Goal: Task Accomplishment & Management: Manage account settings

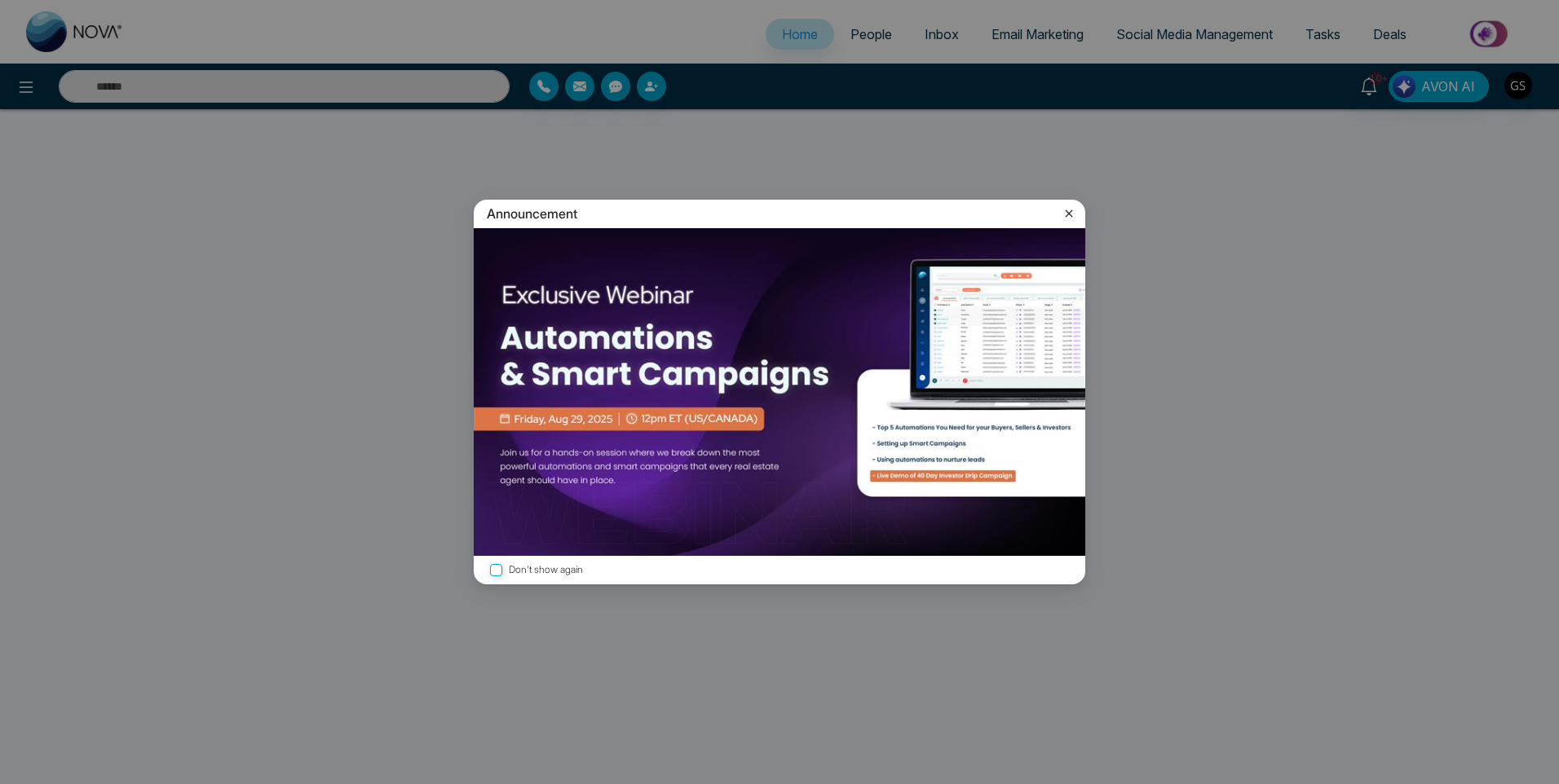
select select "*"
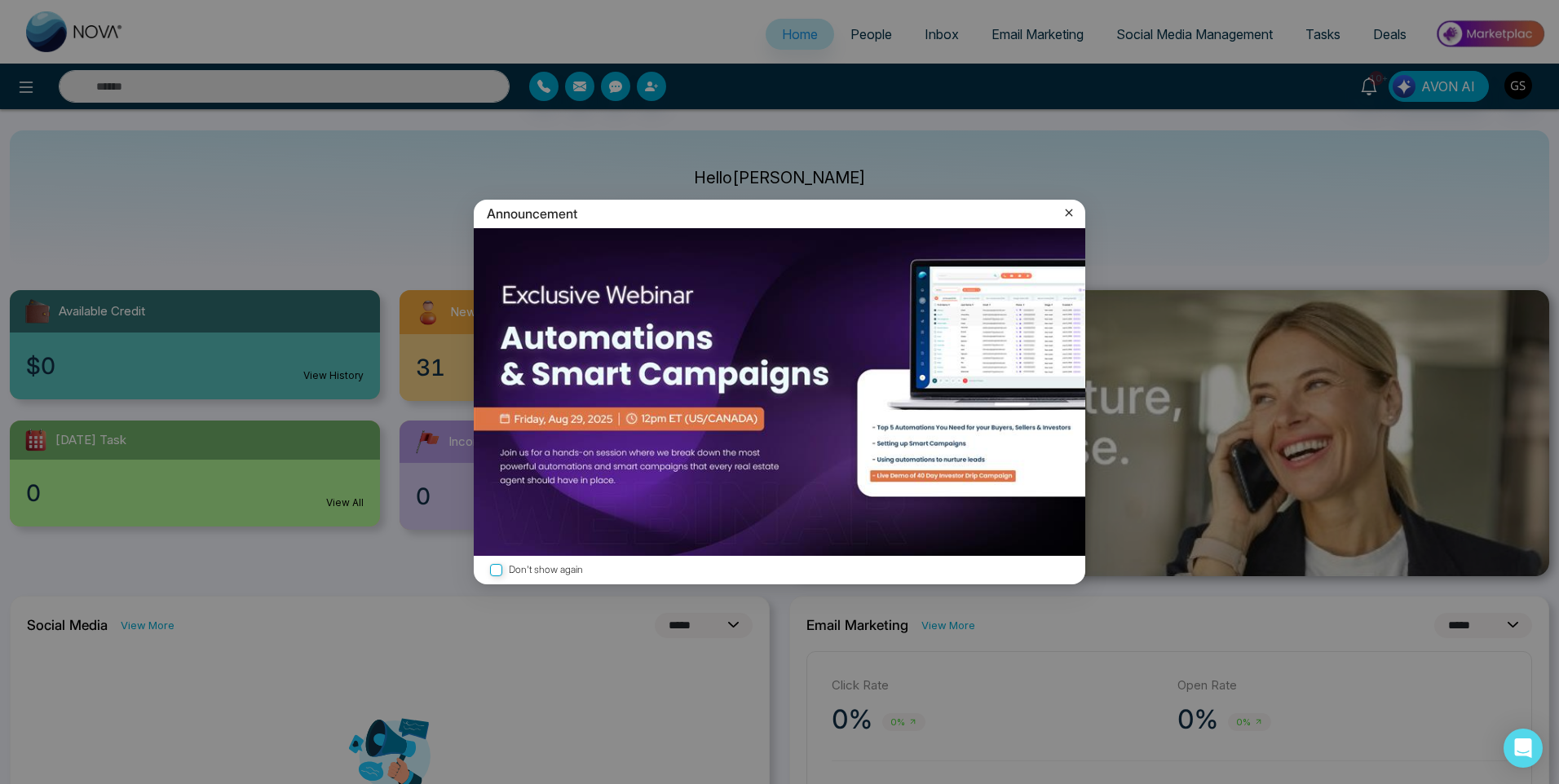
click at [1071, 201] on div "Announcement" at bounding box center [779, 213] width 611 height 28
click at [1069, 211] on icon at bounding box center [1068, 212] width 16 height 16
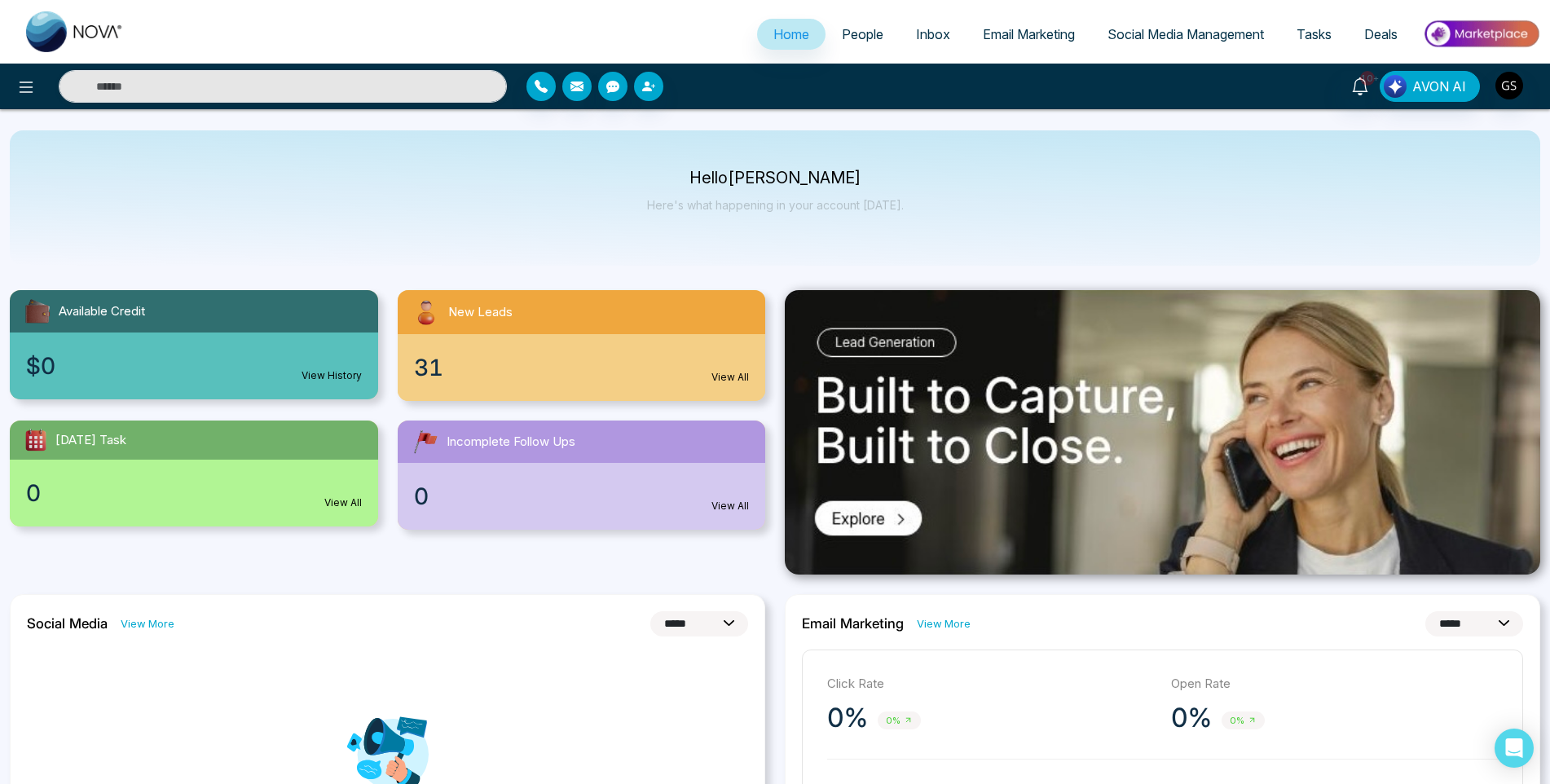
click at [885, 40] on link "People" at bounding box center [862, 34] width 74 height 31
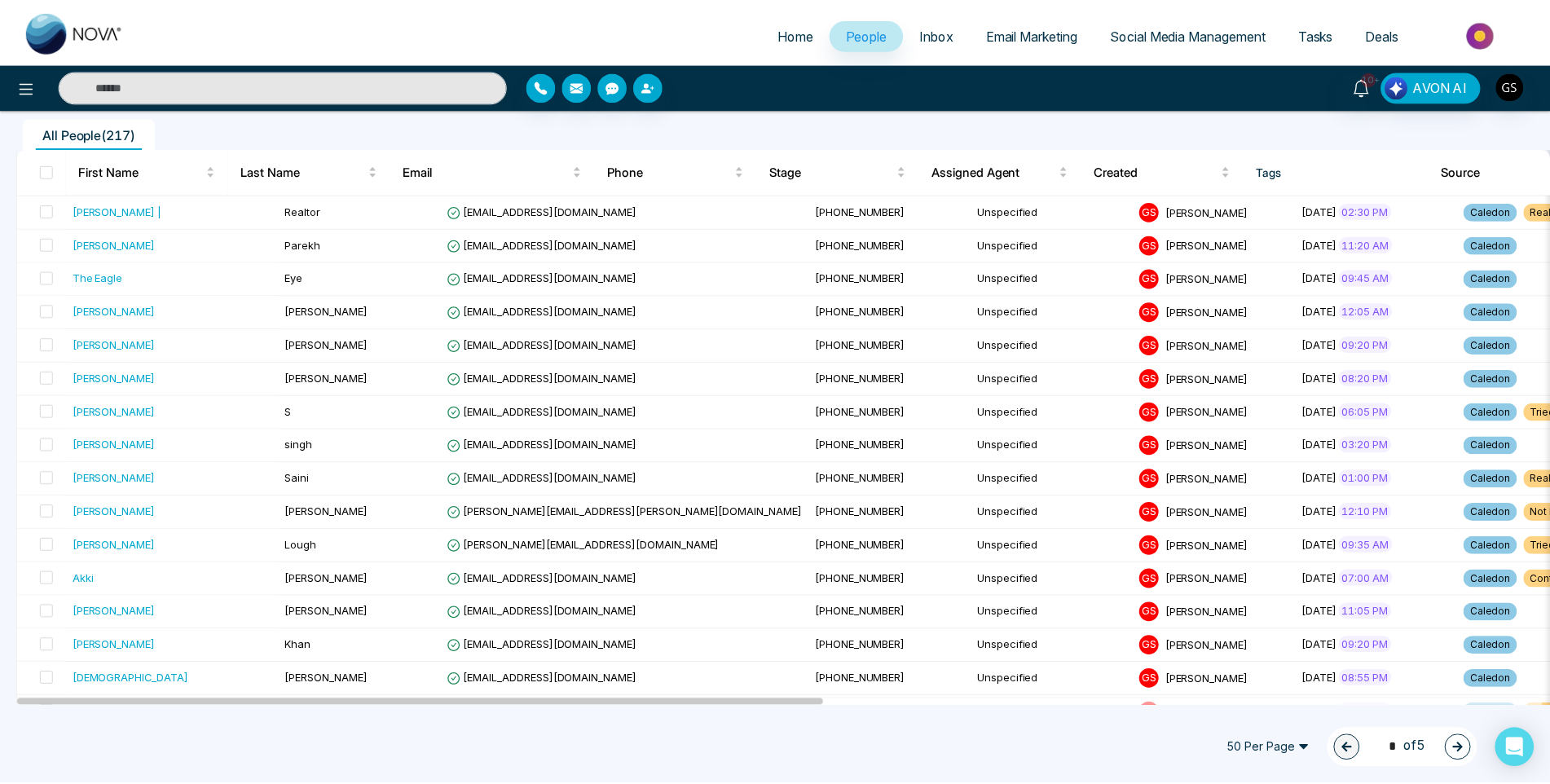
scroll to position [163, 0]
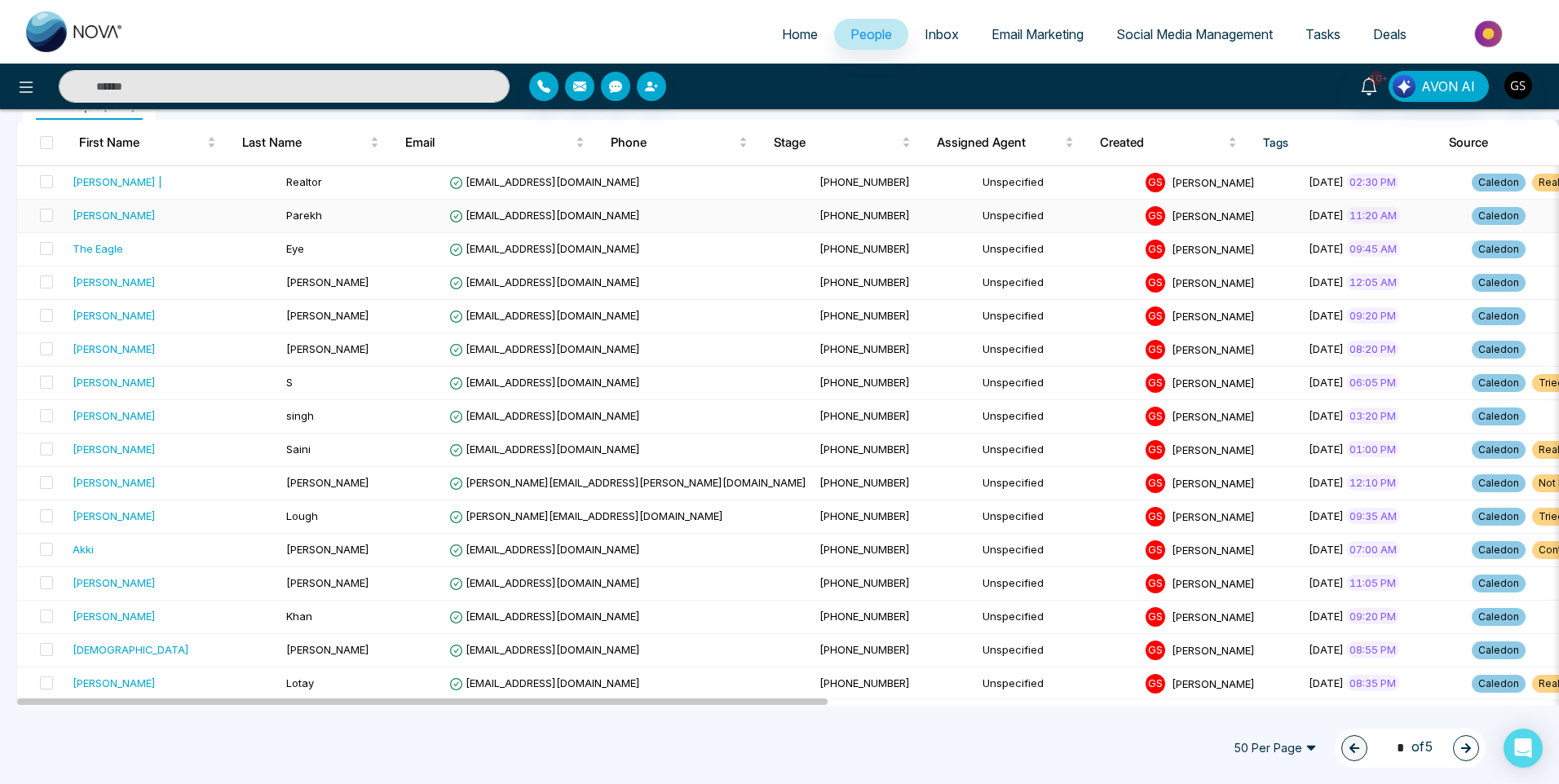
click at [449, 214] on span "[EMAIL_ADDRESS][DOMAIN_NAME]" at bounding box center [544, 215] width 191 height 13
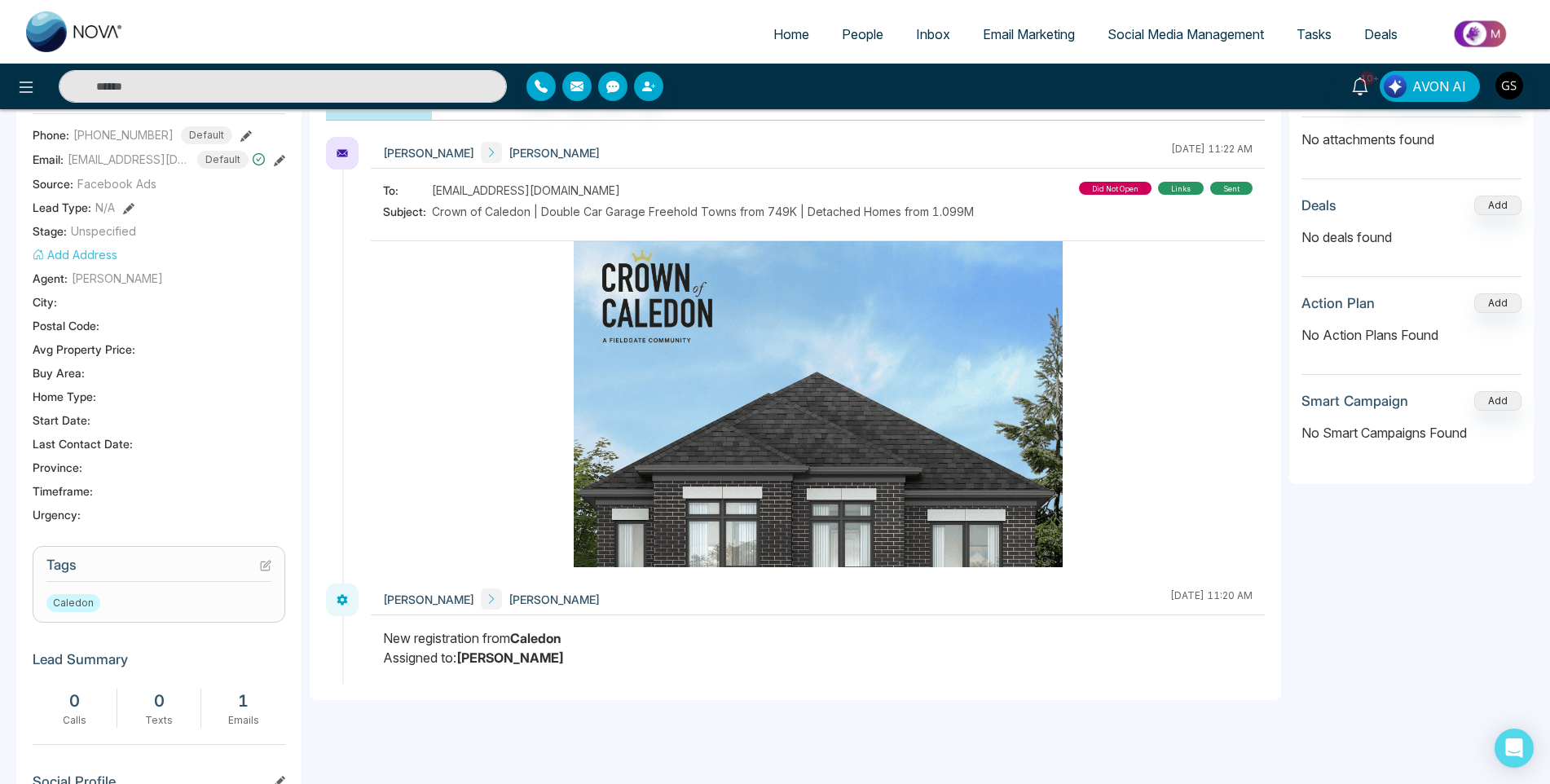
scroll to position [244, 0]
click at [266, 567] on icon at bounding box center [267, 563] width 7 height 7
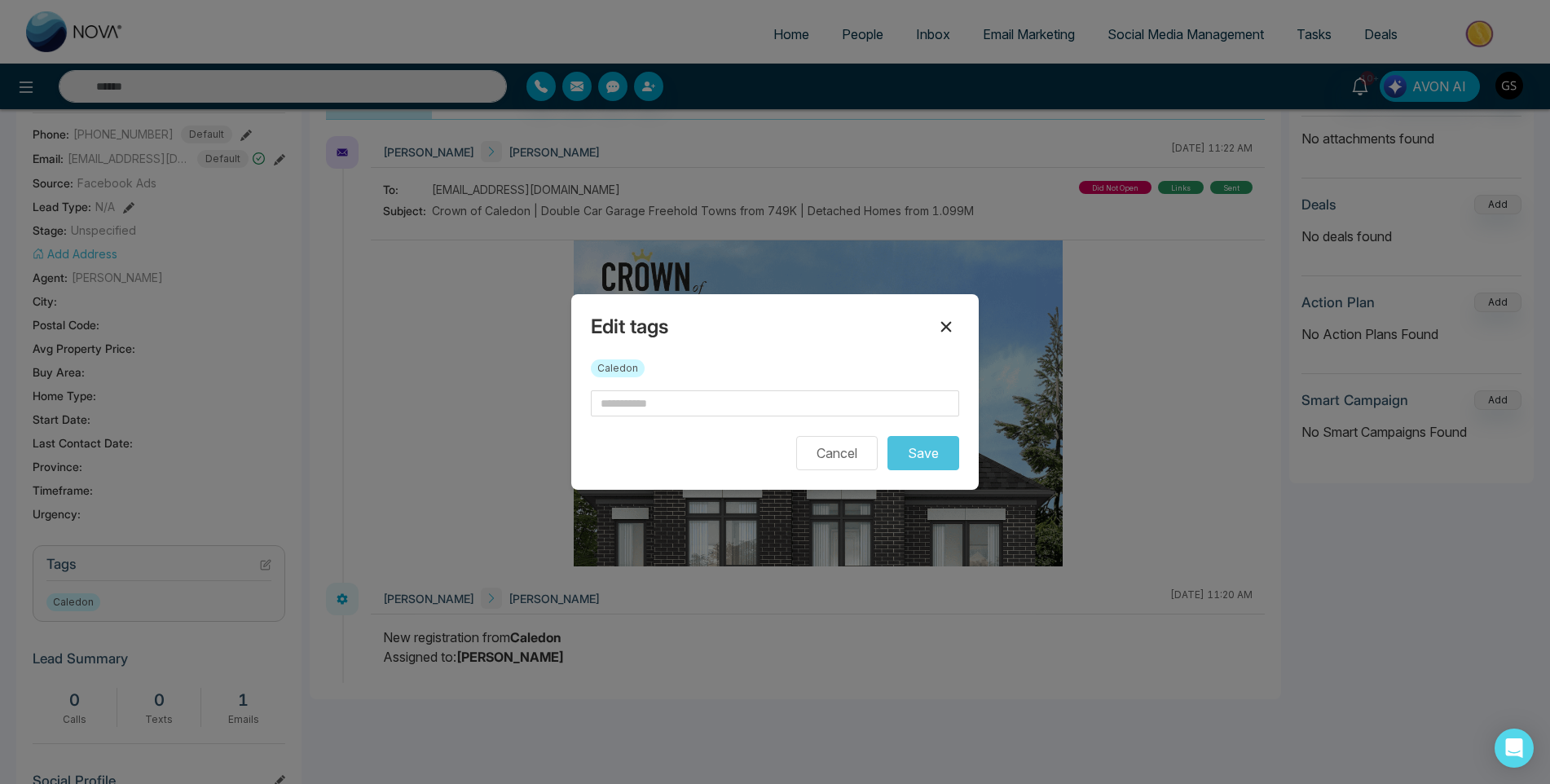
click at [943, 322] on icon at bounding box center [946, 327] width 20 height 20
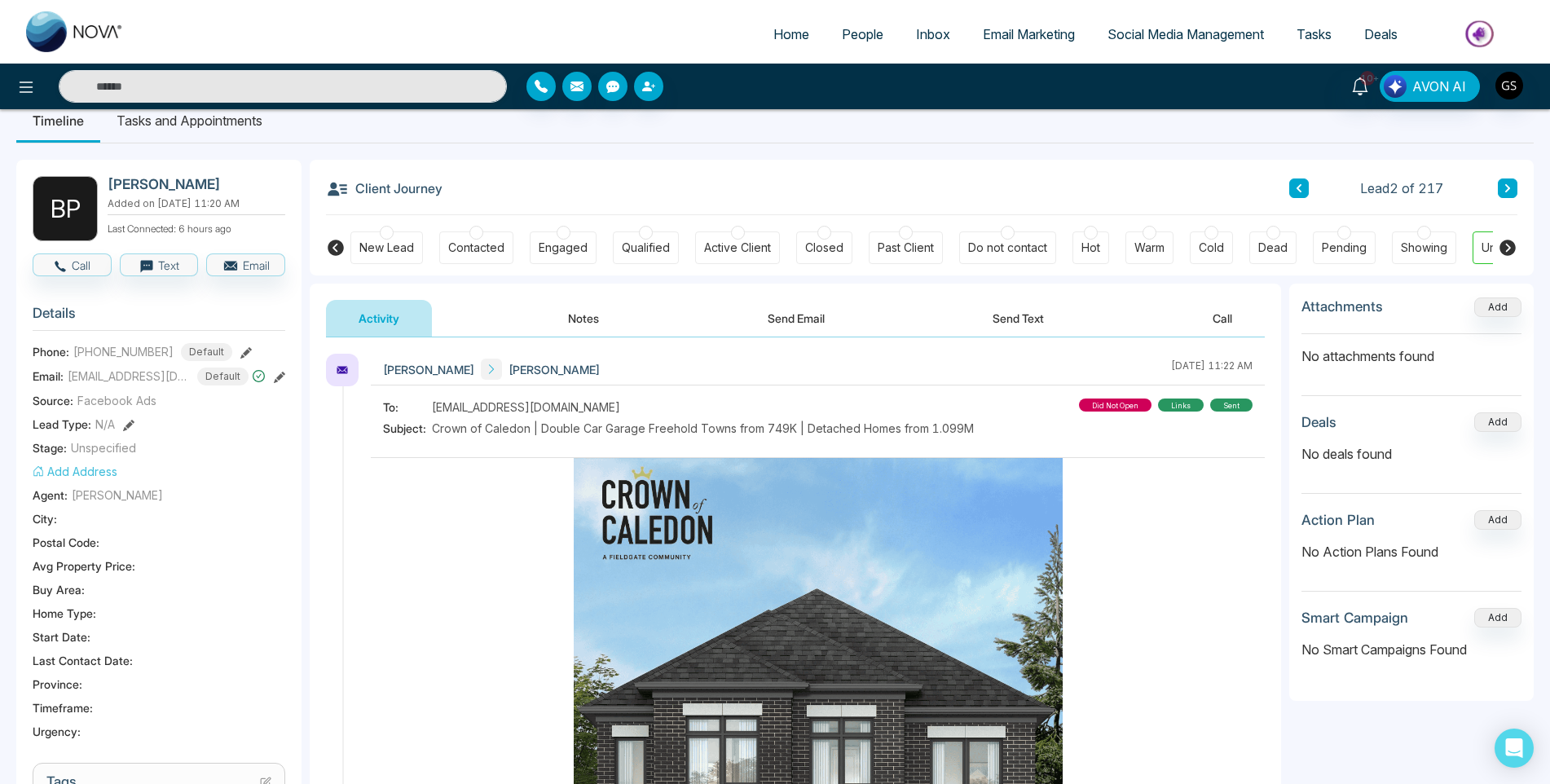
scroll to position [0, 0]
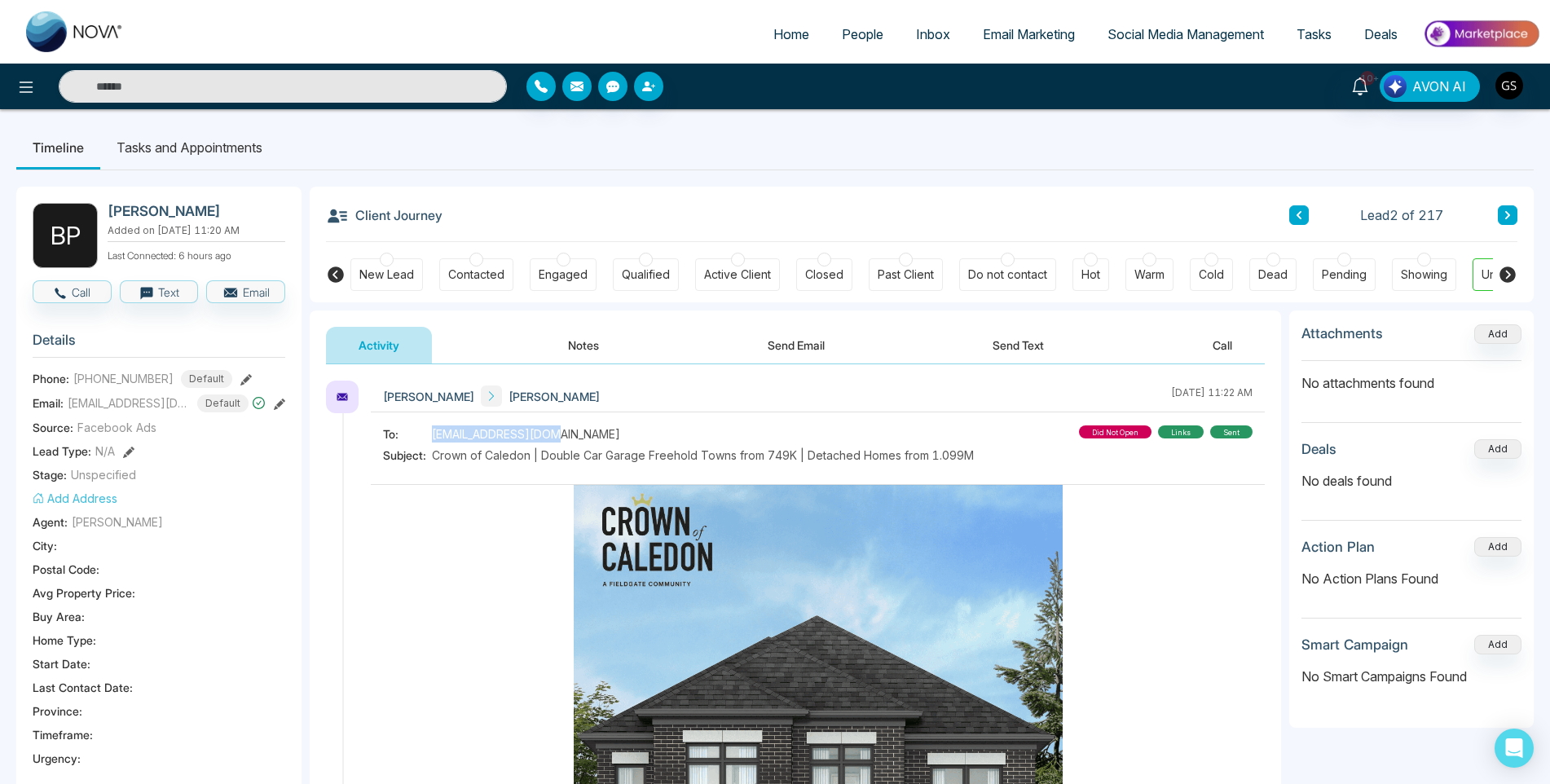
drag, startPoint x: 559, startPoint y: 437, endPoint x: 434, endPoint y: 438, distance: 125.0
click at [434, 438] on div "To: [EMAIL_ADDRESS][DOMAIN_NAME]" at bounding box center [678, 434] width 591 height 17
copy span "[EMAIL_ADDRESS][DOMAIN_NAME]"
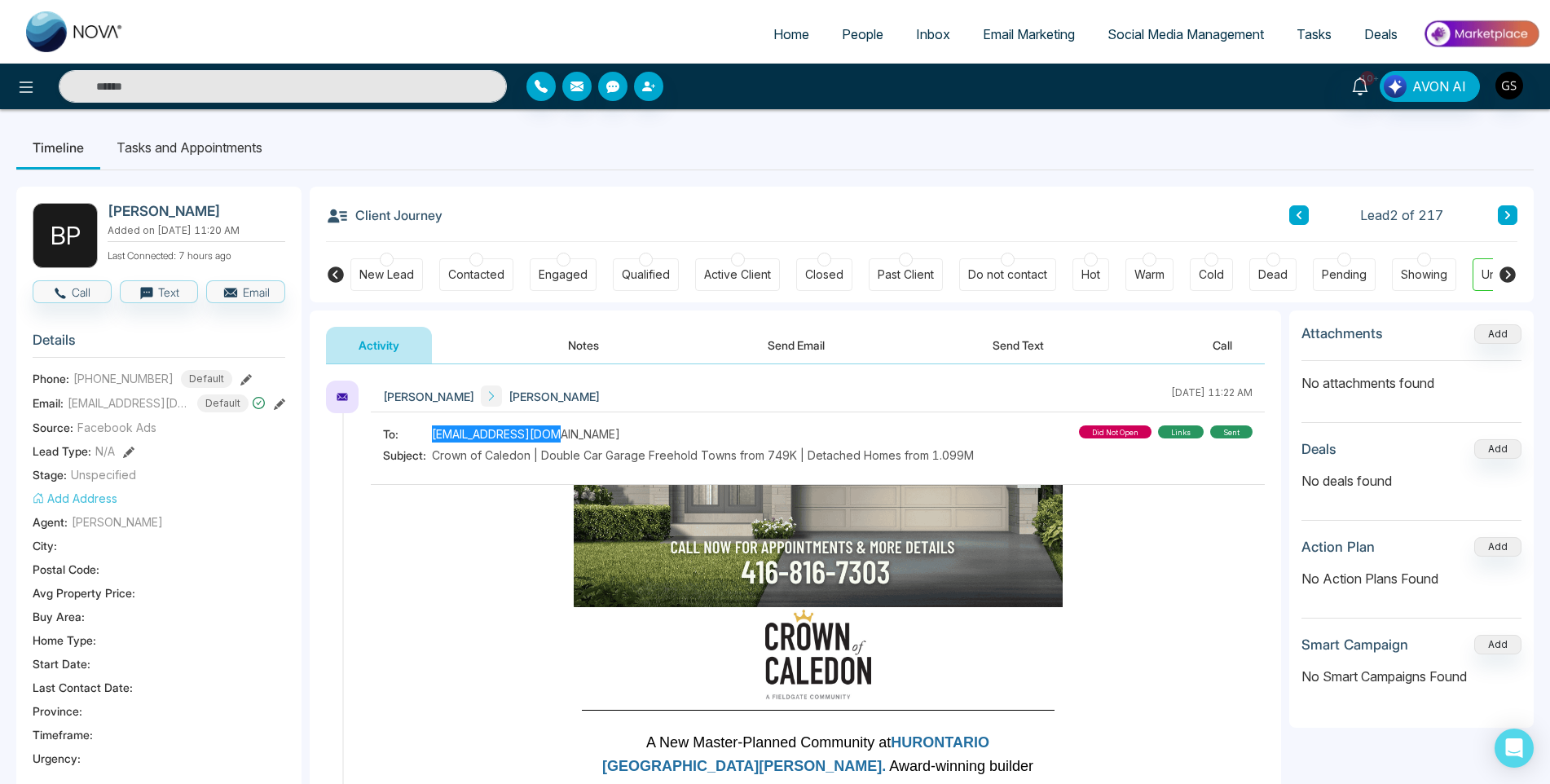
scroll to position [489, 0]
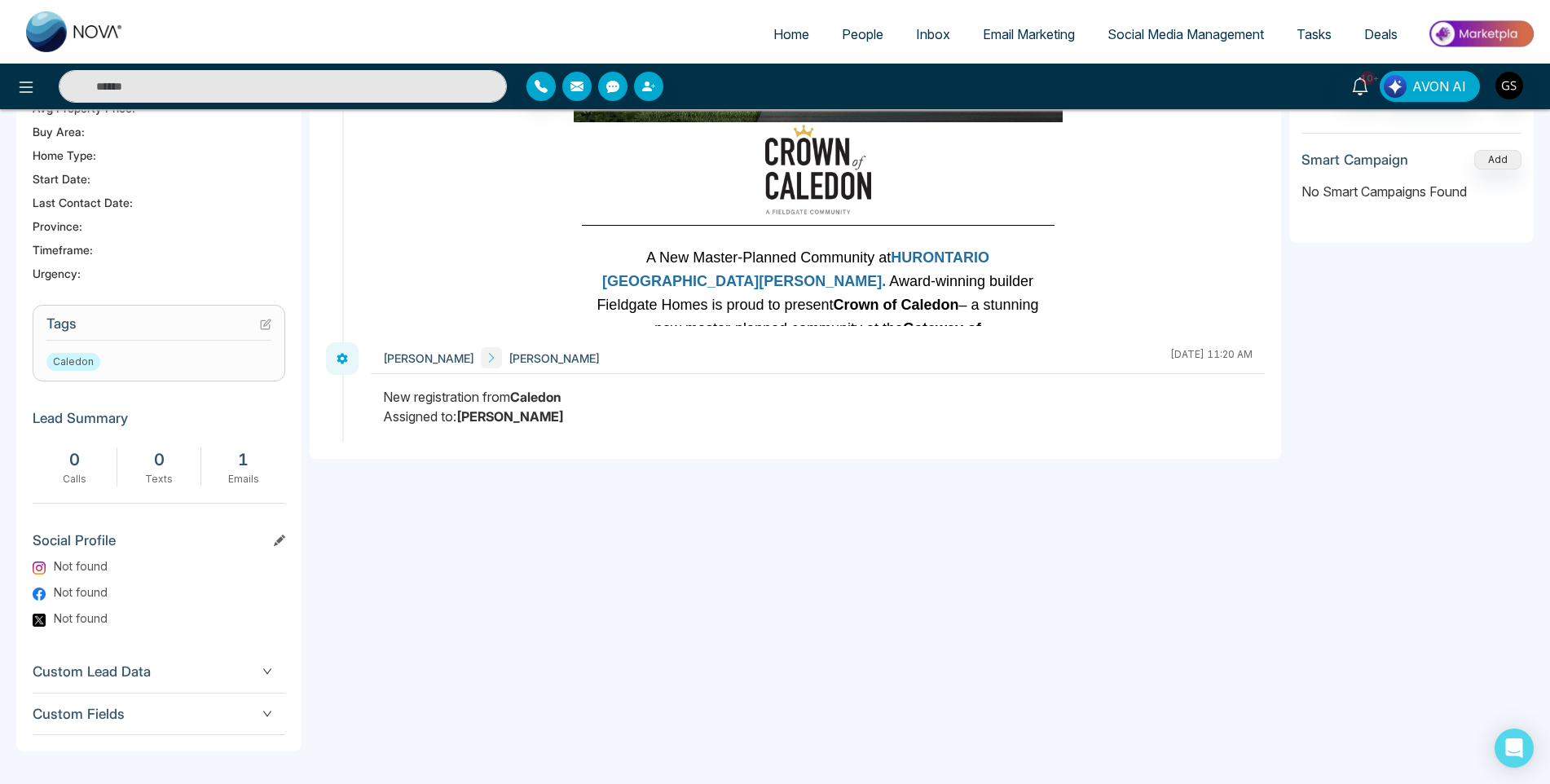
click at [265, 326] on icon at bounding box center [267, 323] width 7 height 7
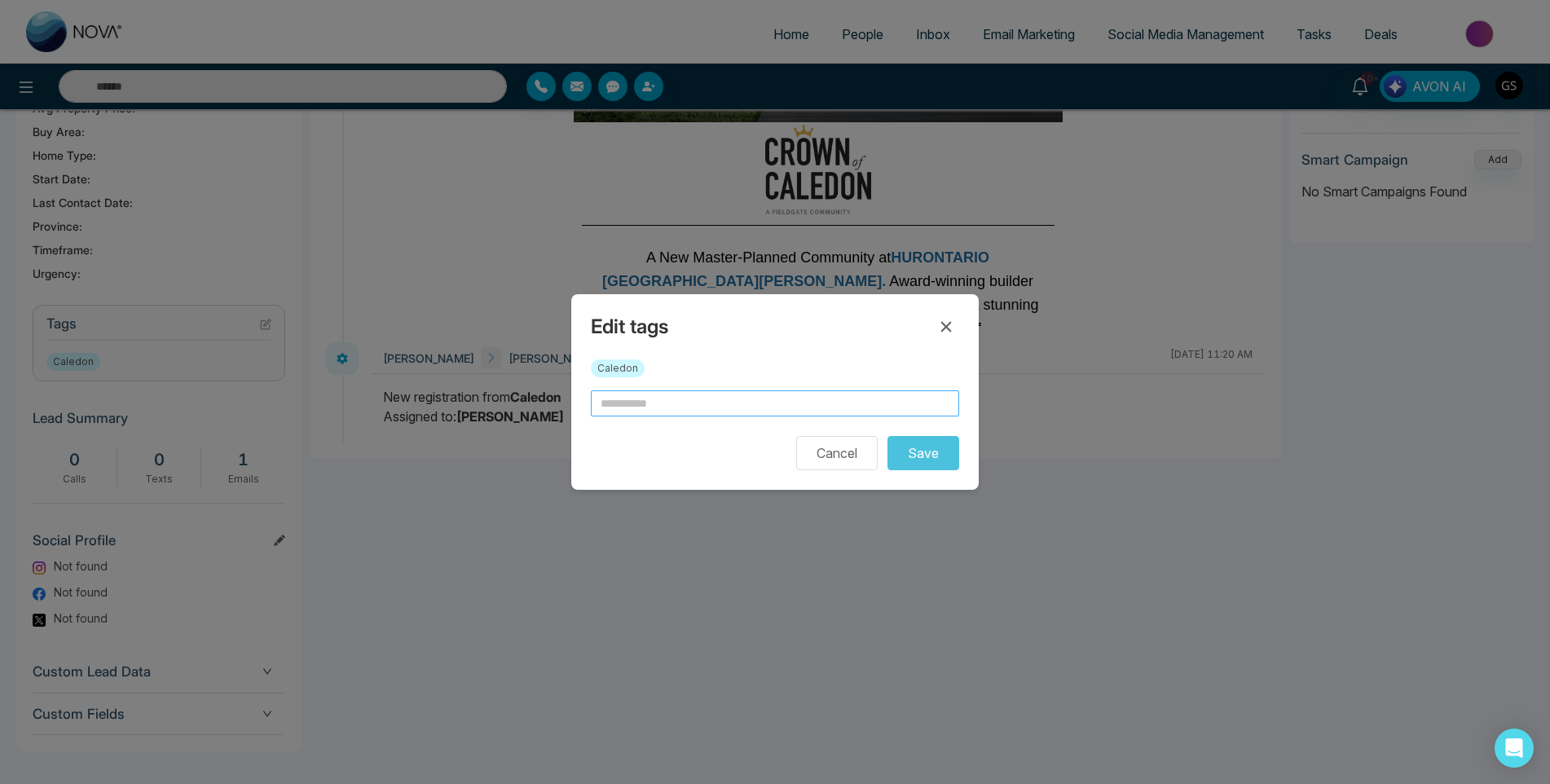
click at [646, 400] on input "text" at bounding box center [775, 403] width 369 height 26
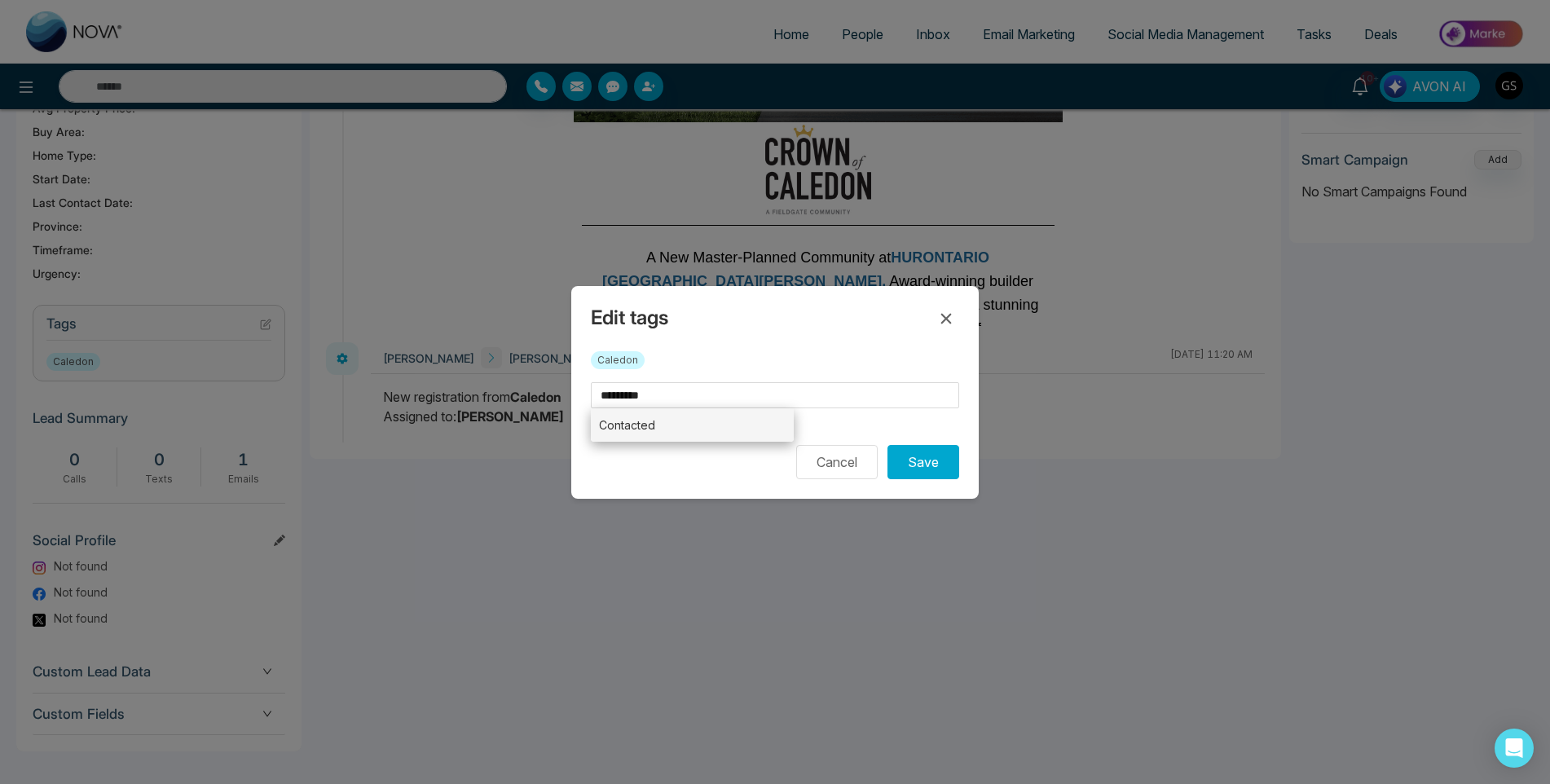
click at [661, 425] on li "Contacted" at bounding box center [692, 425] width 203 height 34
type input "*********"
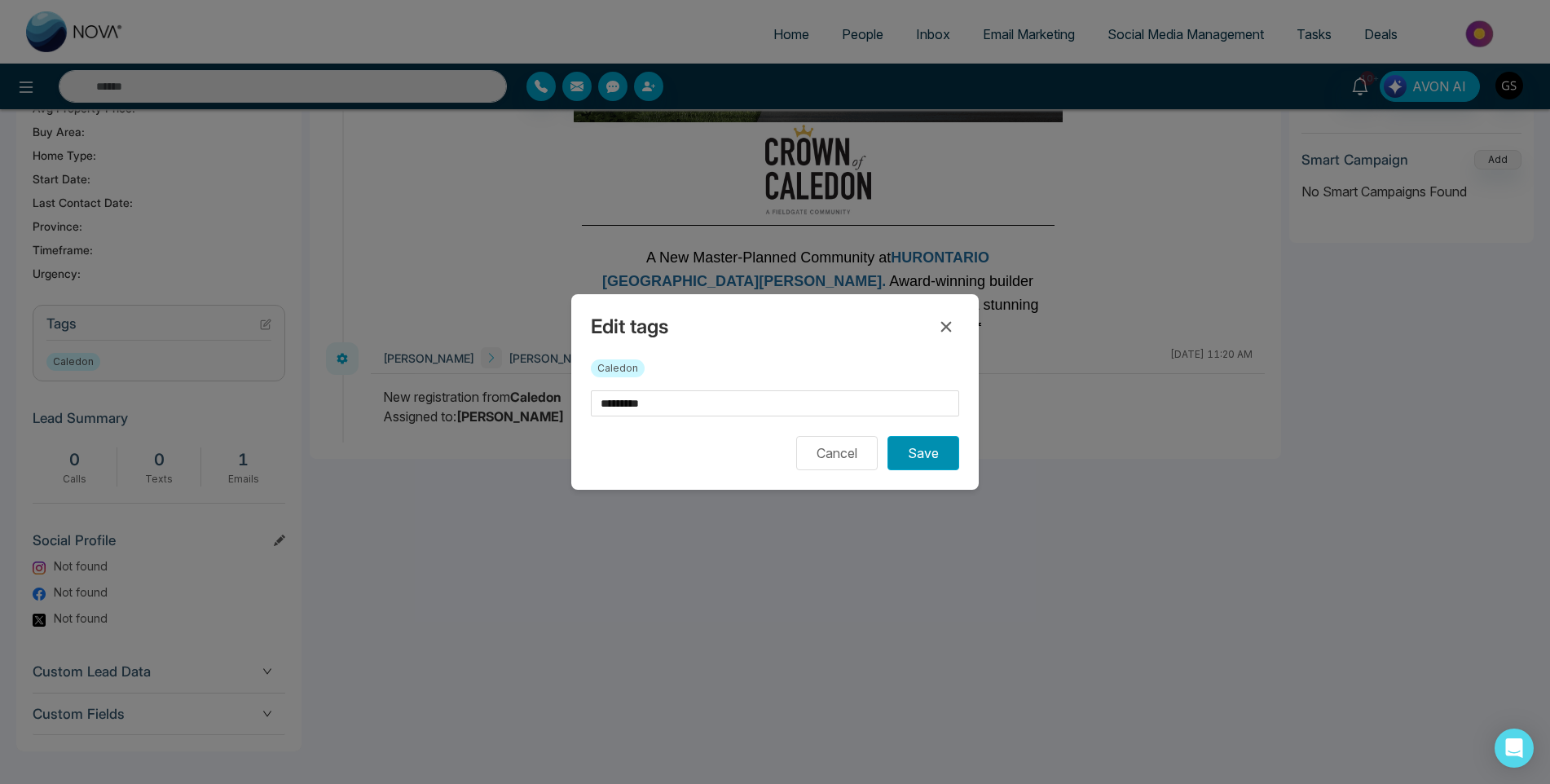
click at [911, 455] on button "Save" at bounding box center [922, 453] width 71 height 34
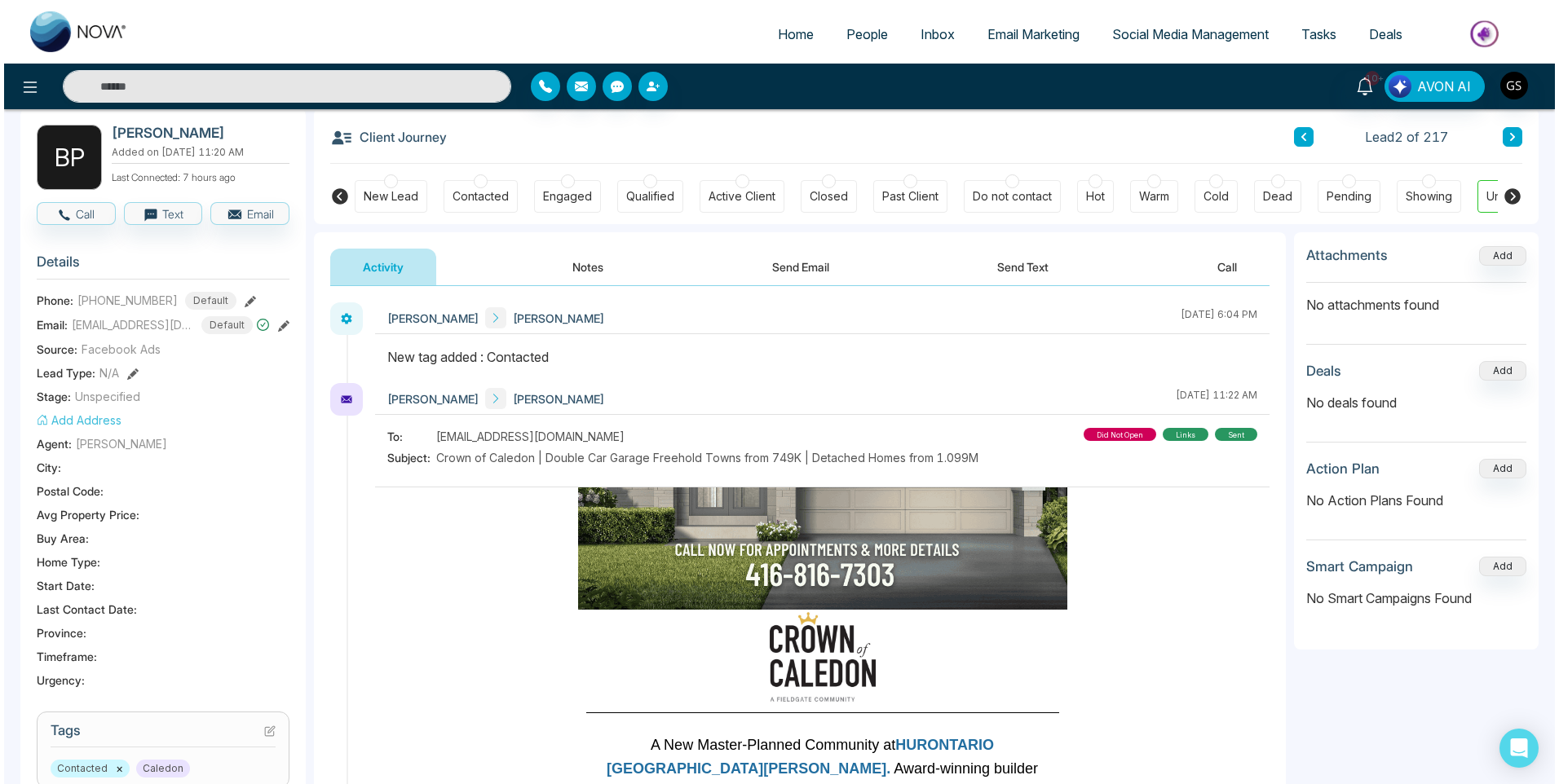
scroll to position [0, 0]
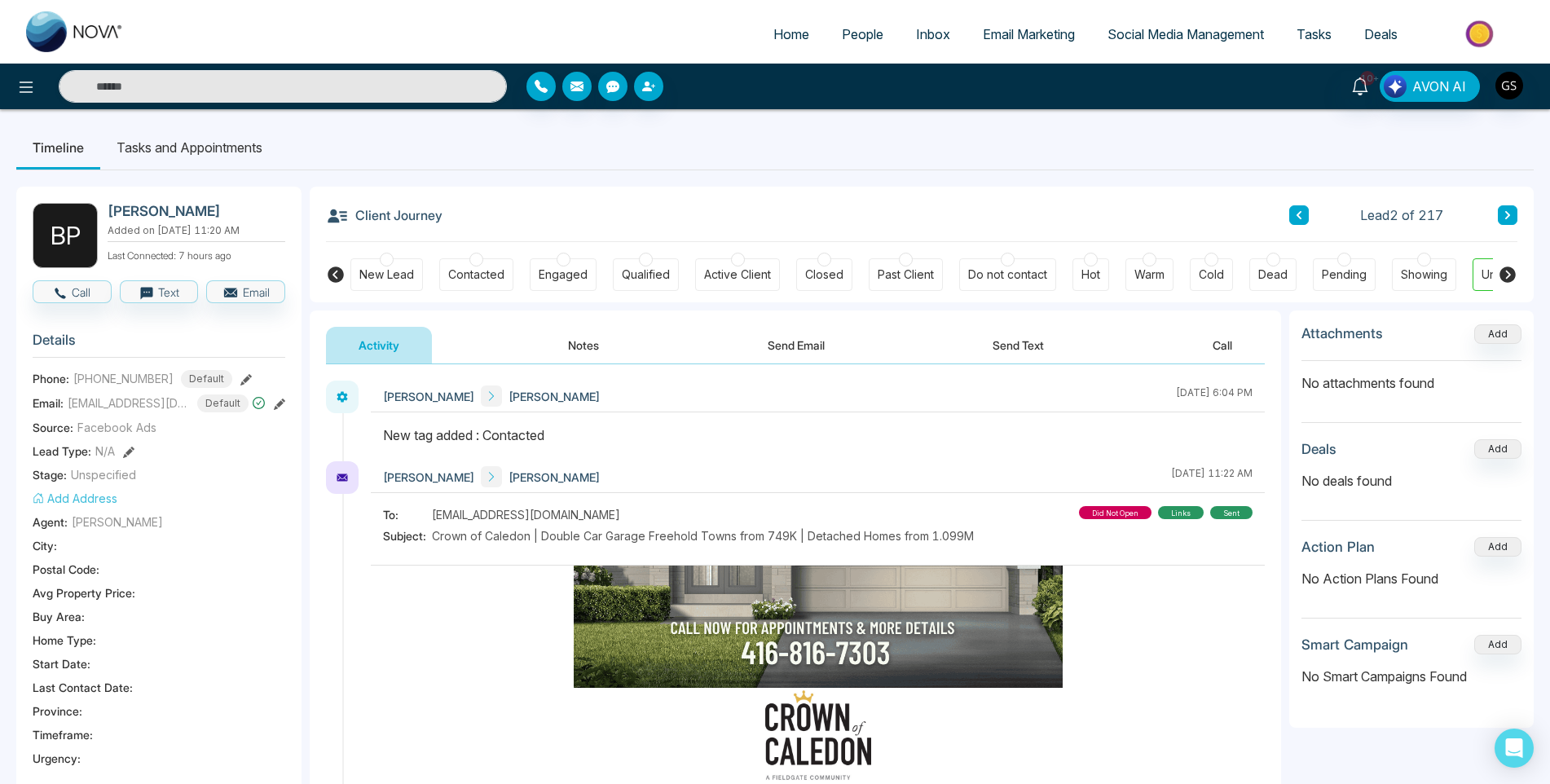
click at [870, 36] on span "People" at bounding box center [862, 34] width 41 height 16
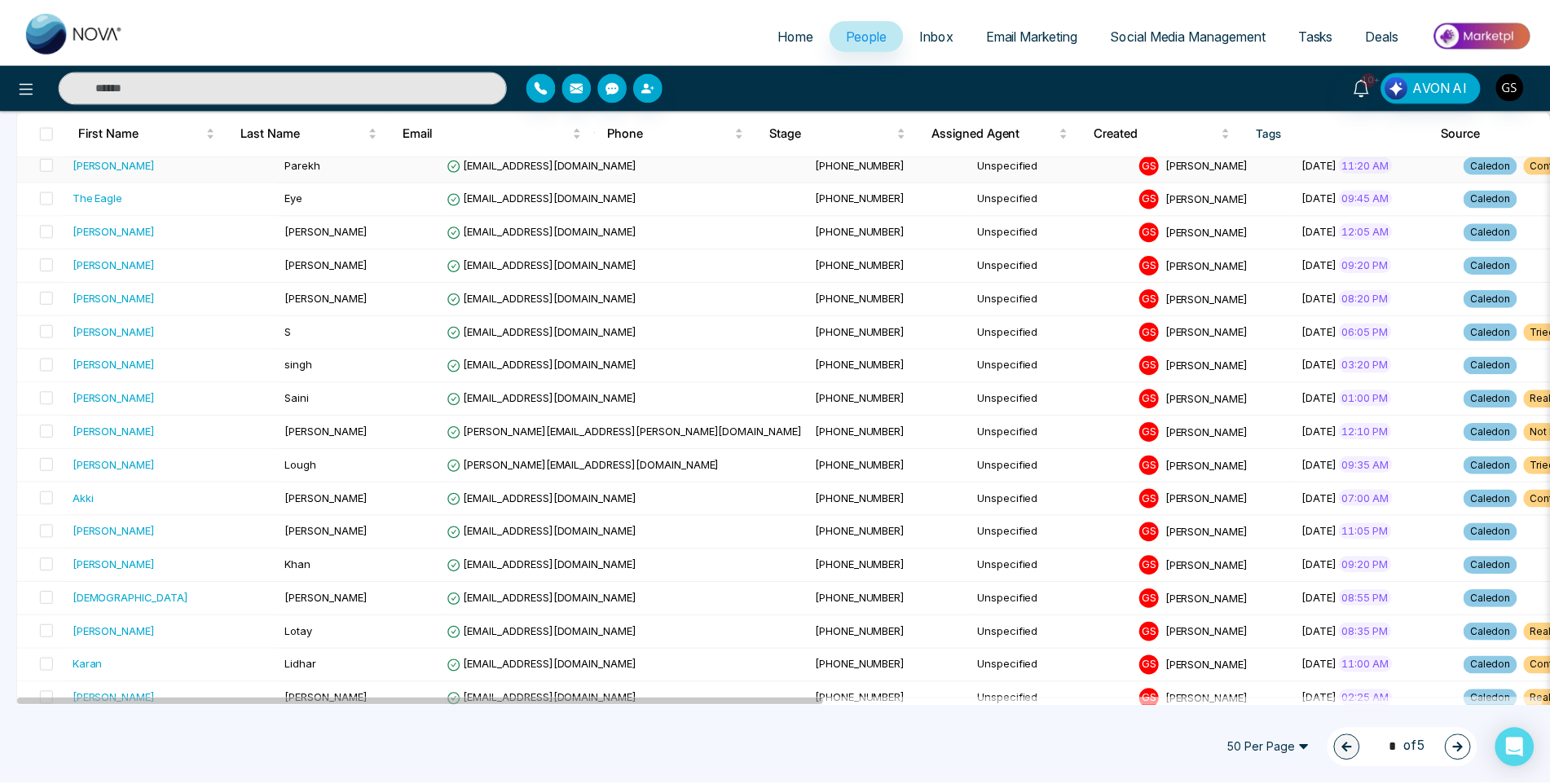
scroll to position [244, 0]
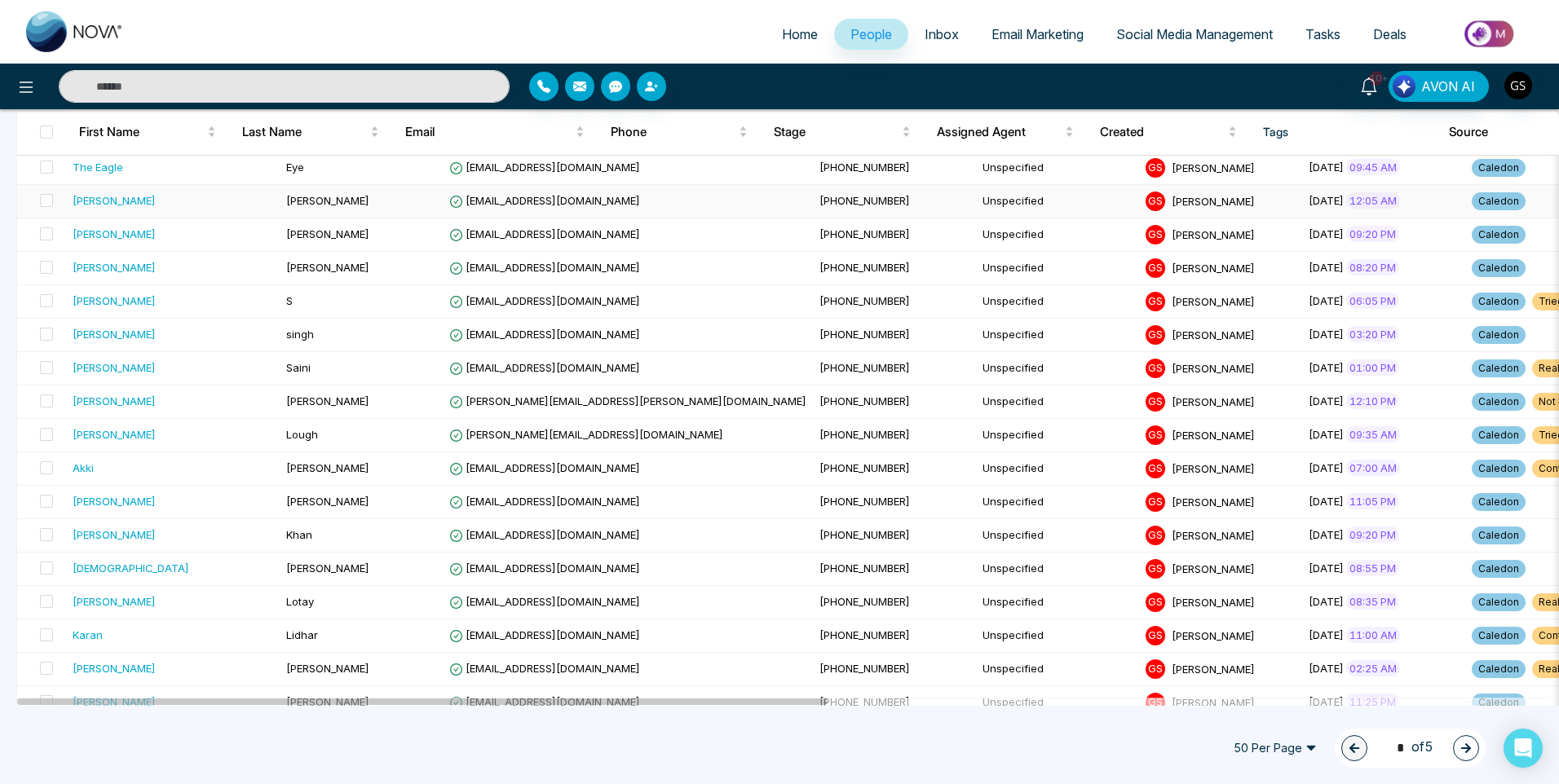
click at [813, 205] on td "[PHONE_NUMBER]" at bounding box center [894, 201] width 163 height 34
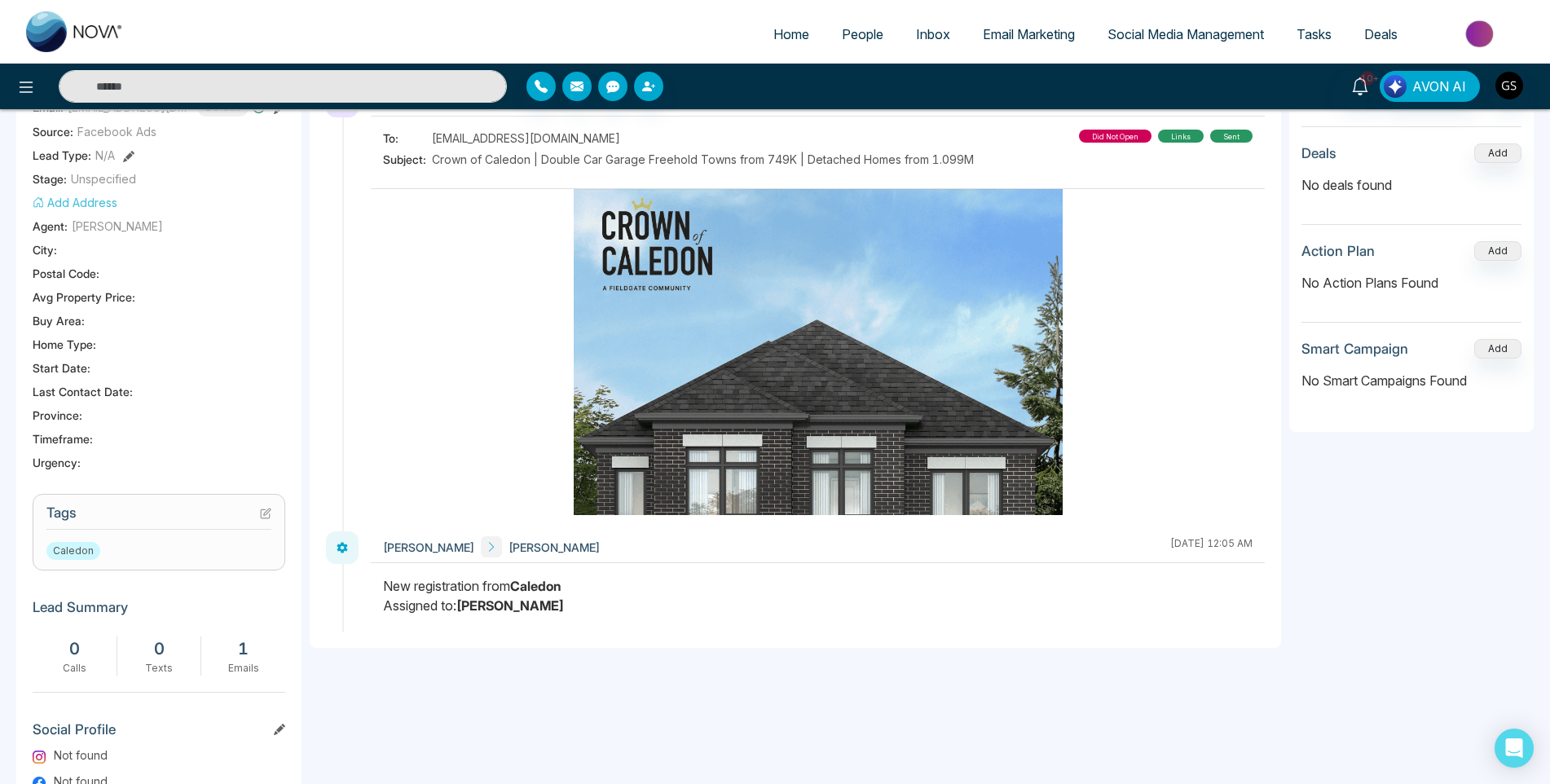
scroll to position [326, 0]
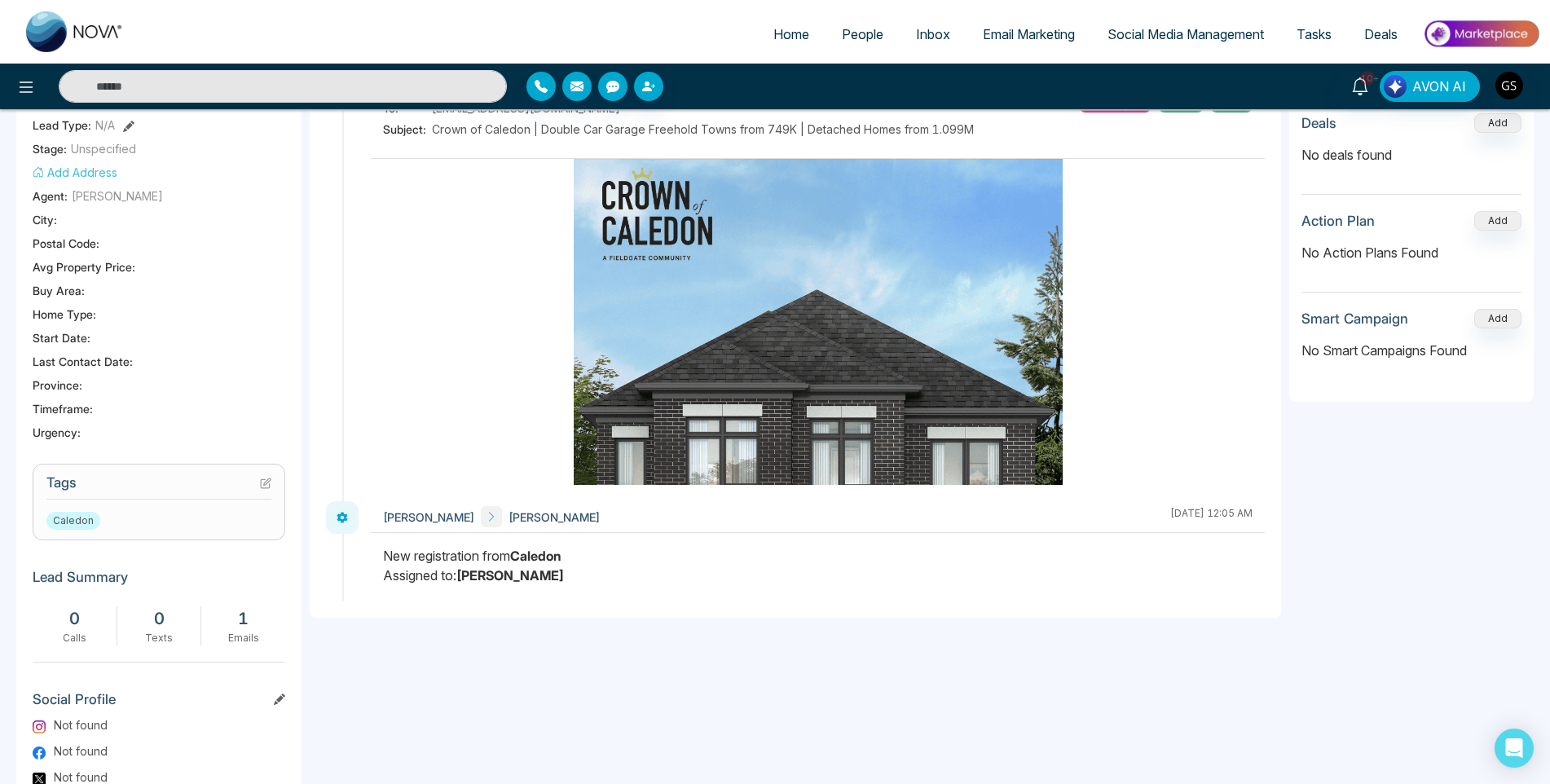
click at [260, 489] on icon at bounding box center [265, 483] width 11 height 11
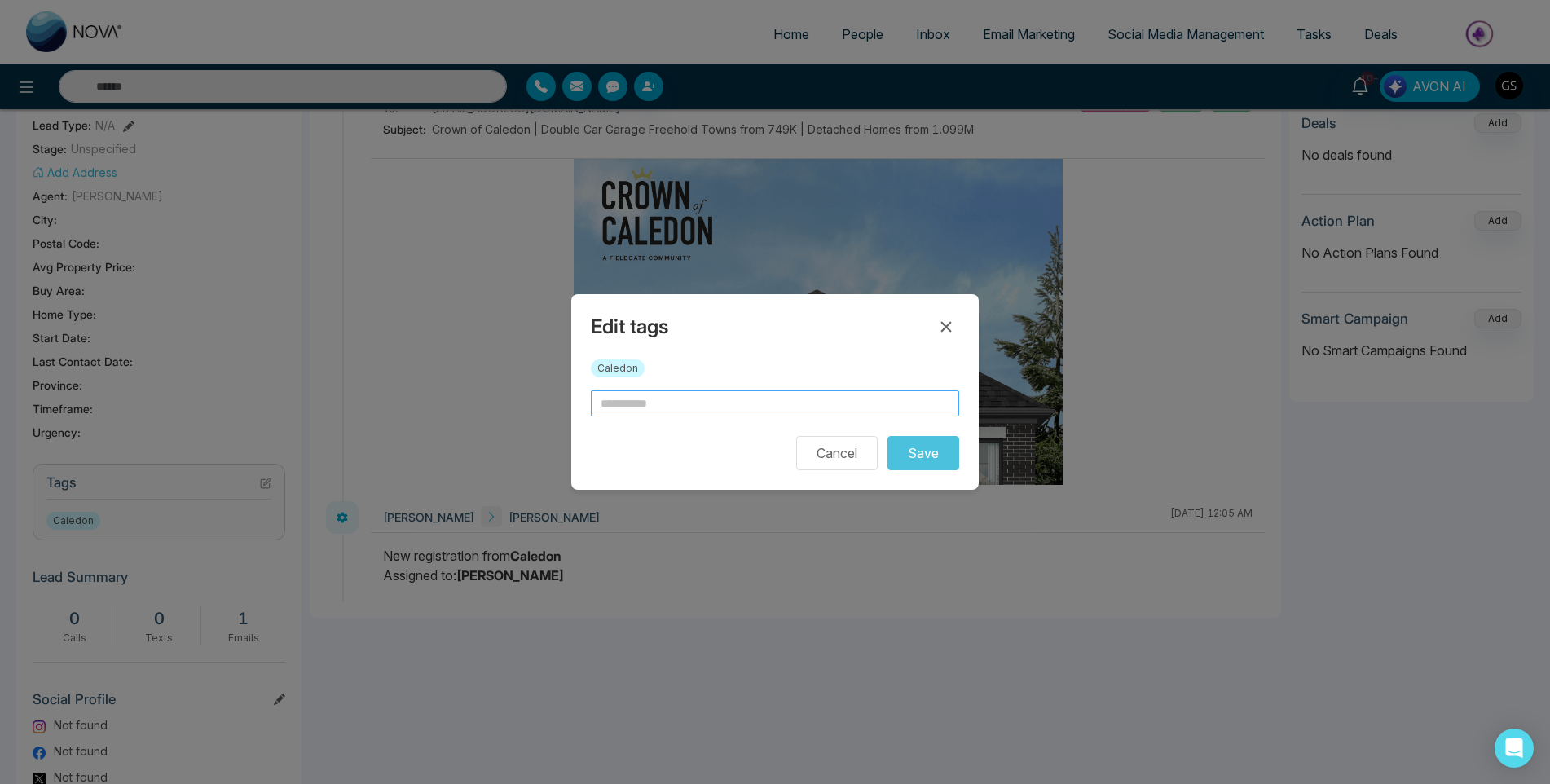
click at [622, 410] on input "text" at bounding box center [775, 403] width 369 height 26
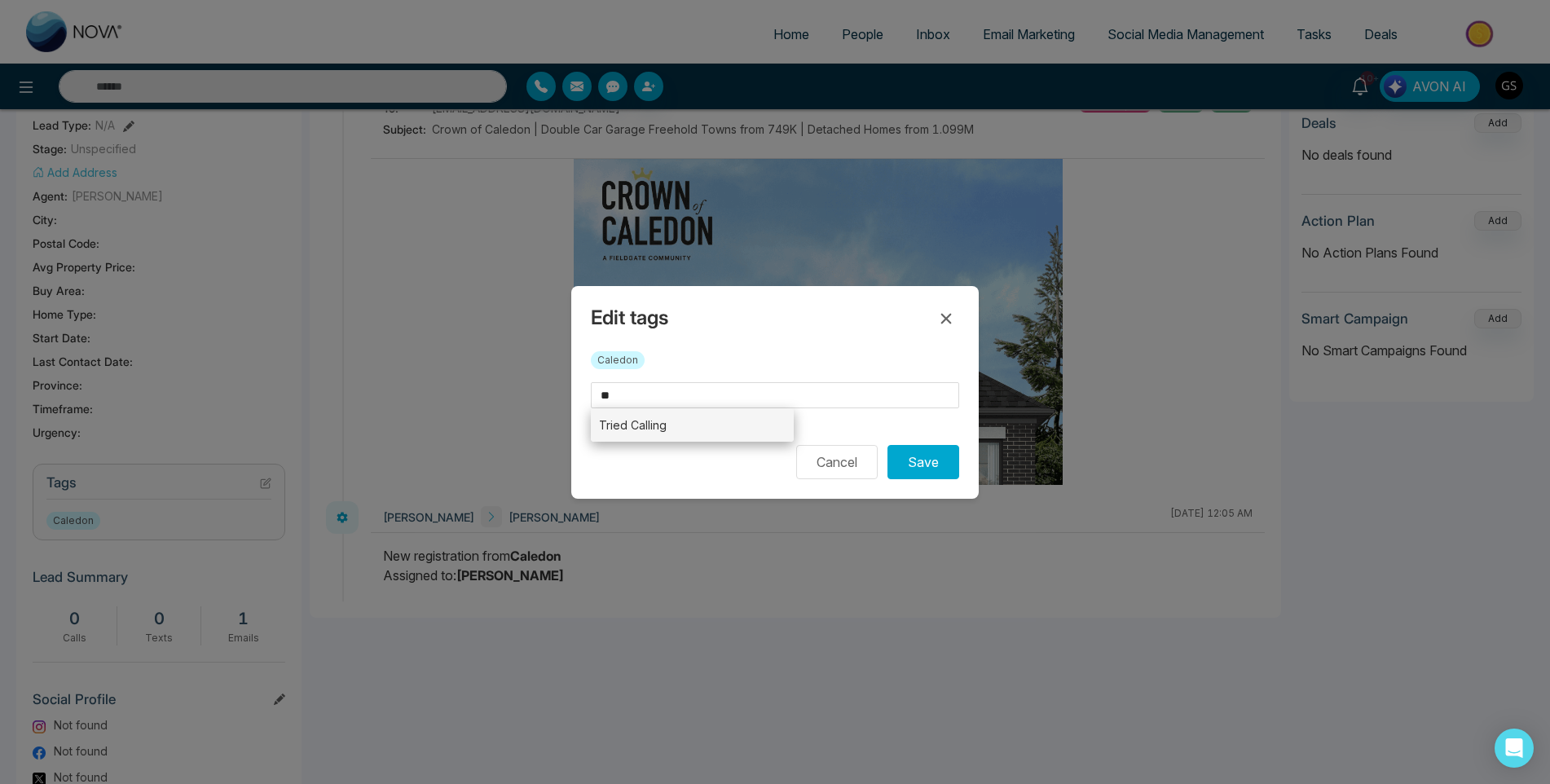
click at [617, 417] on li "Tried Calling" at bounding box center [692, 425] width 203 height 34
type input "**********"
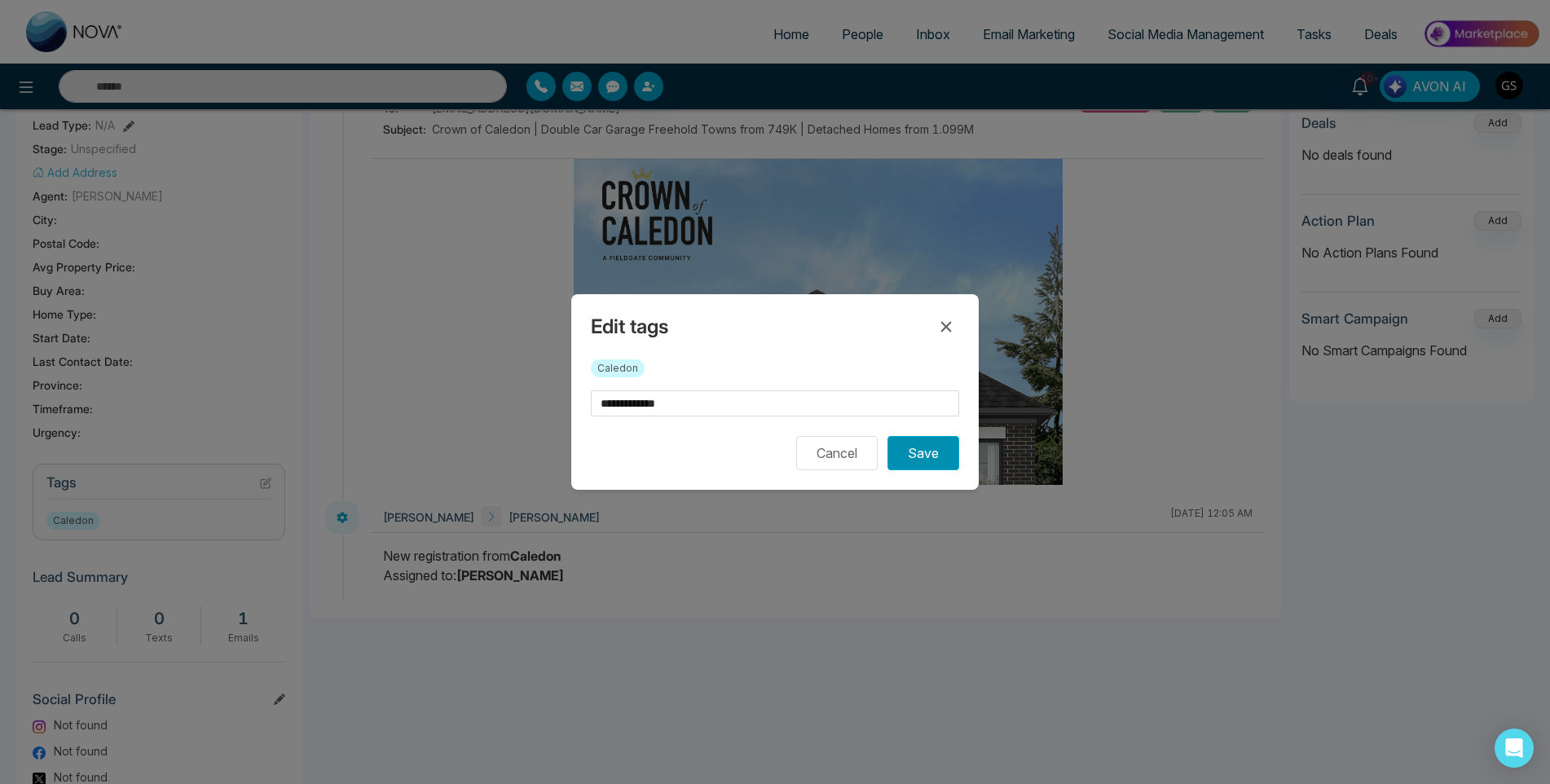
click at [940, 452] on button "Save" at bounding box center [922, 453] width 71 height 34
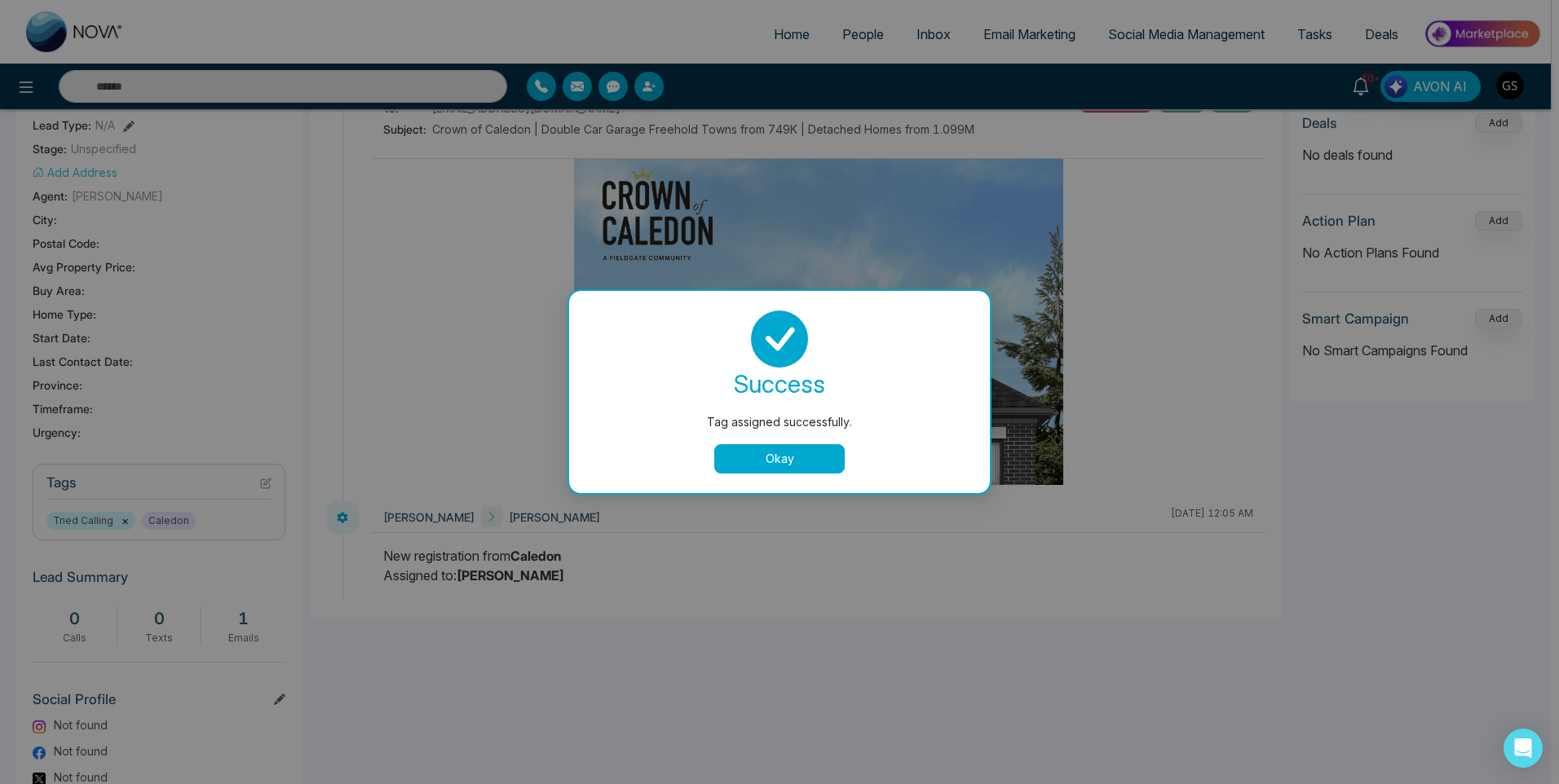
click at [797, 457] on button "Okay" at bounding box center [780, 459] width 131 height 29
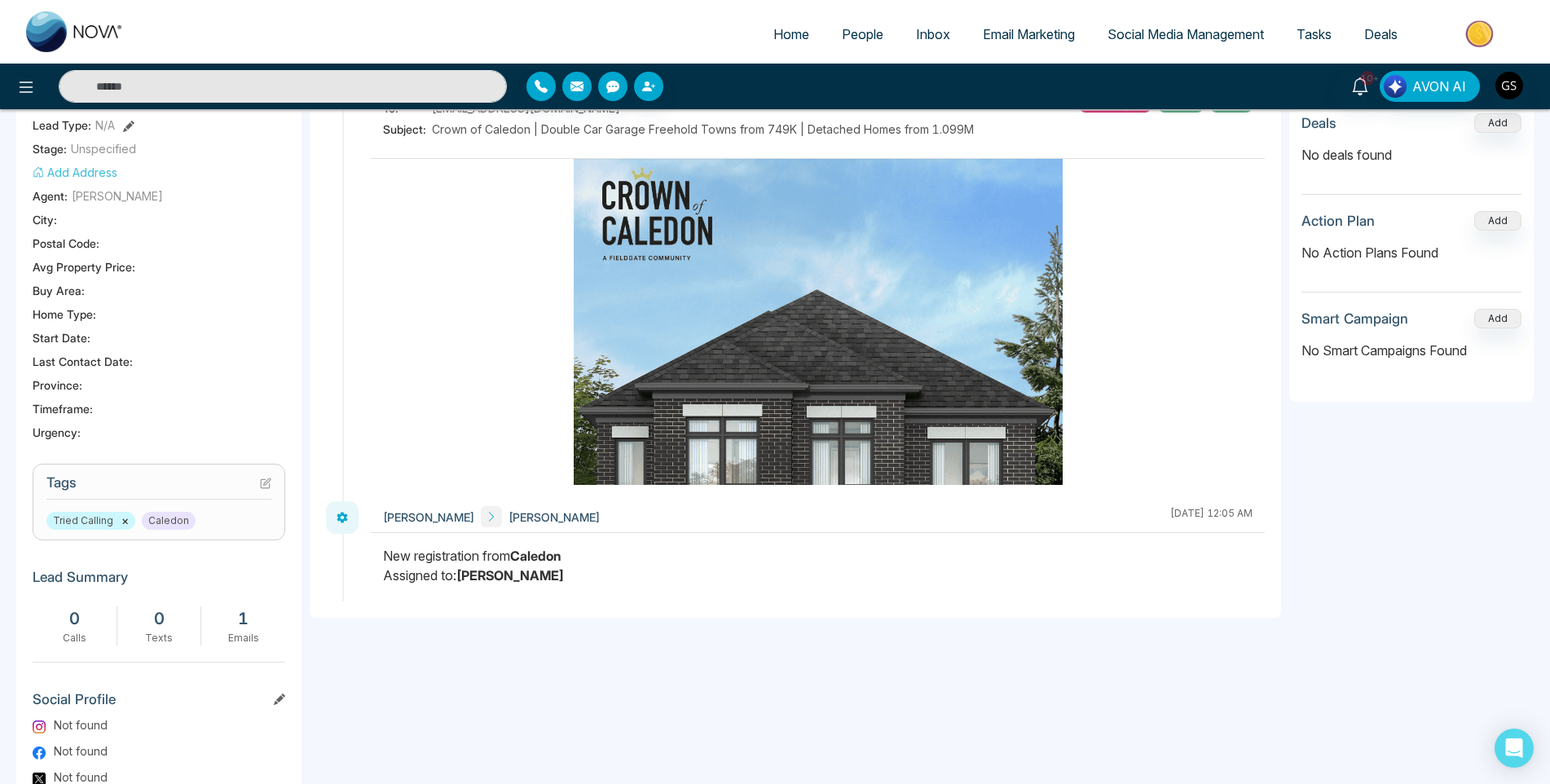
click at [850, 24] on link "People" at bounding box center [862, 34] width 74 height 31
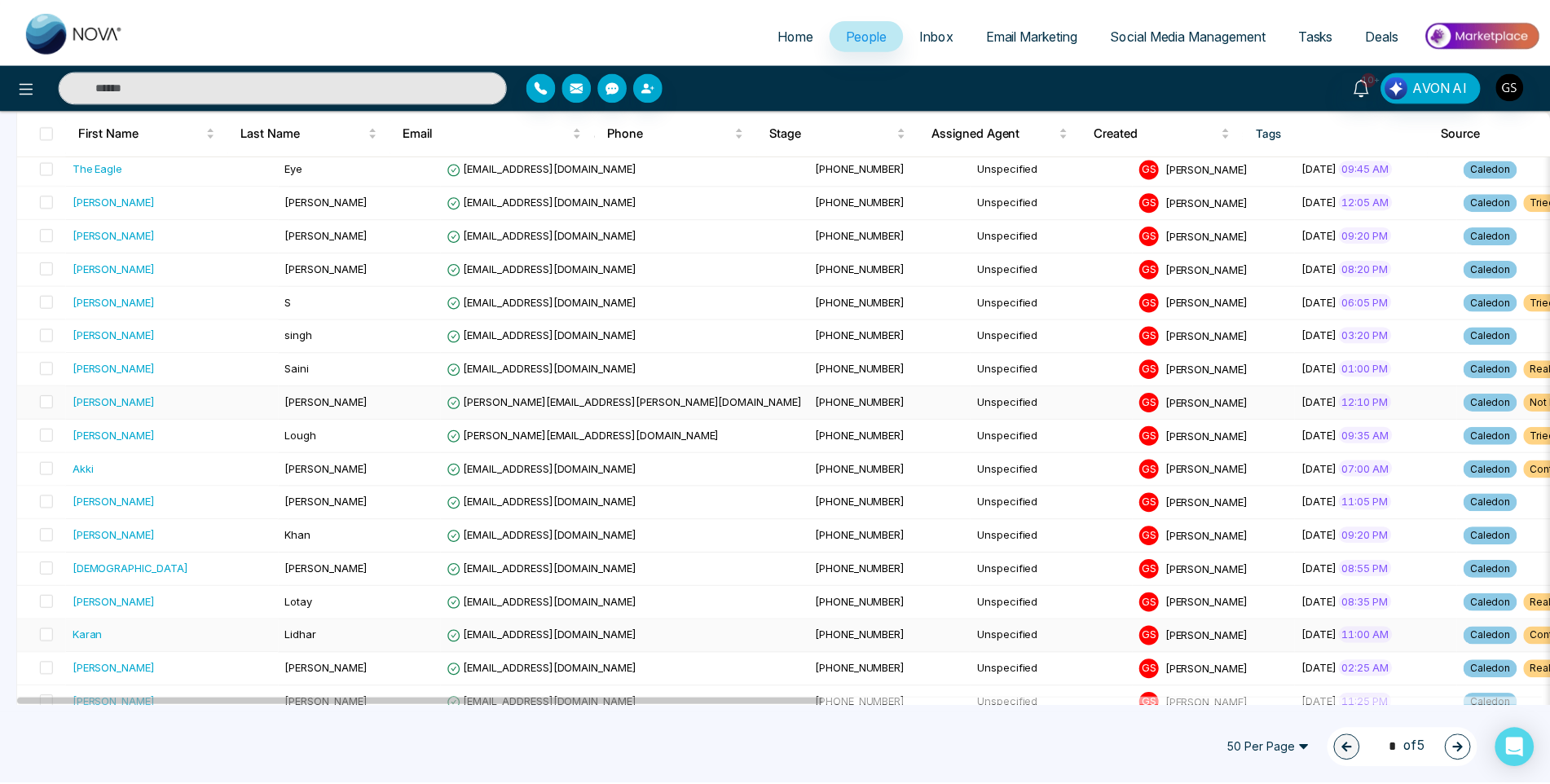
scroll to position [163, 0]
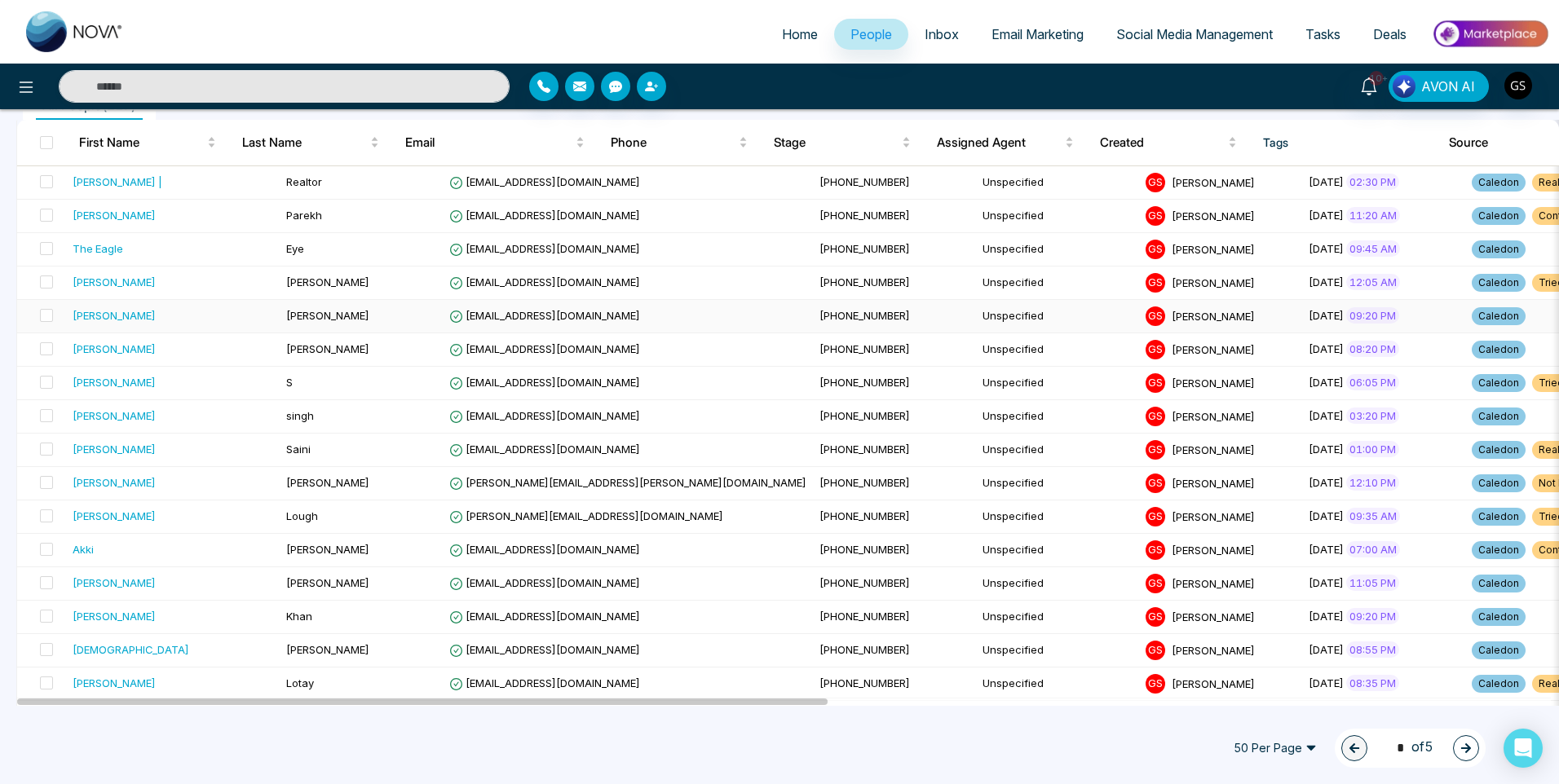
click at [449, 320] on span "[EMAIL_ADDRESS][DOMAIN_NAME]" at bounding box center [544, 315] width 191 height 13
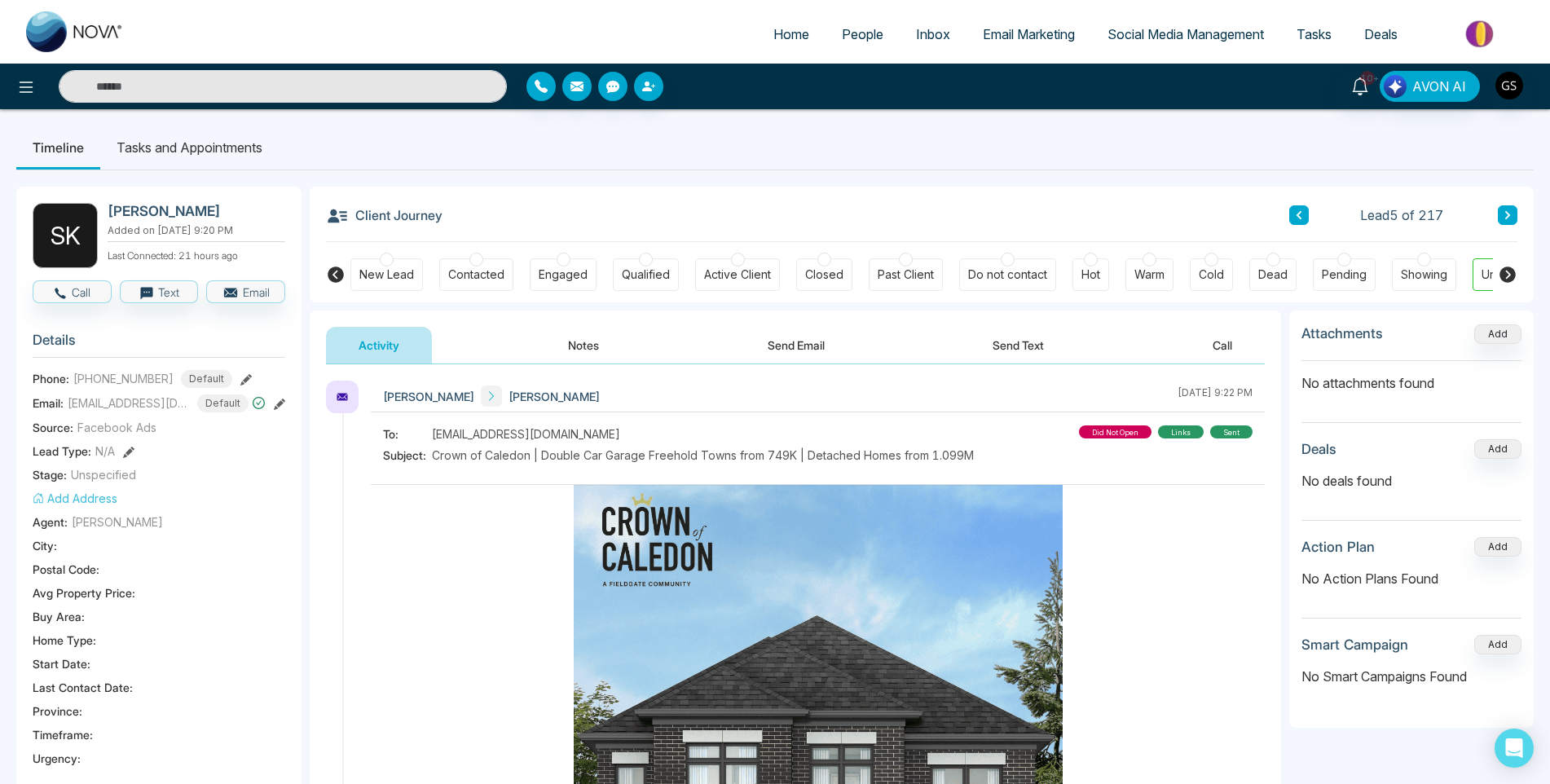
click at [853, 35] on span "People" at bounding box center [862, 34] width 41 height 16
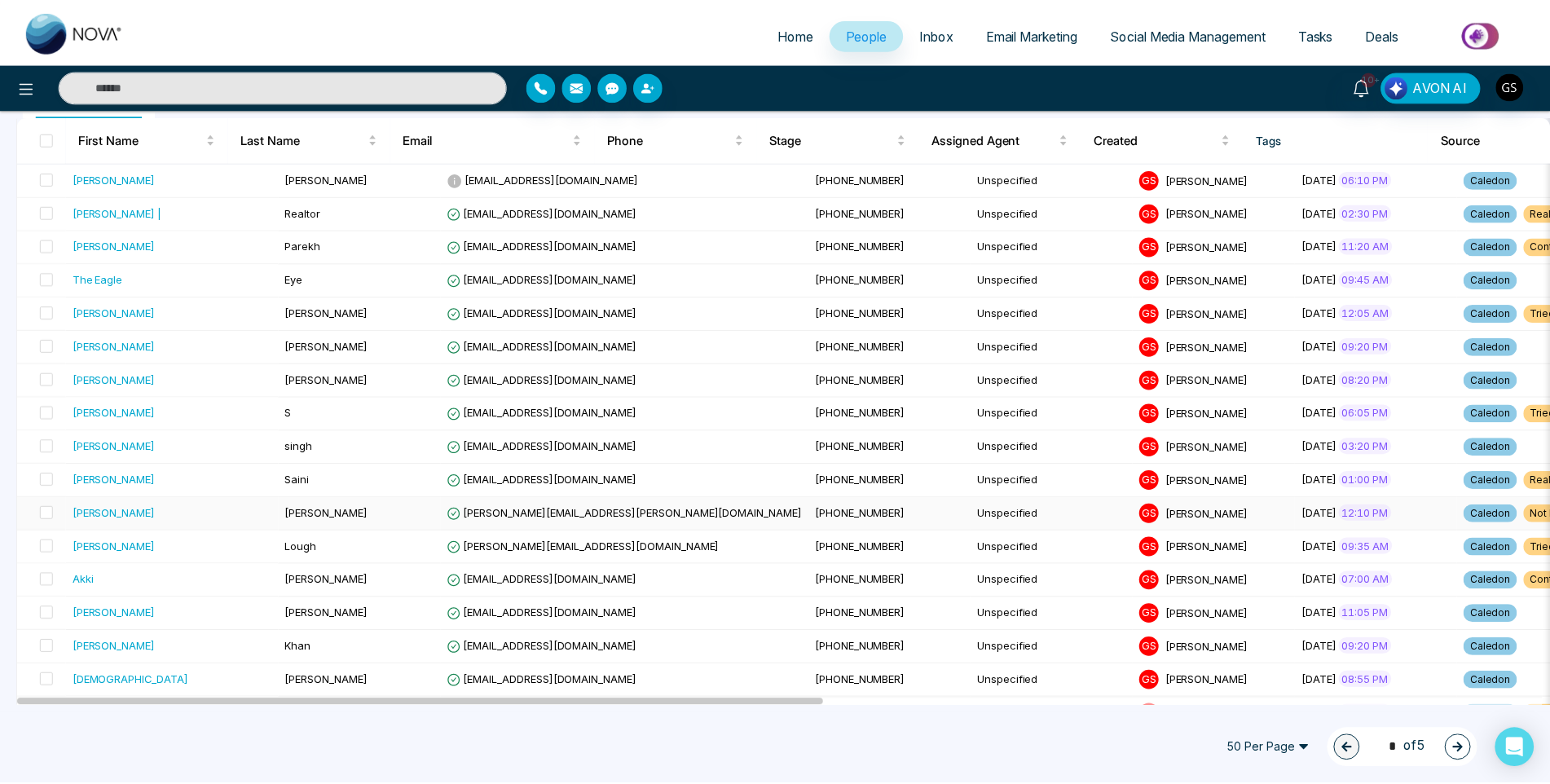
scroll to position [163, 0]
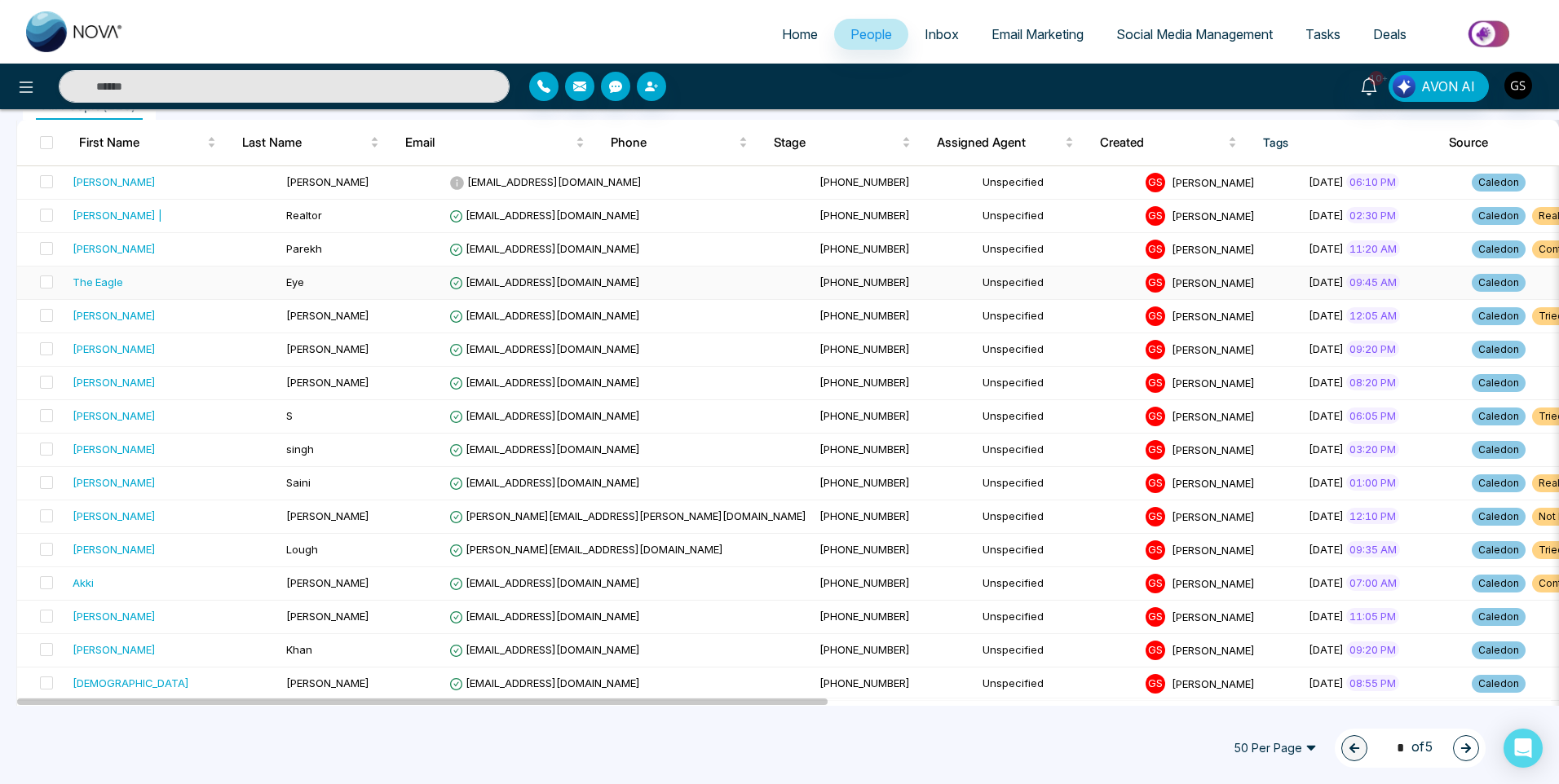
click at [536, 285] on span "[EMAIL_ADDRESS][DOMAIN_NAME]" at bounding box center [544, 281] width 191 height 13
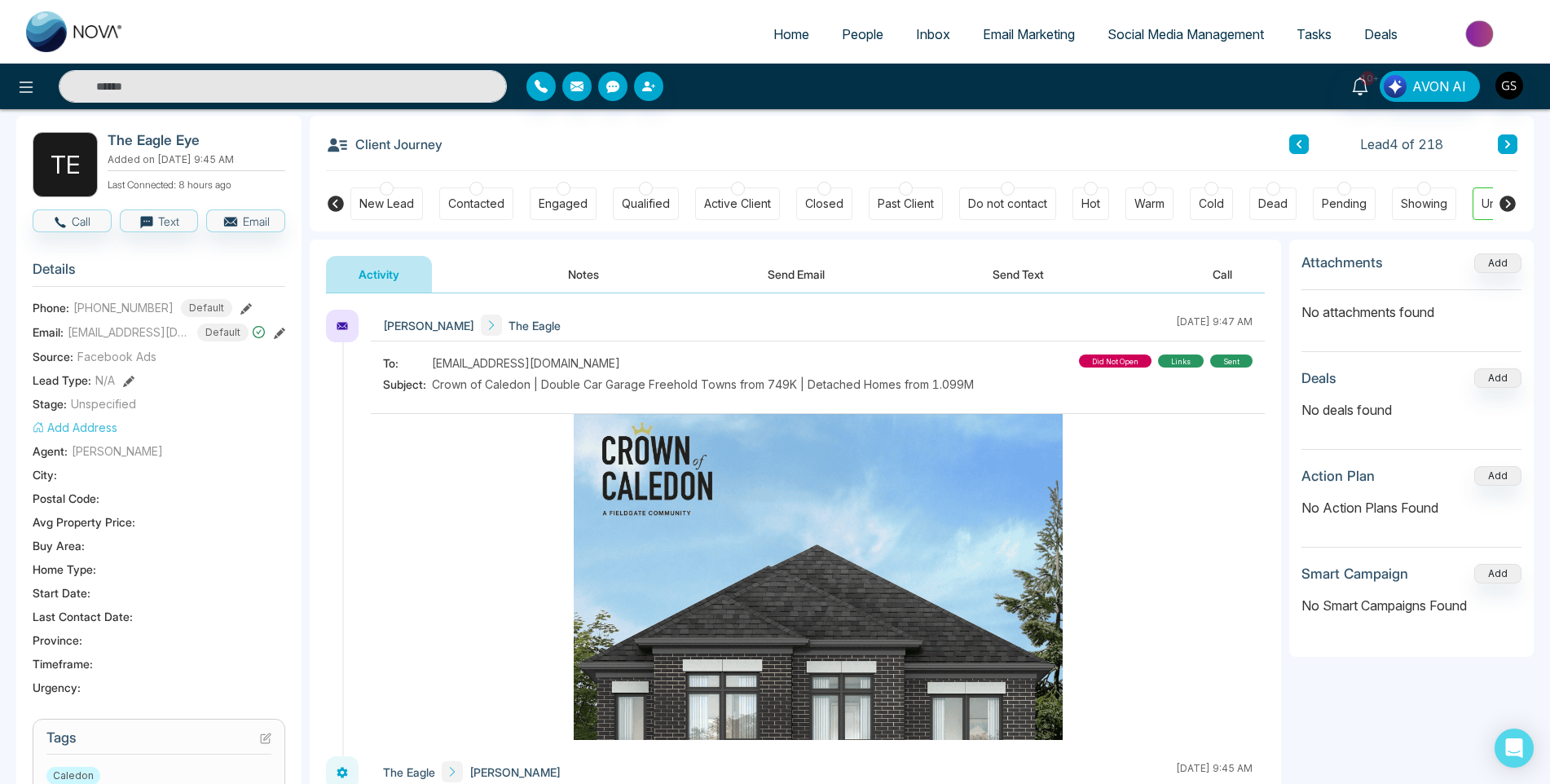
scroll to position [163, 0]
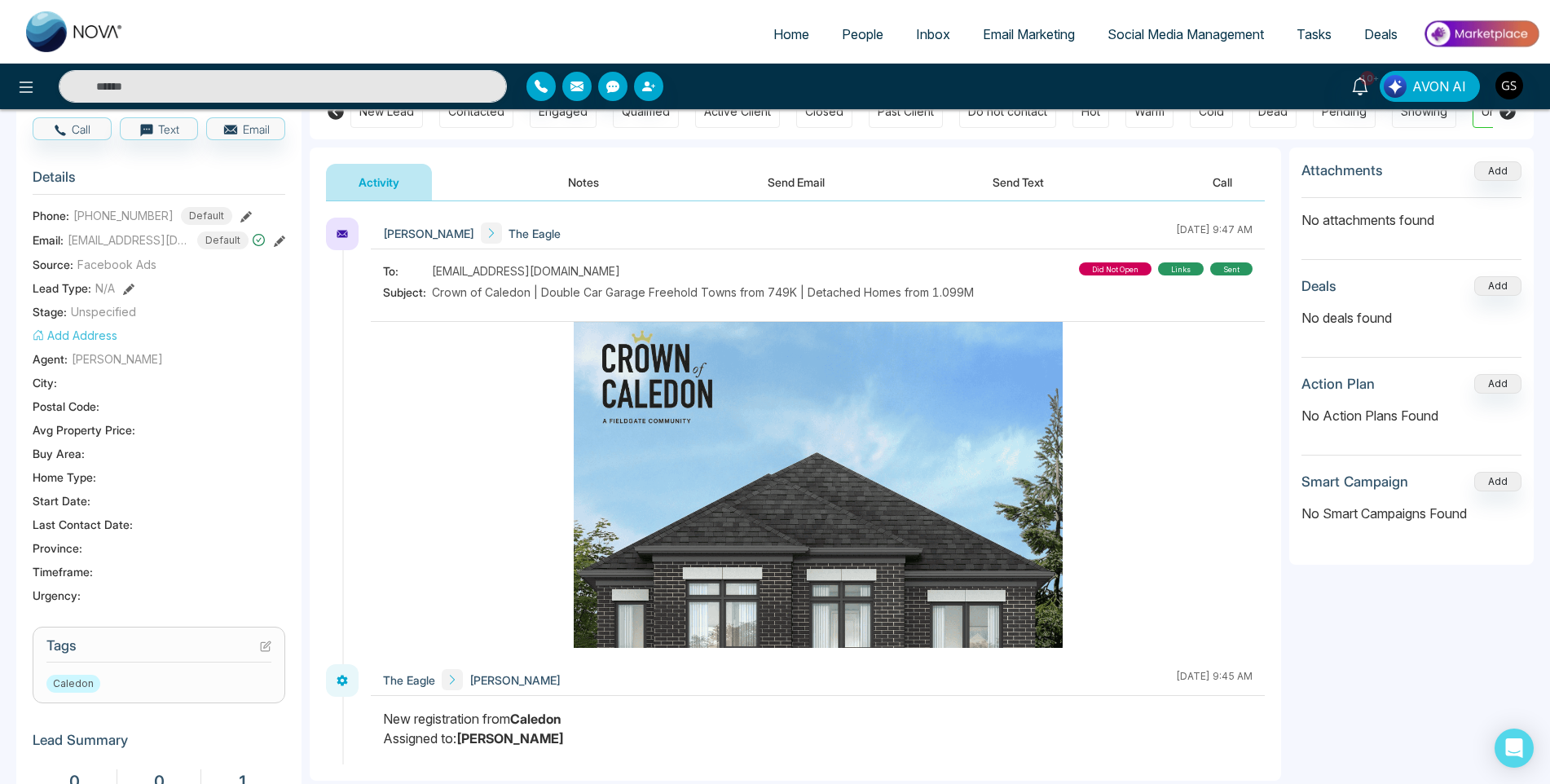
click at [261, 646] on icon at bounding box center [265, 646] width 11 height 11
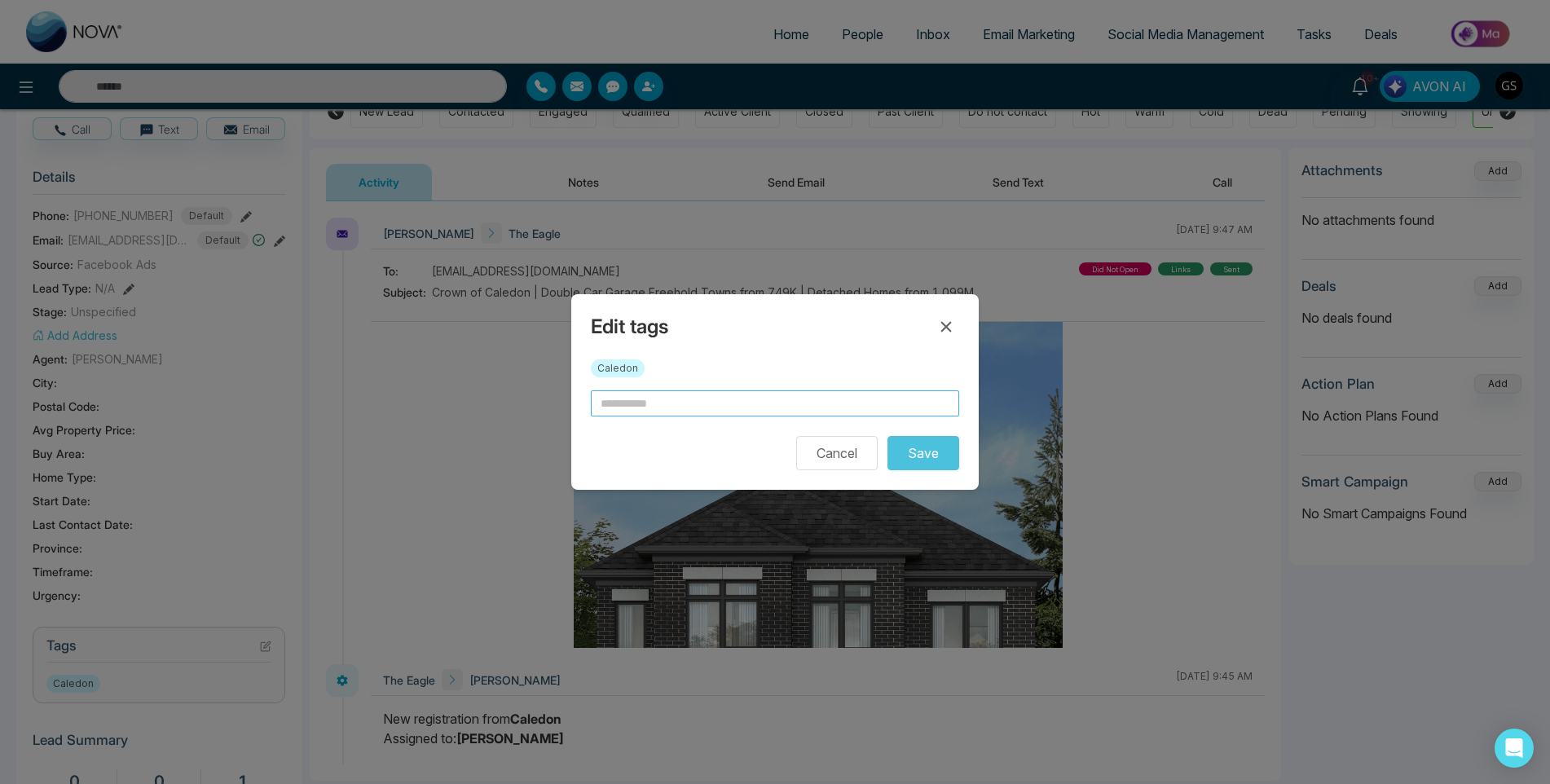
click at [648, 401] on input "text" at bounding box center [775, 403] width 369 height 26
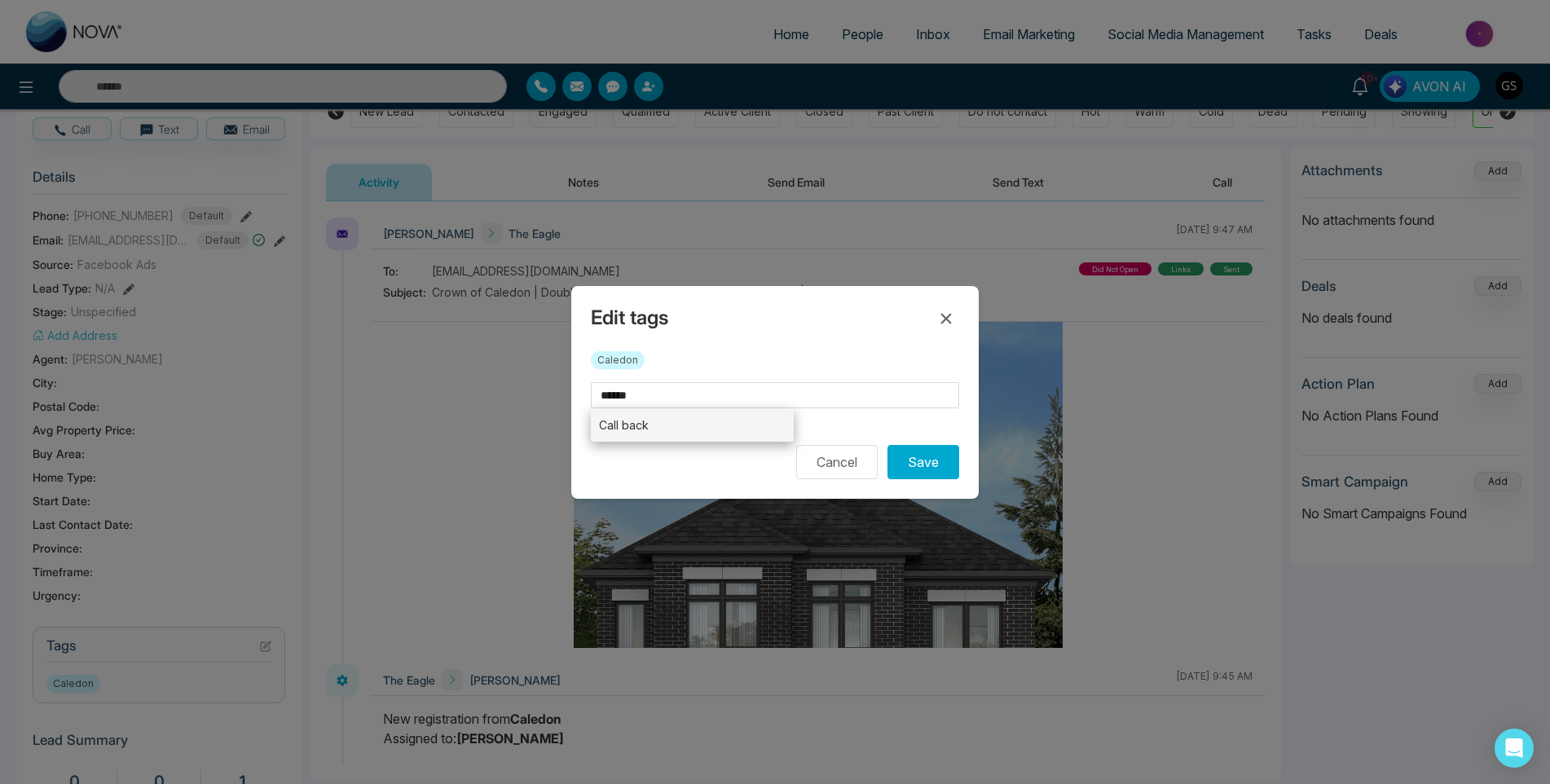
click at [660, 426] on li "Call back" at bounding box center [692, 425] width 203 height 34
type input "*********"
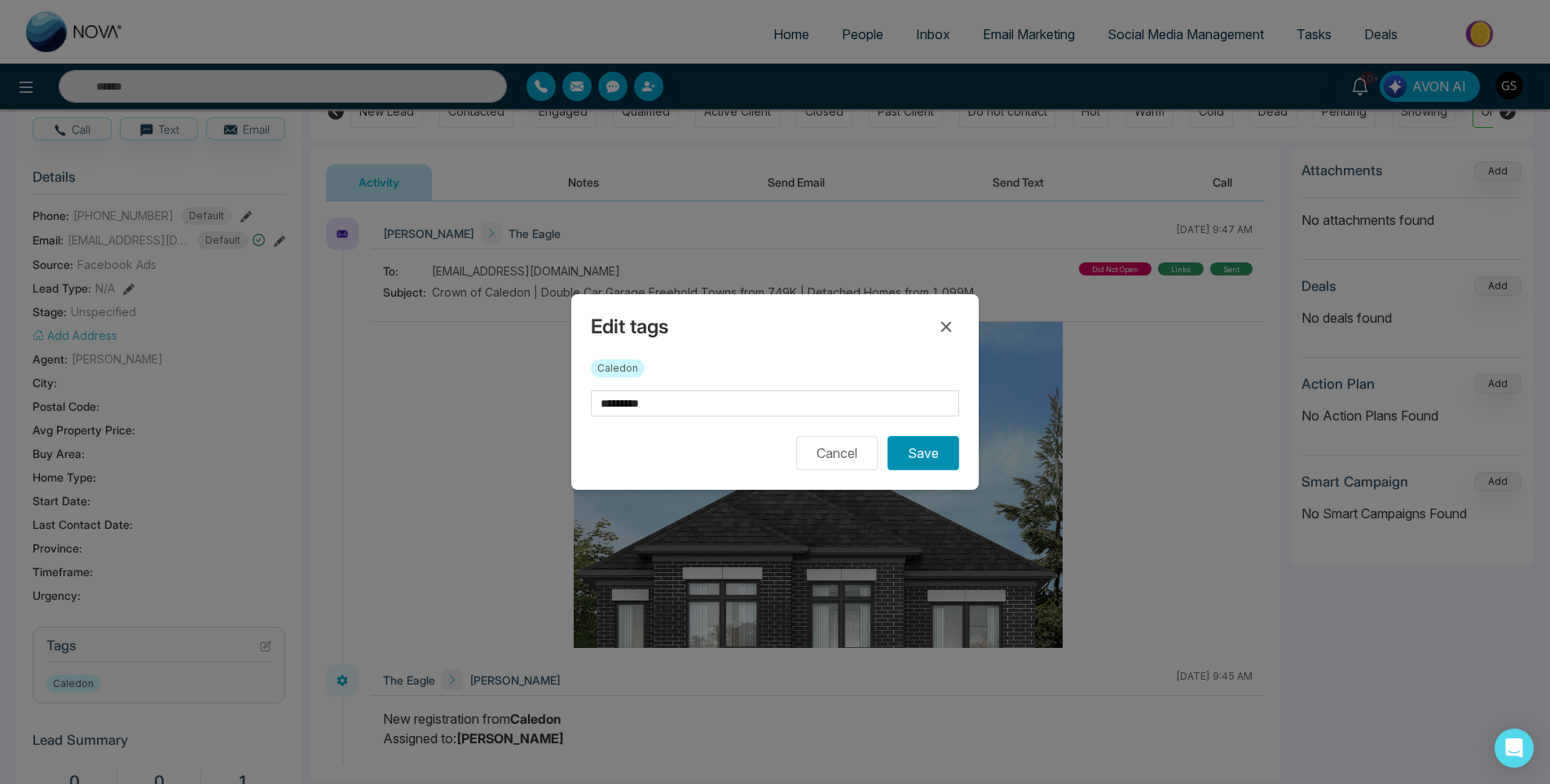
click at [933, 458] on button "Save" at bounding box center [922, 453] width 71 height 34
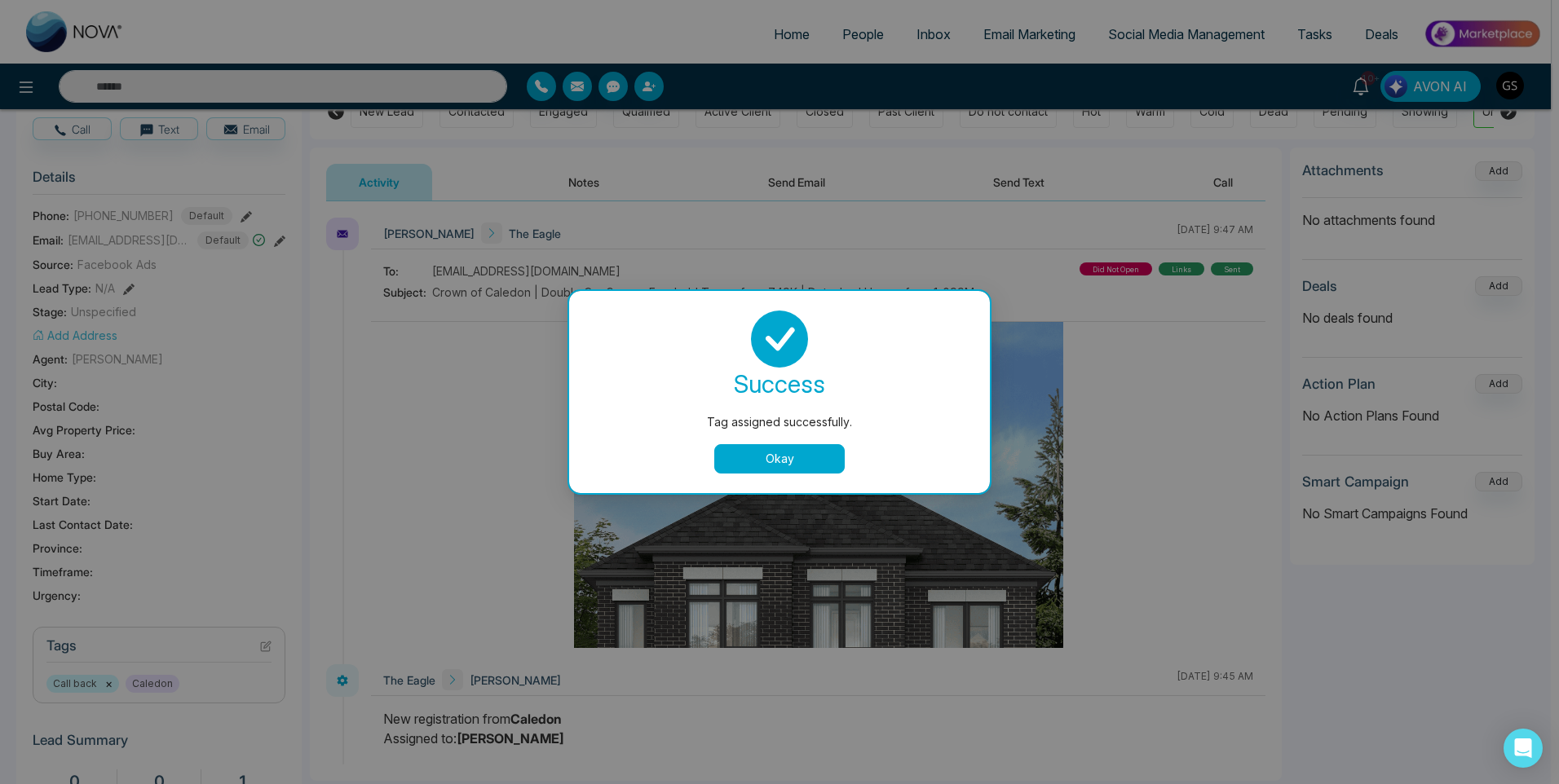
click at [793, 468] on button "Okay" at bounding box center [780, 459] width 131 height 29
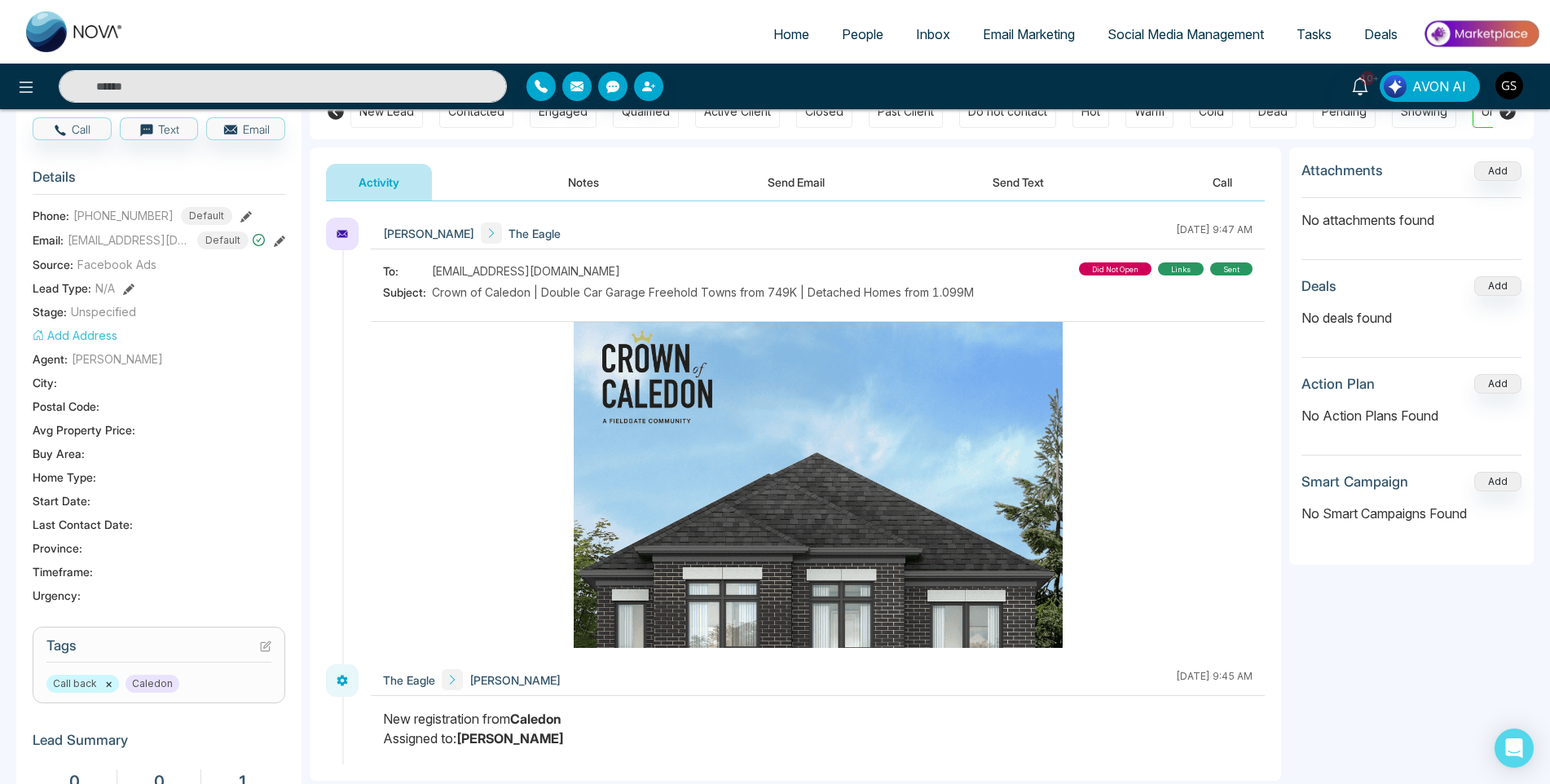
click at [855, 34] on span "People" at bounding box center [862, 34] width 41 height 16
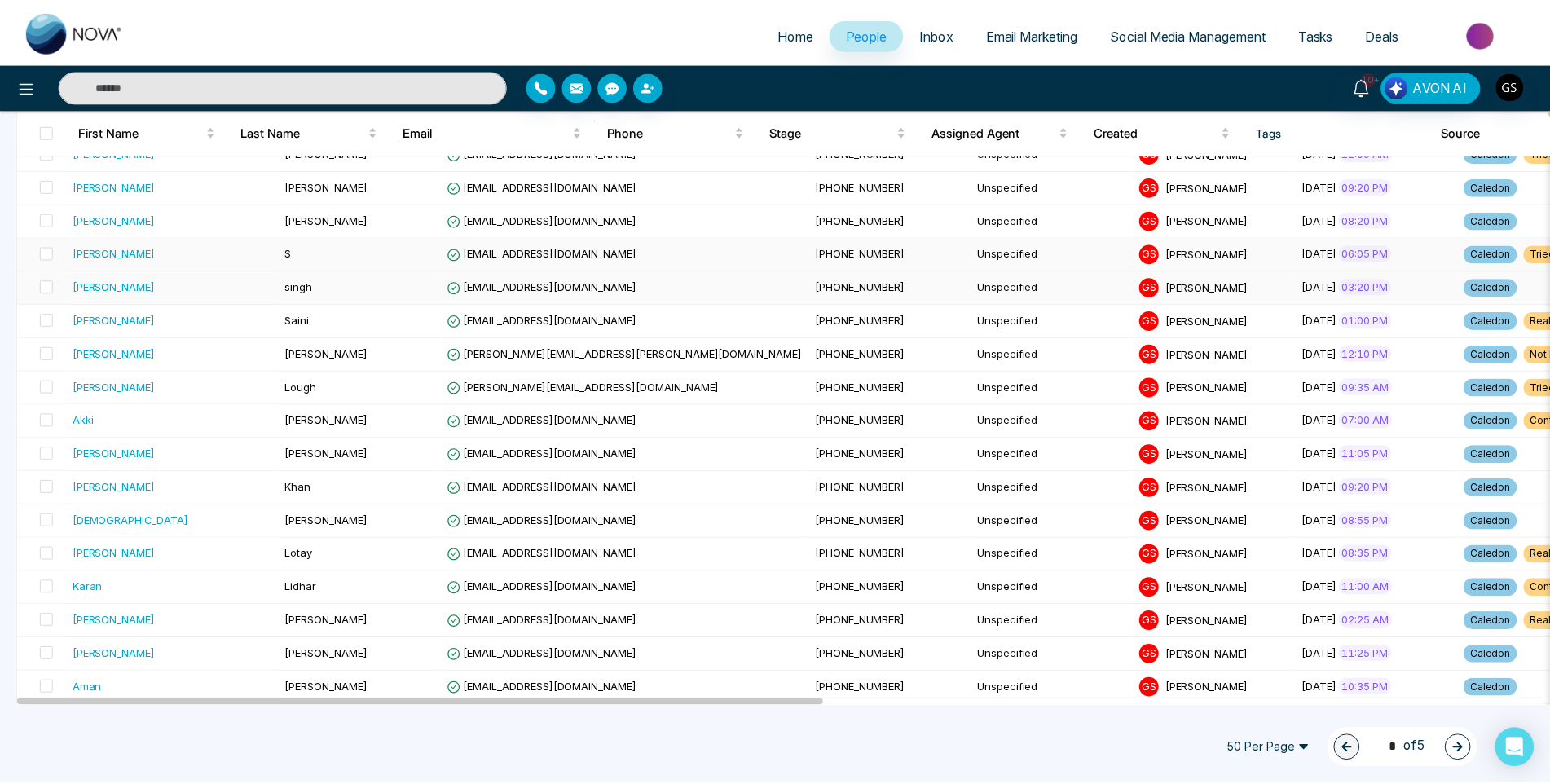
scroll to position [244, 0]
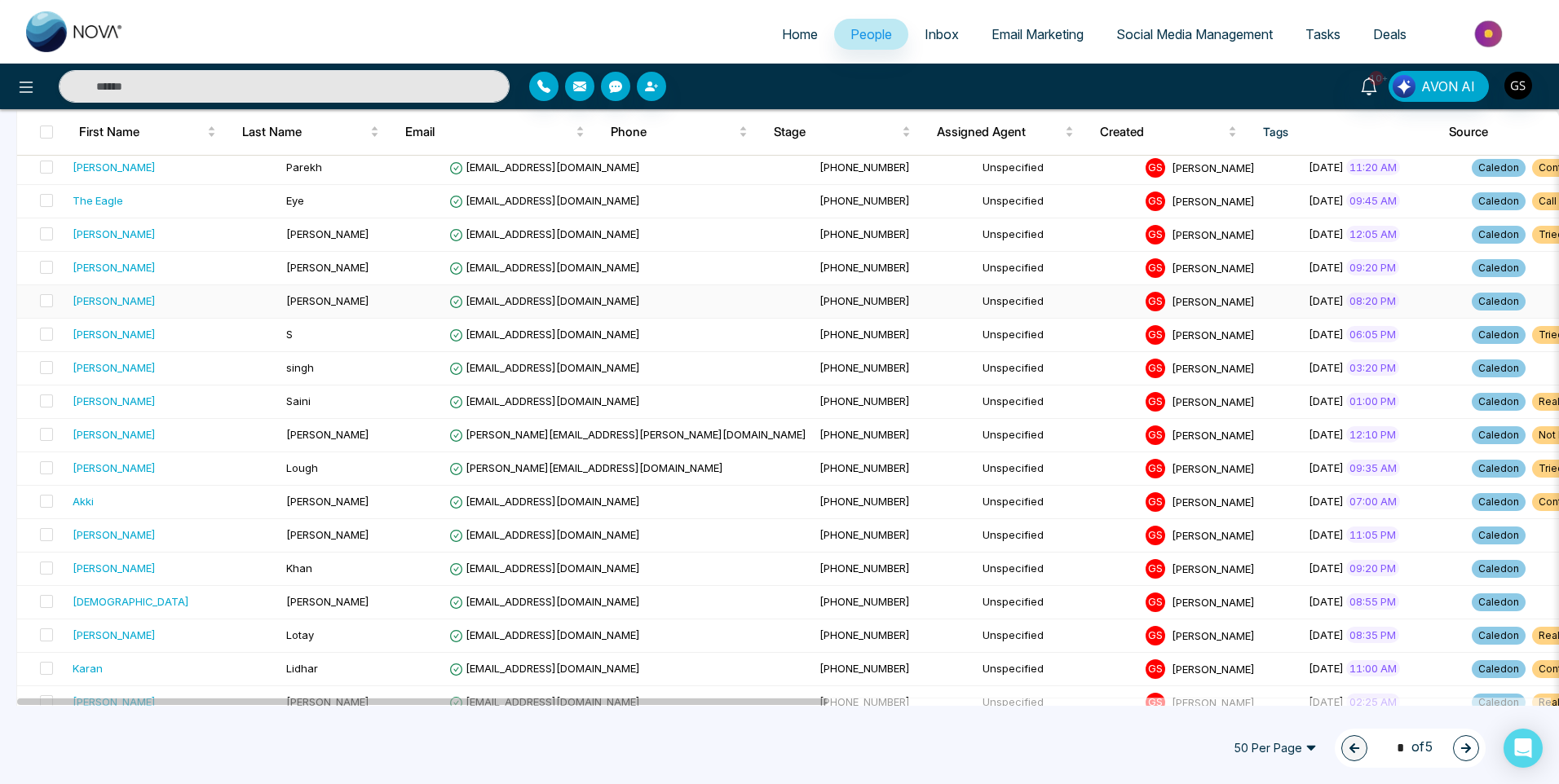
click at [813, 297] on td "[PHONE_NUMBER]" at bounding box center [894, 302] width 163 height 34
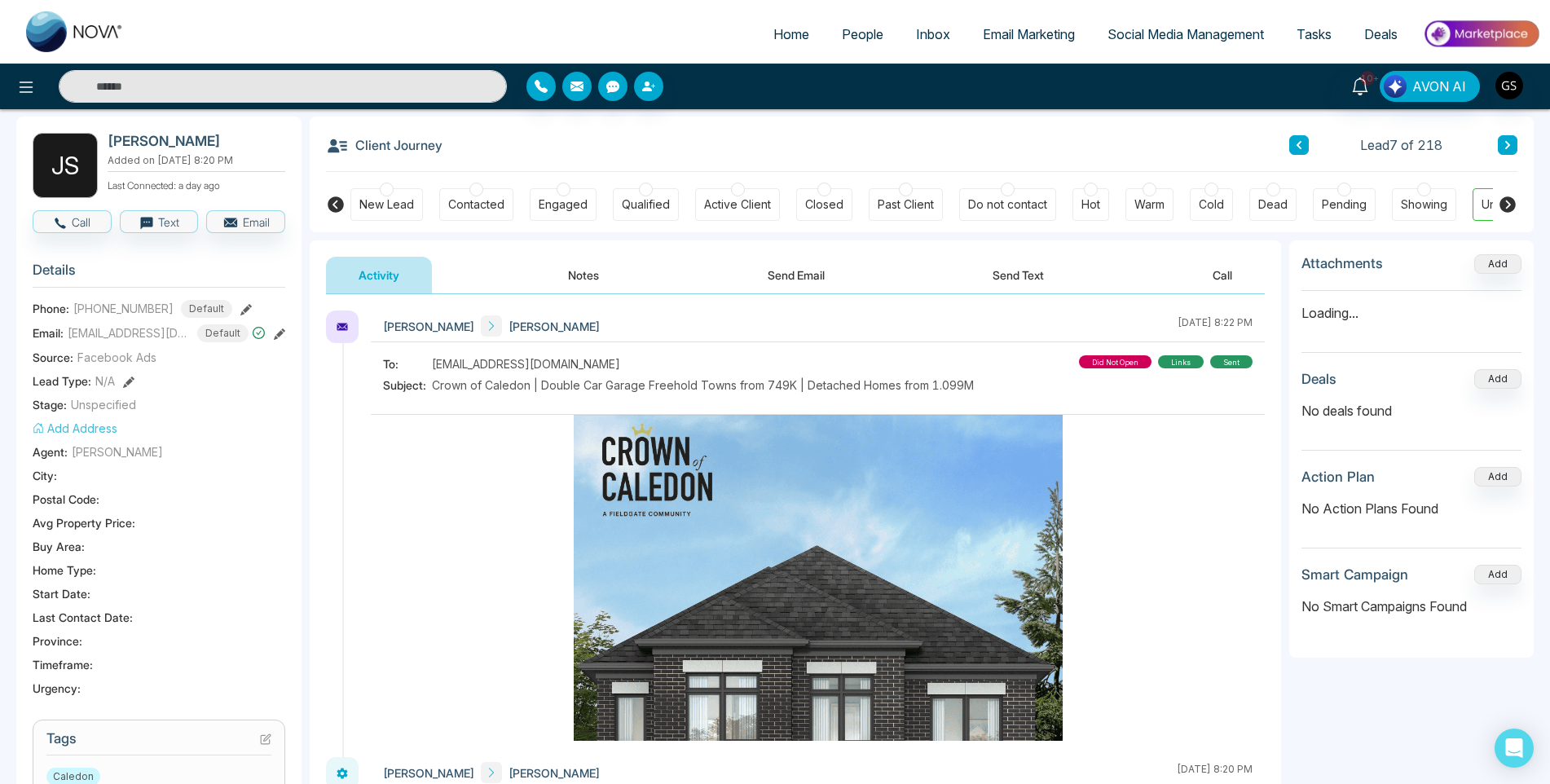
scroll to position [82, 0]
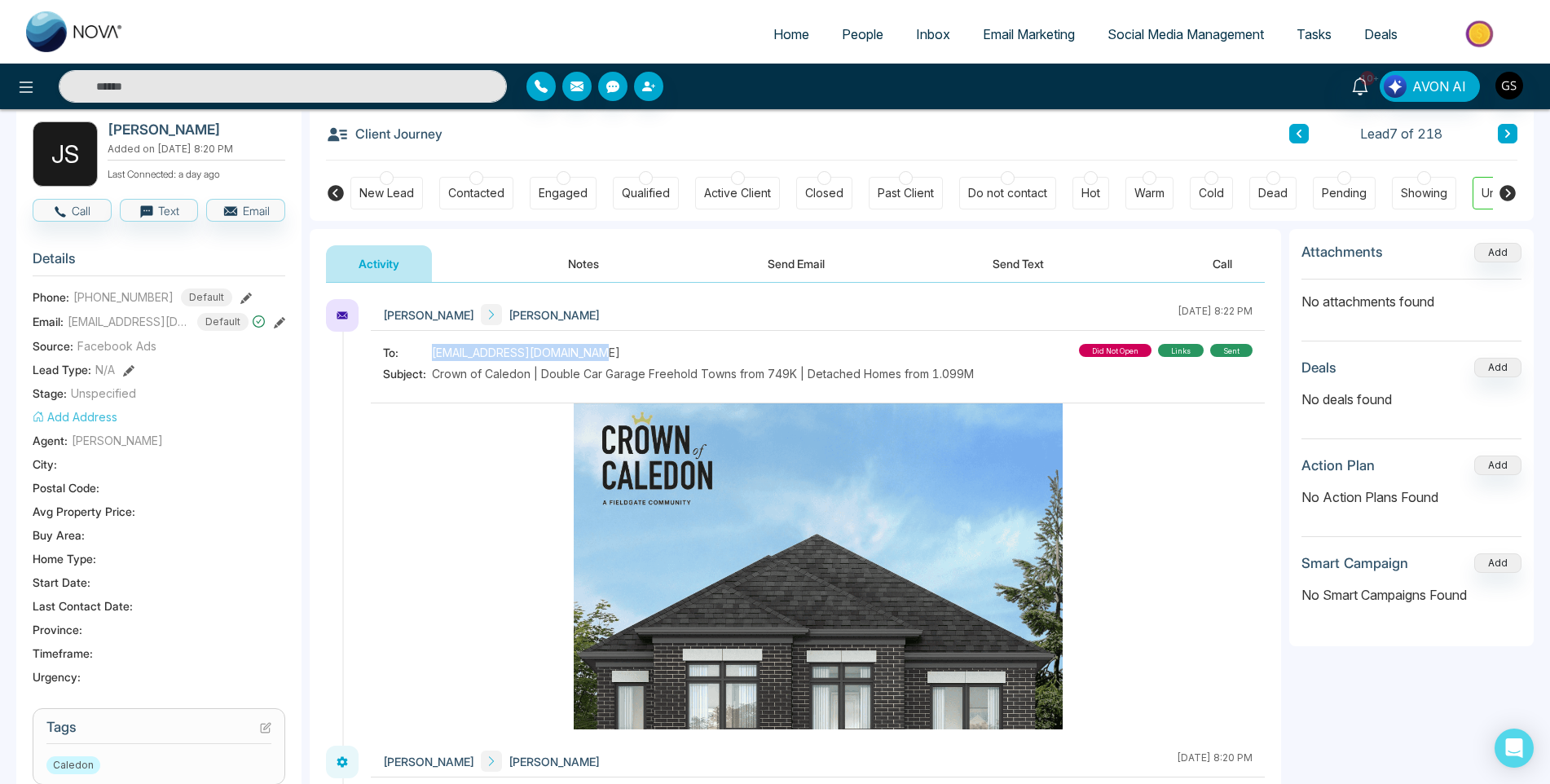
drag, startPoint x: 564, startPoint y: 354, endPoint x: 428, endPoint y: 358, distance: 136.1
click at [428, 358] on div "To: [EMAIL_ADDRESS][DOMAIN_NAME]" at bounding box center [678, 352] width 591 height 17
copy div "[EMAIL_ADDRESS][DOMAIN_NAME]"
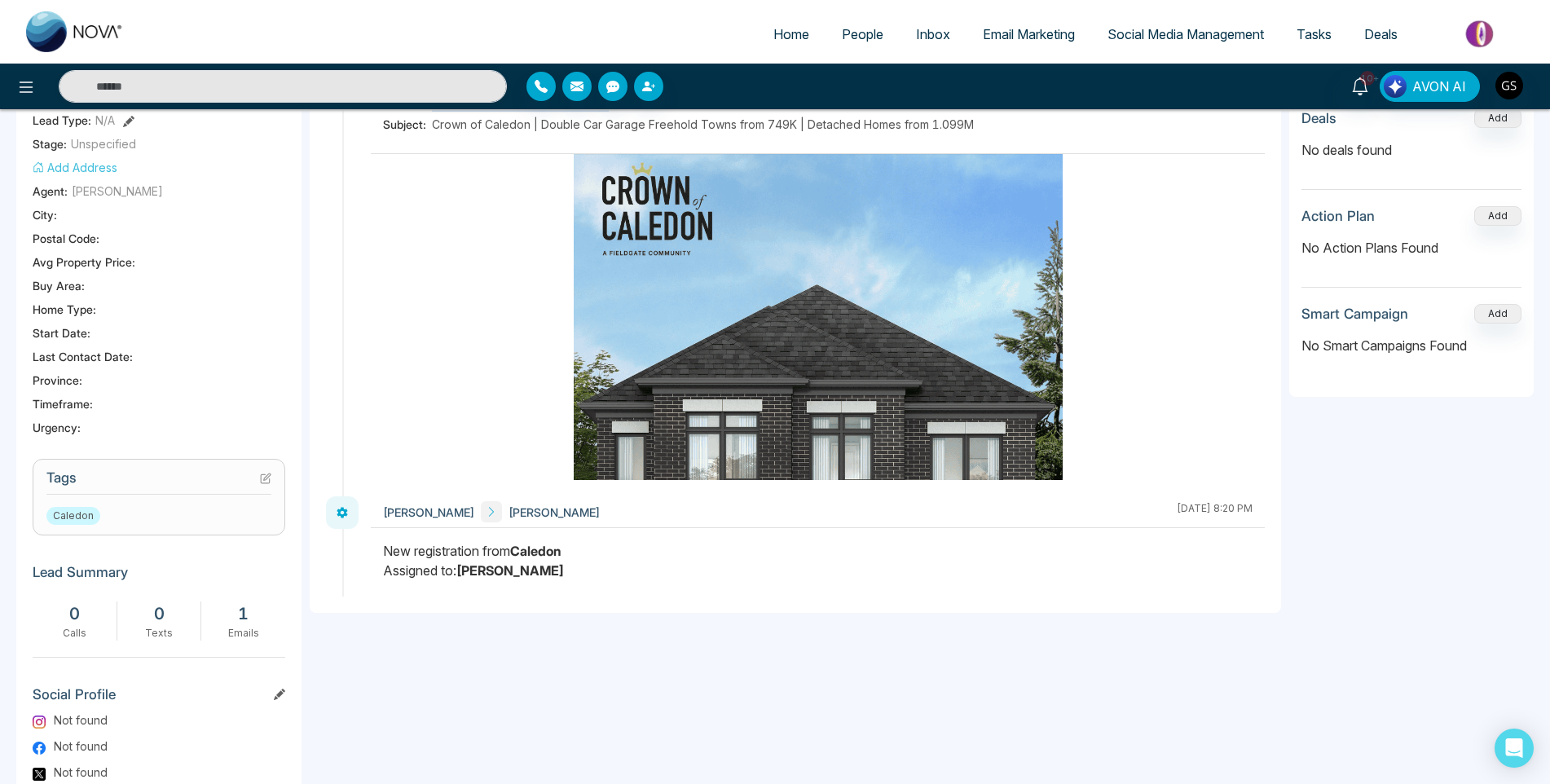
scroll to position [485, 0]
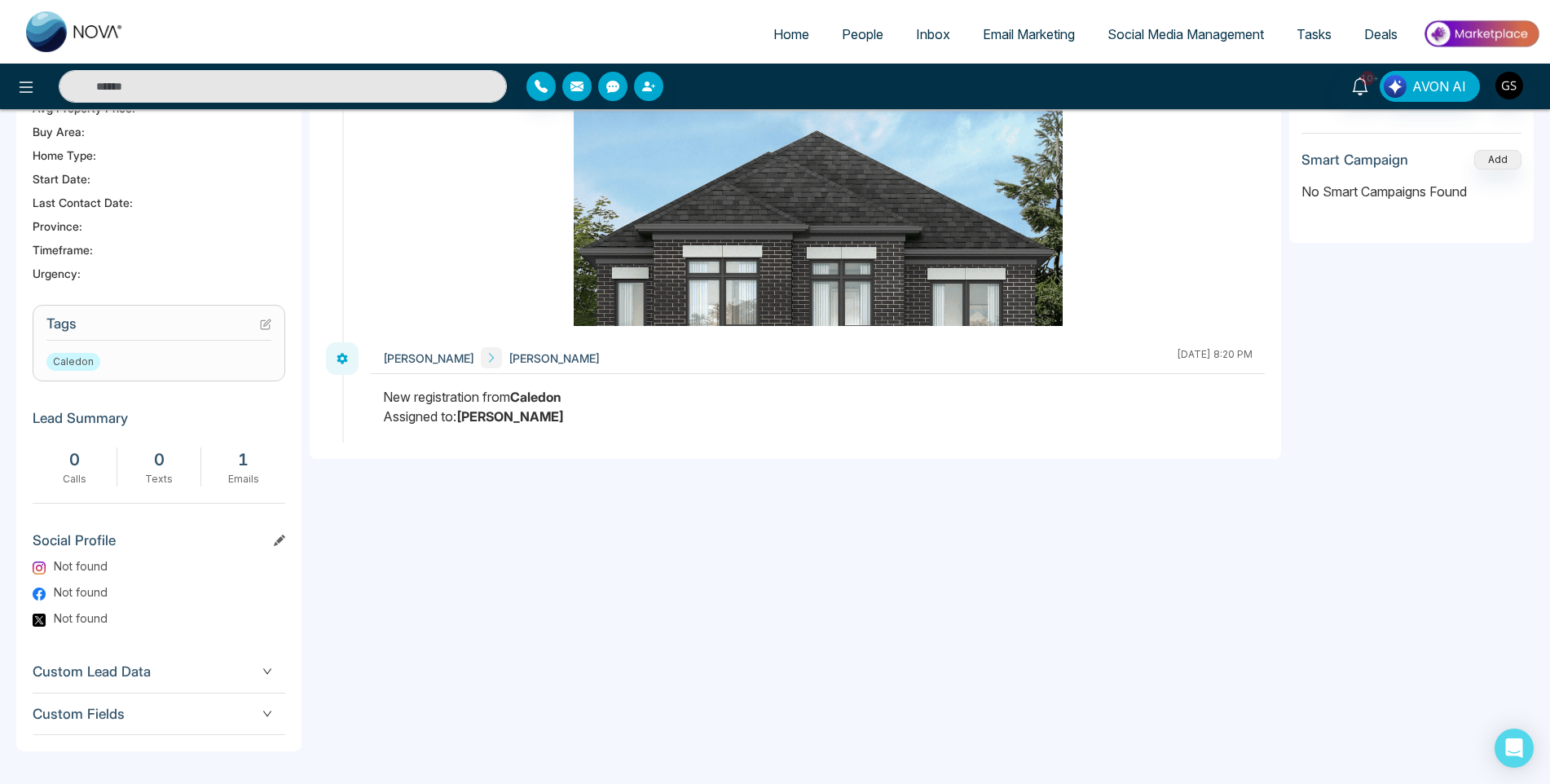
click at [268, 325] on icon at bounding box center [265, 324] width 11 height 11
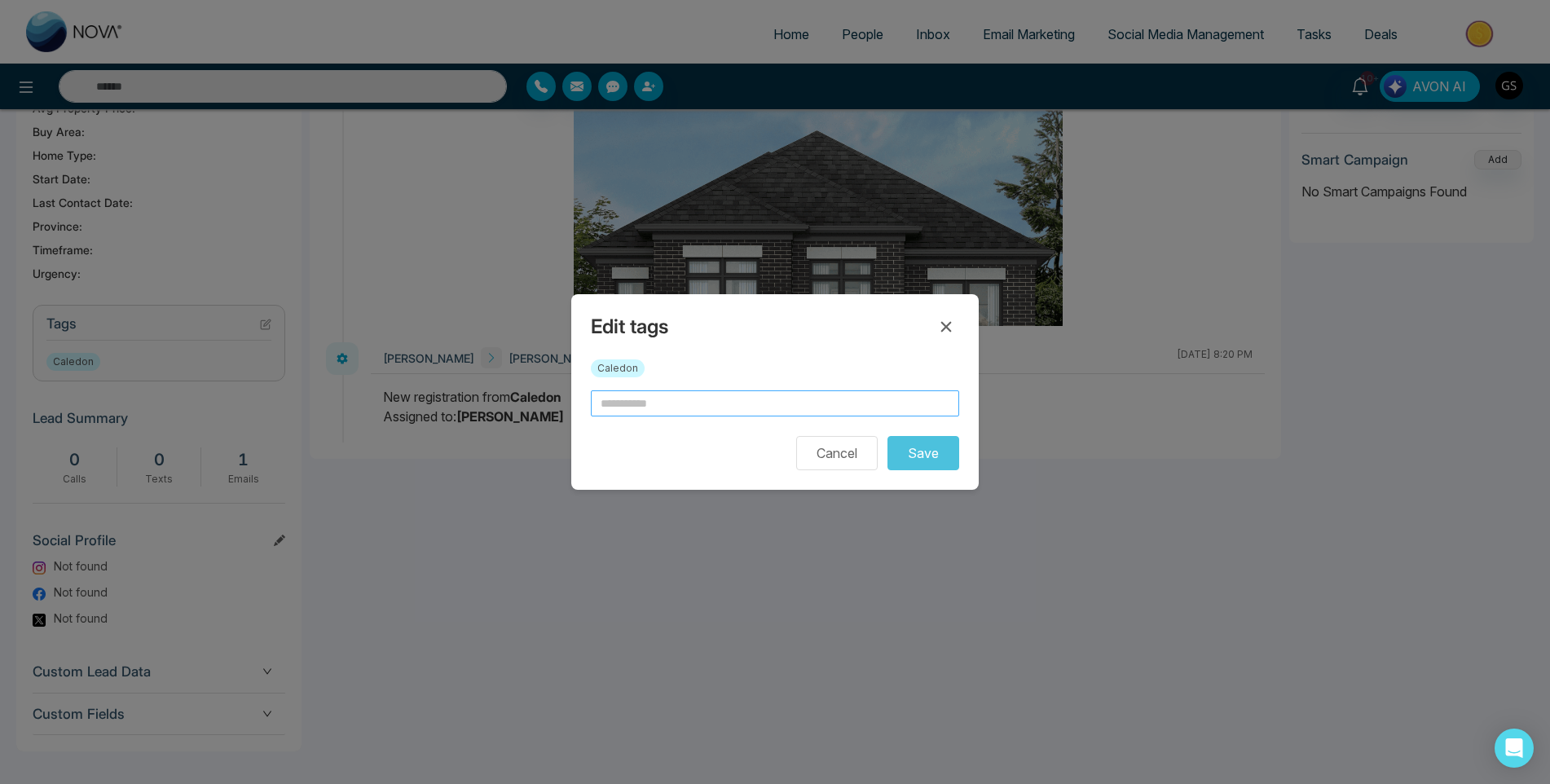
click at [672, 397] on input "text" at bounding box center [775, 403] width 369 height 26
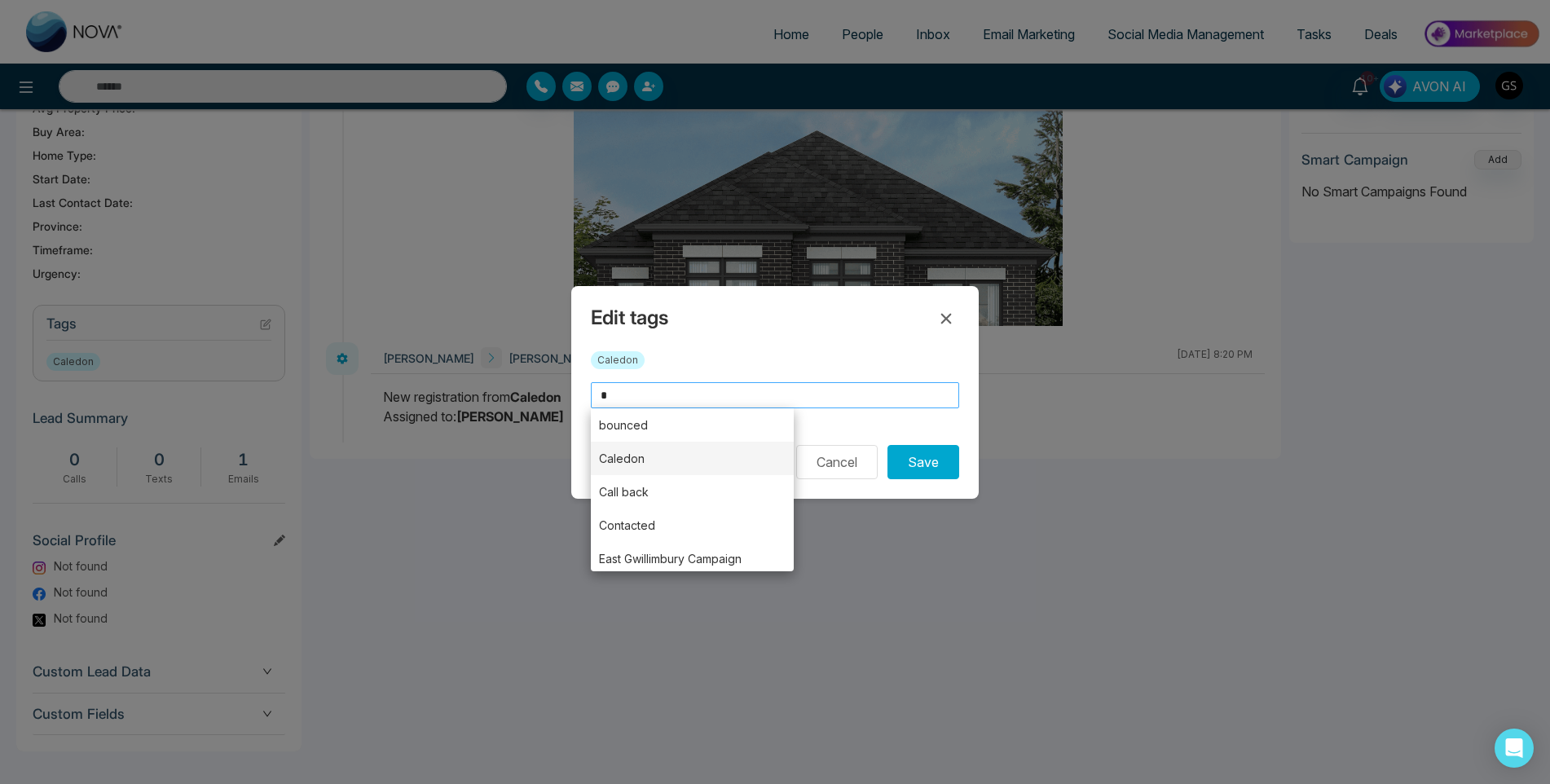
type input "*"
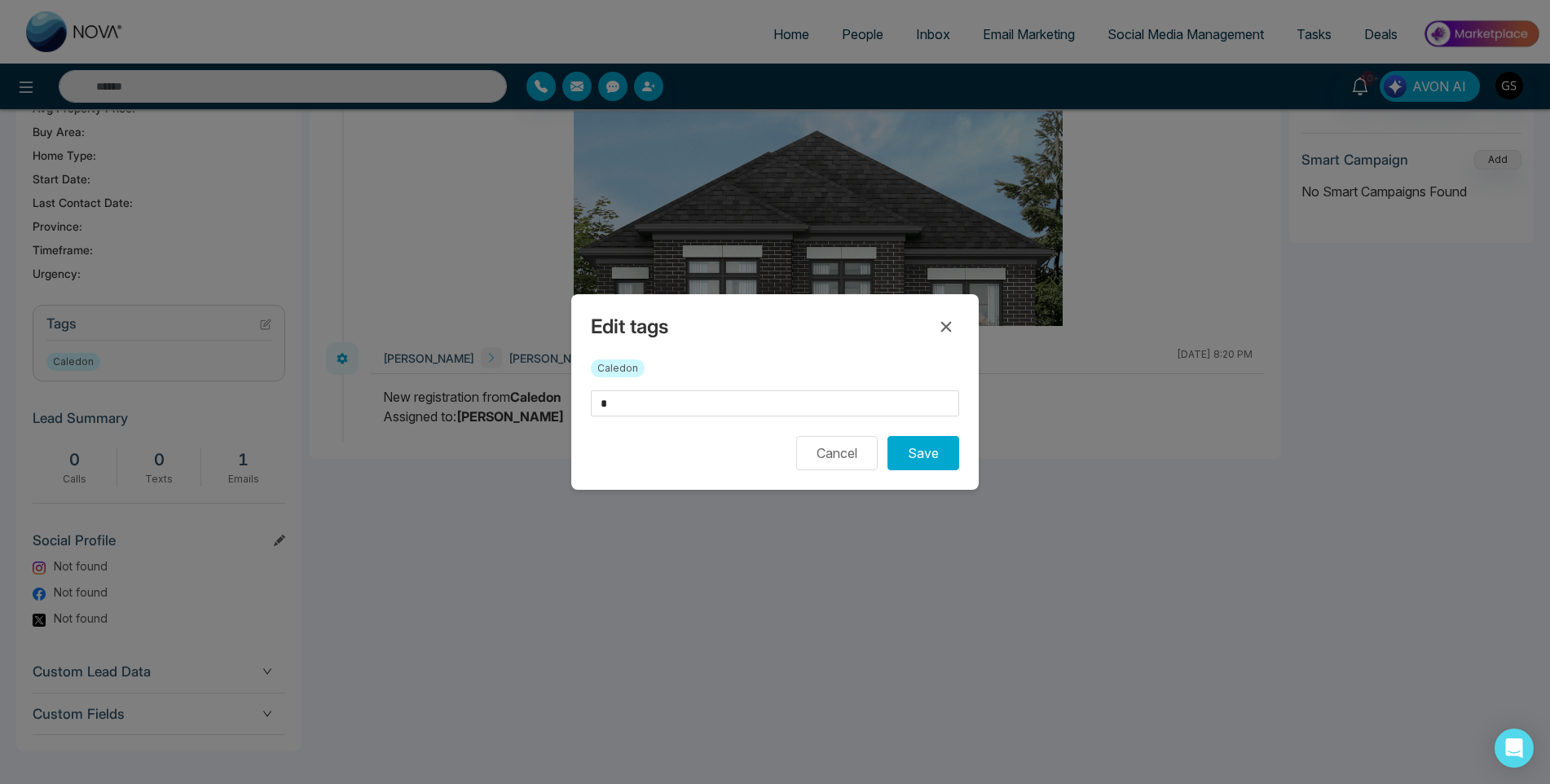
drag, startPoint x: 652, startPoint y: 455, endPoint x: 652, endPoint y: 510, distance: 55.0
click at [657, 409] on input "*" at bounding box center [775, 403] width 369 height 26
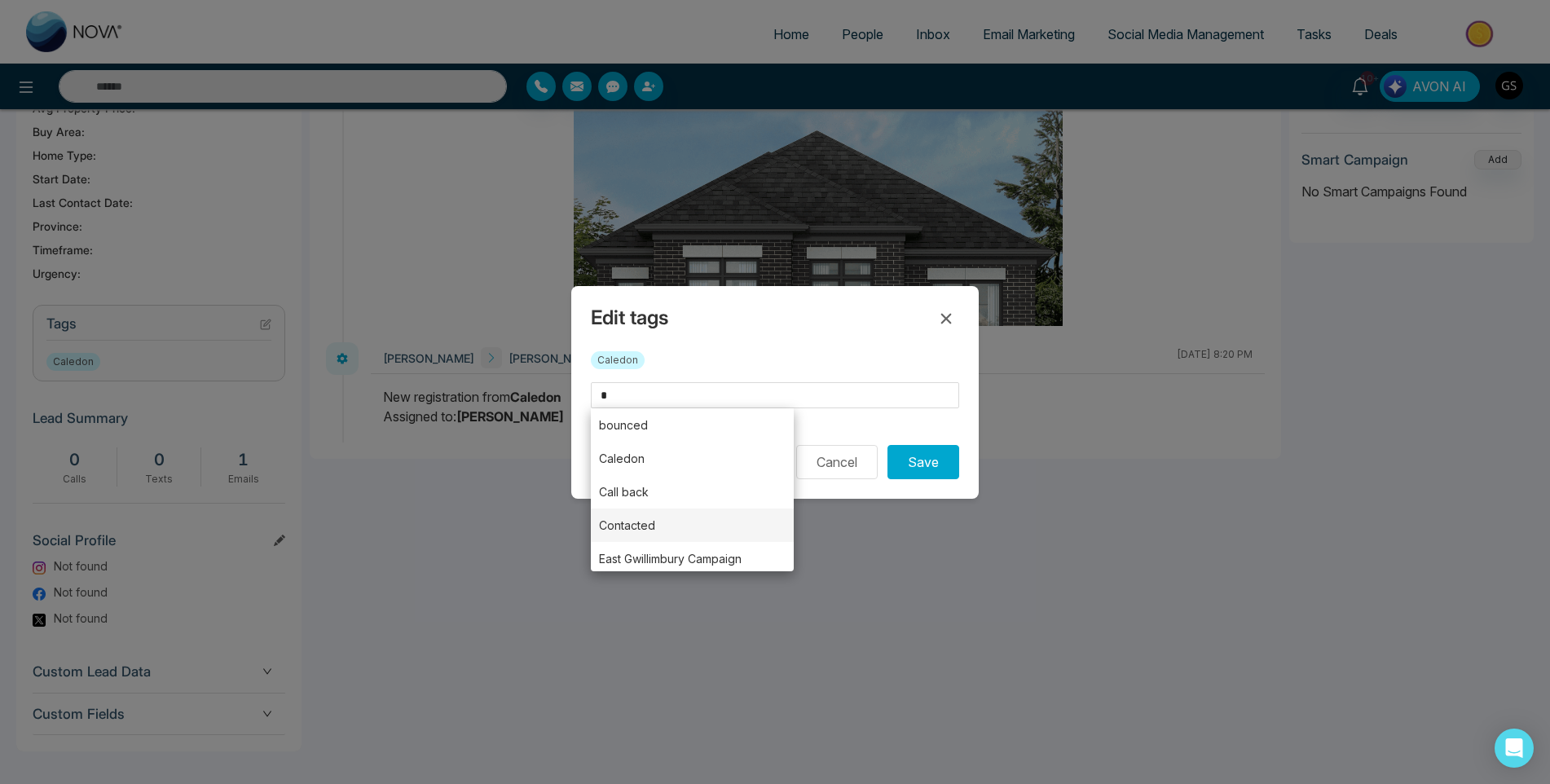
click at [640, 532] on li "Contacted" at bounding box center [692, 525] width 203 height 34
type input "*********"
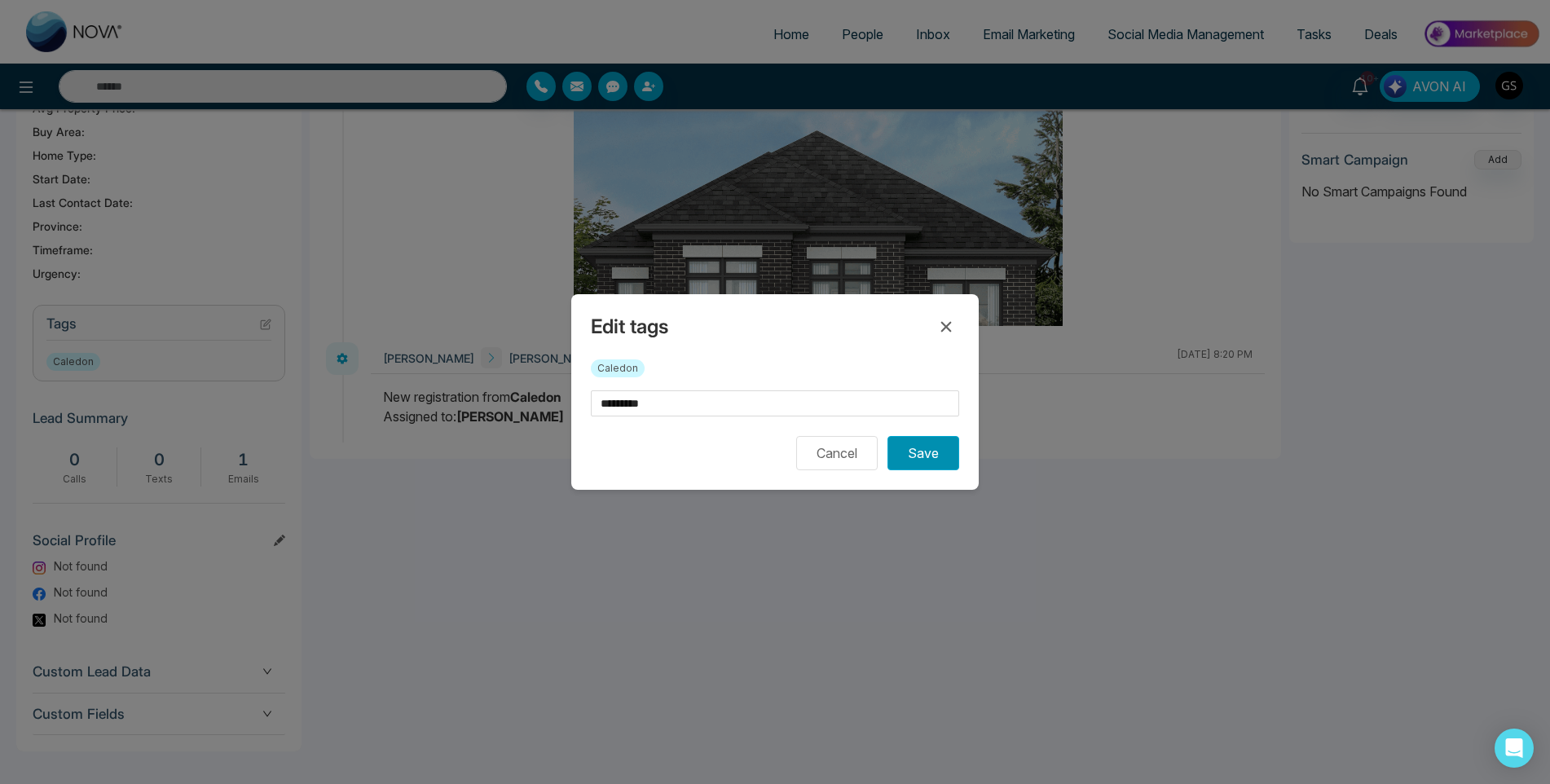
click at [925, 469] on button "Save" at bounding box center [922, 453] width 71 height 34
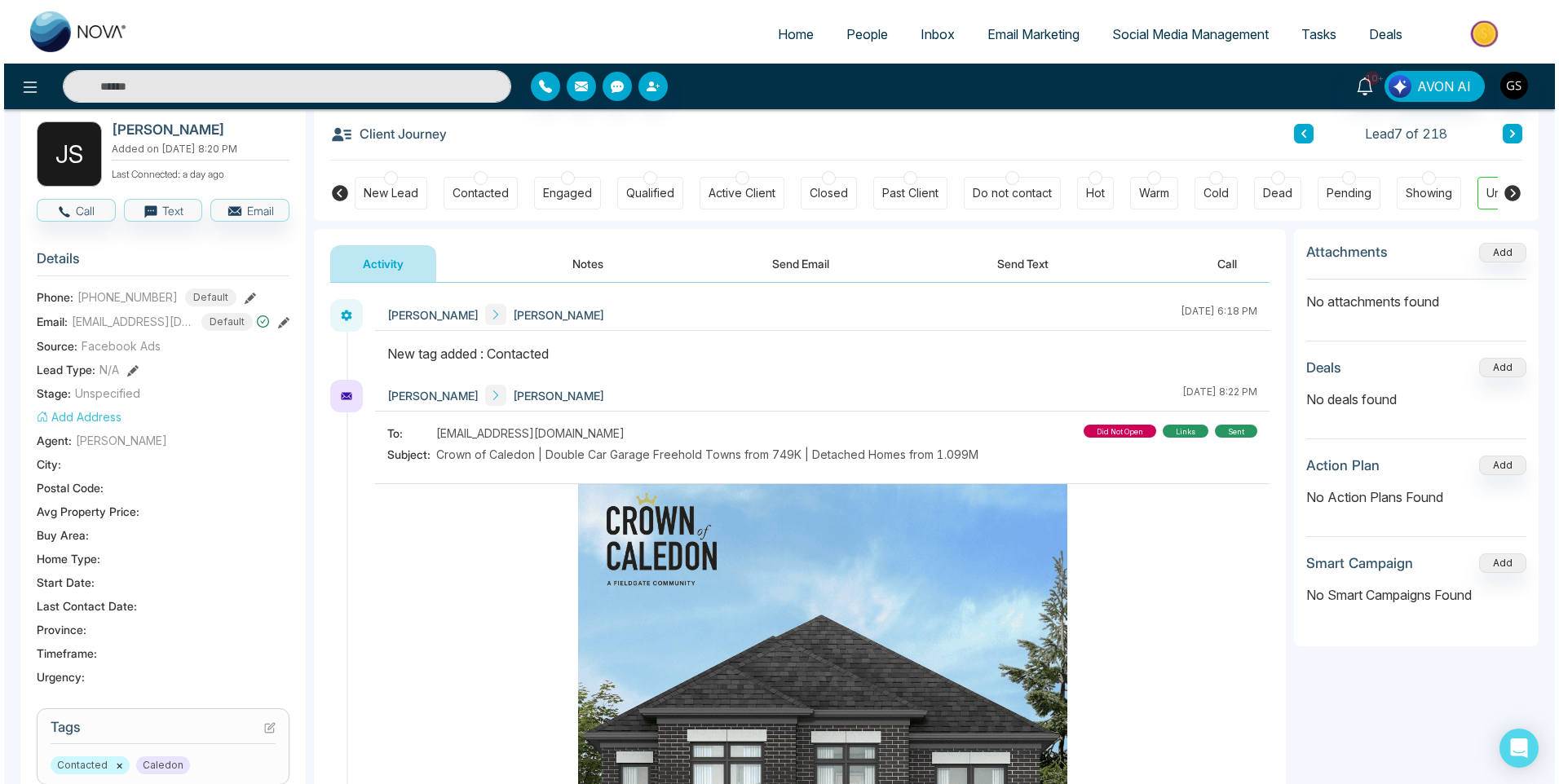
scroll to position [0, 0]
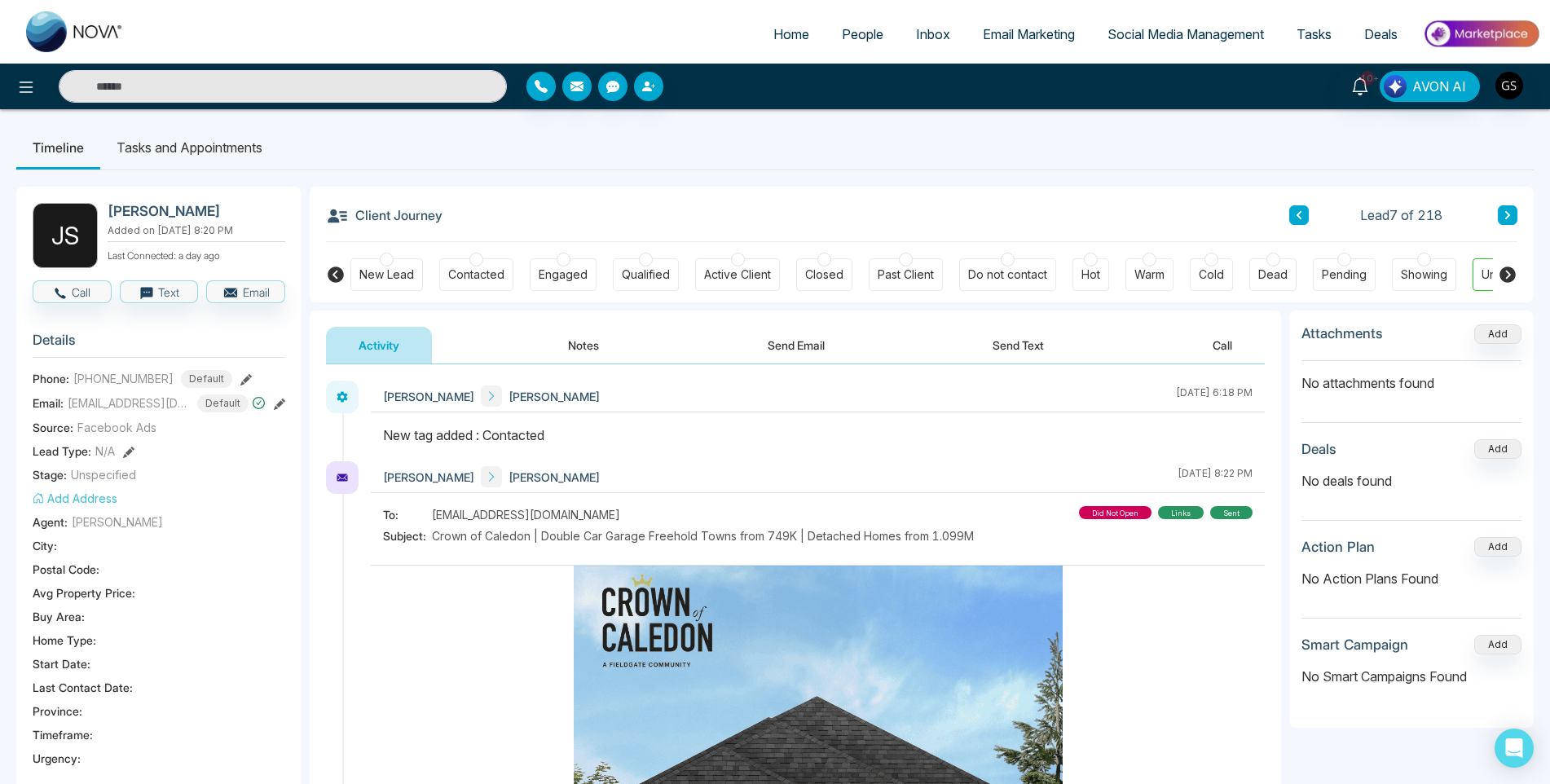
click at [867, 29] on span "People" at bounding box center [862, 34] width 41 height 16
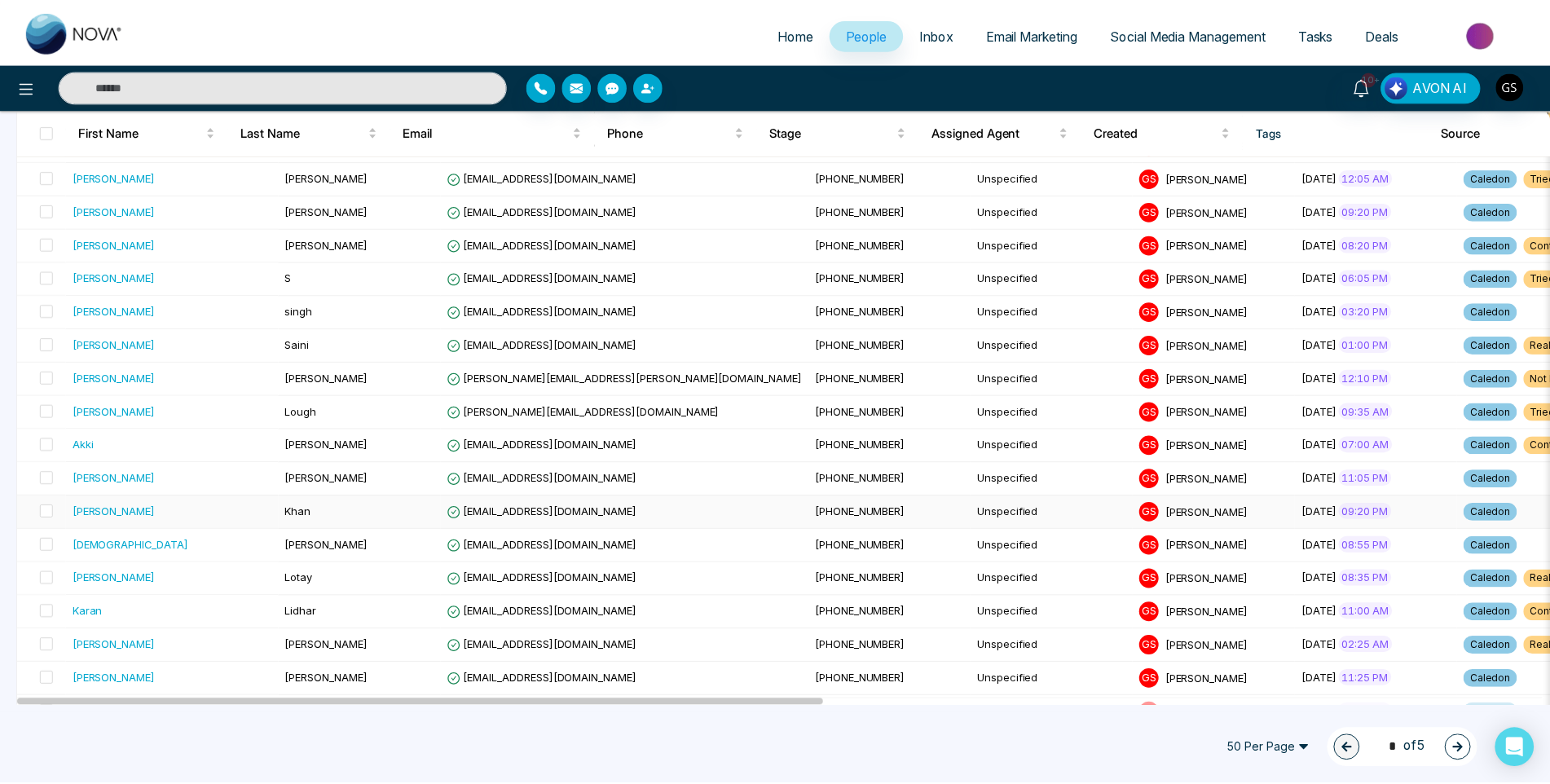
scroll to position [326, 0]
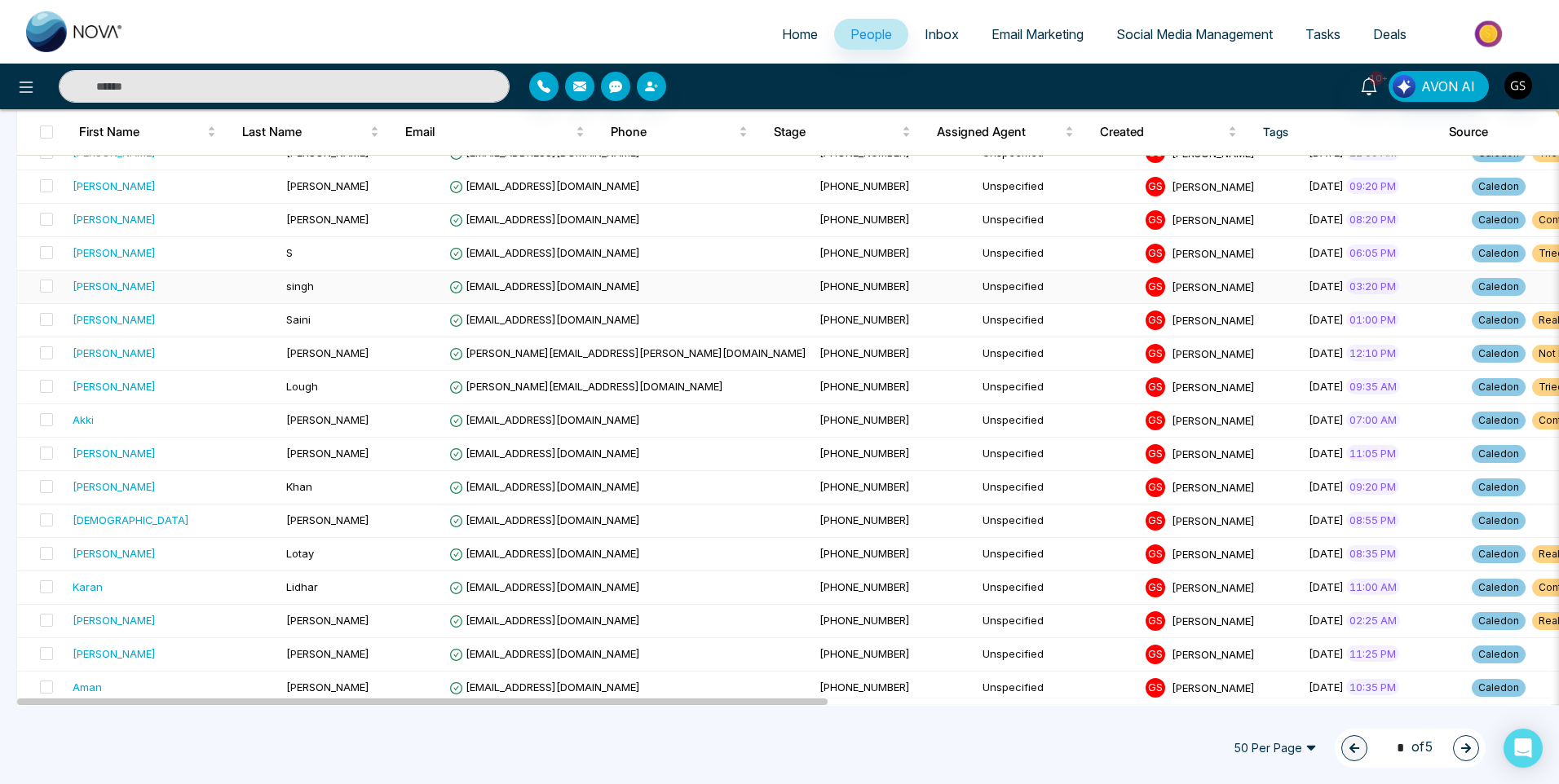
click at [813, 283] on td "[PHONE_NUMBER]" at bounding box center [894, 287] width 163 height 34
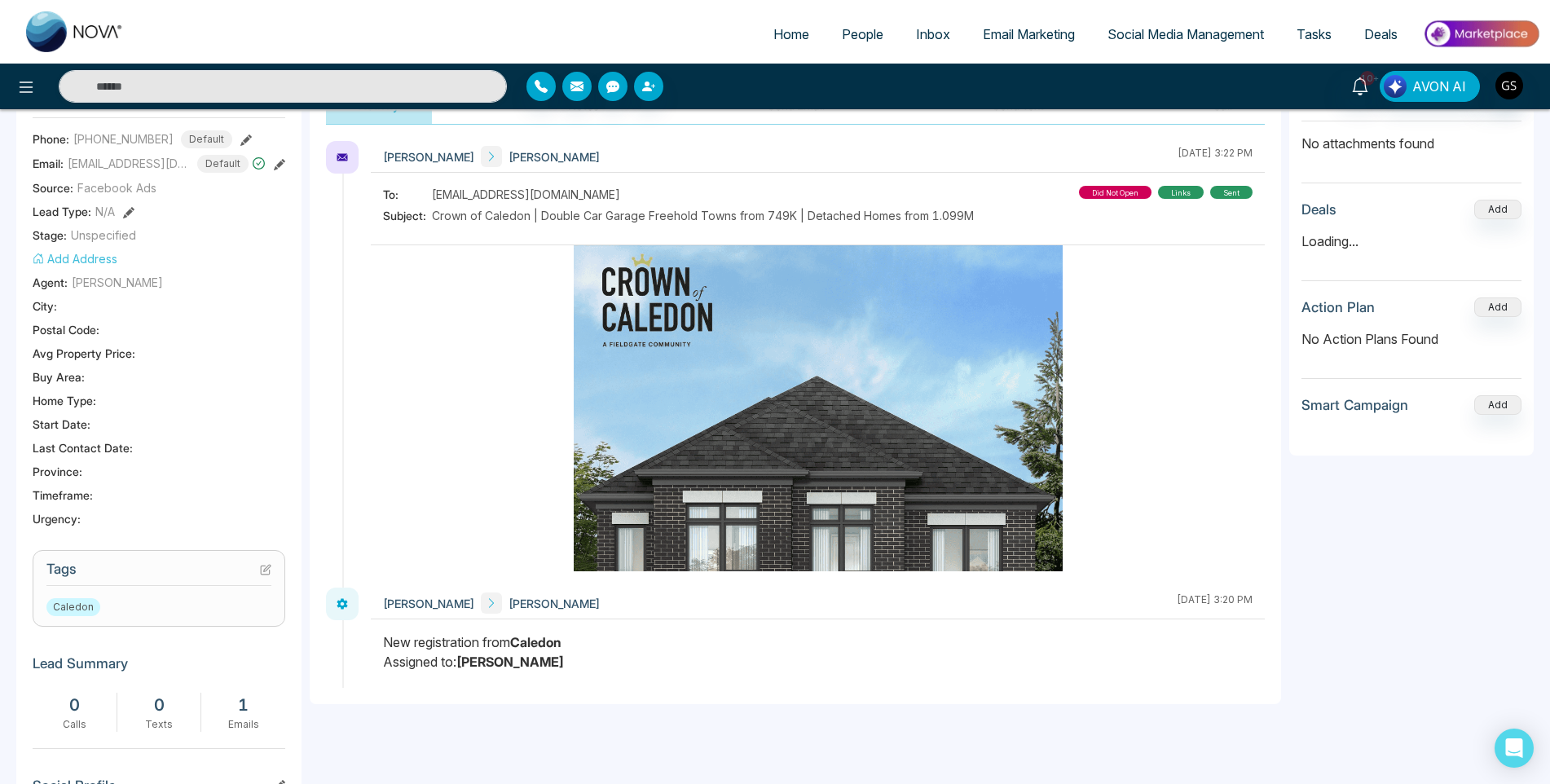
scroll to position [326, 0]
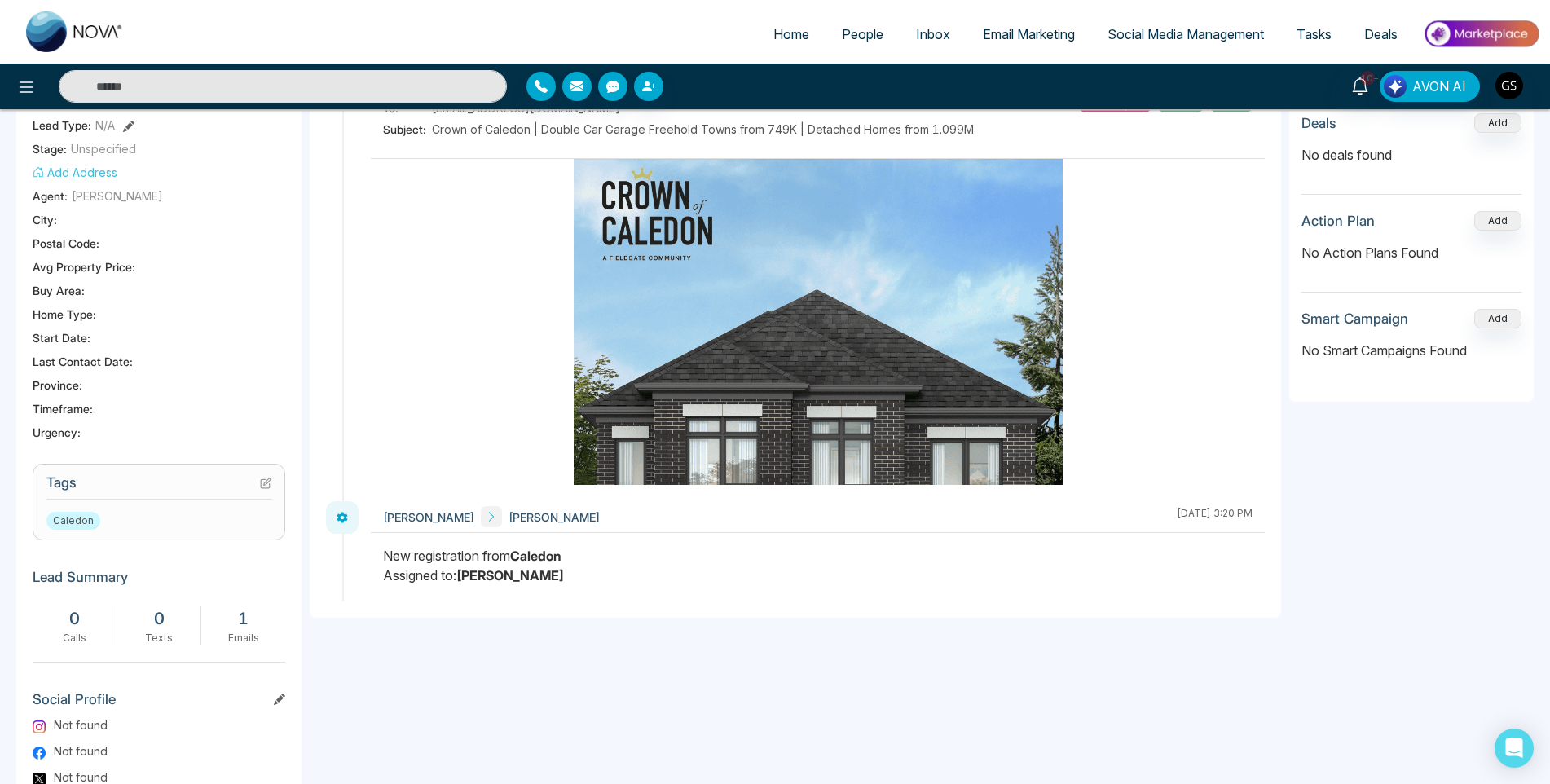
click at [265, 487] on icon at bounding box center [265, 483] width 11 height 11
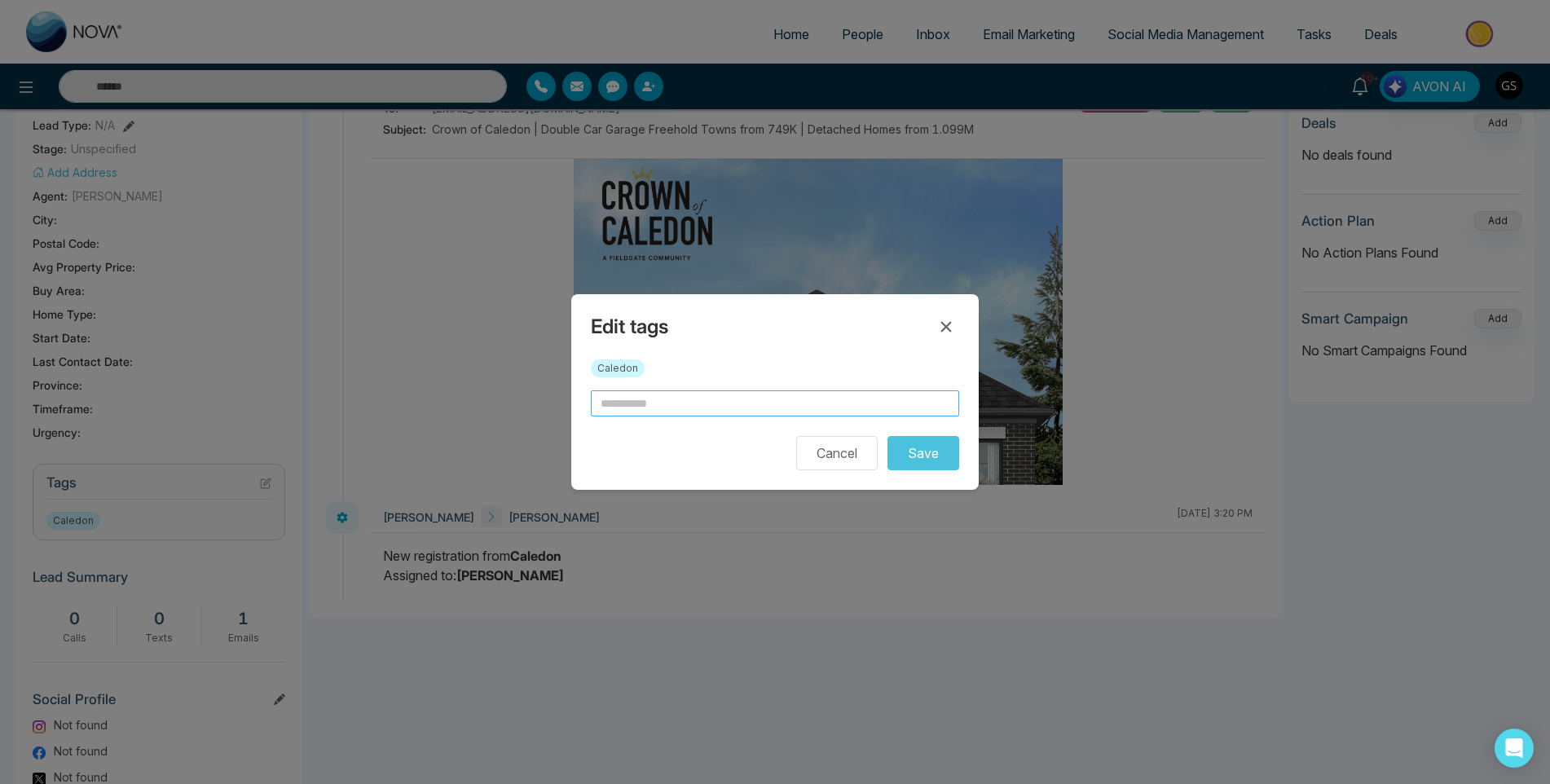
click at [735, 410] on input "text" at bounding box center [775, 403] width 369 height 26
click at [604, 401] on input "**********" at bounding box center [775, 403] width 369 height 26
type input "**********"
click at [902, 456] on button "Save" at bounding box center [922, 453] width 71 height 34
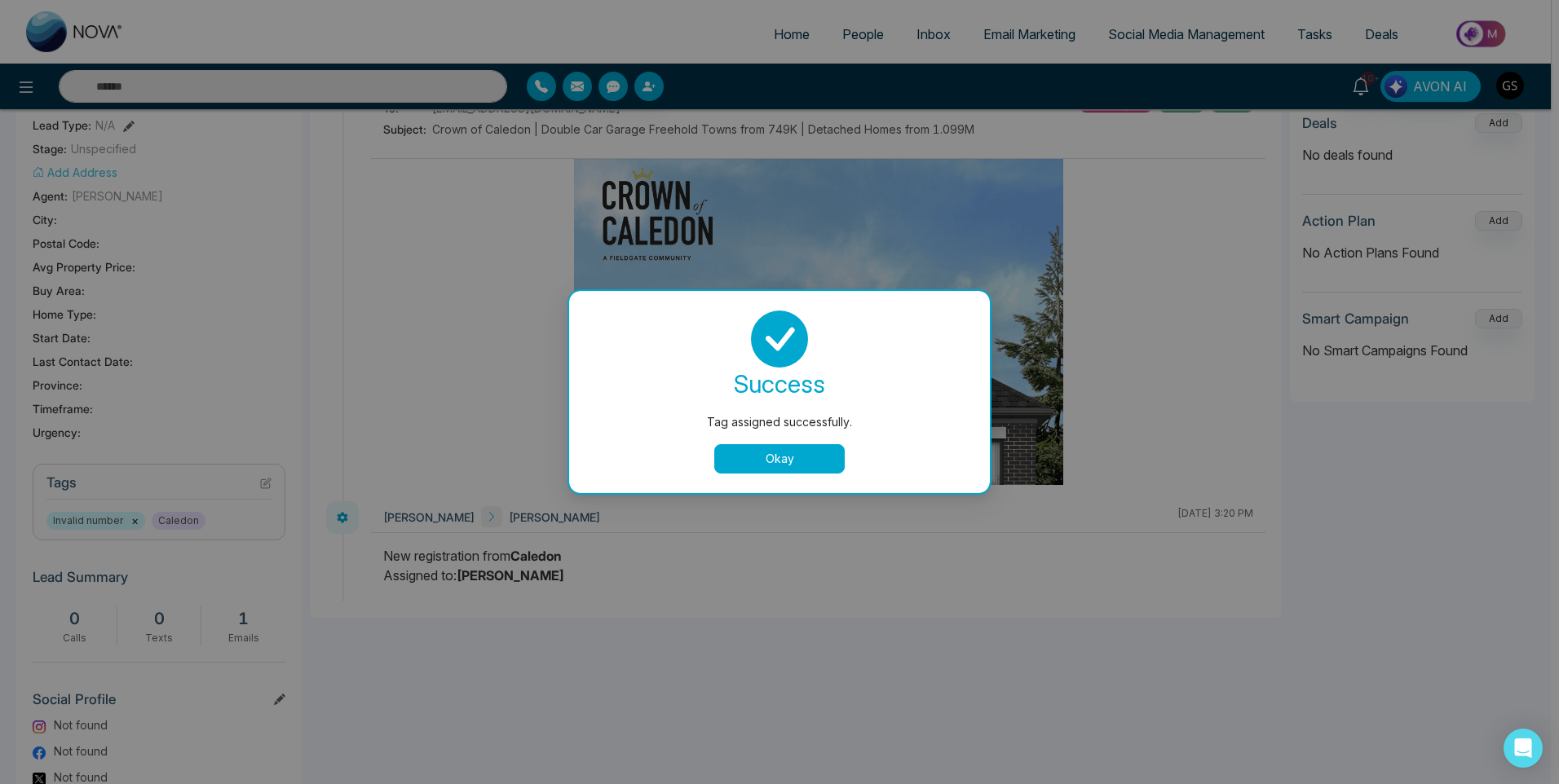
click at [838, 453] on button "Okay" at bounding box center [780, 459] width 131 height 29
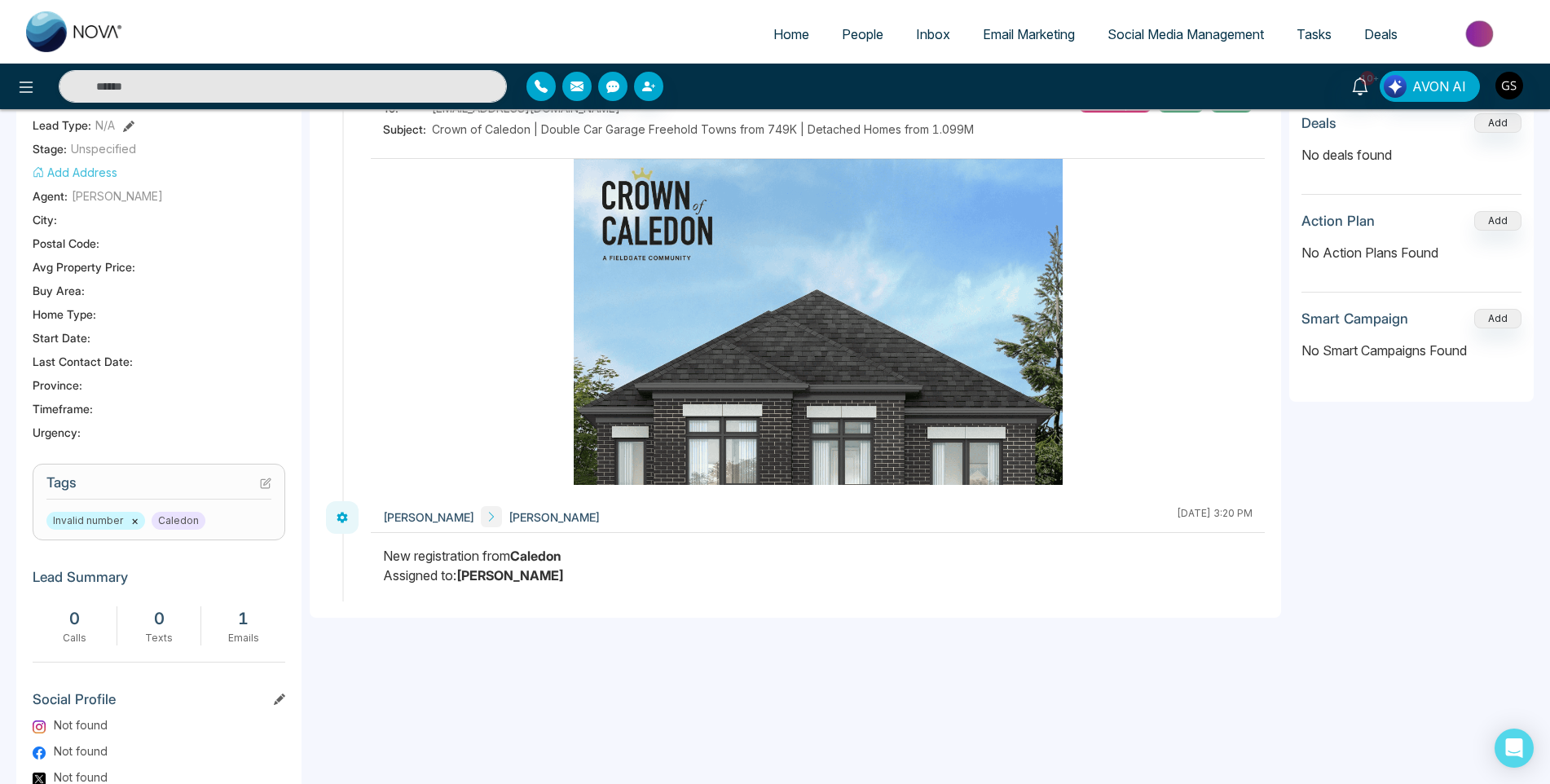
click at [875, 37] on span "People" at bounding box center [862, 34] width 41 height 16
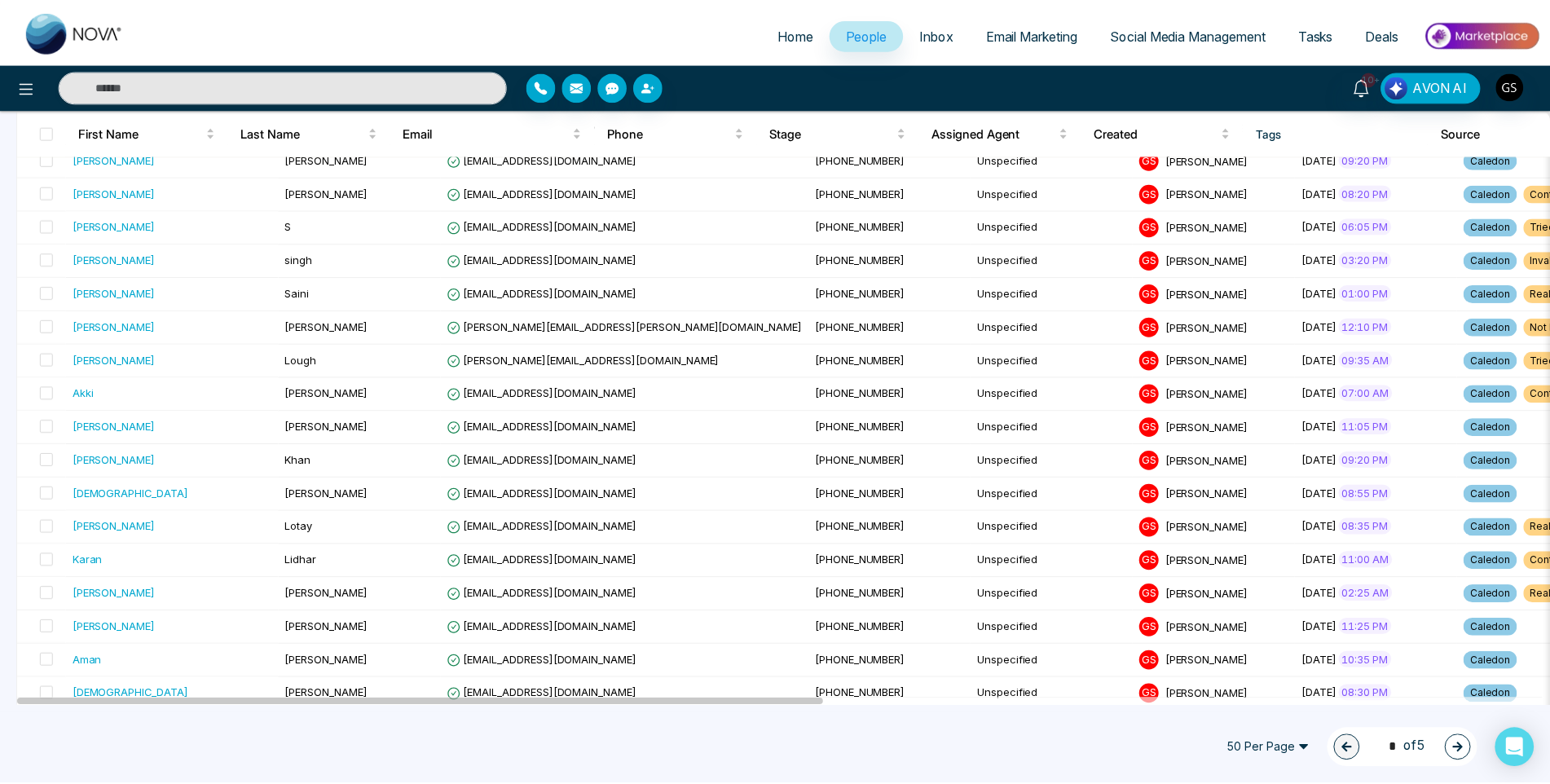
scroll to position [407, 0]
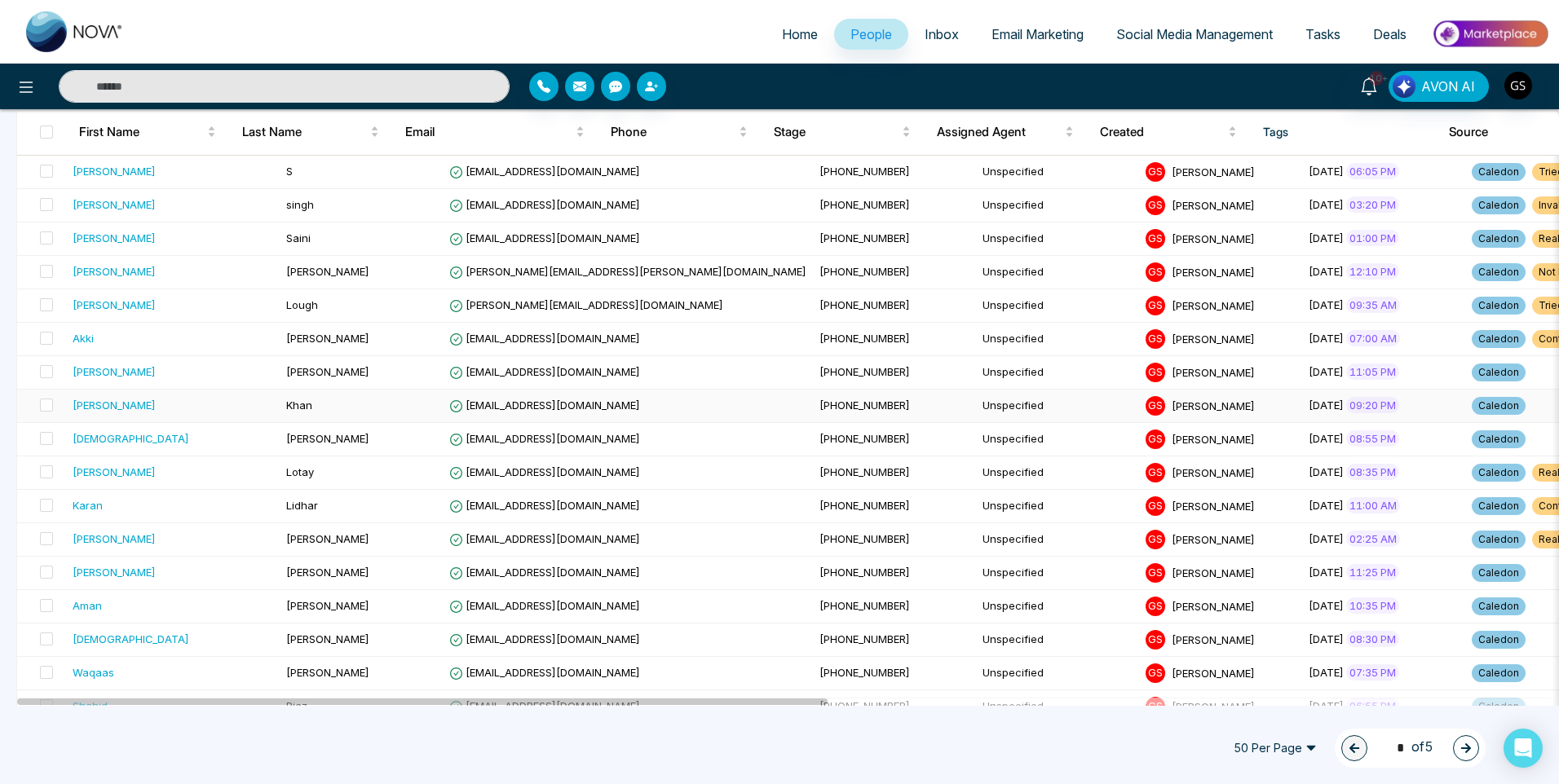
click at [1145, 402] on span "G S" at bounding box center [1155, 406] width 20 height 20
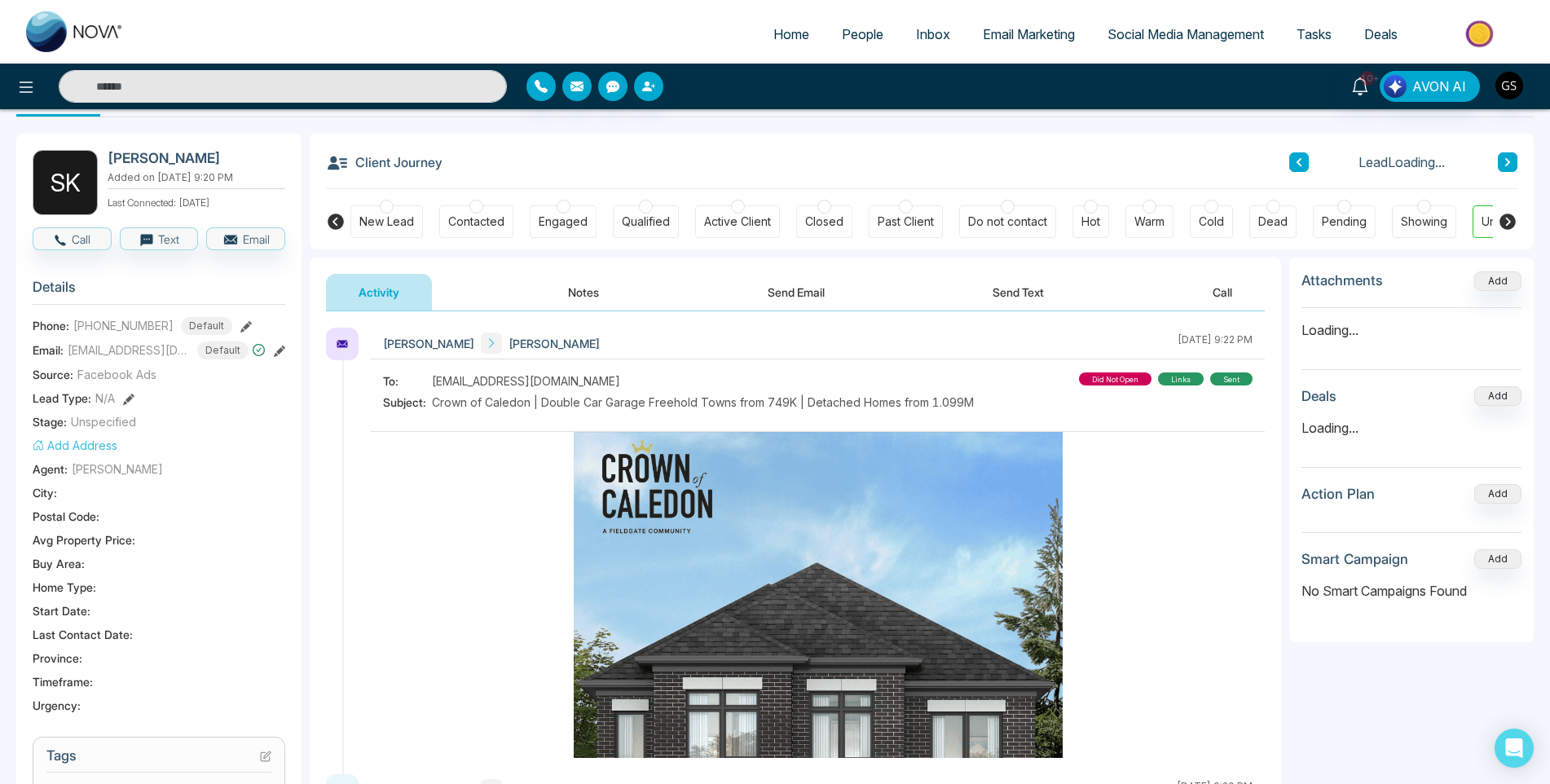
scroll to position [82, 0]
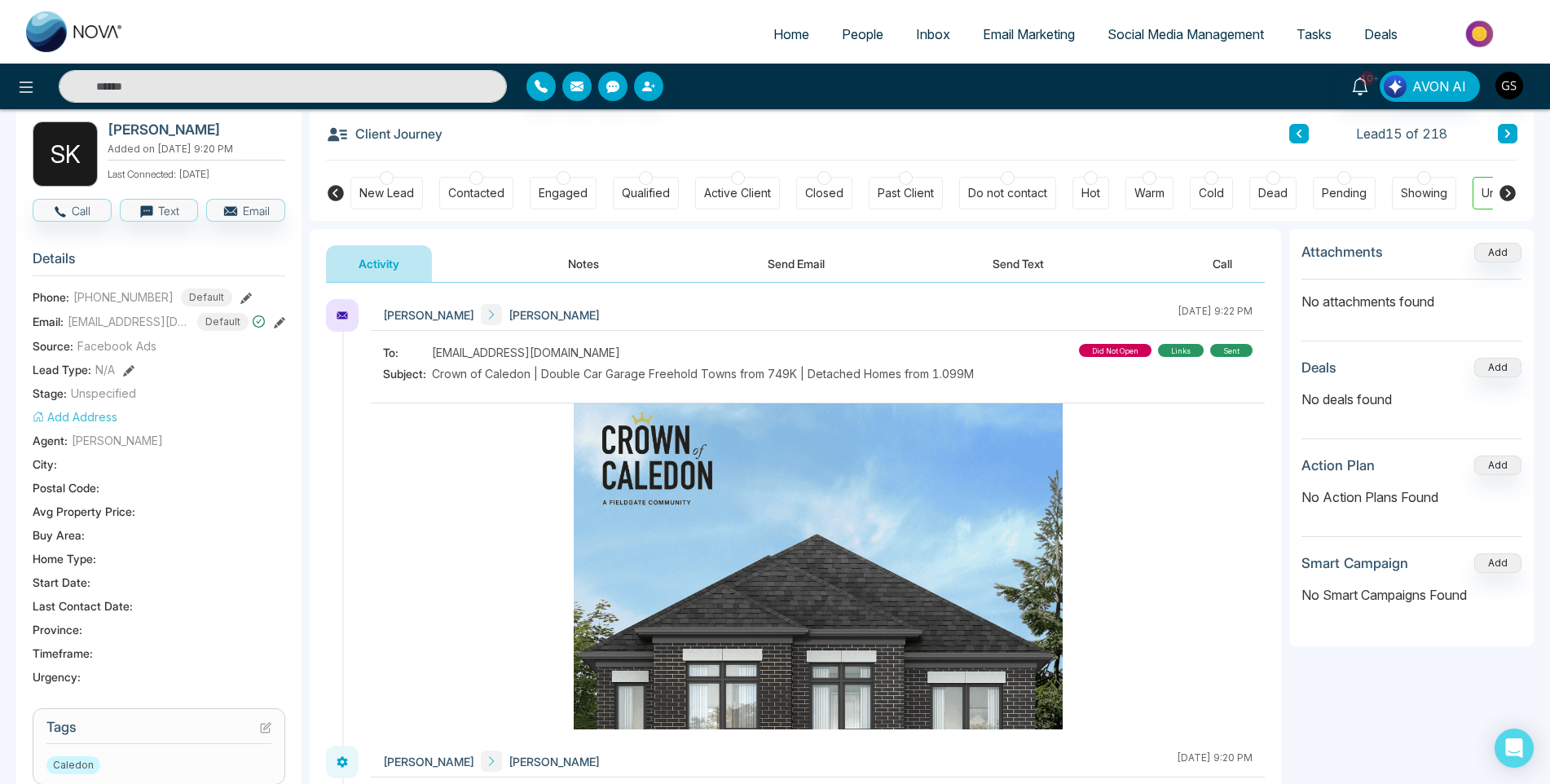
click at [261, 729] on icon at bounding box center [265, 727] width 11 height 11
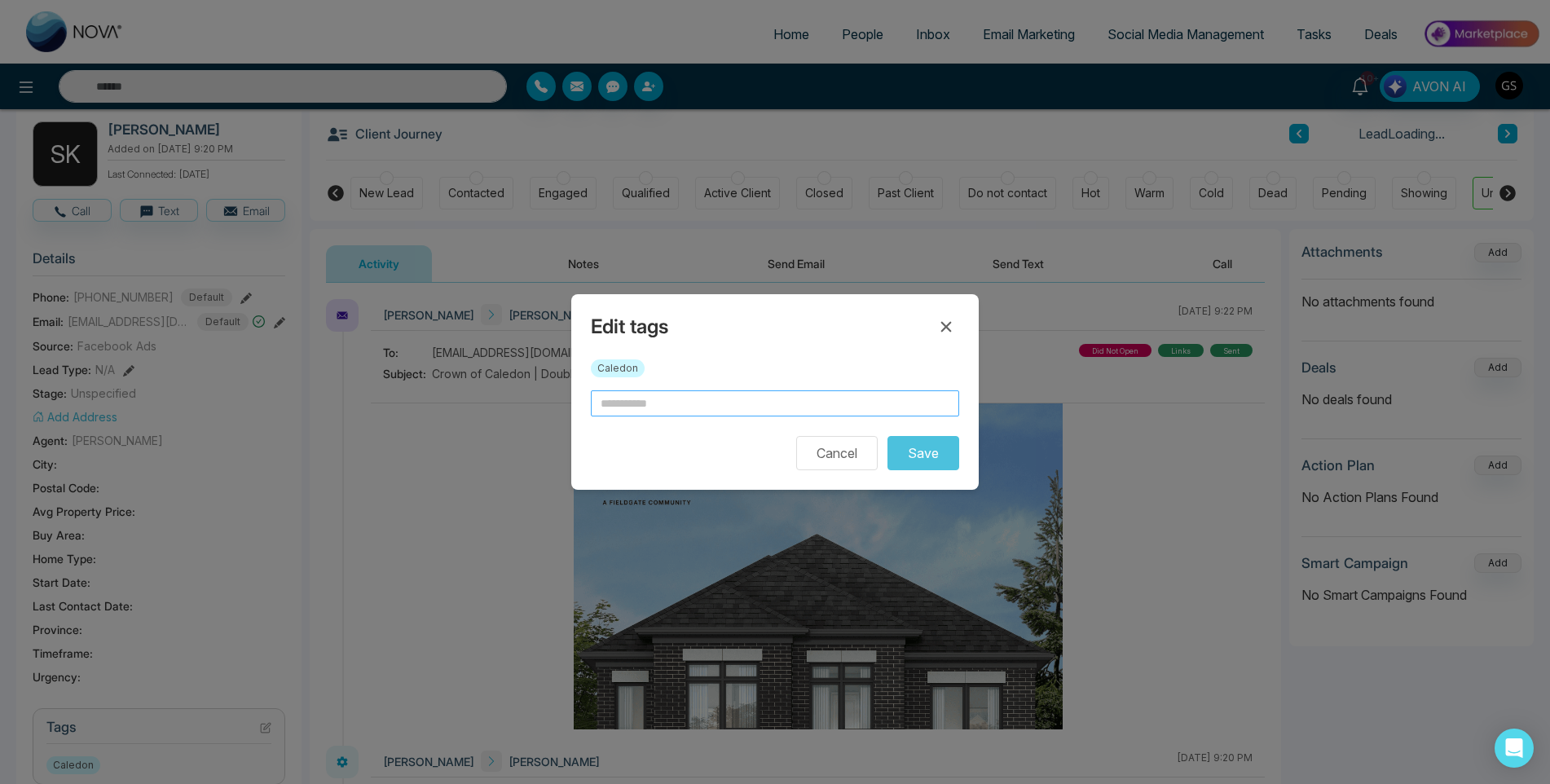
click at [647, 393] on input "text" at bounding box center [775, 403] width 369 height 26
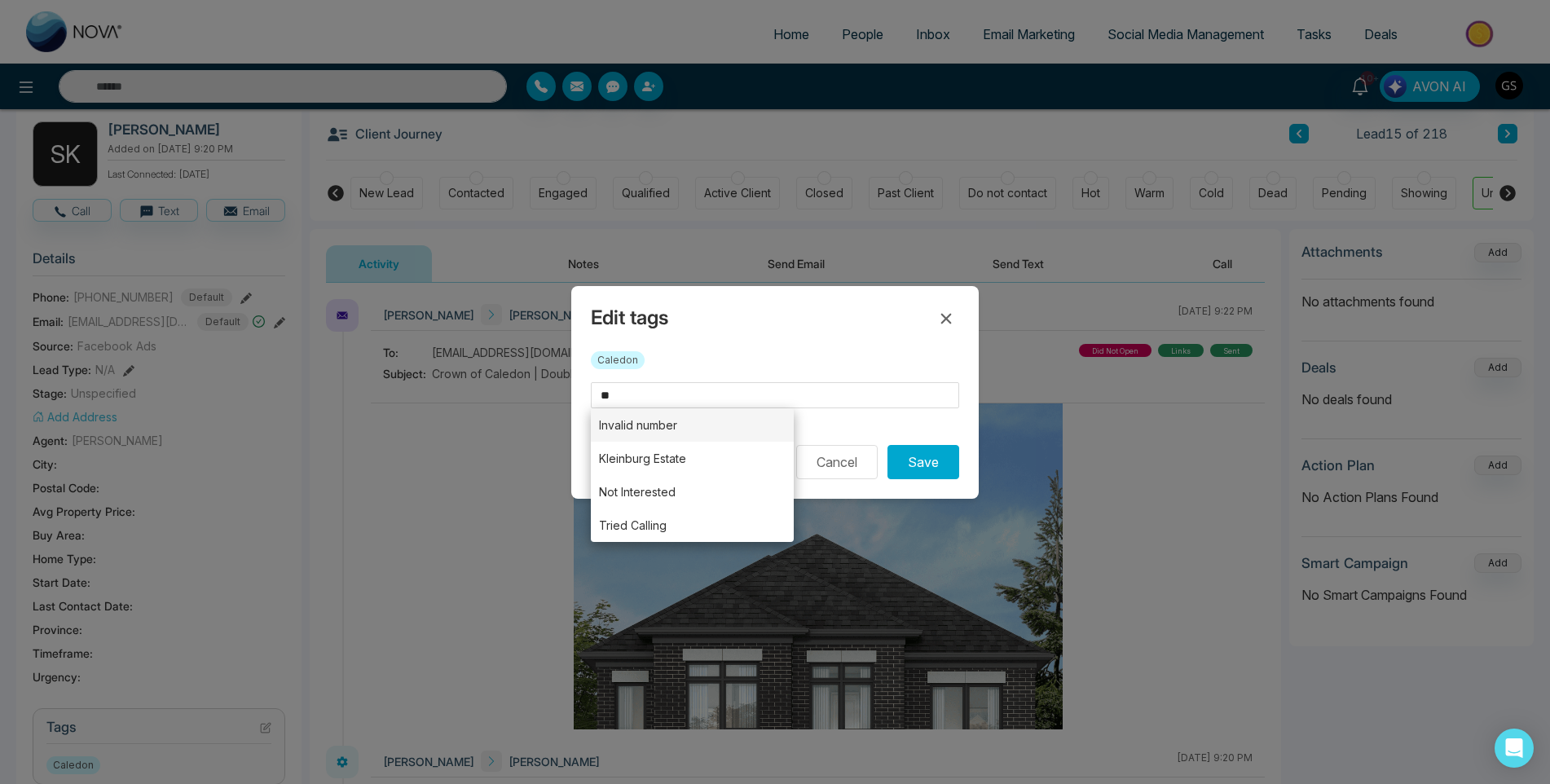
click at [645, 420] on li "Invalid number" at bounding box center [692, 425] width 203 height 34
type input "**********"
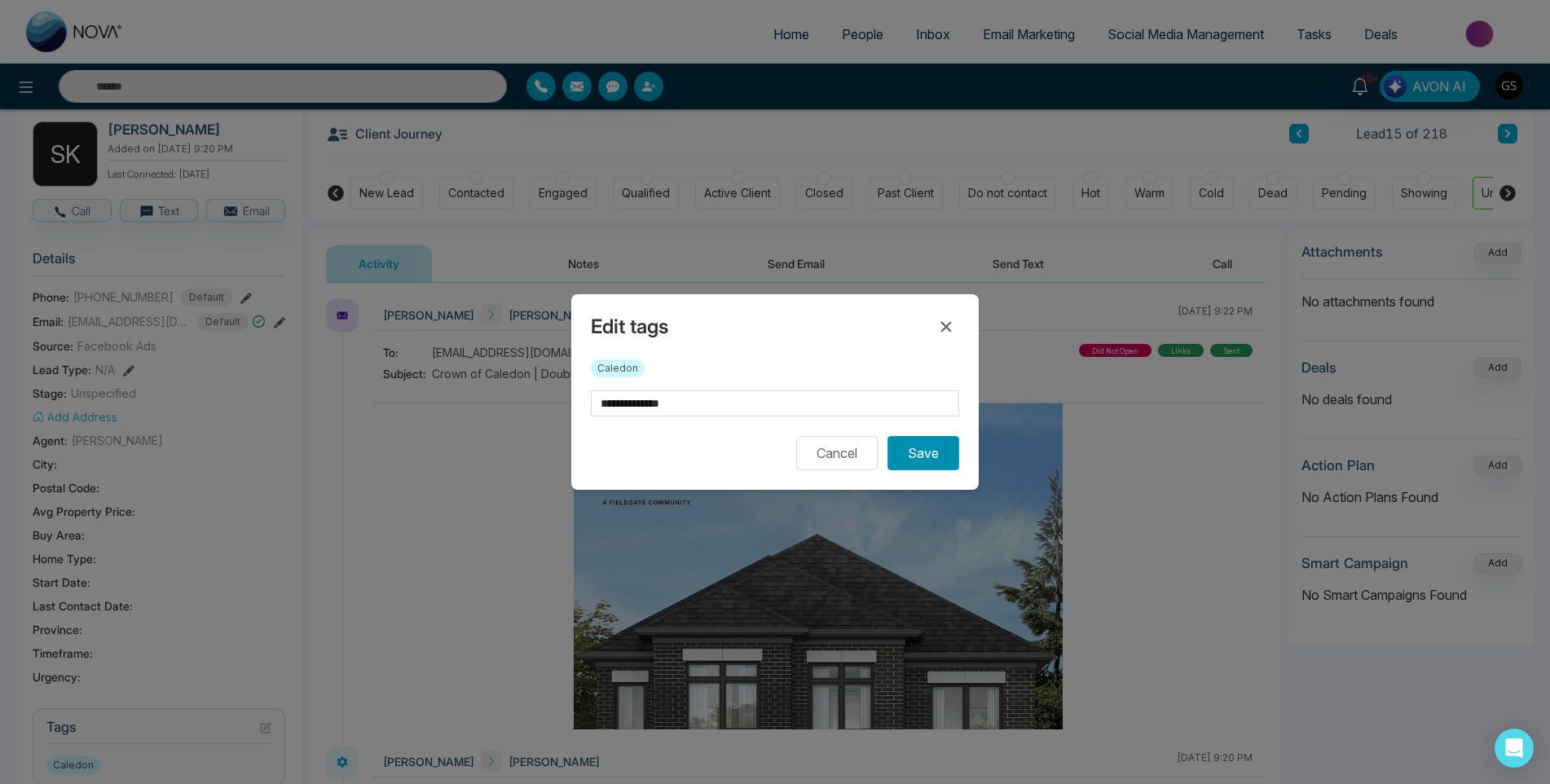
click at [910, 447] on button "Save" at bounding box center [922, 453] width 71 height 34
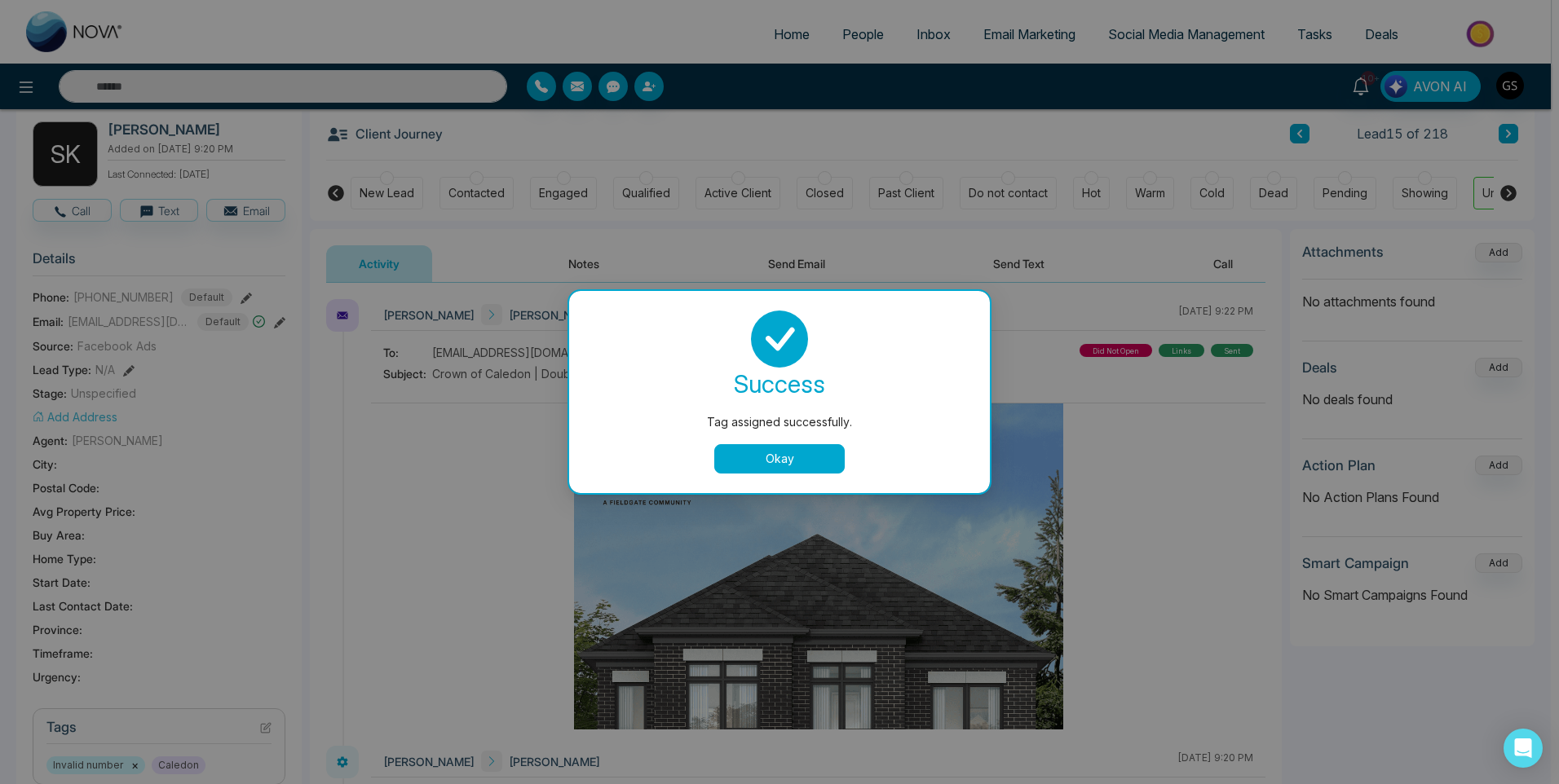
click at [909, 223] on div "Tag assigned successfully. success Tag assigned successfully. Okay" at bounding box center [779, 392] width 1559 height 784
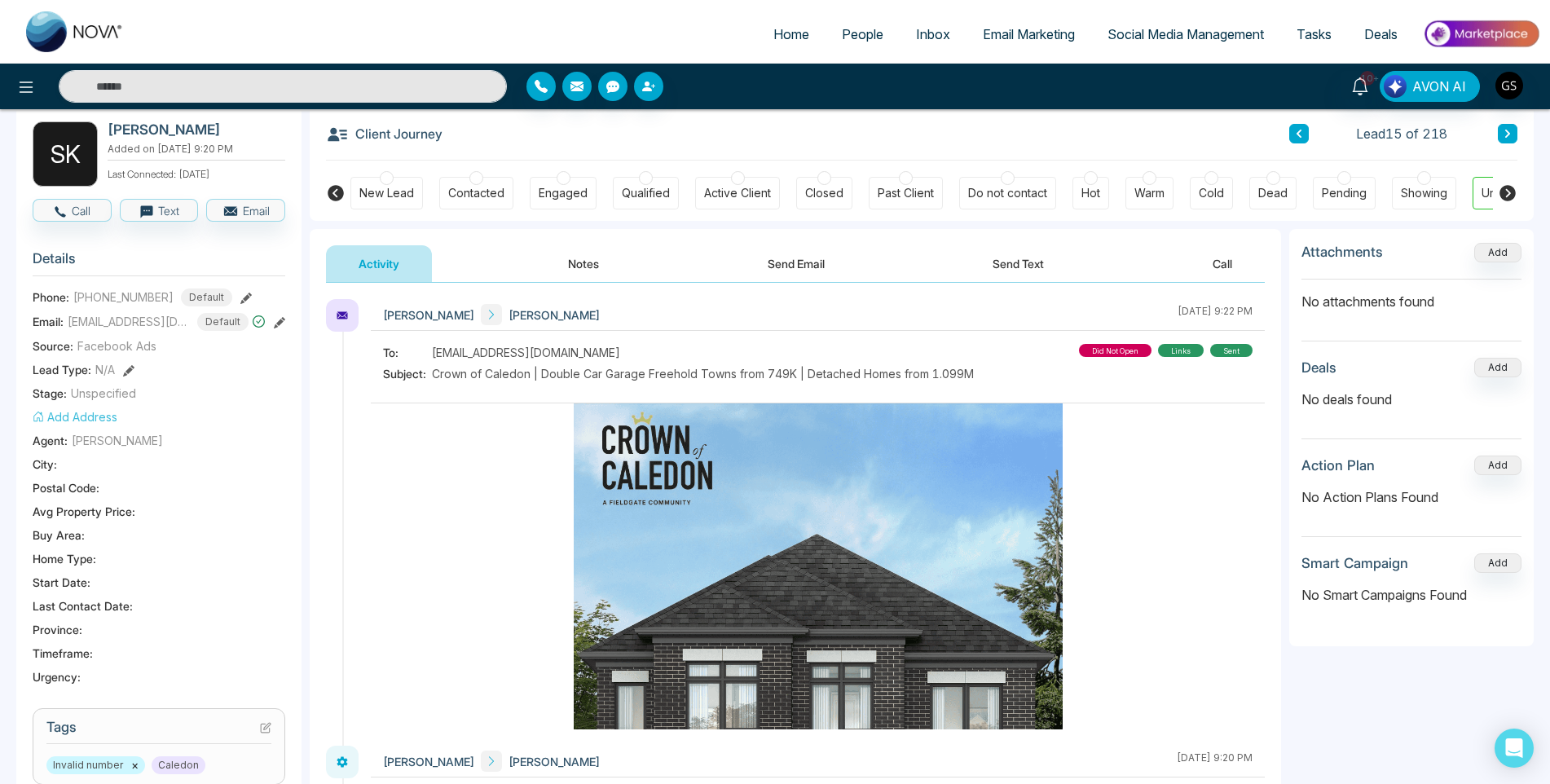
click at [861, 28] on span "People" at bounding box center [862, 34] width 41 height 16
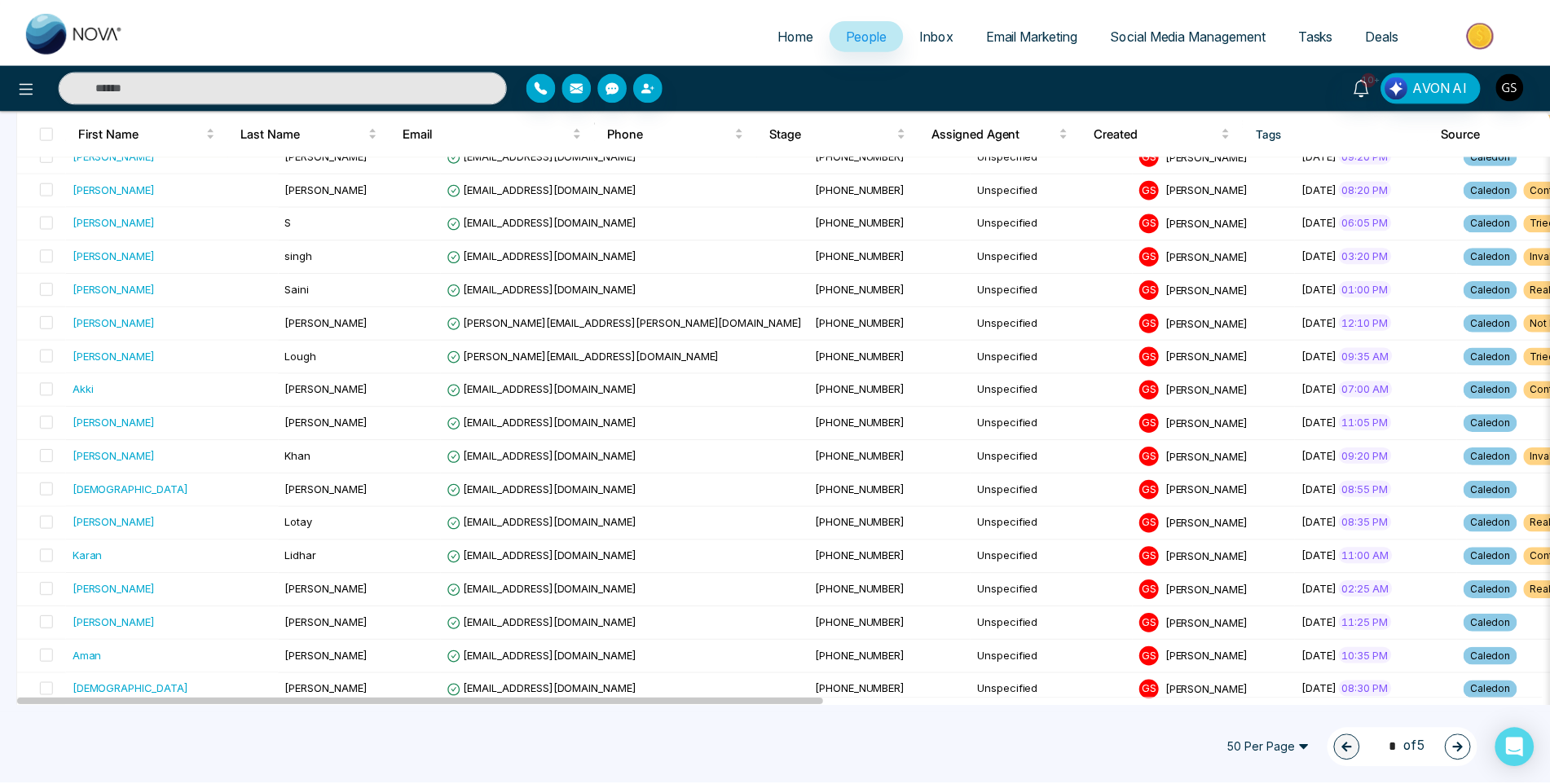
scroll to position [407, 0]
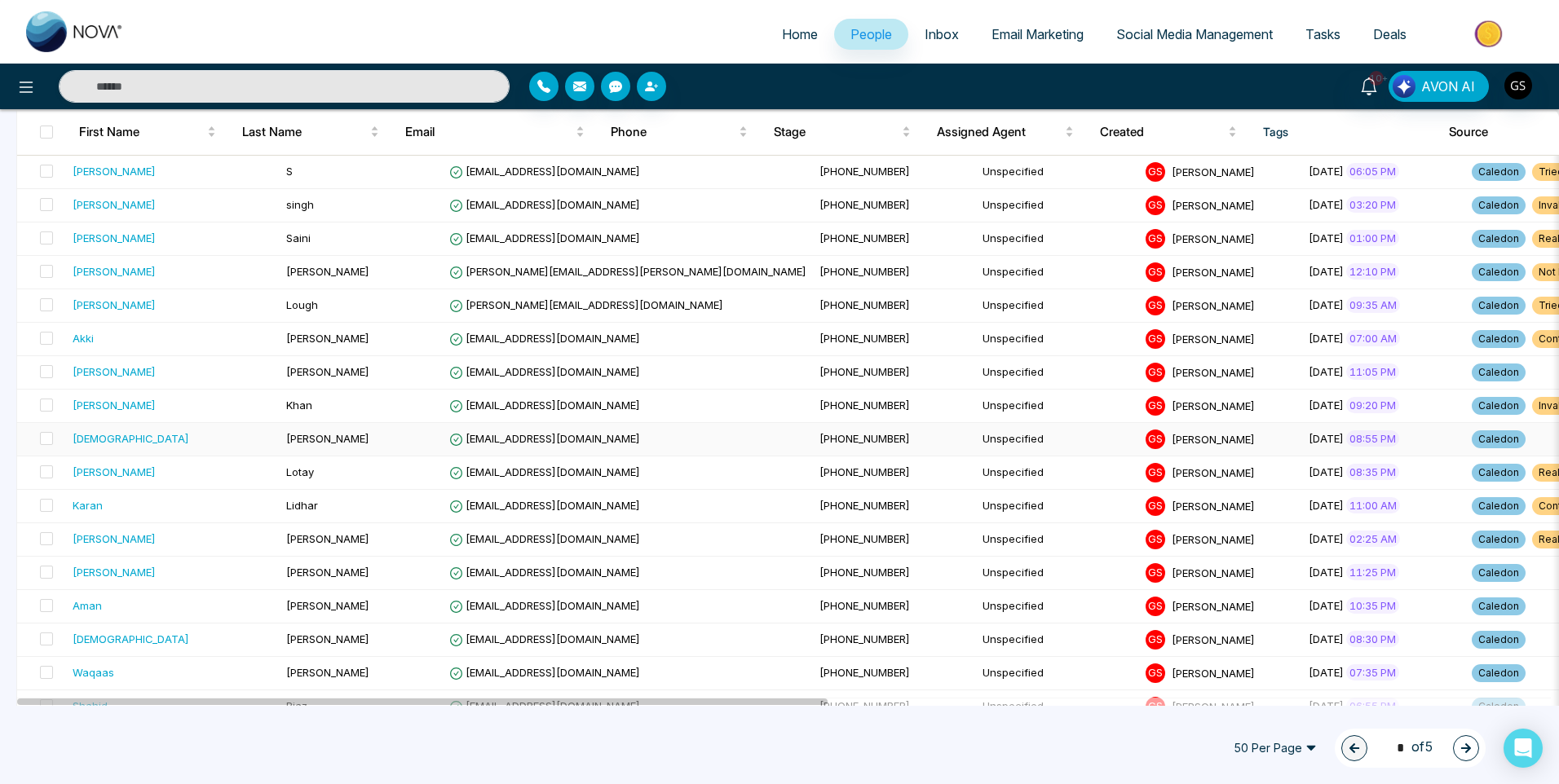
click at [1139, 428] on td "G S [PERSON_NAME]" at bounding box center [1220, 439] width 163 height 34
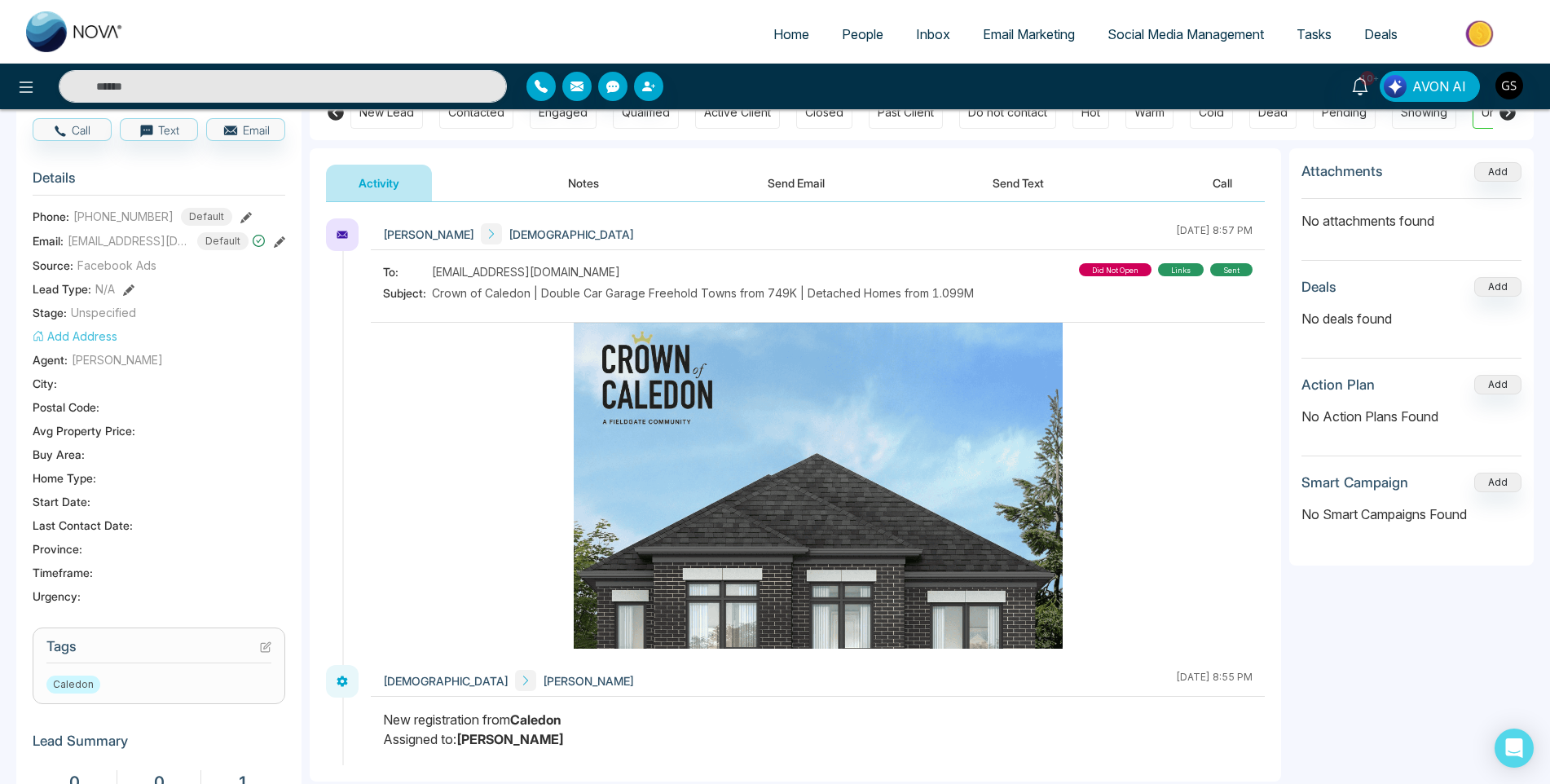
scroll to position [163, 0]
click at [261, 646] on h3 "Tags" at bounding box center [159, 649] width 225 height 25
click at [267, 645] on icon at bounding box center [265, 646] width 11 height 11
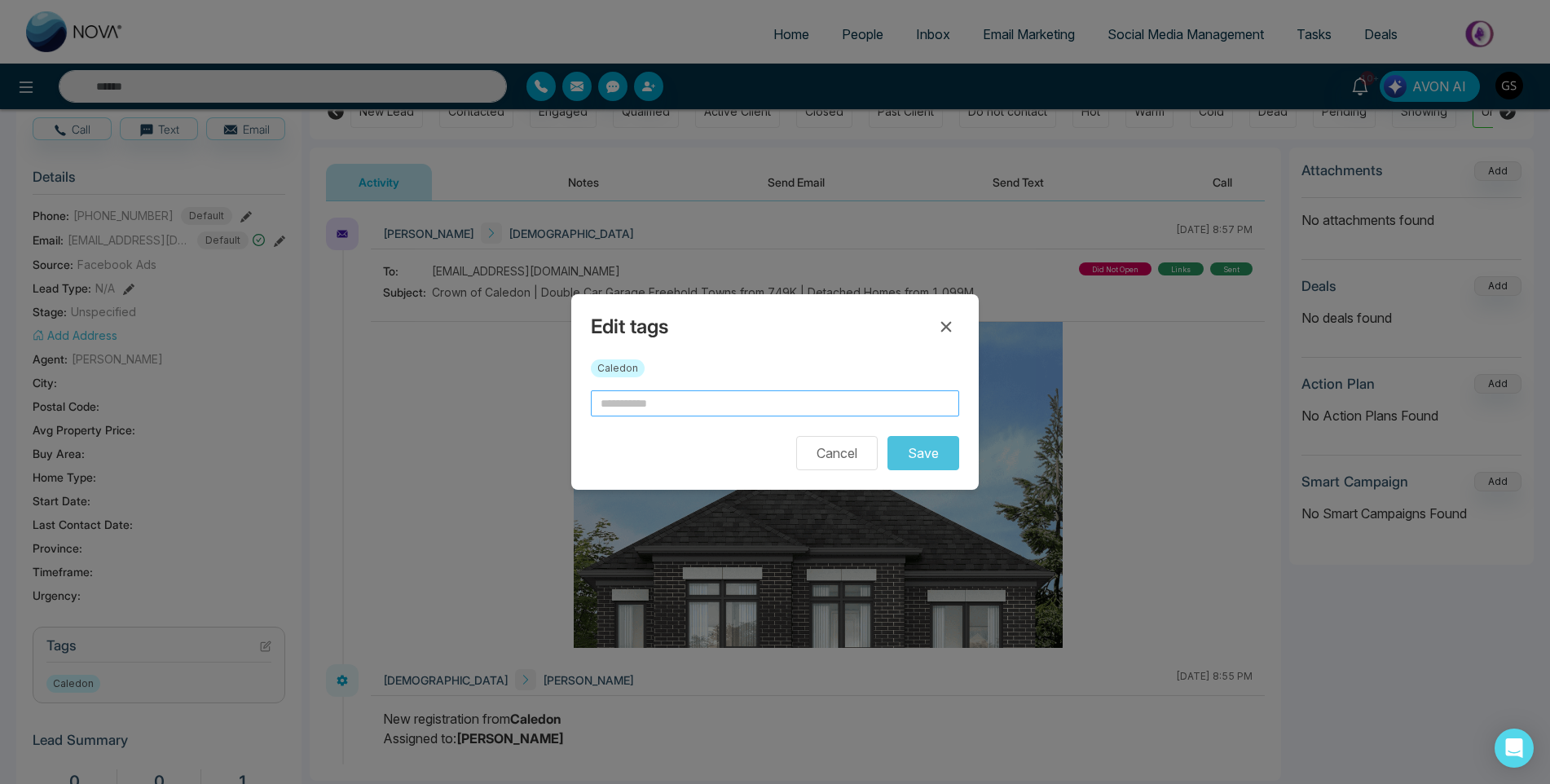
click at [681, 403] on input "text" at bounding box center [775, 403] width 369 height 26
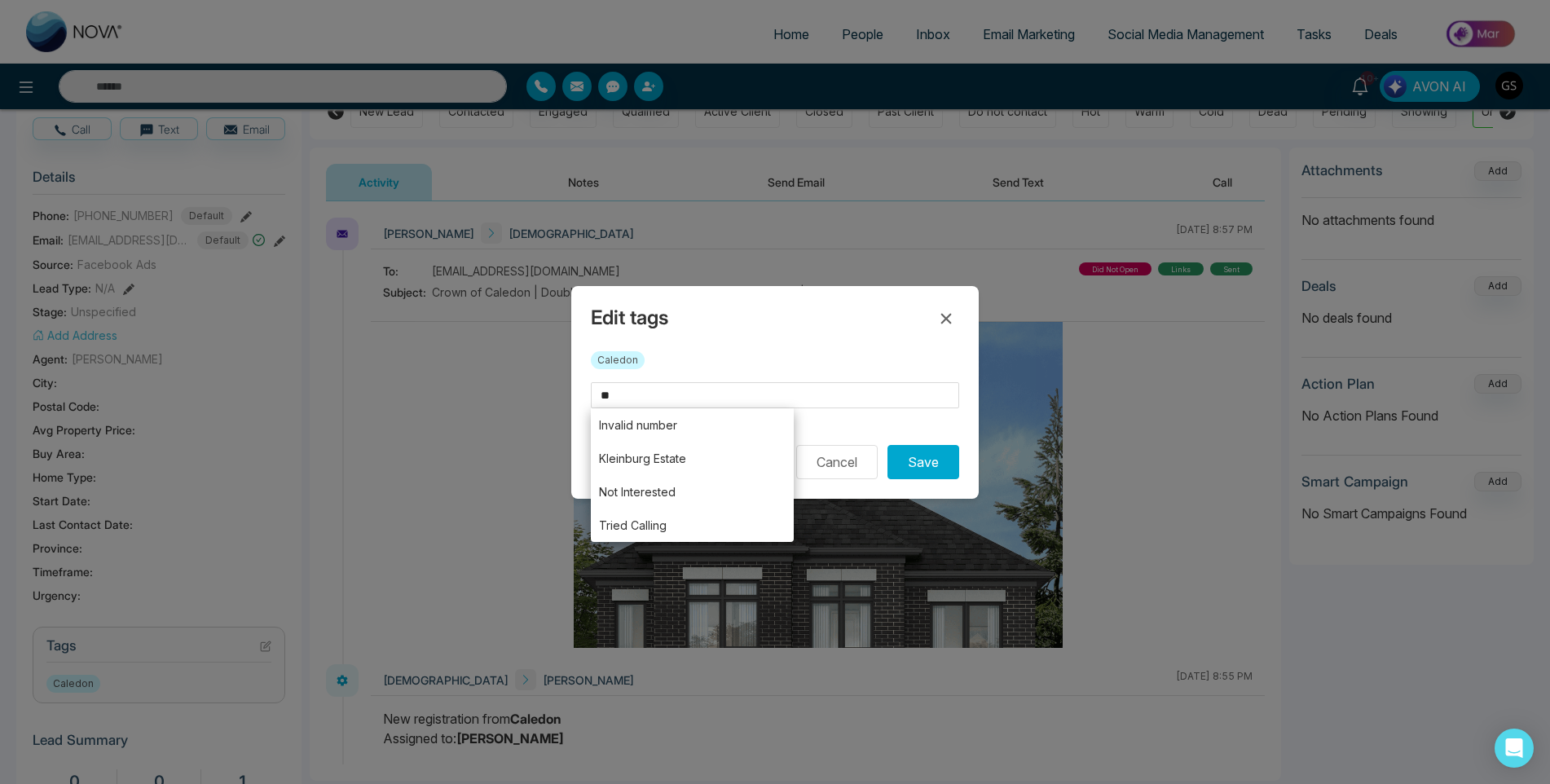
click at [662, 429] on li "Invalid number" at bounding box center [692, 425] width 203 height 34
type input "**********"
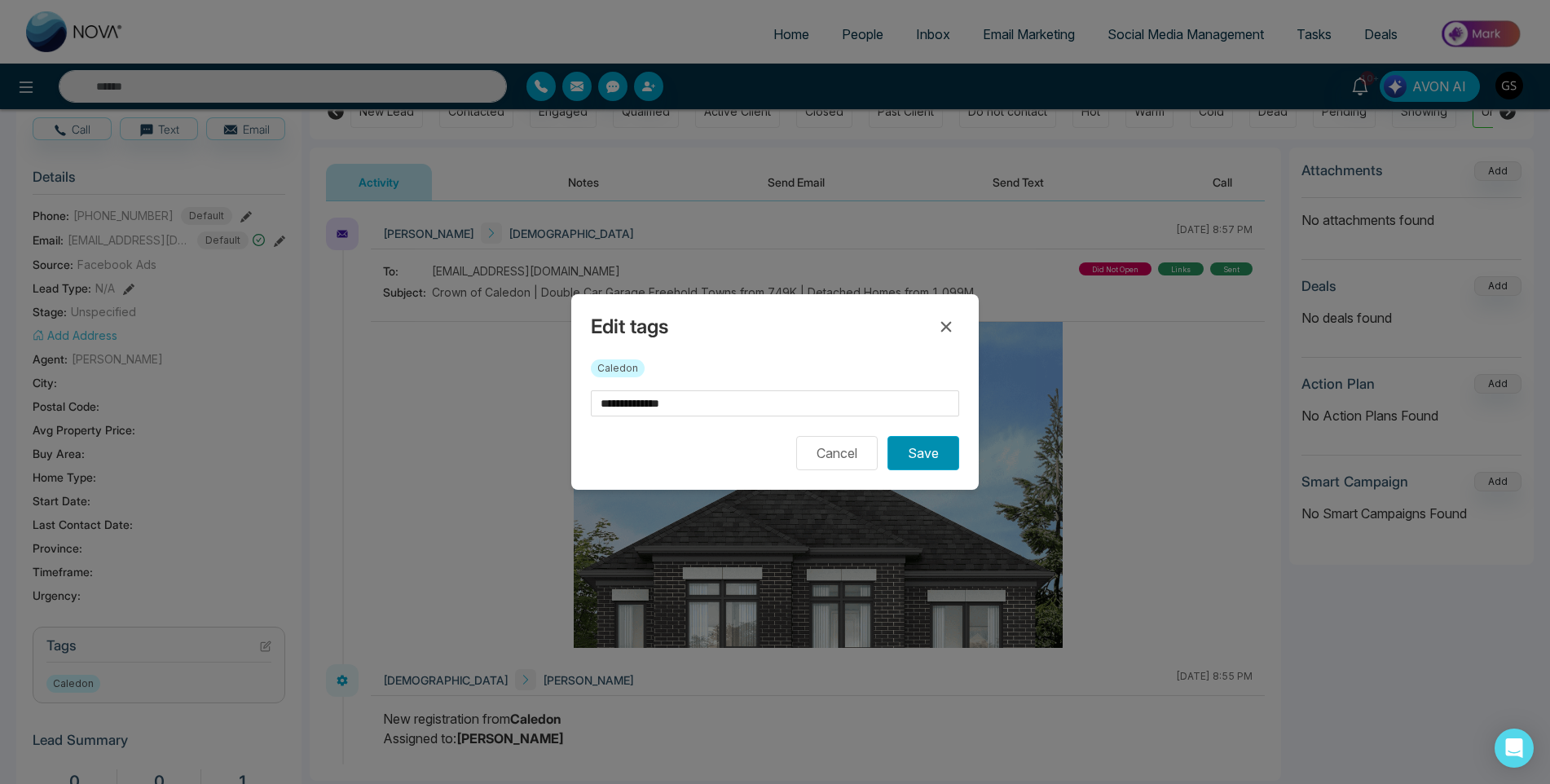
click at [917, 454] on button "Save" at bounding box center [922, 453] width 71 height 34
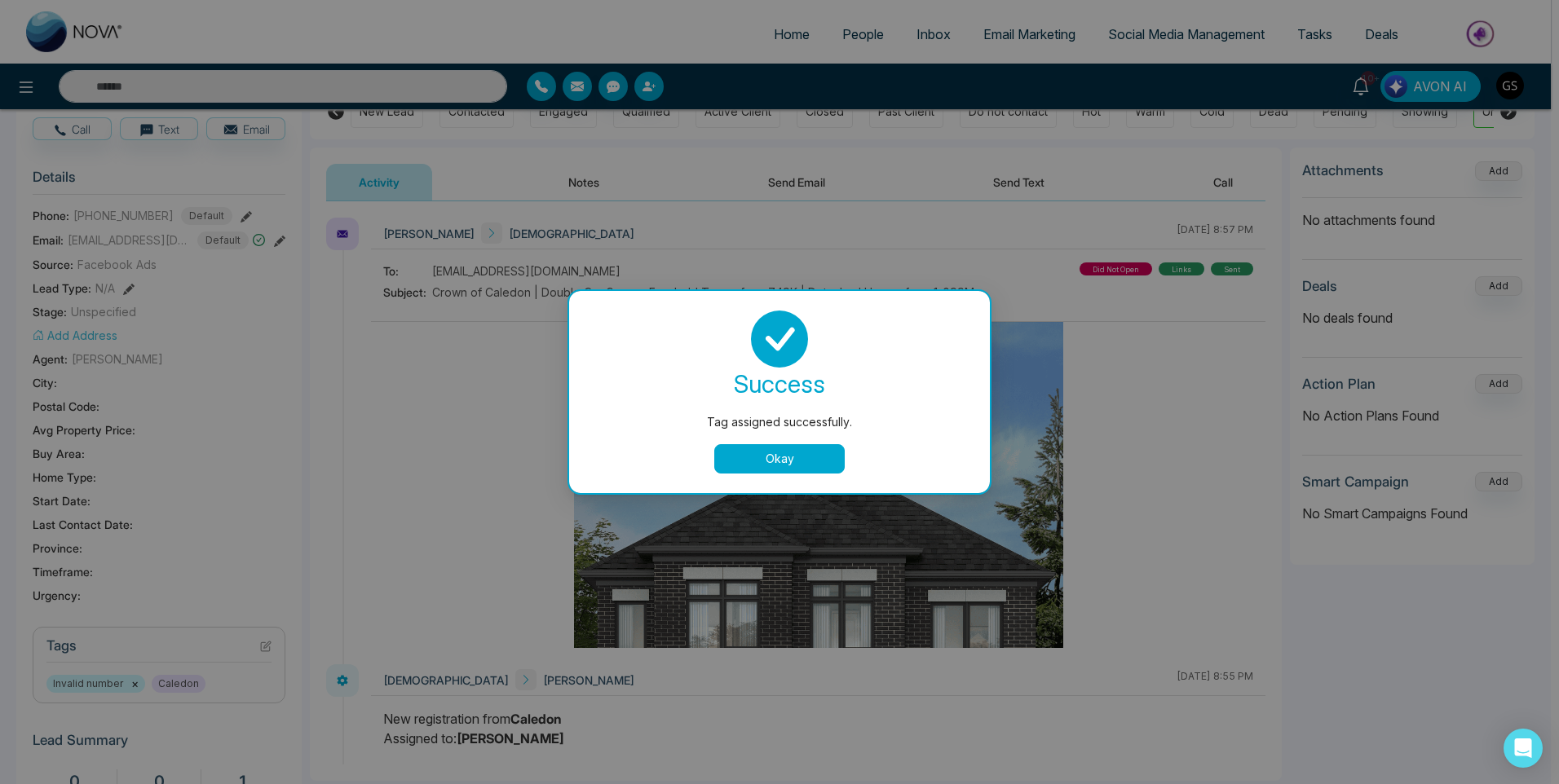
click at [838, 95] on div "Tag assigned successfully. success Tag assigned successfully. Okay" at bounding box center [779, 392] width 1559 height 784
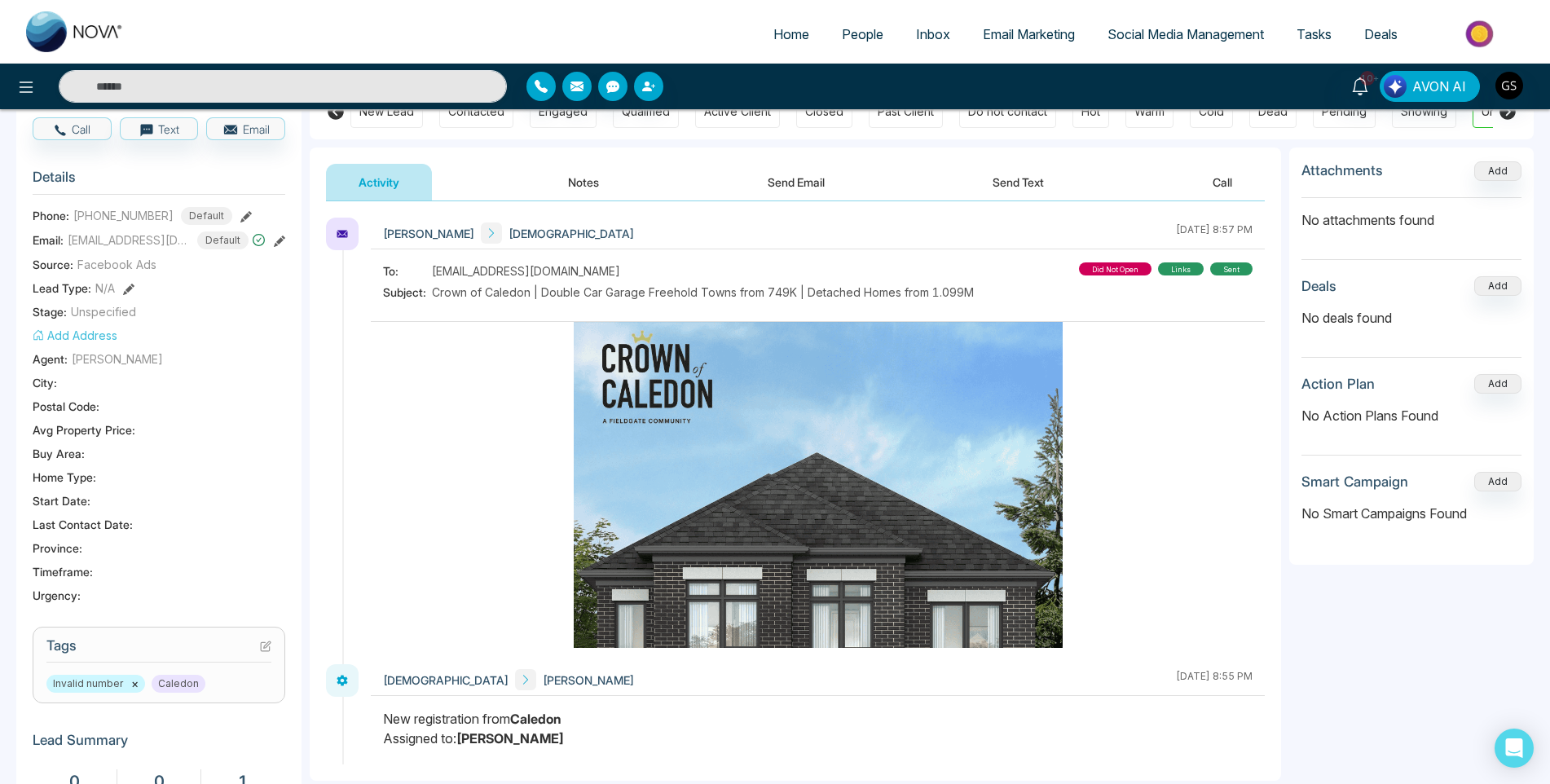
click at [855, 40] on span "People" at bounding box center [862, 34] width 41 height 16
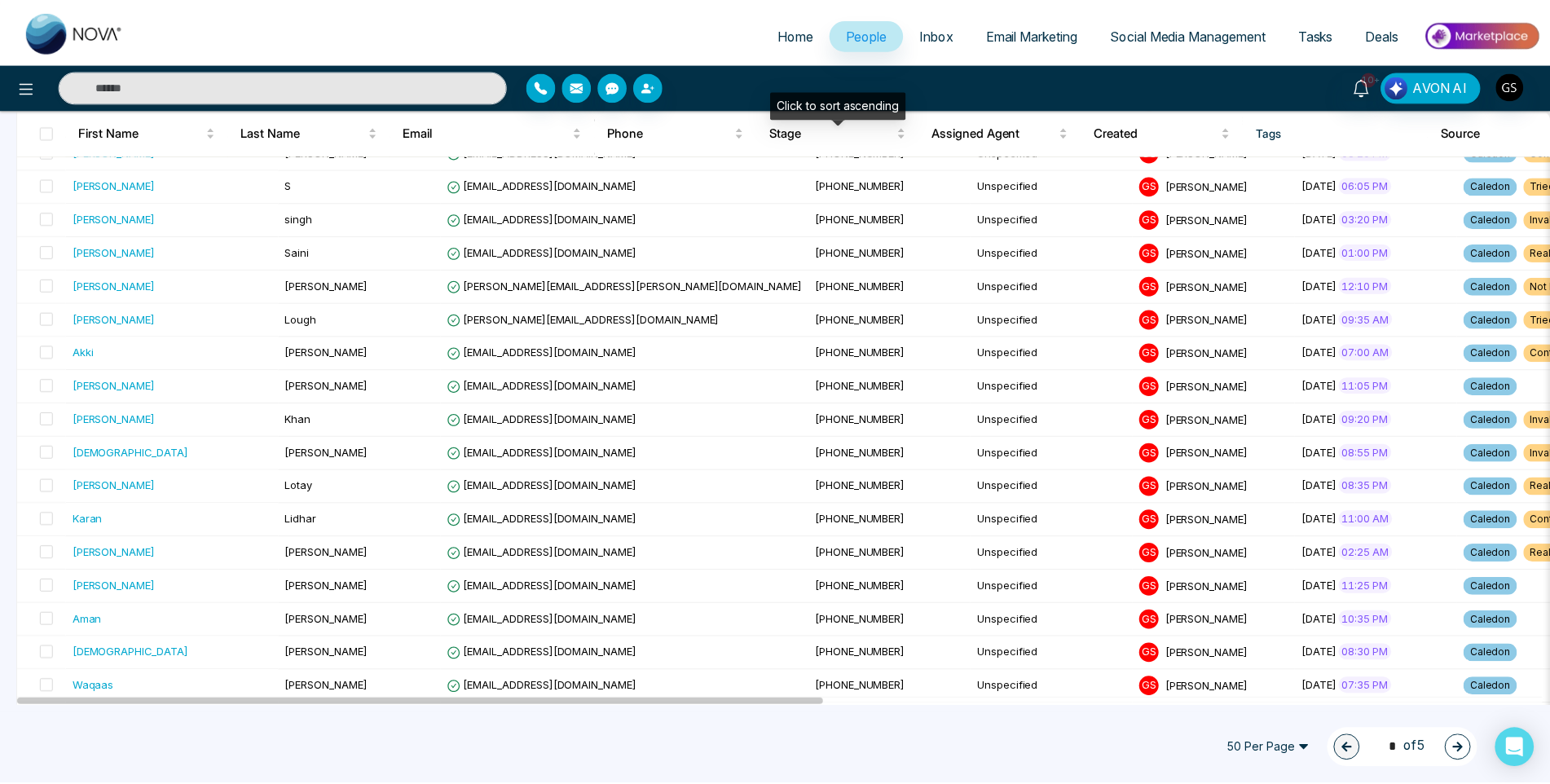
scroll to position [407, 0]
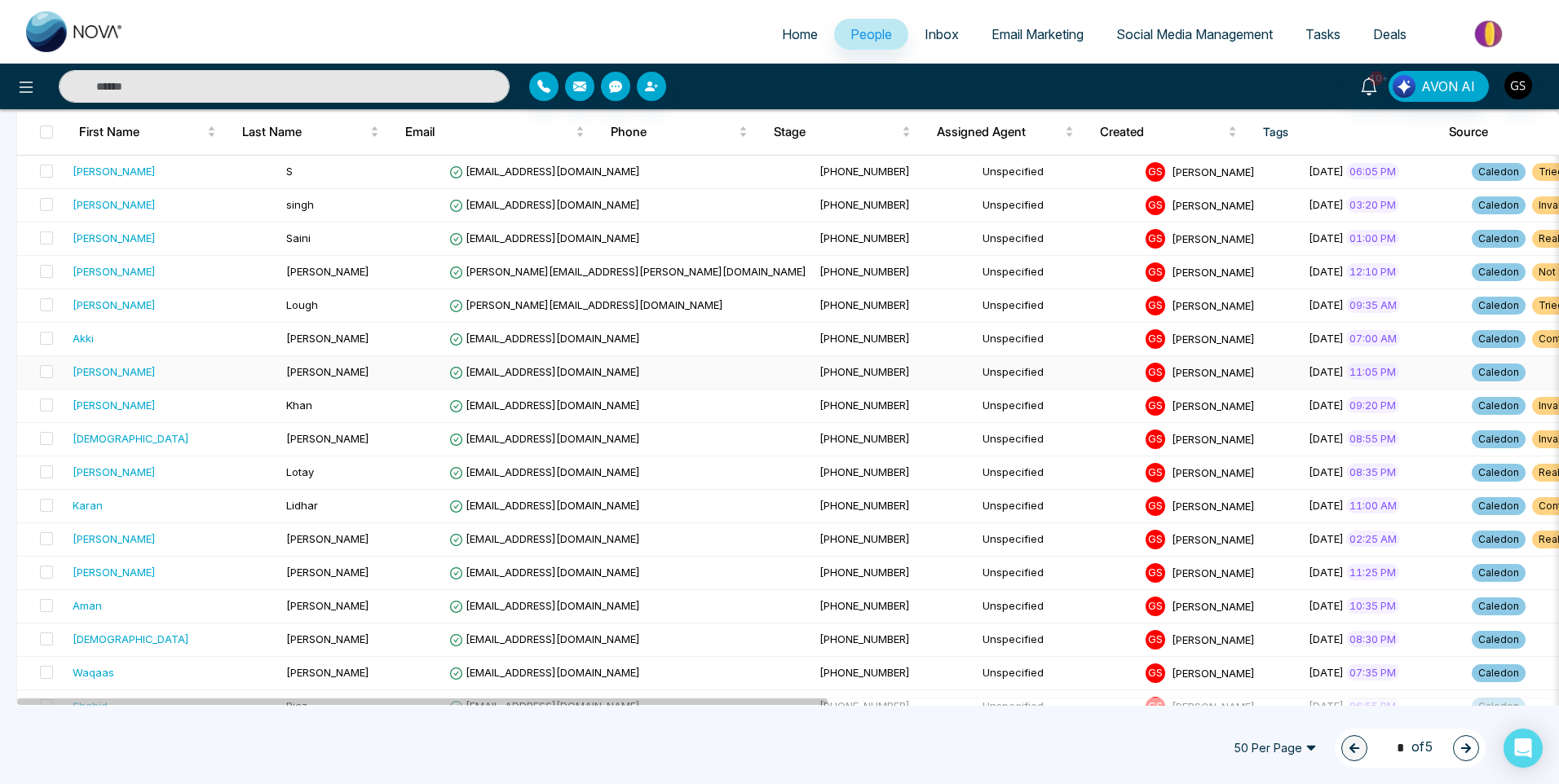
click at [389, 369] on td "[PERSON_NAME]" at bounding box center [361, 372] width 163 height 34
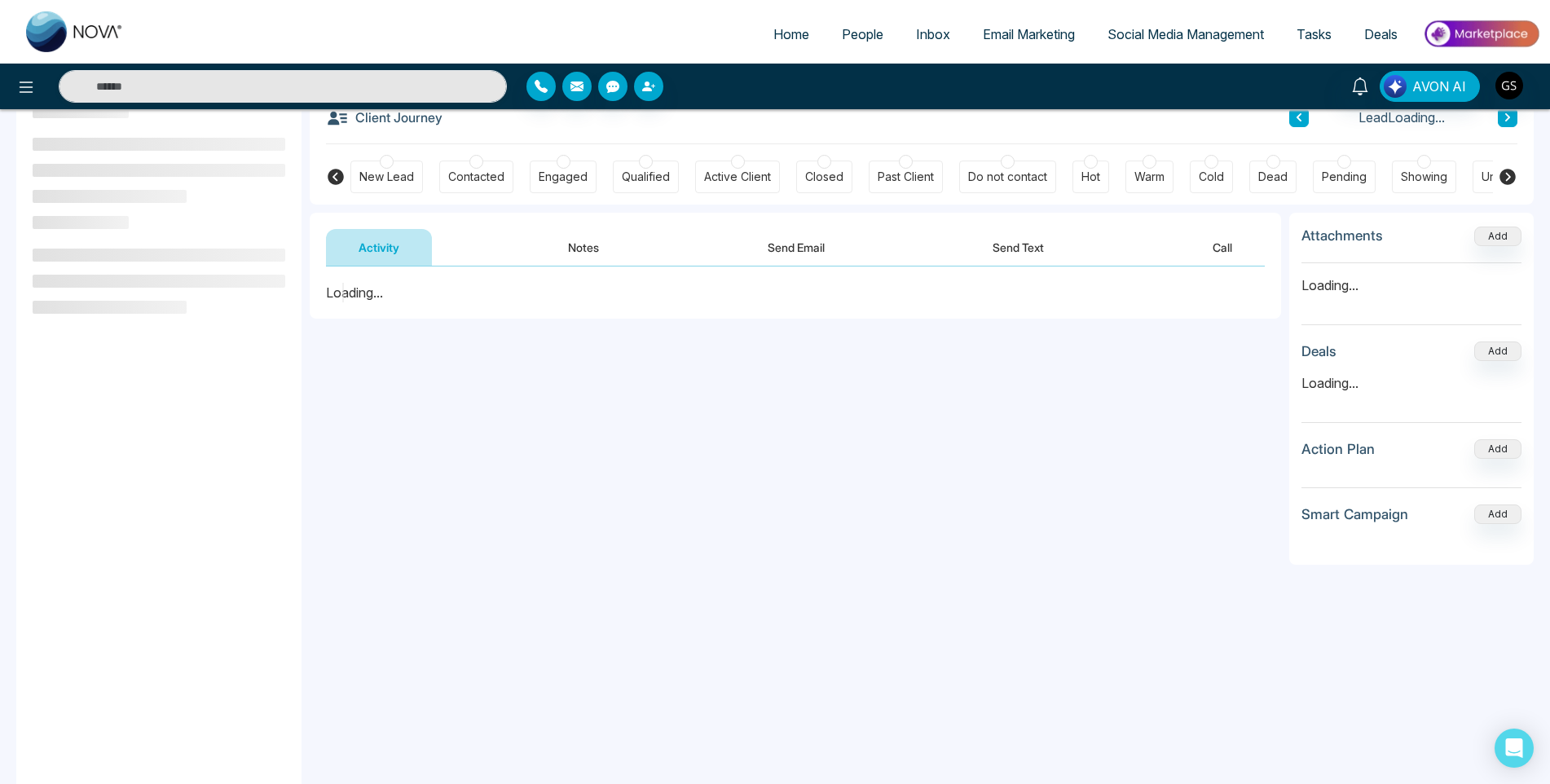
scroll to position [163, 0]
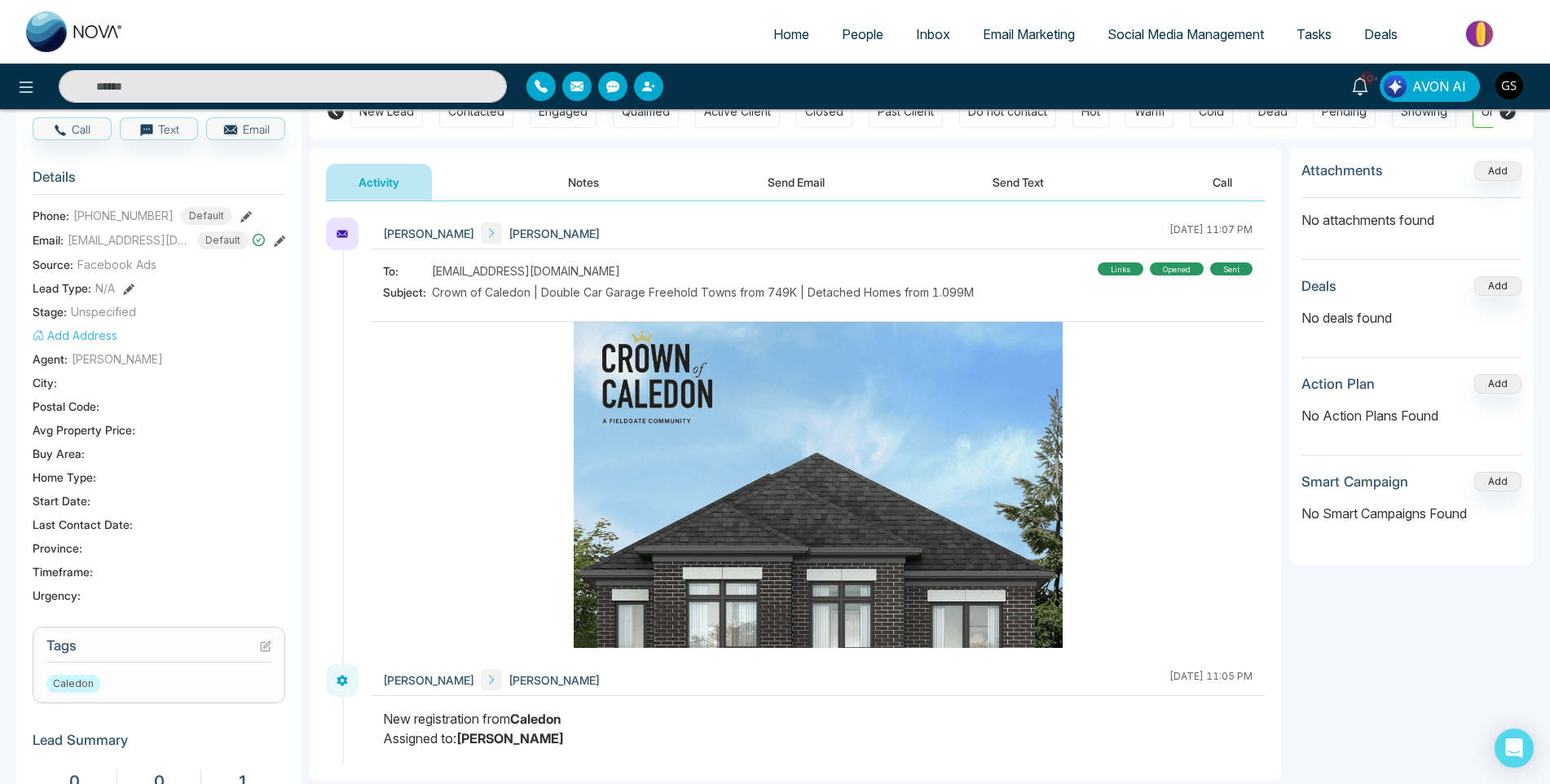
click at [270, 652] on icon at bounding box center [265, 646] width 11 height 11
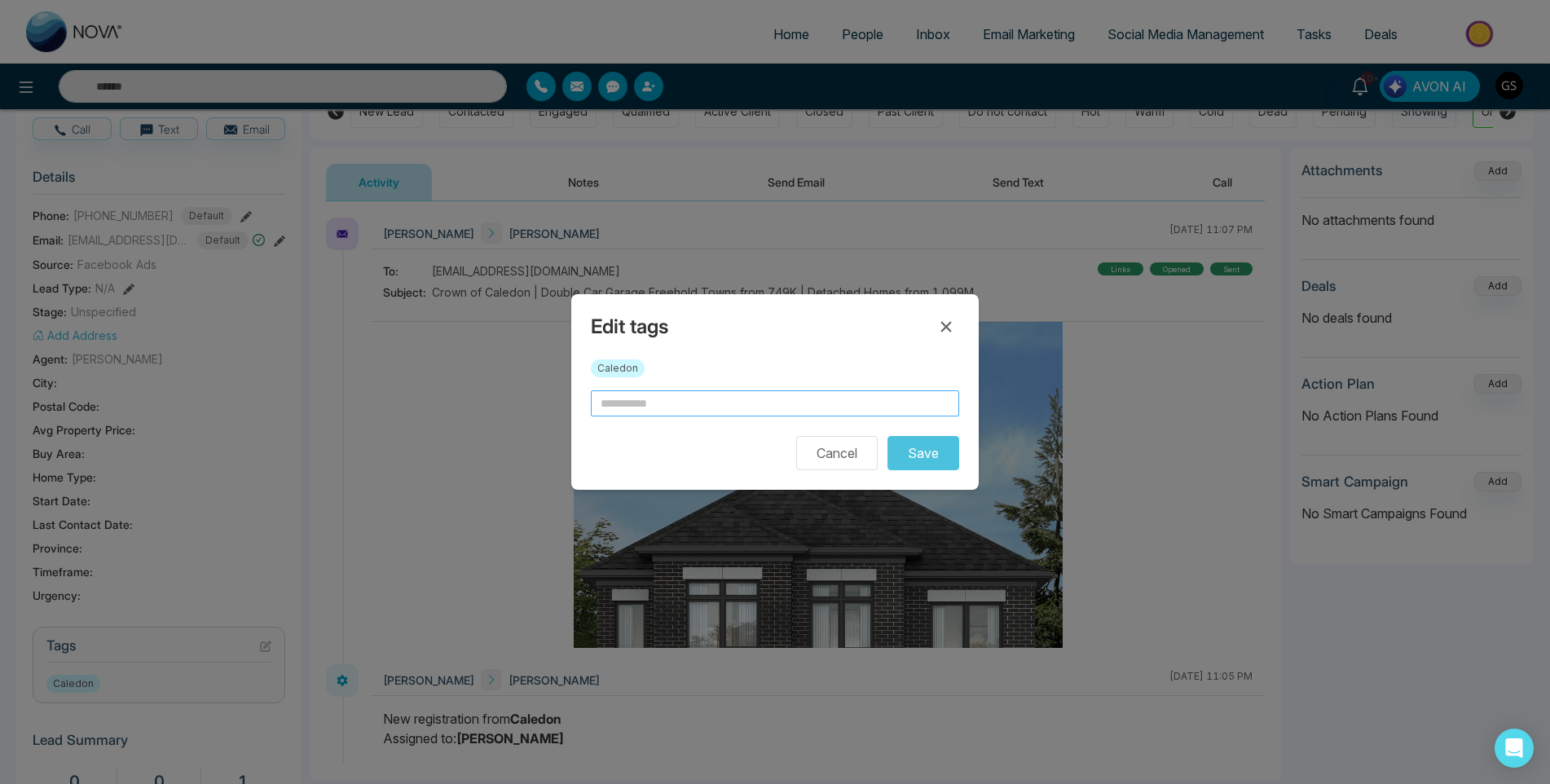
click at [639, 401] on input "text" at bounding box center [775, 403] width 369 height 26
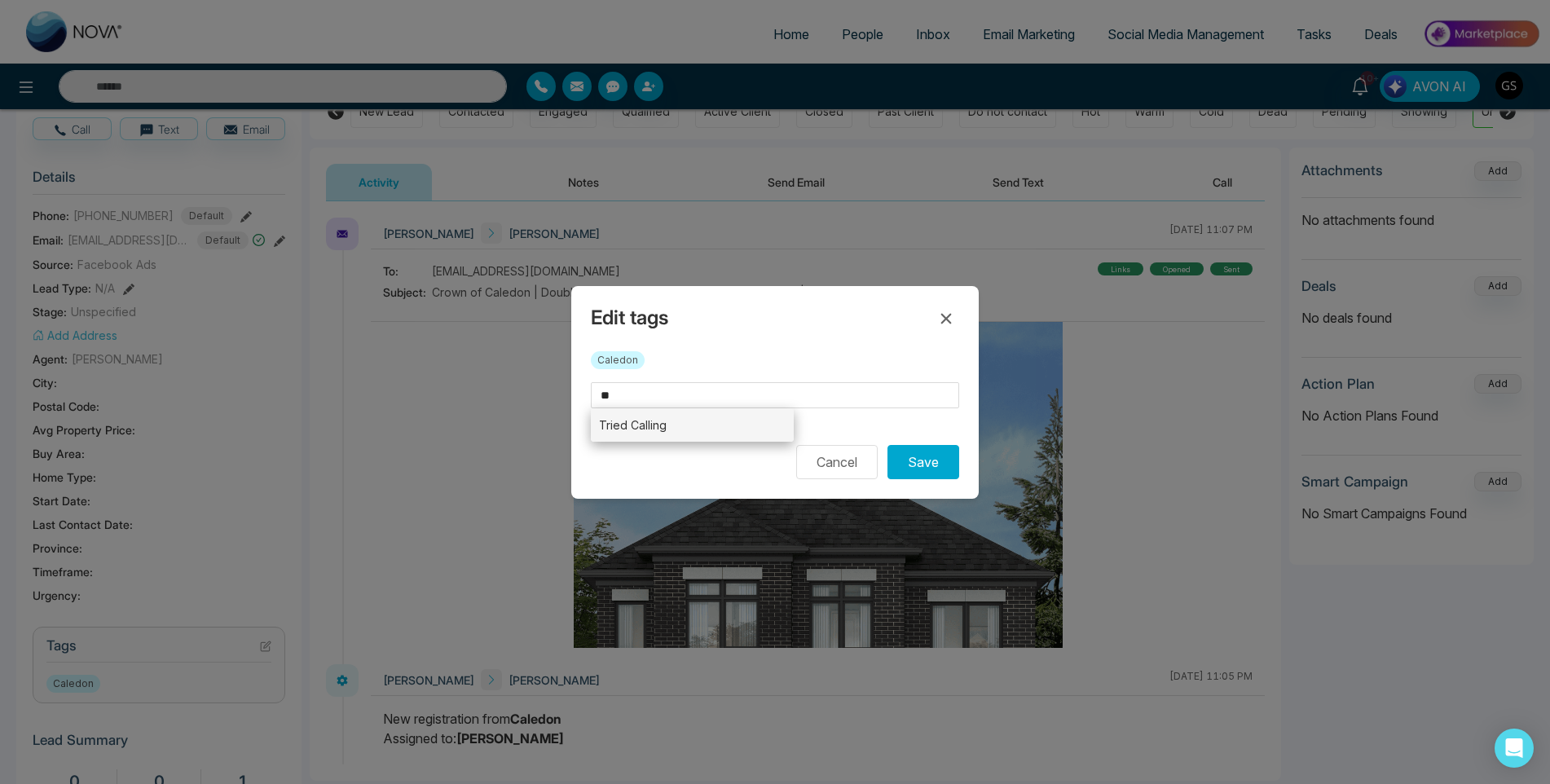
click at [640, 427] on li "Tried Calling" at bounding box center [692, 425] width 203 height 34
type input "**********"
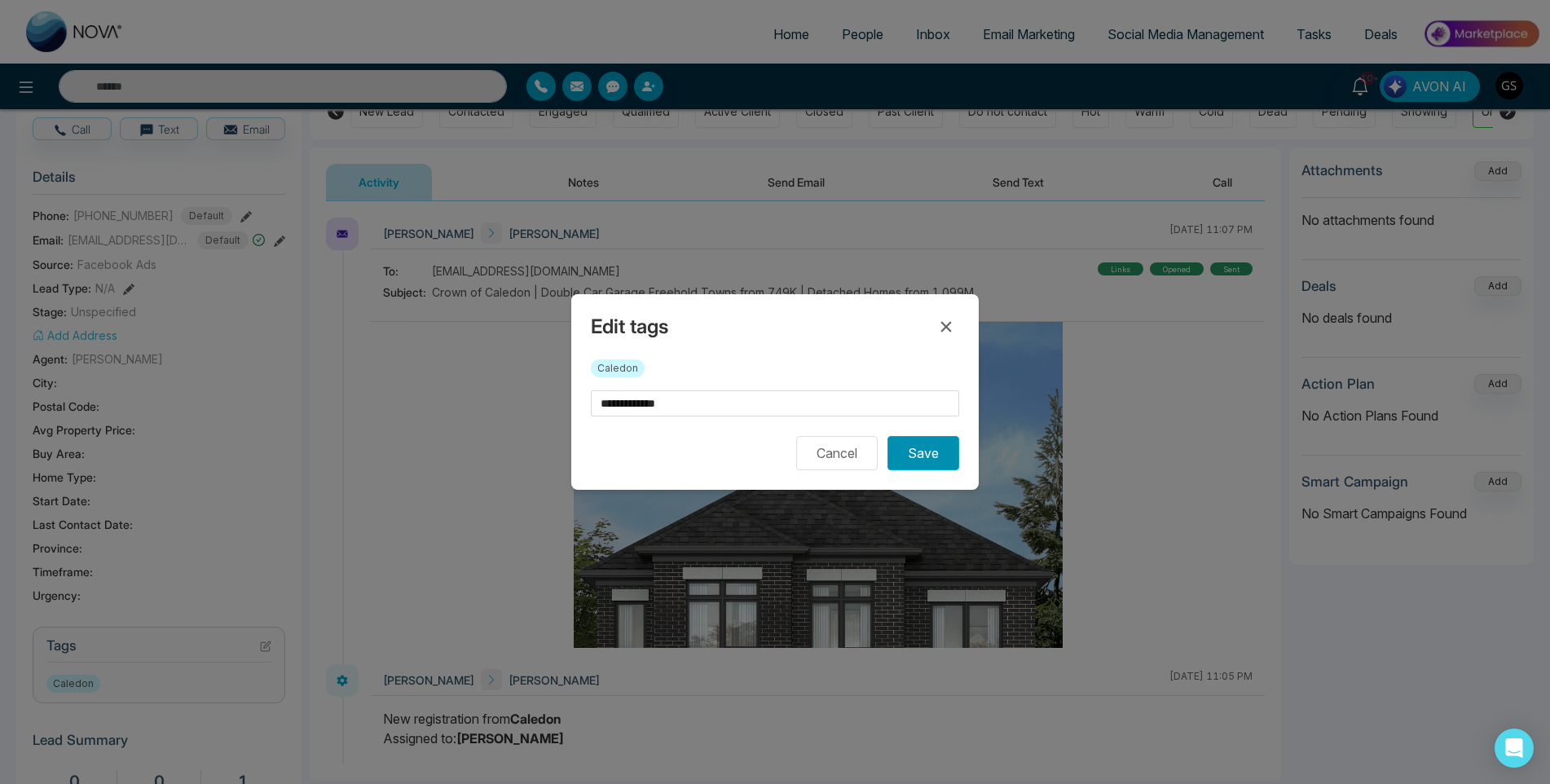
click at [922, 454] on button "Save" at bounding box center [922, 453] width 71 height 34
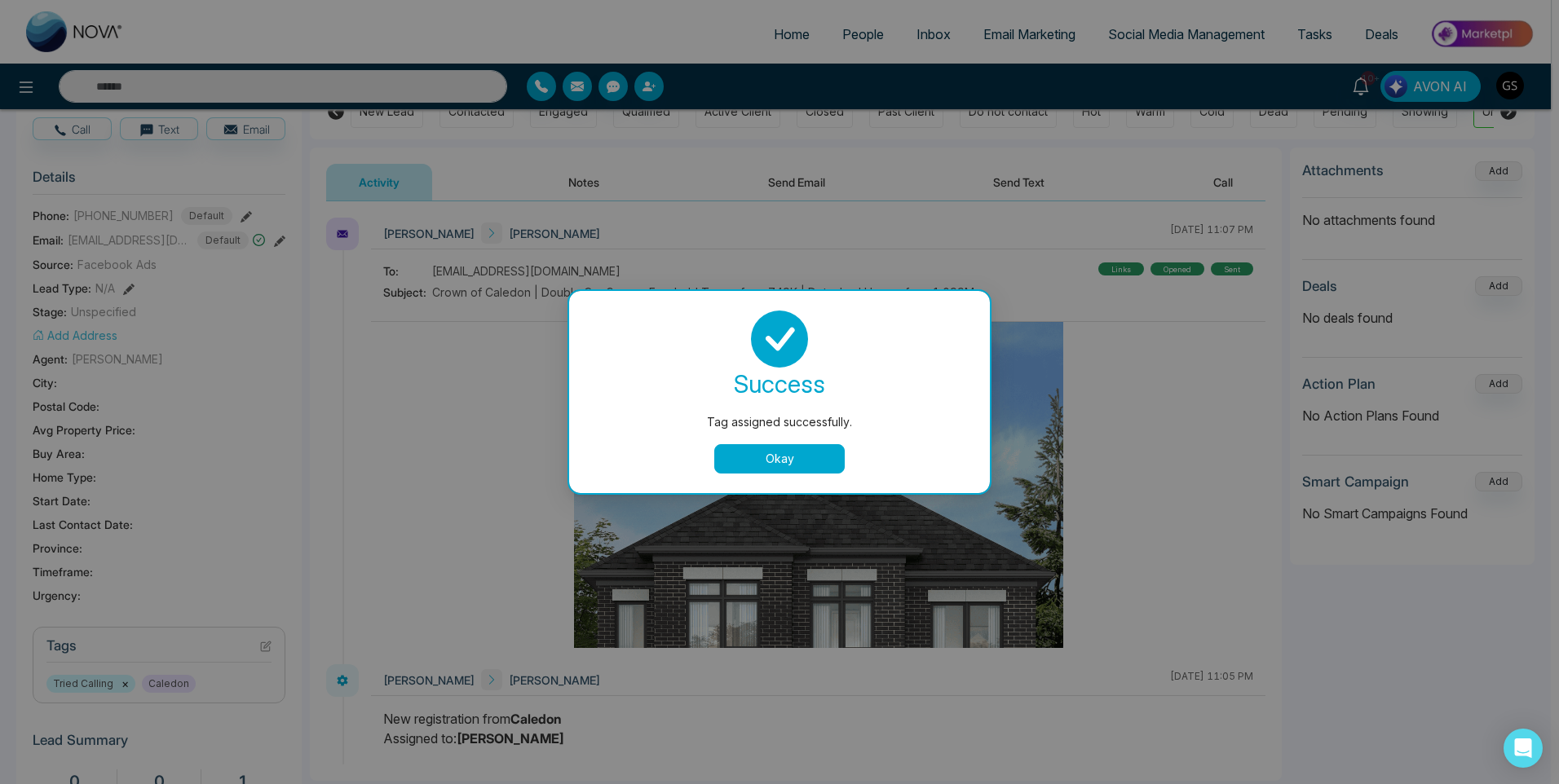
click at [979, 309] on div "success Tag assigned successfully. Okay" at bounding box center [779, 391] width 420 height 202
click at [1001, 273] on div "Tag assigned successfully. success Tag assigned successfully. Okay" at bounding box center [779, 392] width 1559 height 784
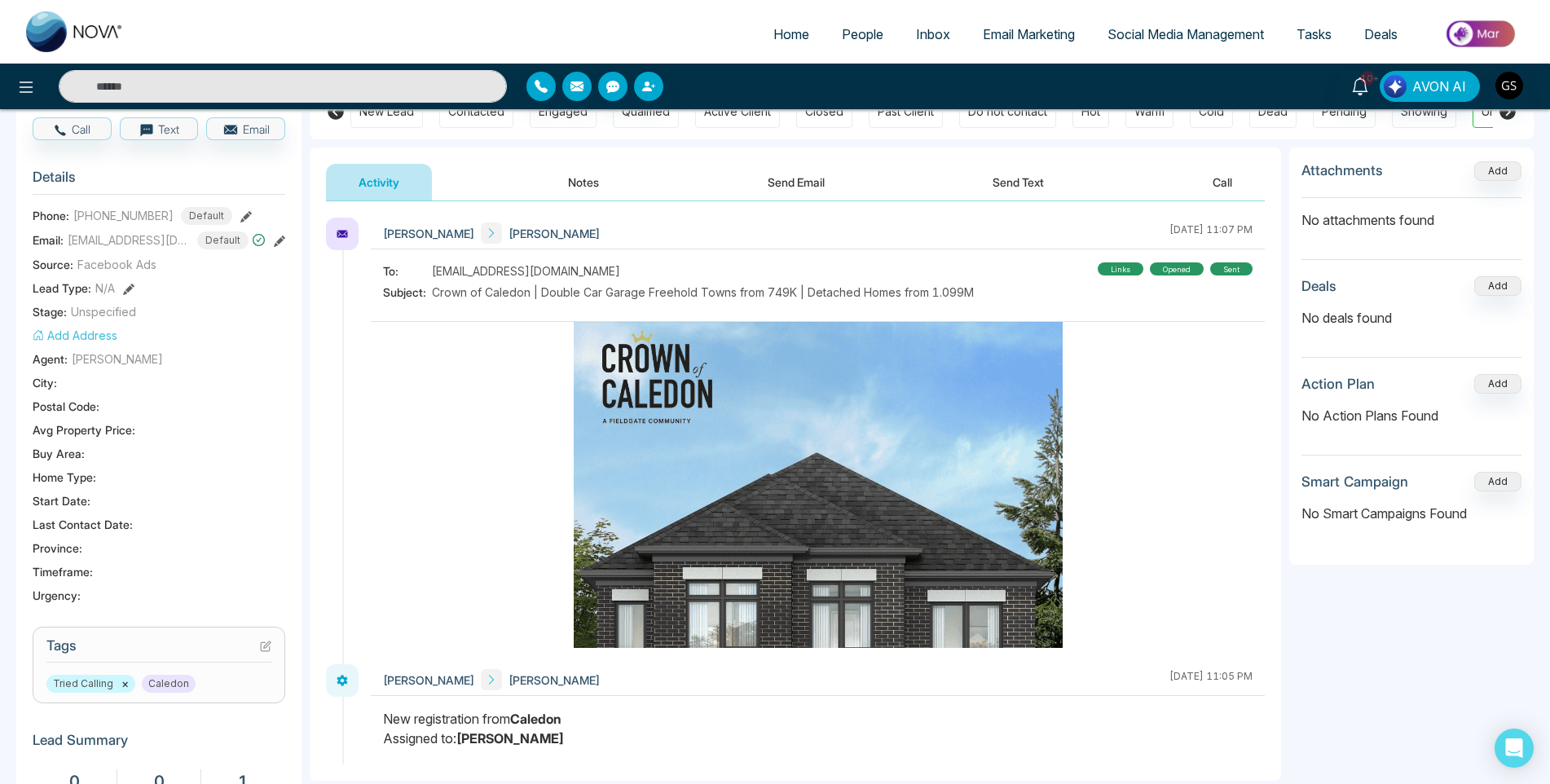
click at [850, 24] on link "People" at bounding box center [862, 34] width 74 height 31
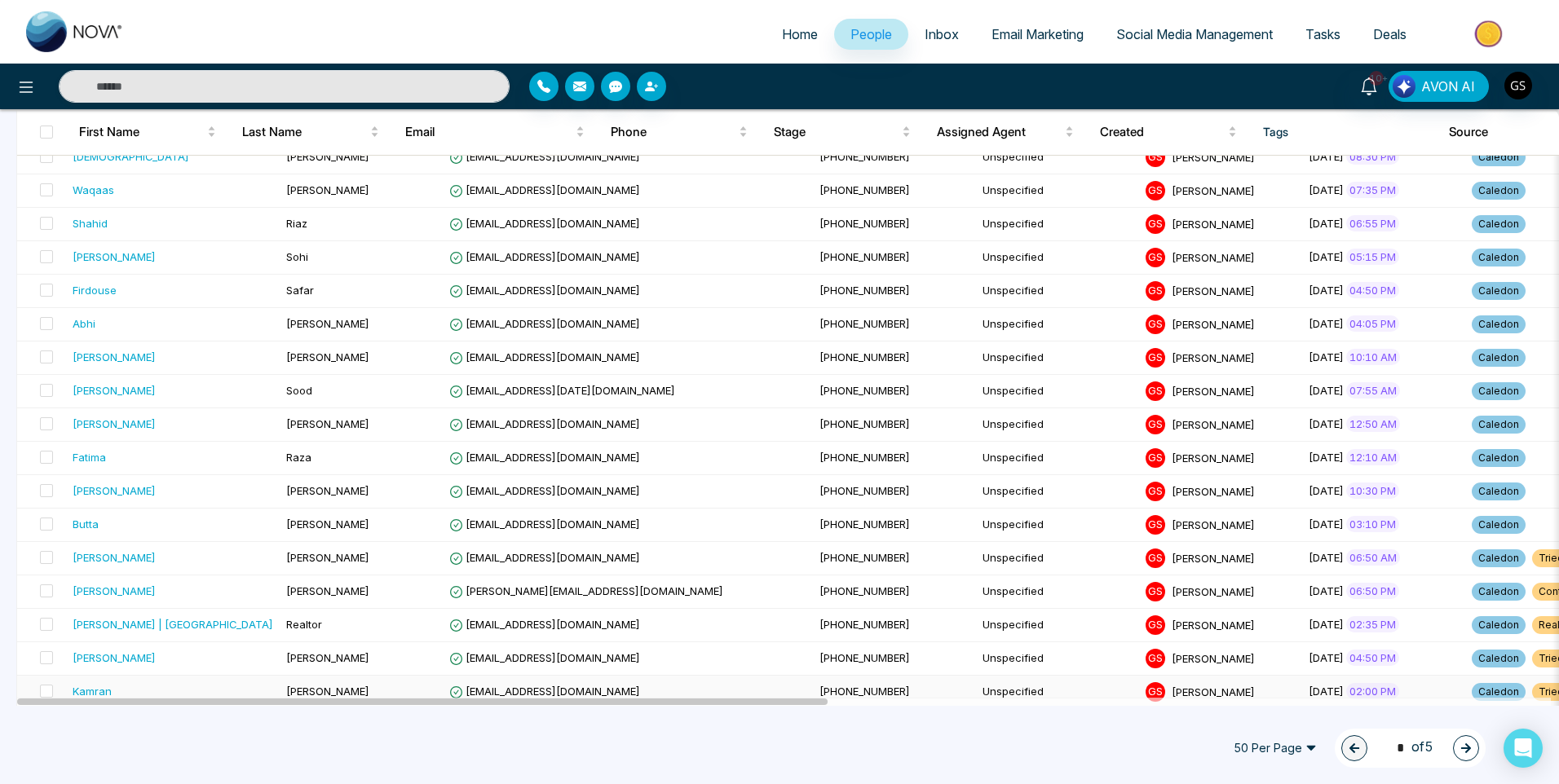
scroll to position [1060, 0]
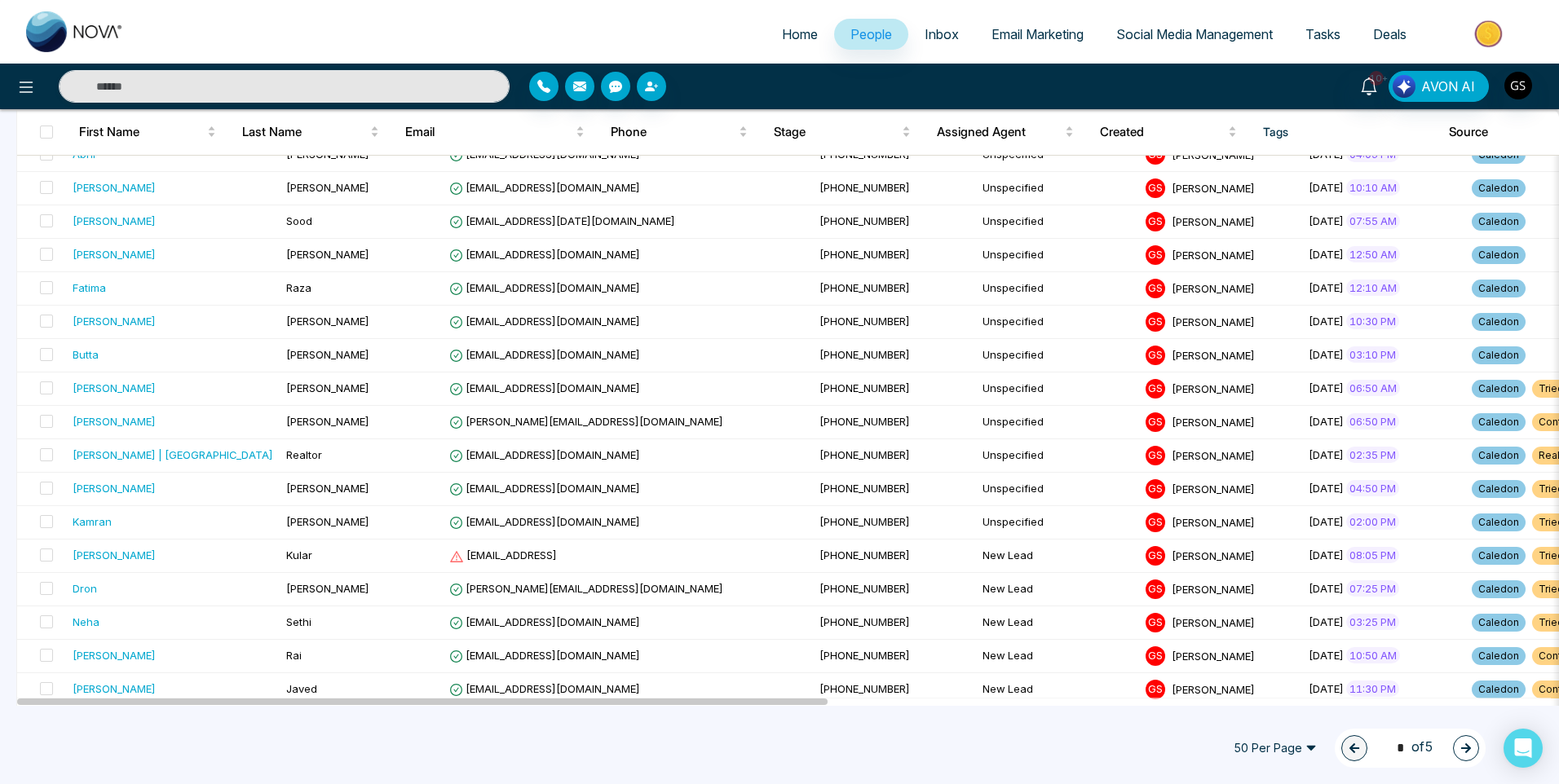
click at [1467, 737] on button "button" at bounding box center [1466, 748] width 26 height 26
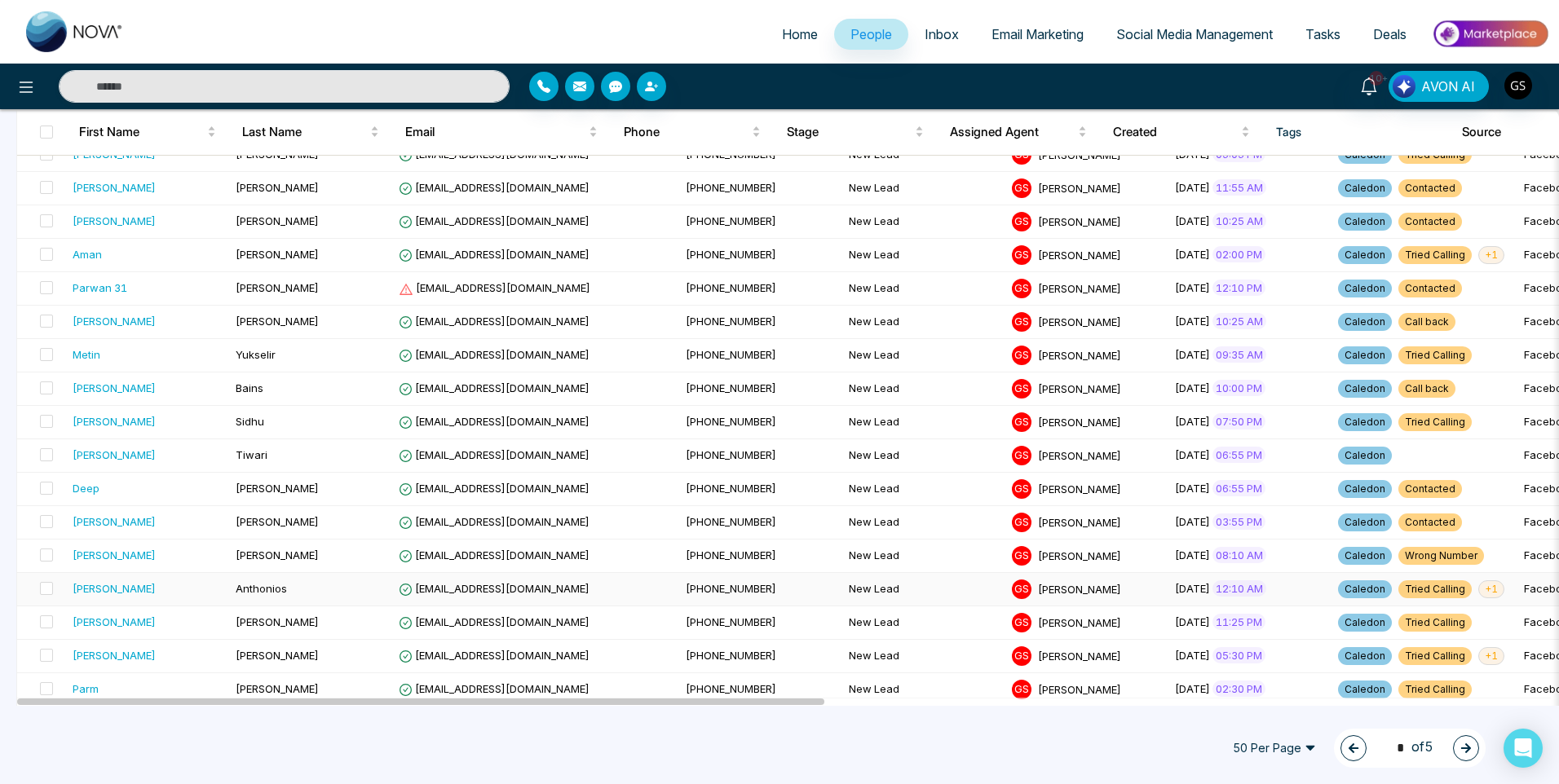
scroll to position [1303, 0]
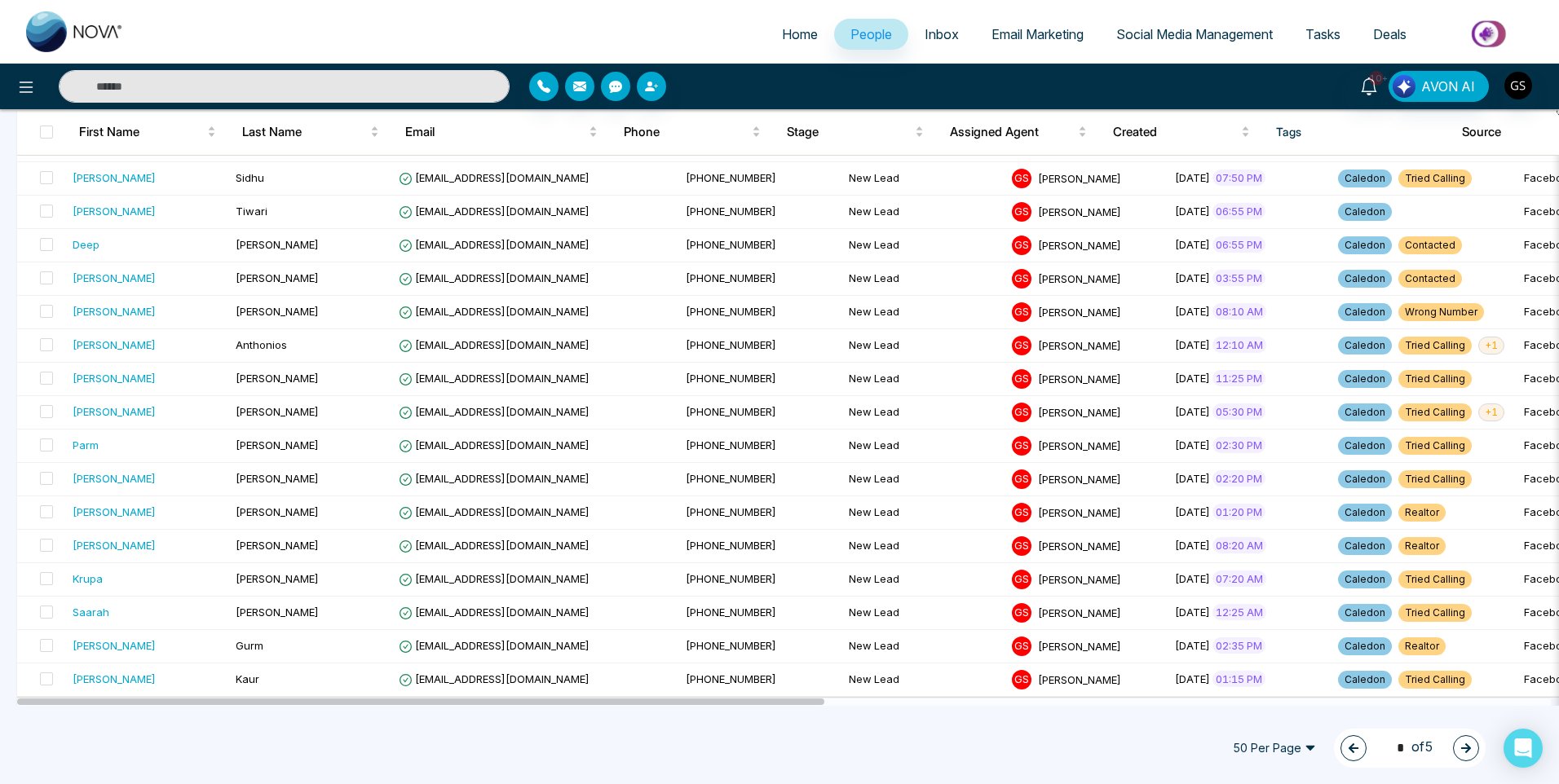
click at [1463, 741] on button "button" at bounding box center [1466, 748] width 26 height 26
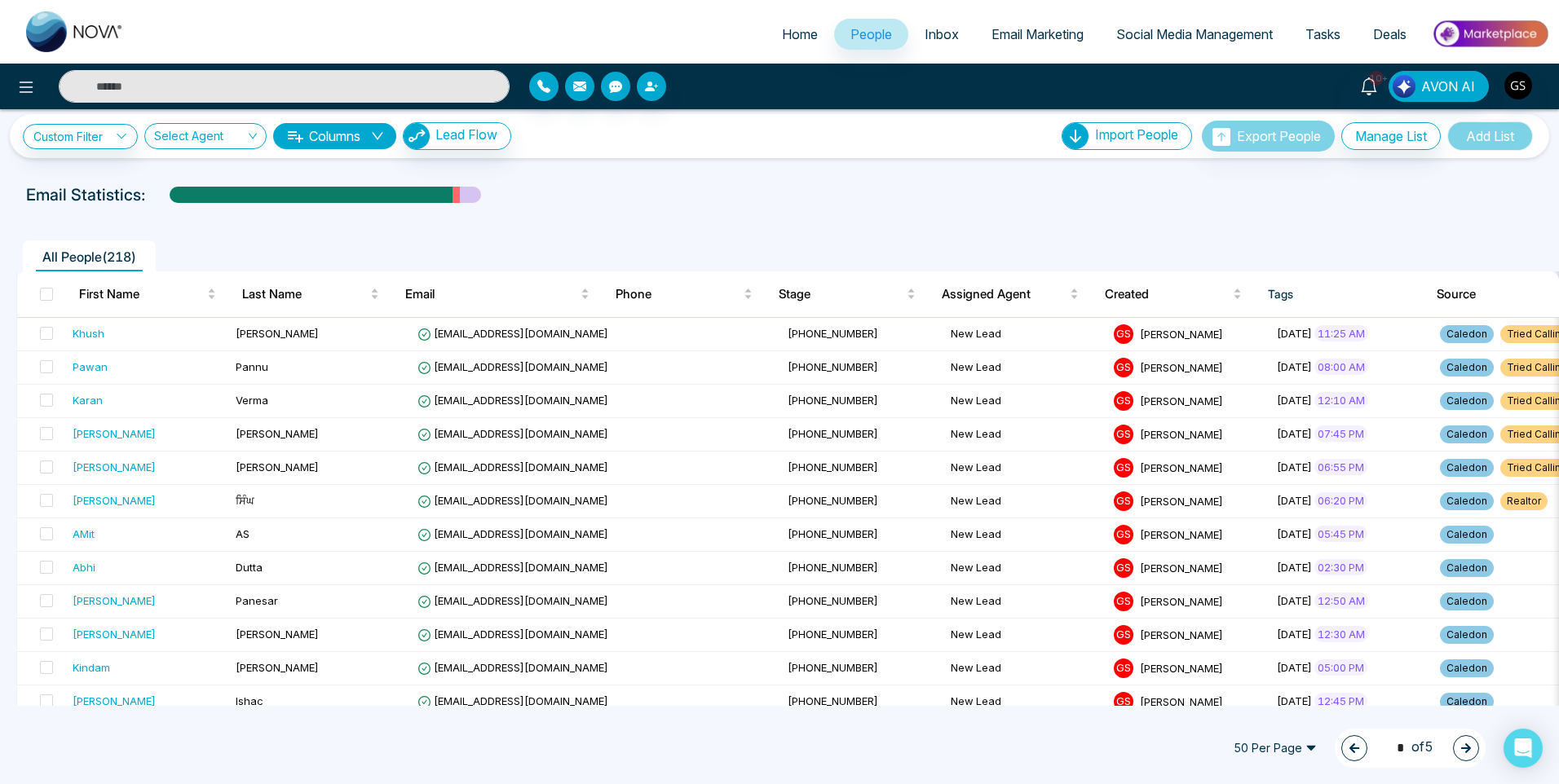
scroll to position [0, 0]
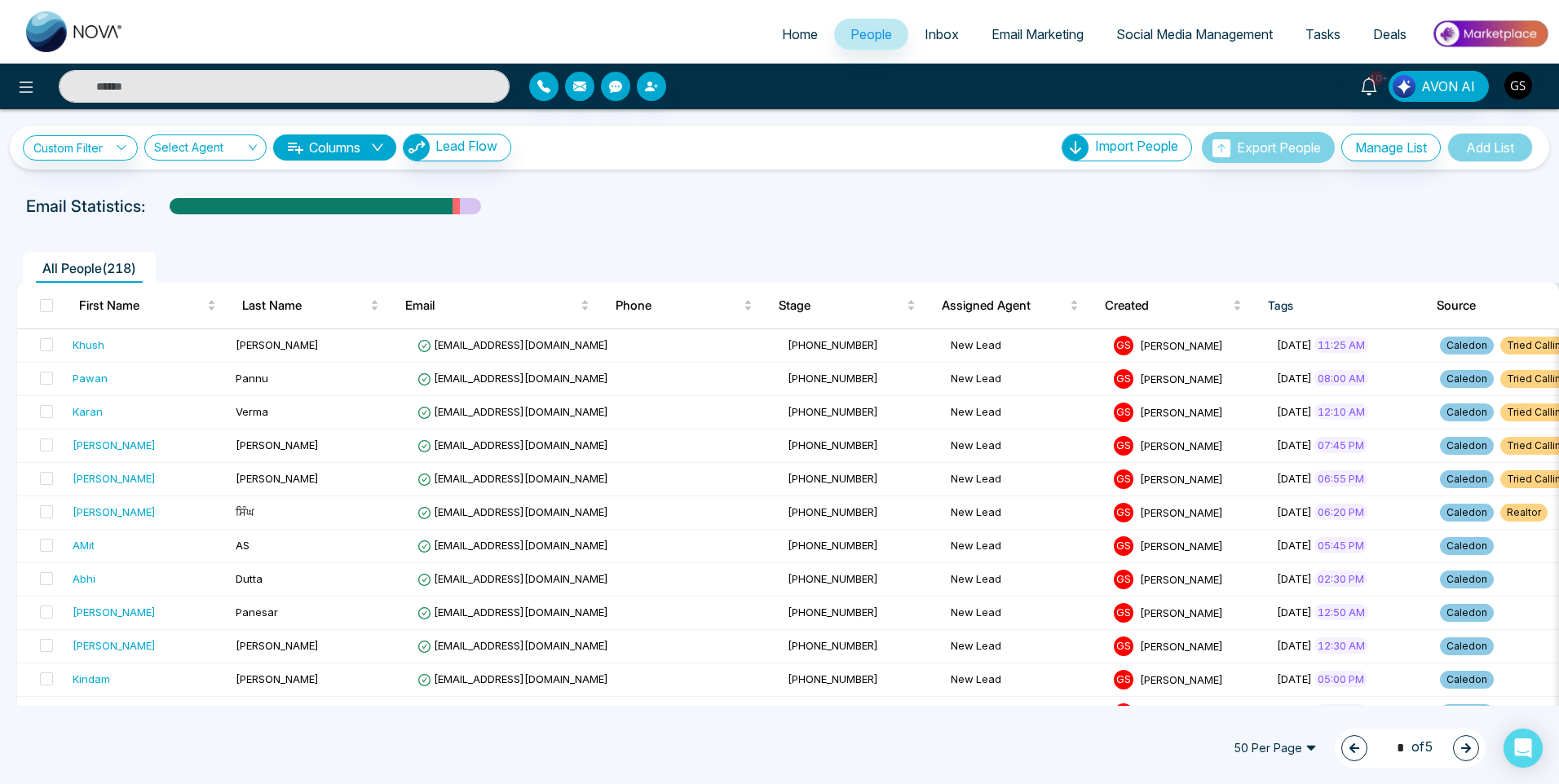
click at [1360, 757] on div "3 * of 5" at bounding box center [1409, 749] width 150 height 40
click at [1354, 749] on button "button" at bounding box center [1354, 748] width 26 height 26
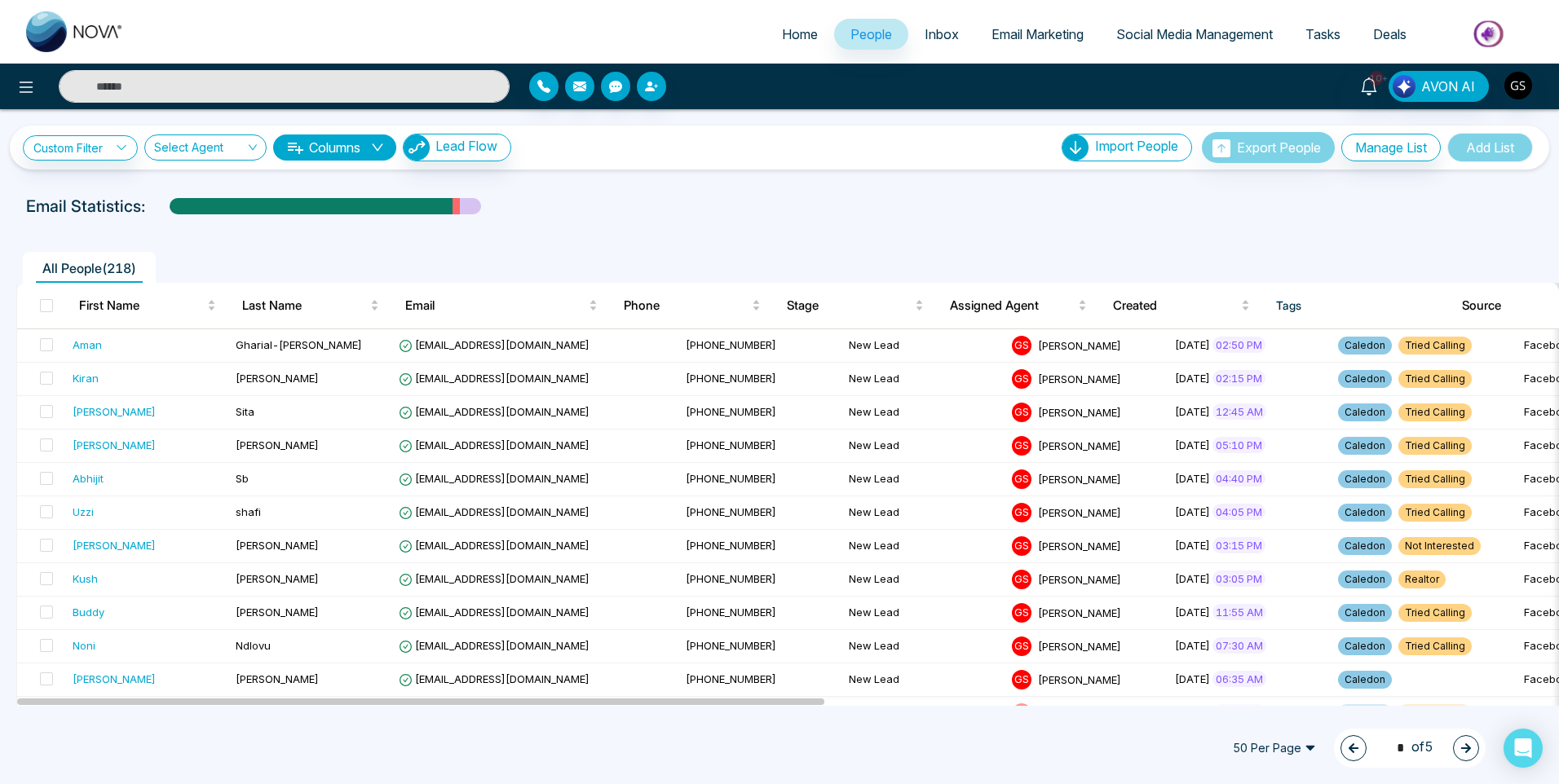
click at [1354, 749] on button "button" at bounding box center [1353, 748] width 26 height 26
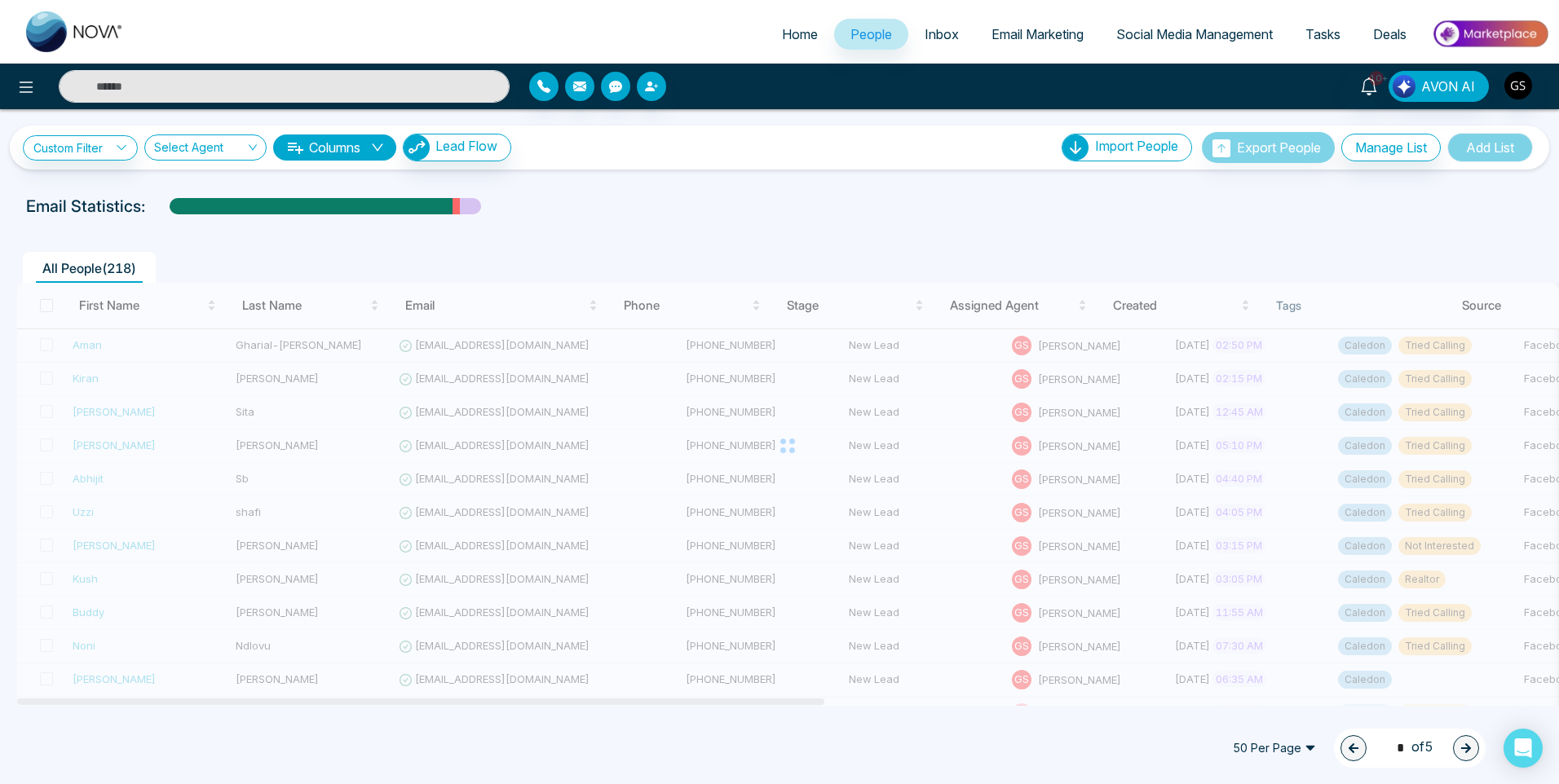
type input "*"
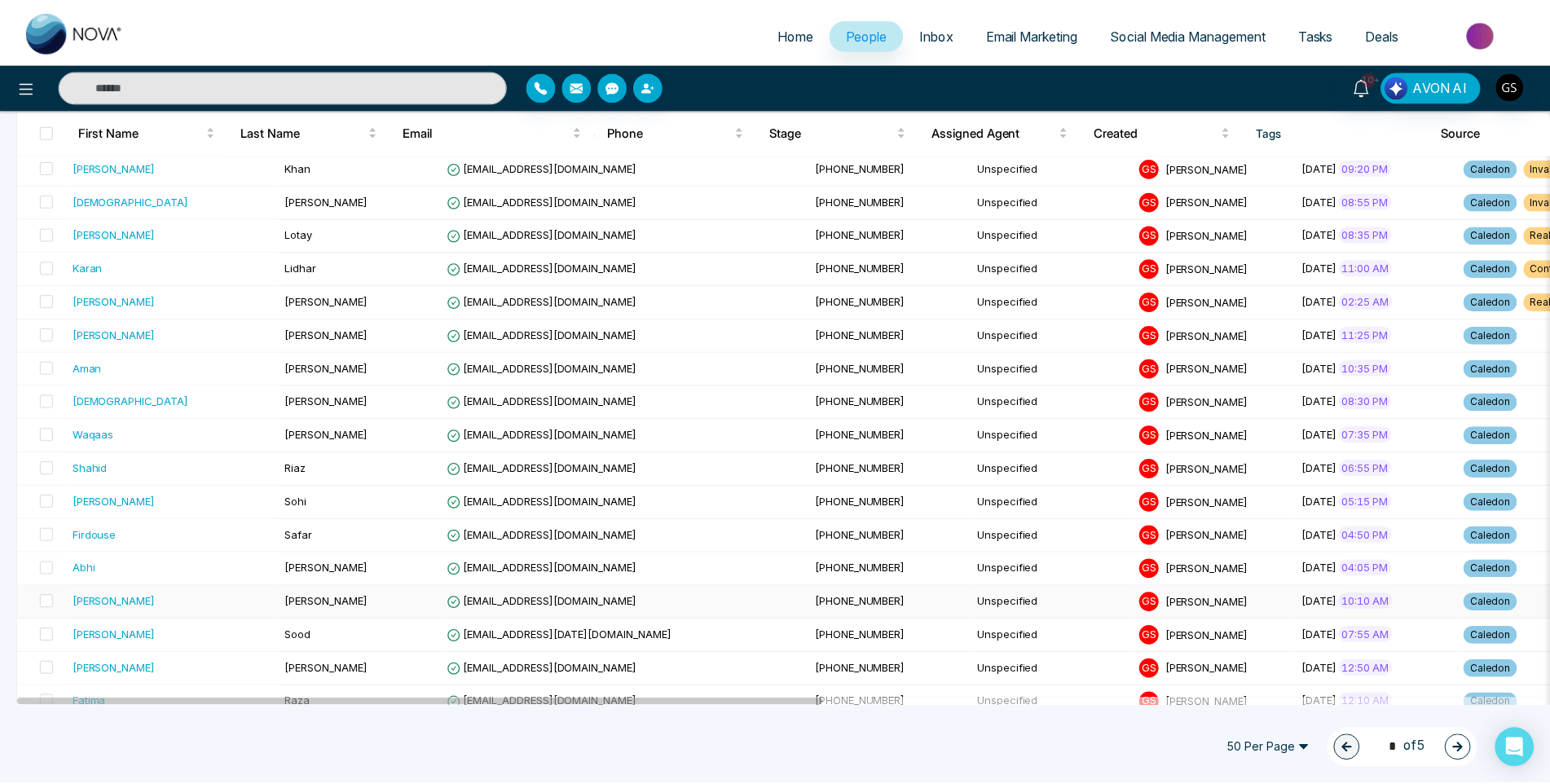
scroll to position [733, 0]
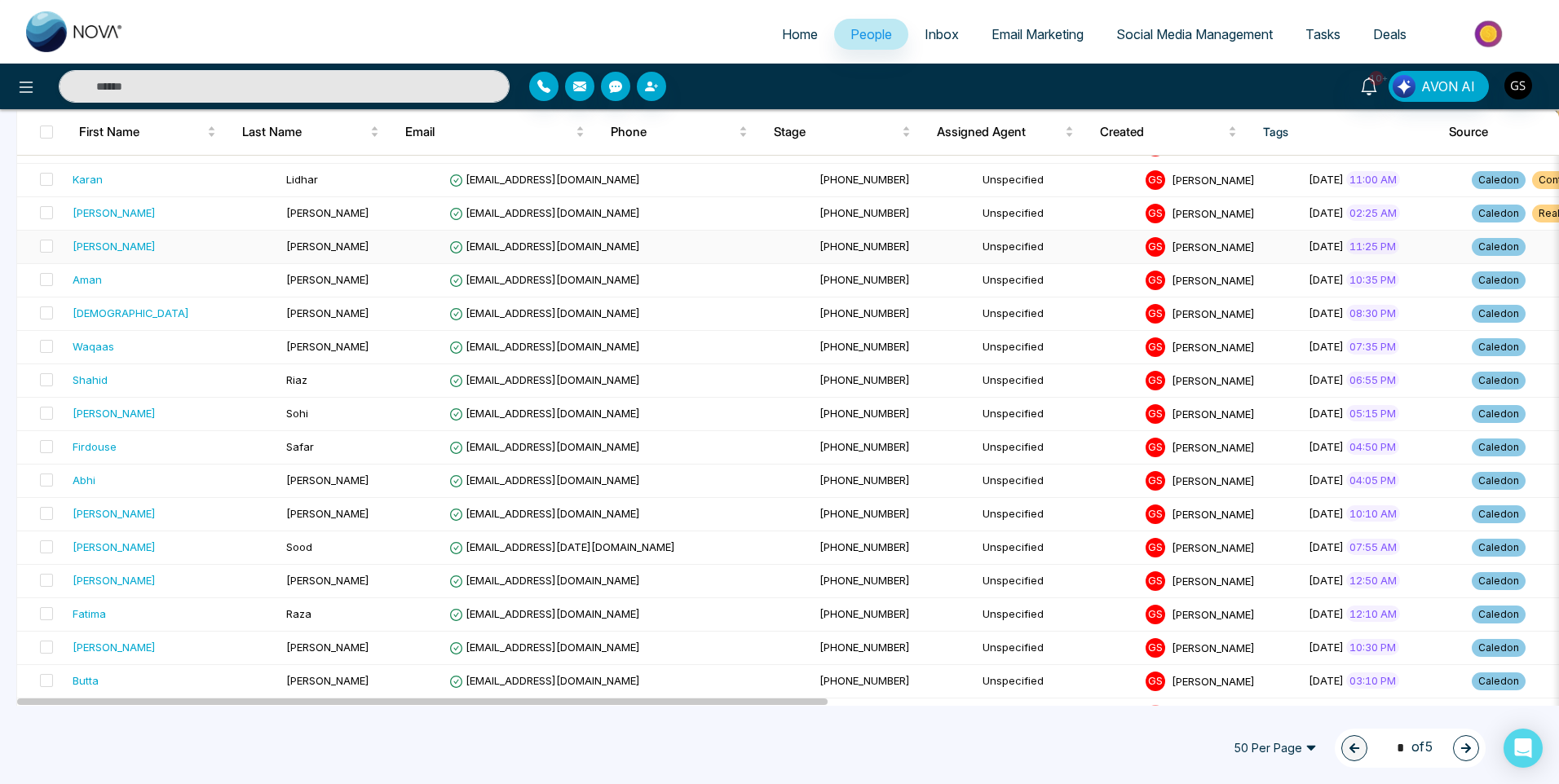
click at [509, 242] on span "[EMAIL_ADDRESS][DOMAIN_NAME]" at bounding box center [544, 246] width 191 height 13
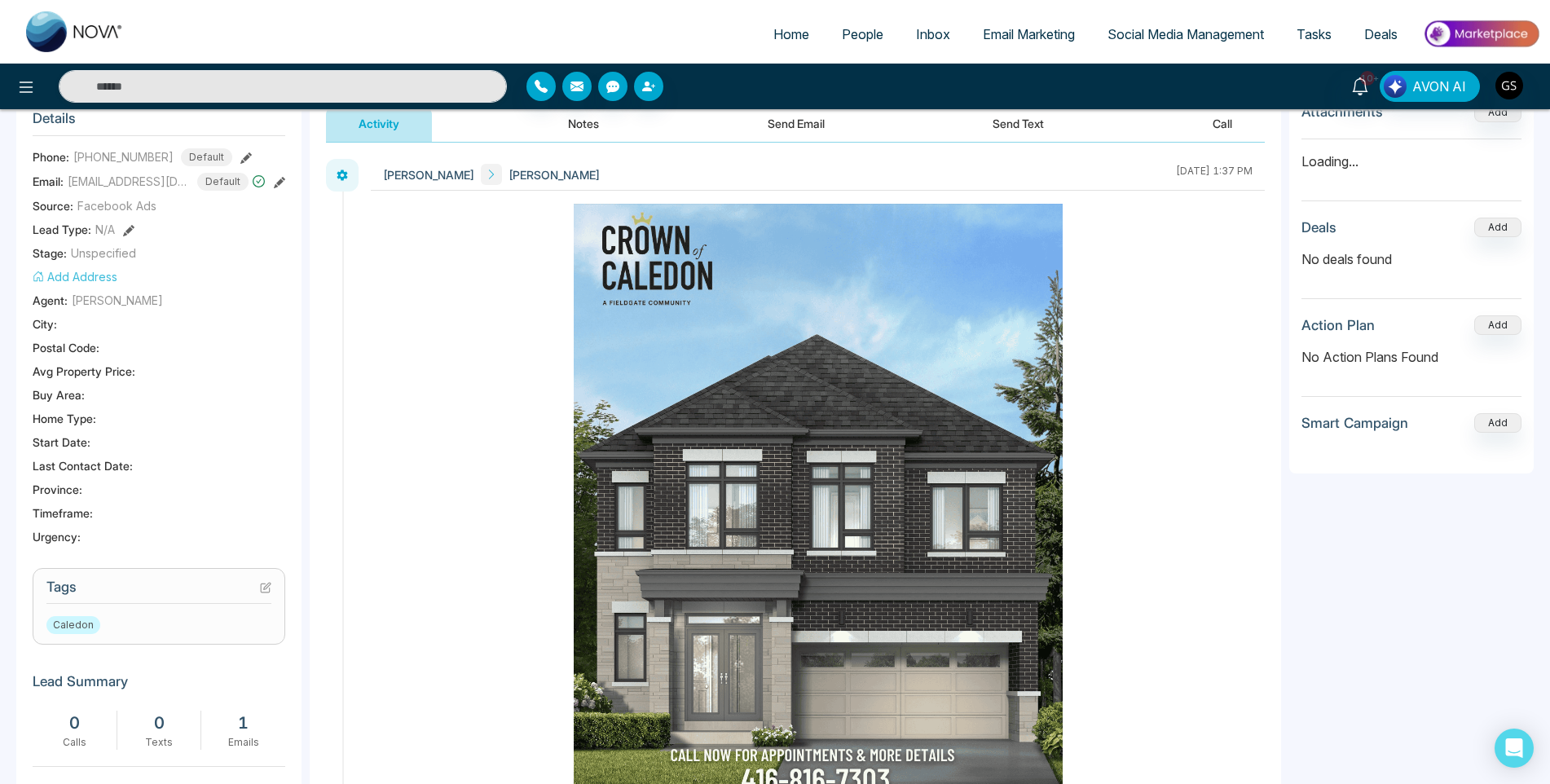
scroll to position [244, 0]
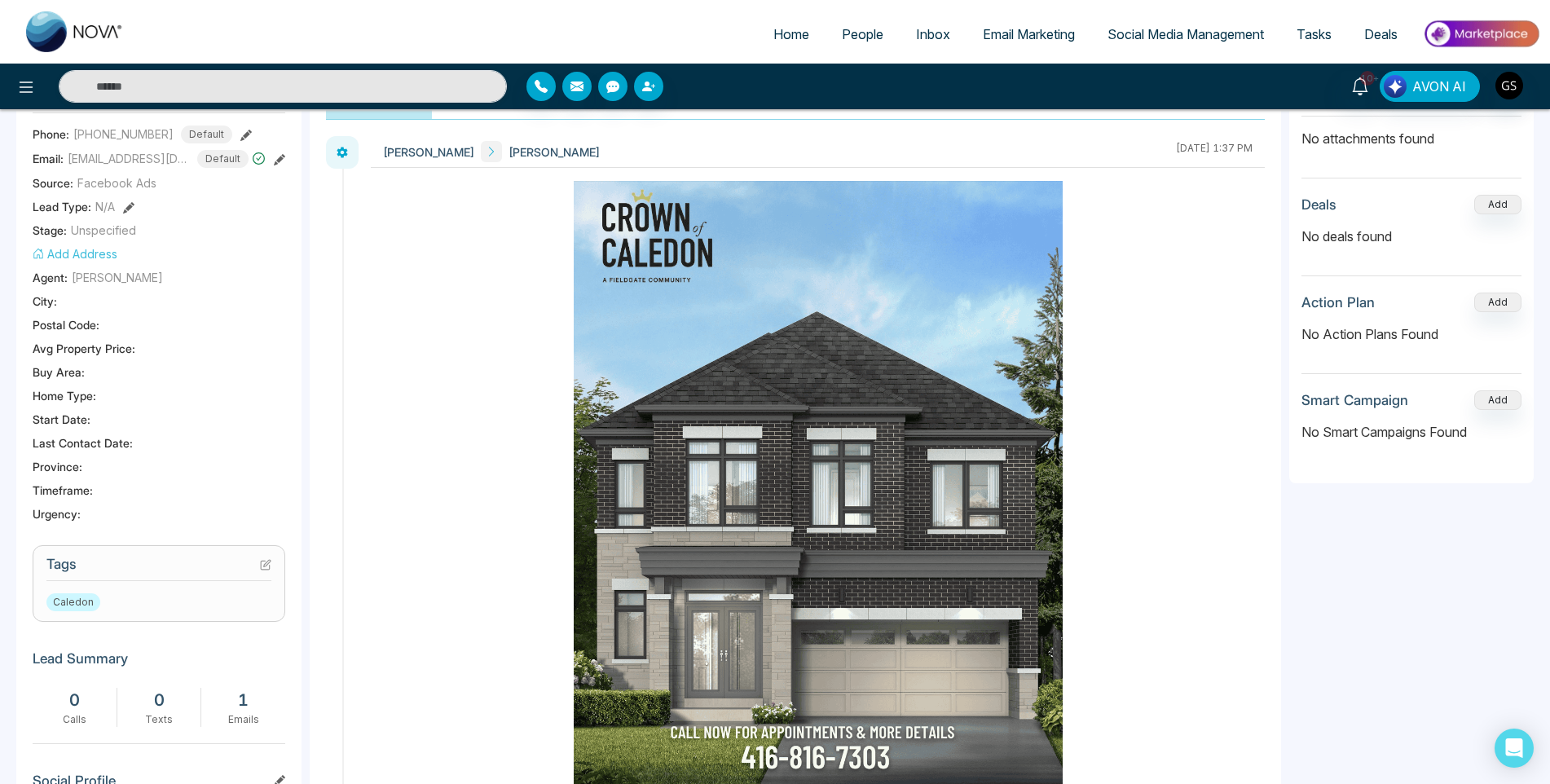
click at [268, 571] on icon at bounding box center [265, 564] width 11 height 11
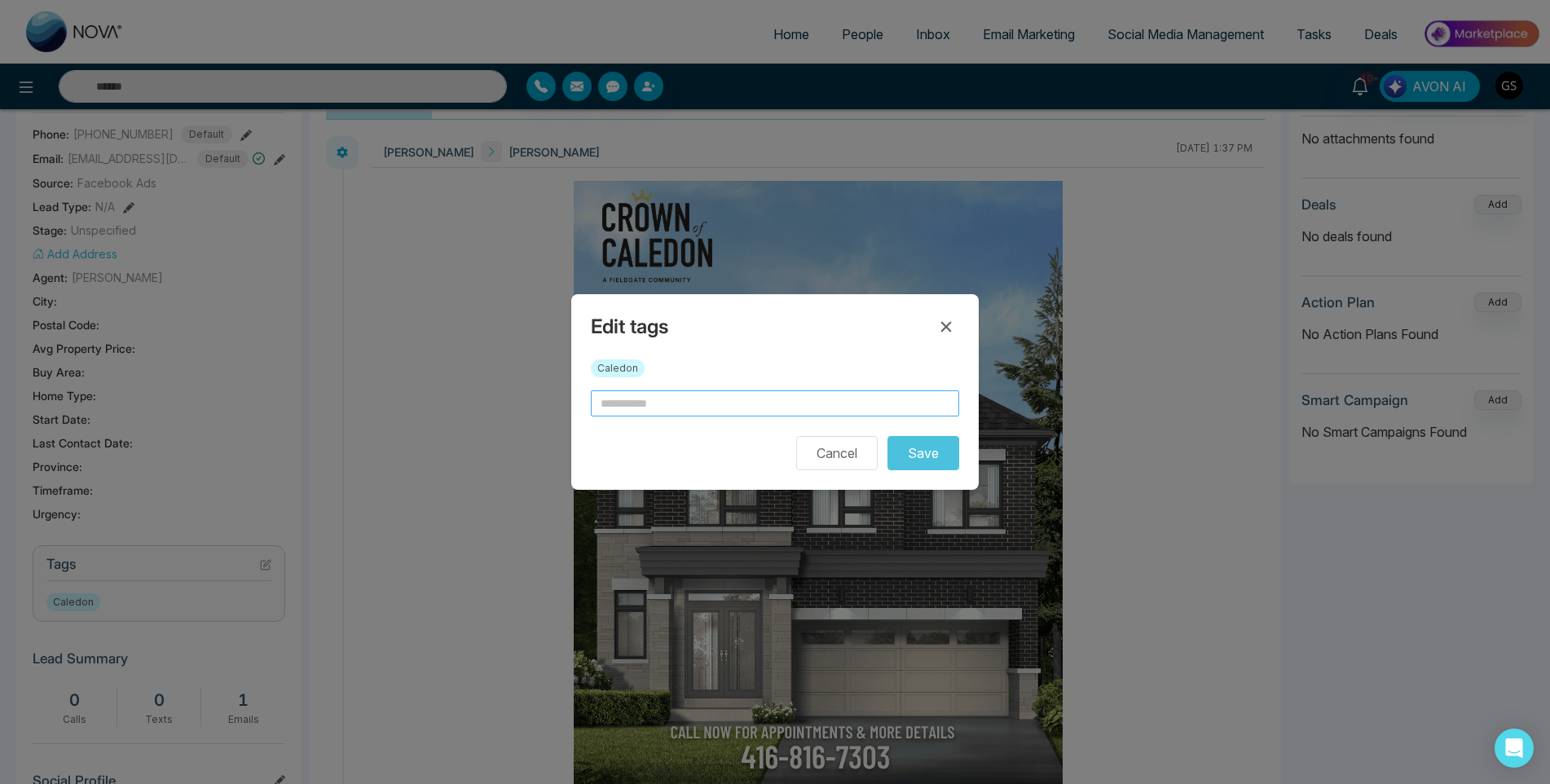
click at [678, 400] on input "text" at bounding box center [775, 403] width 369 height 26
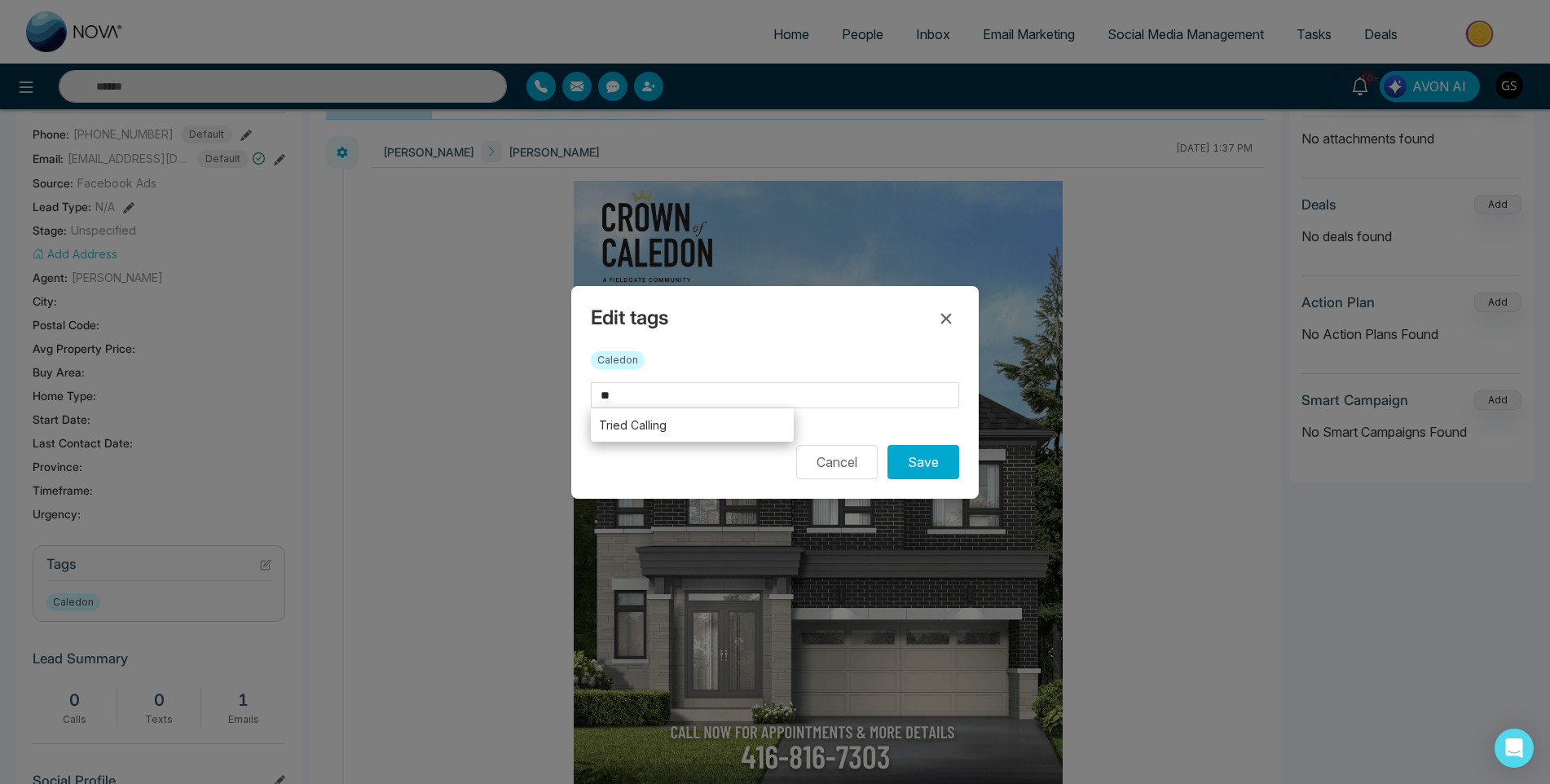
click at [672, 431] on li "Tried Calling" at bounding box center [692, 425] width 203 height 34
type input "**********"
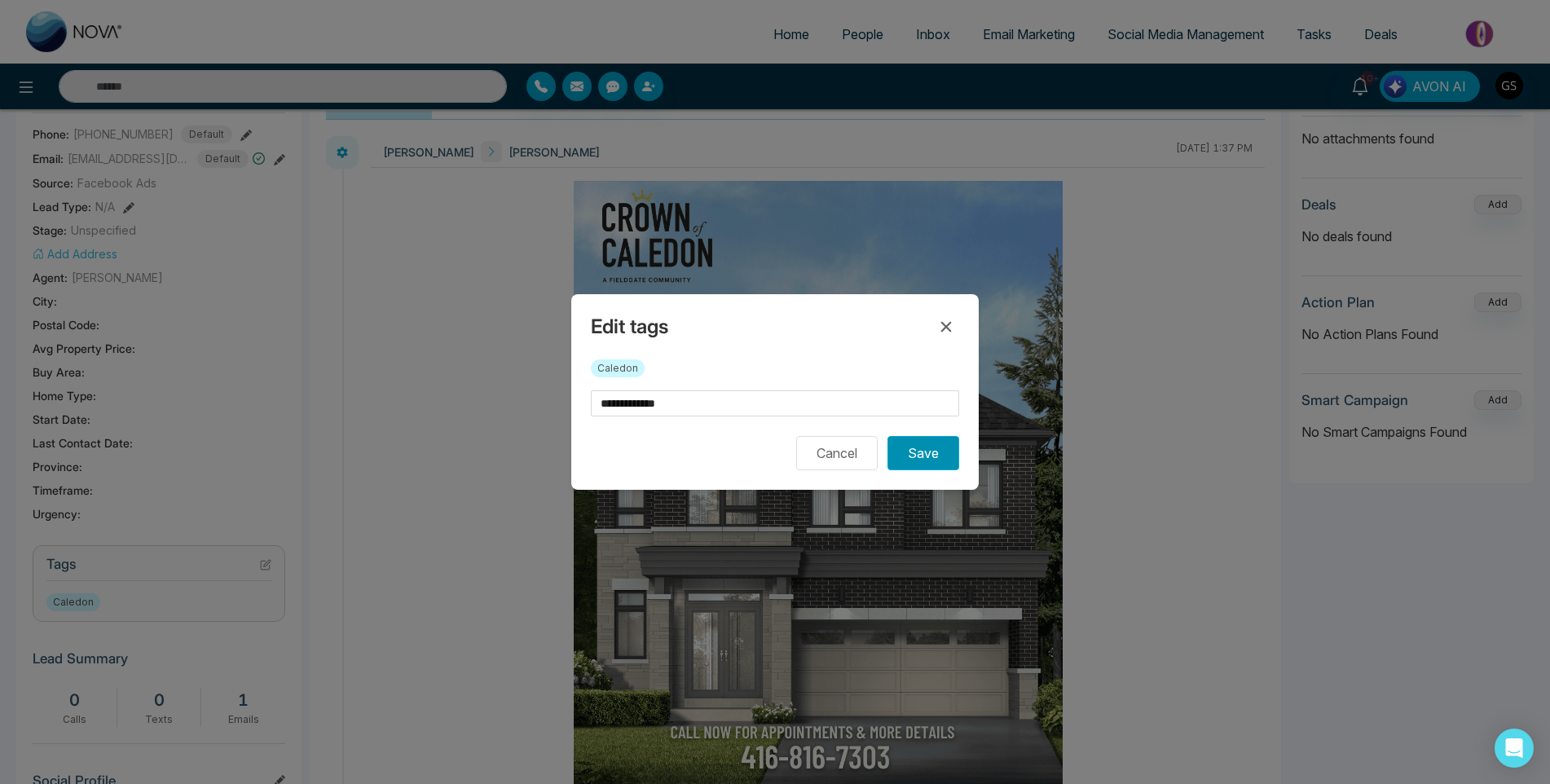
click at [931, 465] on button "Save" at bounding box center [922, 453] width 71 height 34
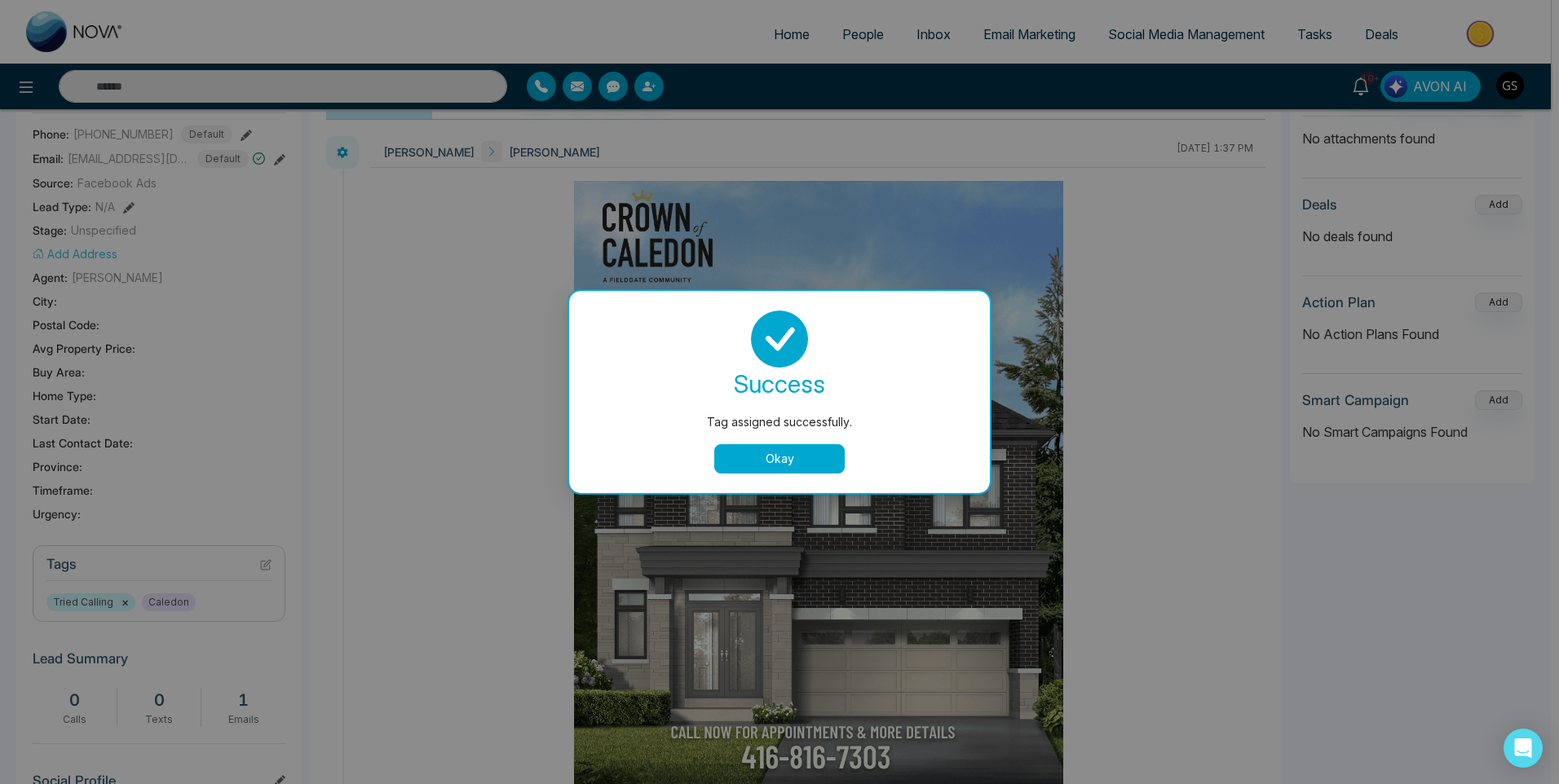
click at [1088, 191] on div "Tag assigned successfully. success Tag assigned successfully. Okay" at bounding box center [779, 392] width 1559 height 784
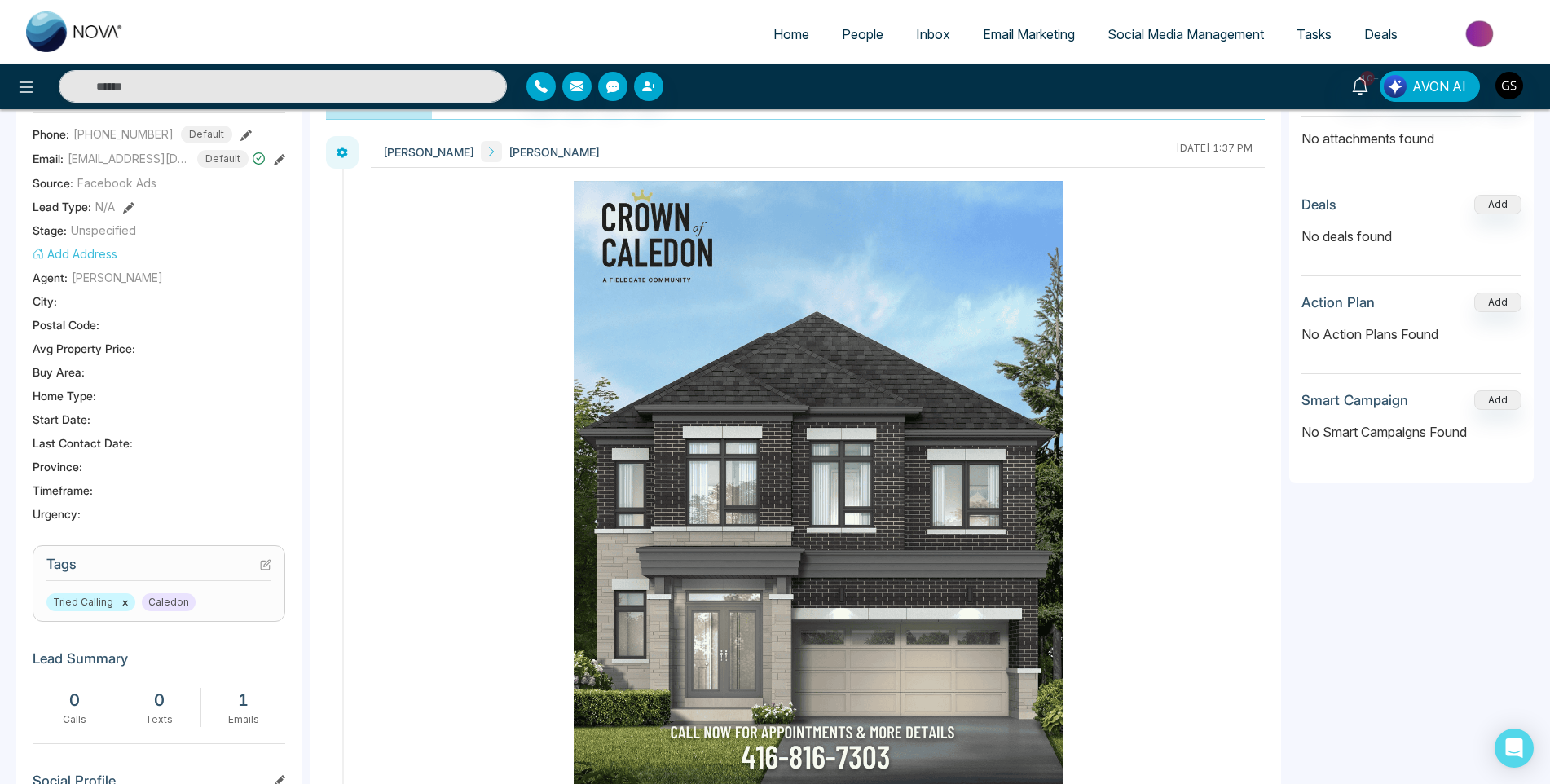
click at [885, 37] on link "People" at bounding box center [862, 34] width 74 height 31
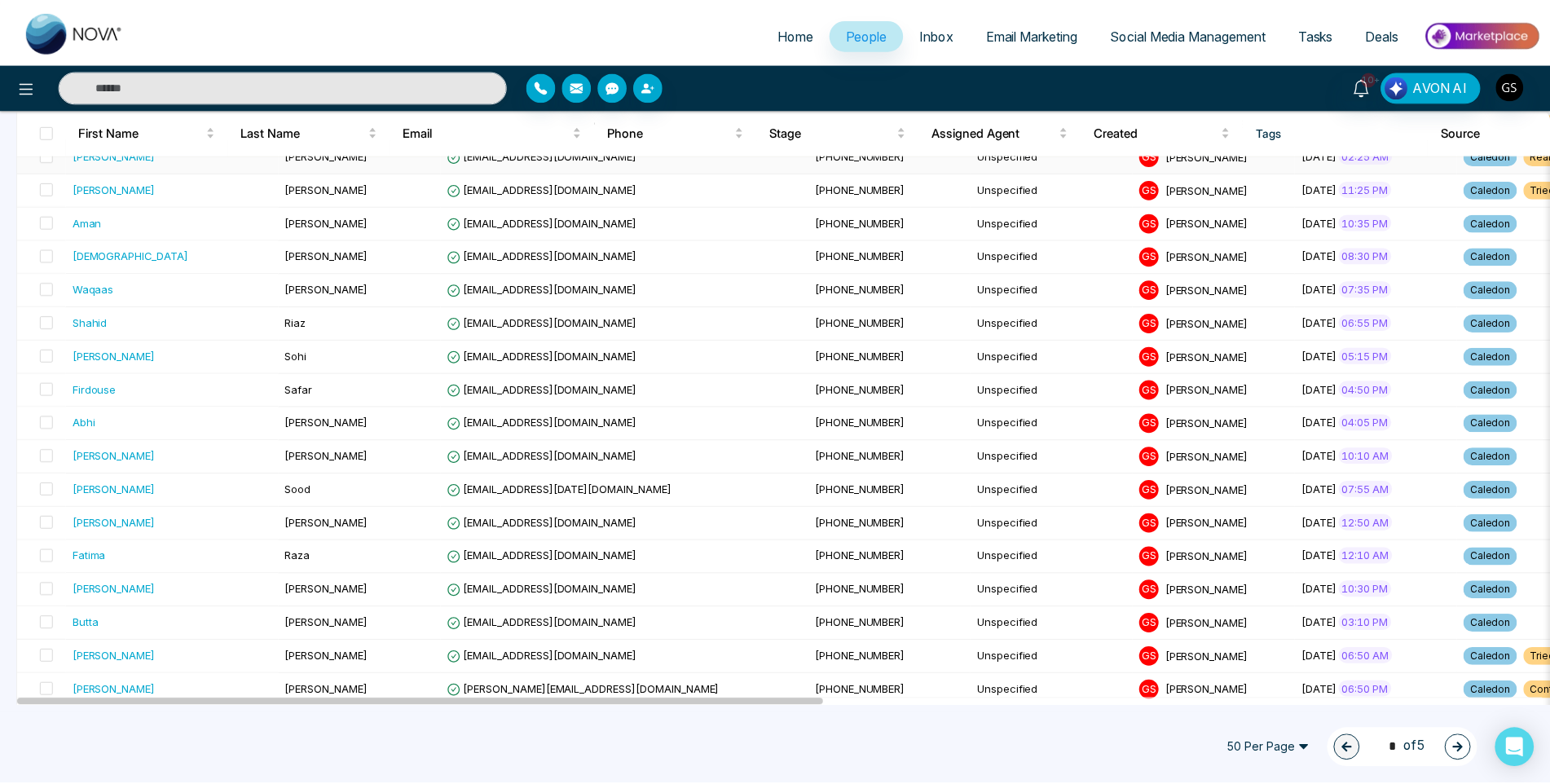
scroll to position [815, 0]
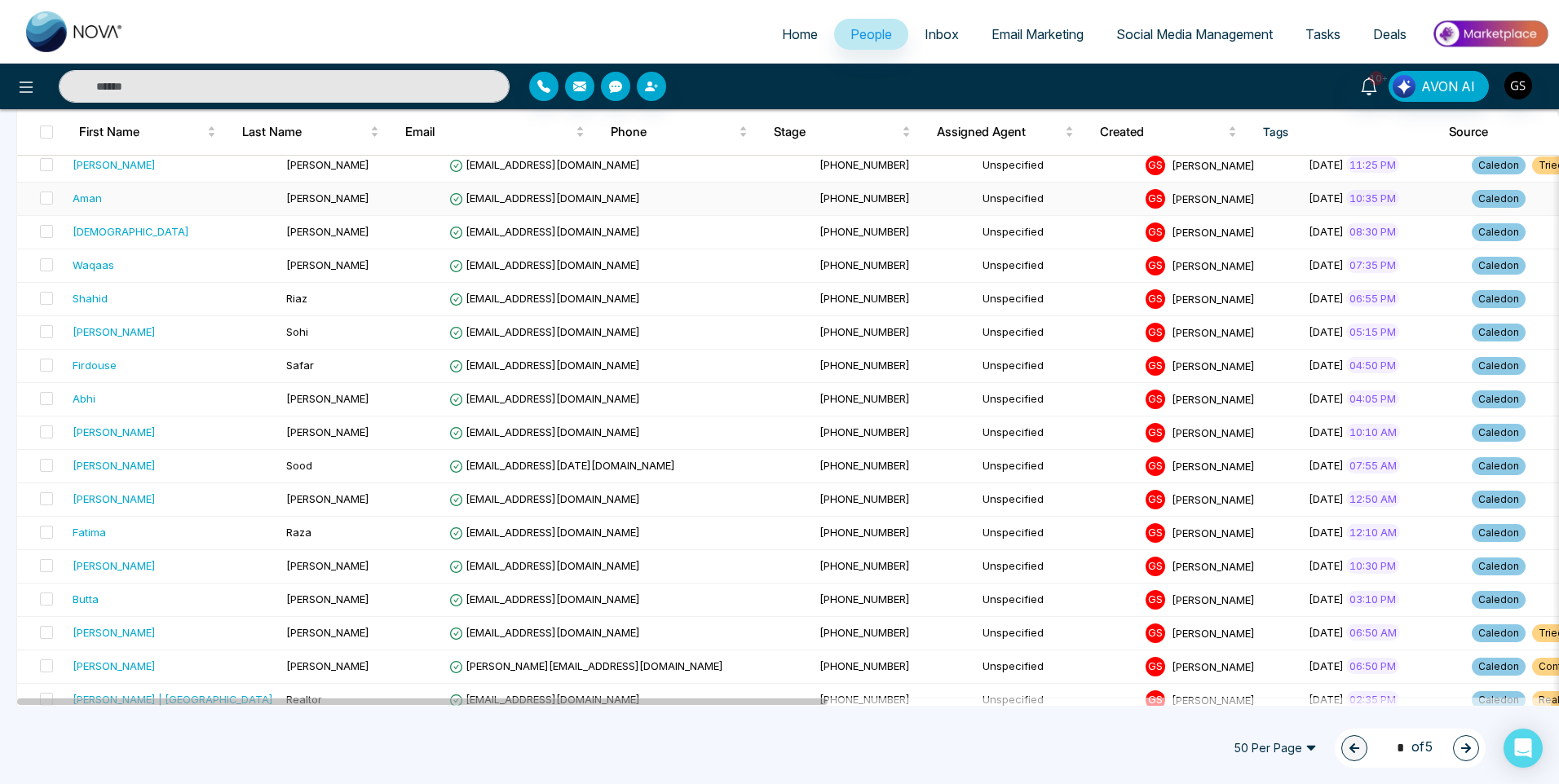
click at [549, 193] on span "[EMAIL_ADDRESS][DOMAIN_NAME]" at bounding box center [544, 198] width 191 height 13
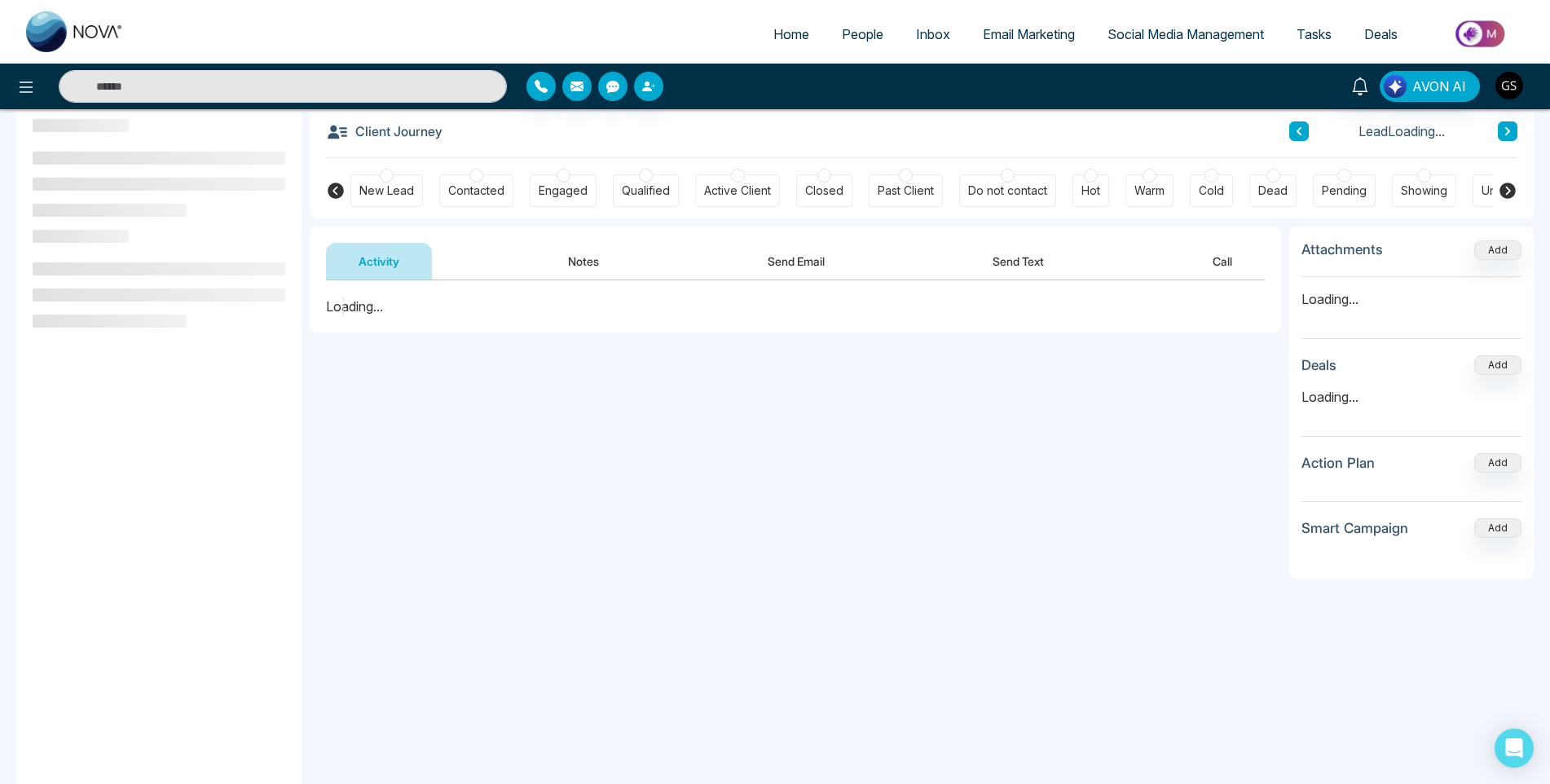
scroll to position [219, 0]
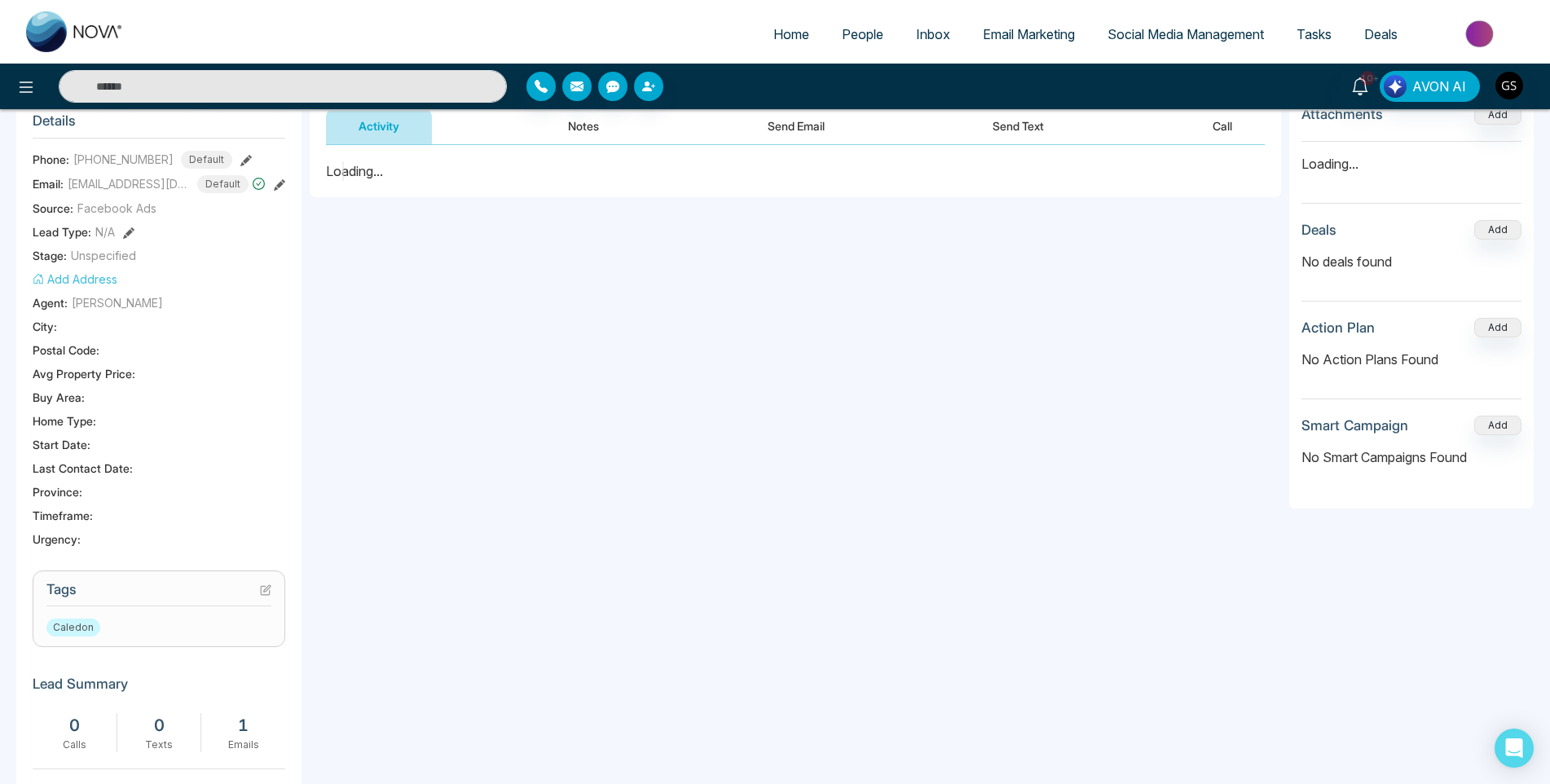
click at [261, 595] on icon at bounding box center [265, 591] width 9 height 9
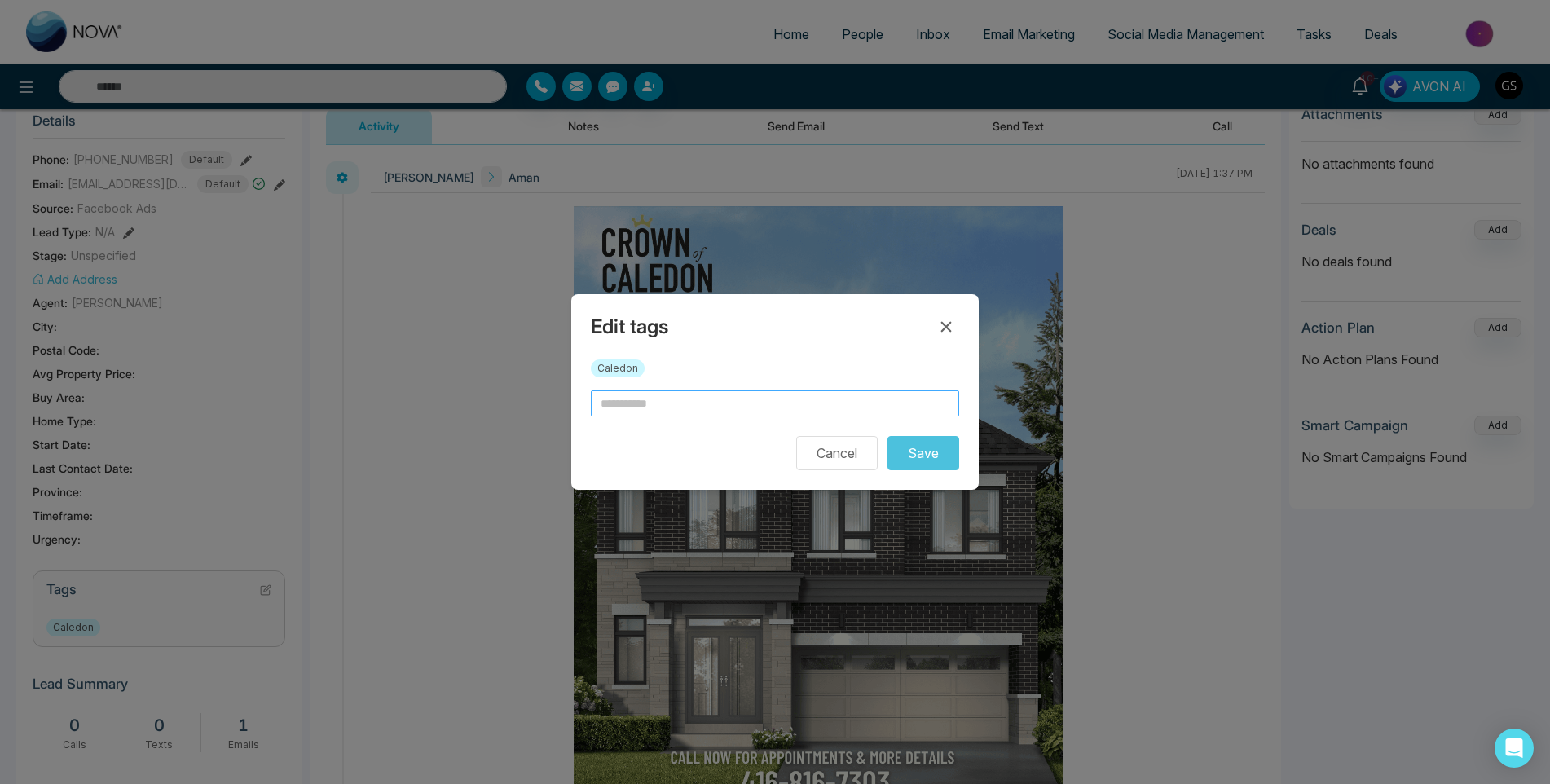
click at [668, 401] on input "text" at bounding box center [775, 403] width 369 height 26
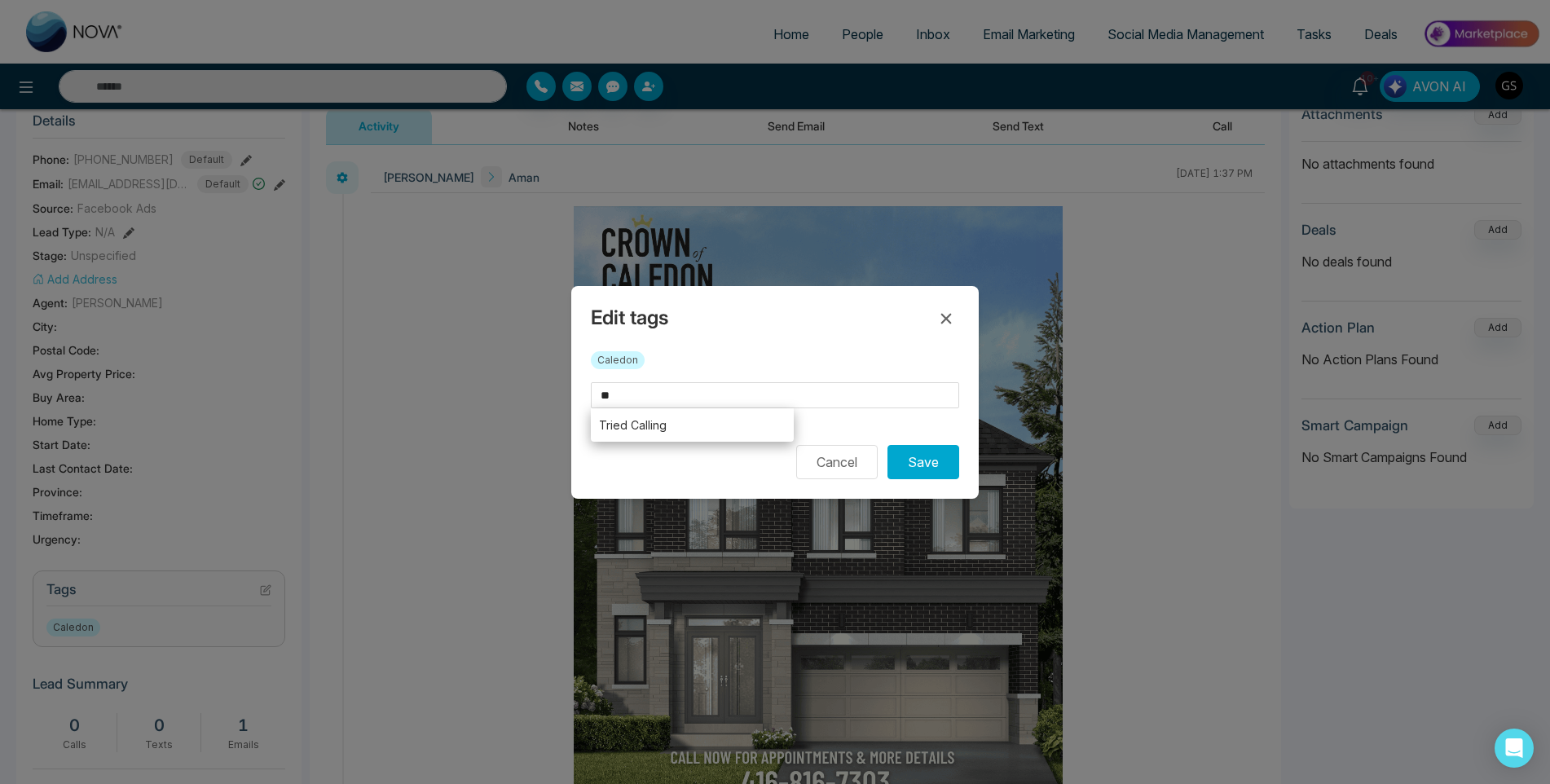
click at [657, 422] on li "Tried Calling" at bounding box center [692, 425] width 203 height 34
type input "**********"
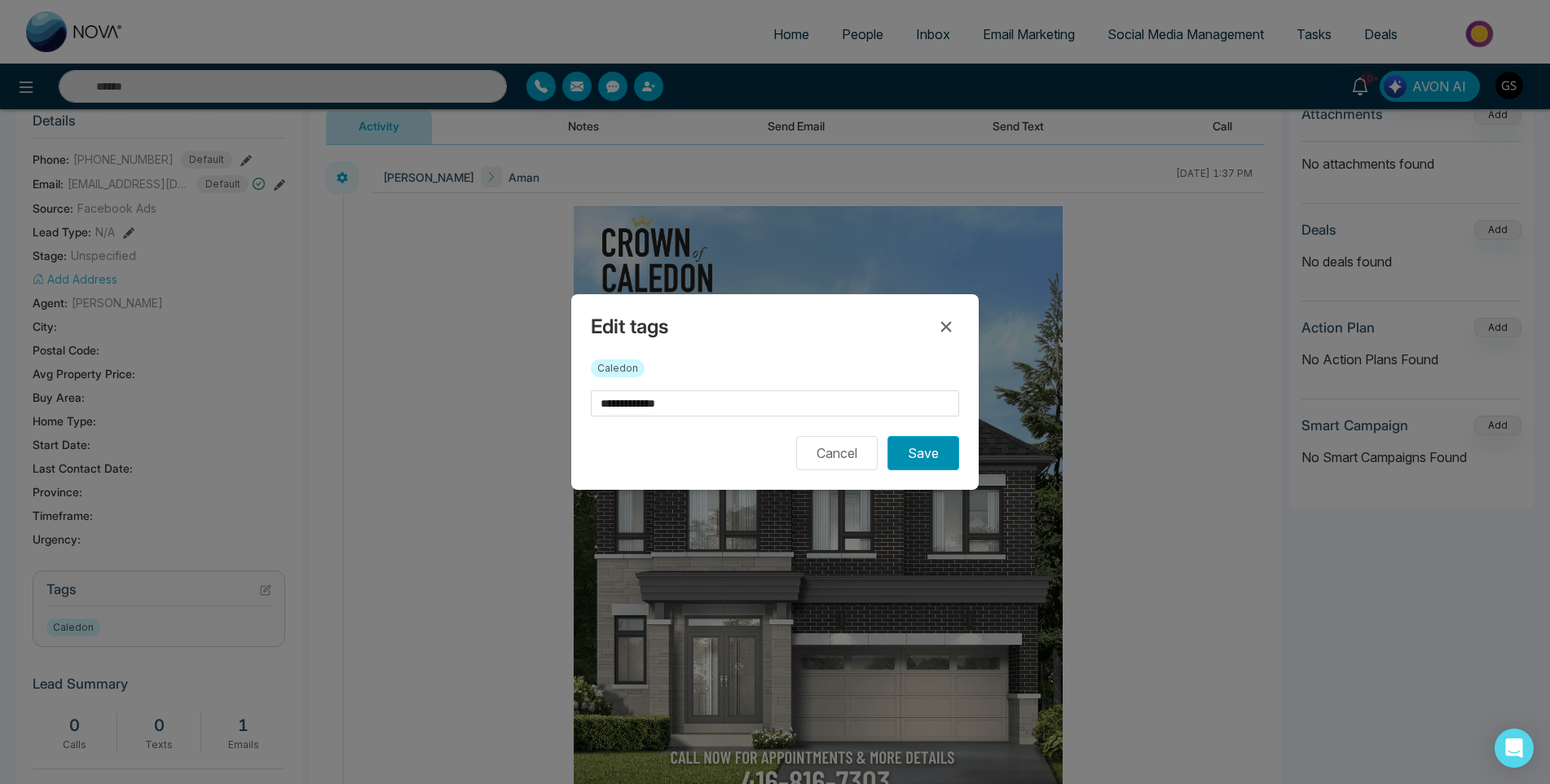
click at [918, 456] on button "Save" at bounding box center [922, 453] width 71 height 34
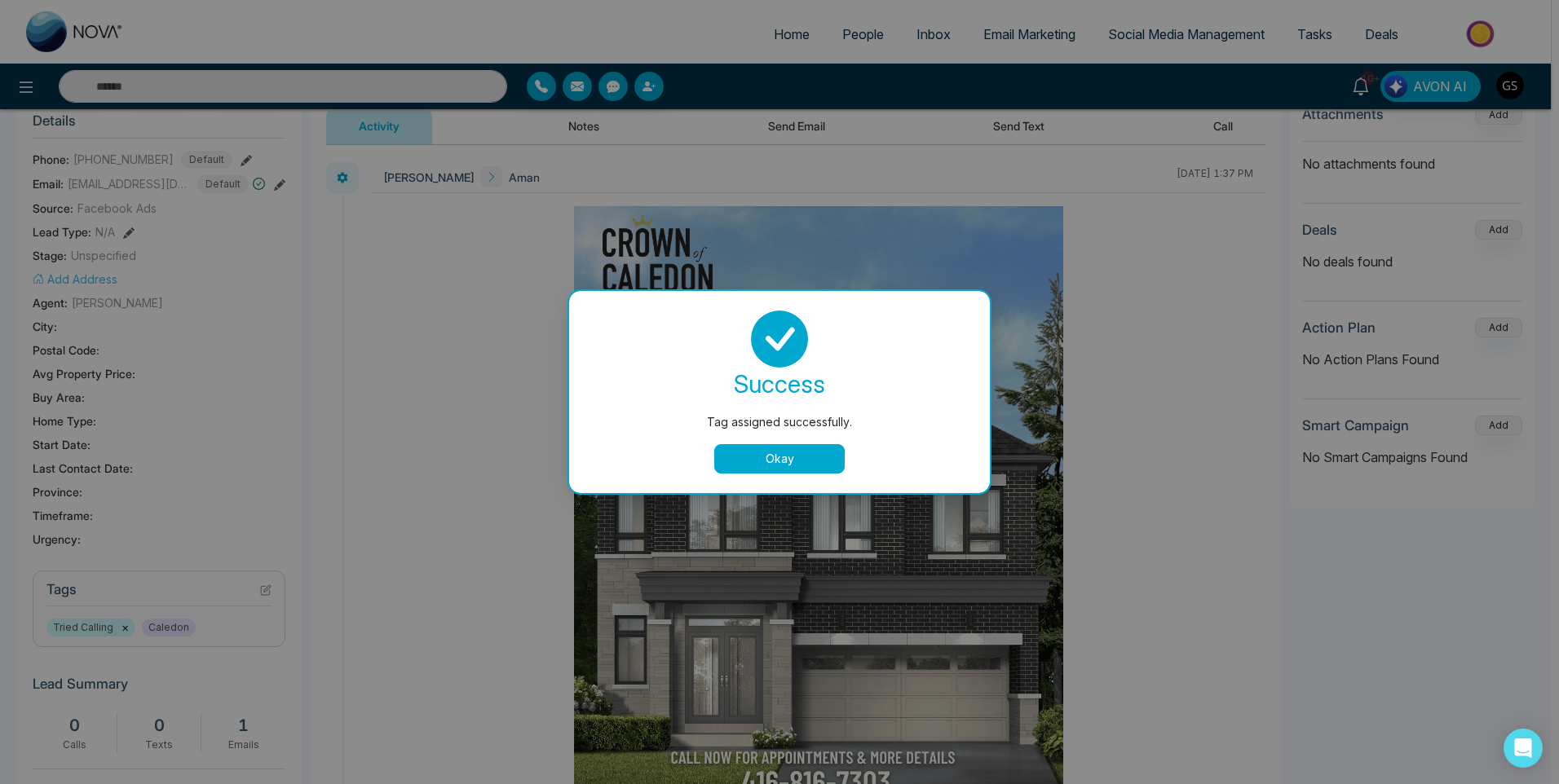
click at [1183, 238] on div "Tag assigned successfully. success Tag assigned successfully. Okay" at bounding box center [779, 392] width 1559 height 784
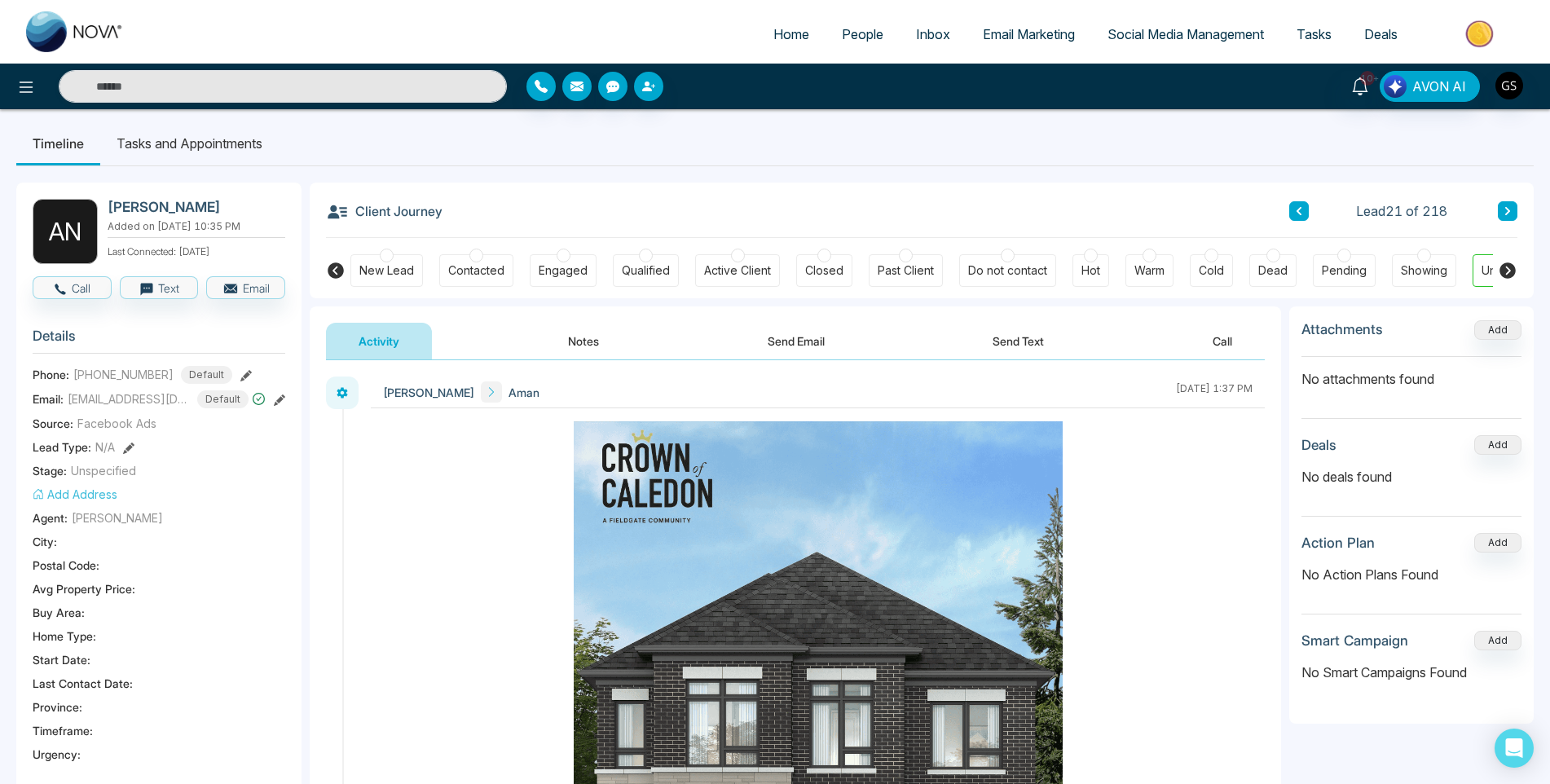
scroll to position [0, 0]
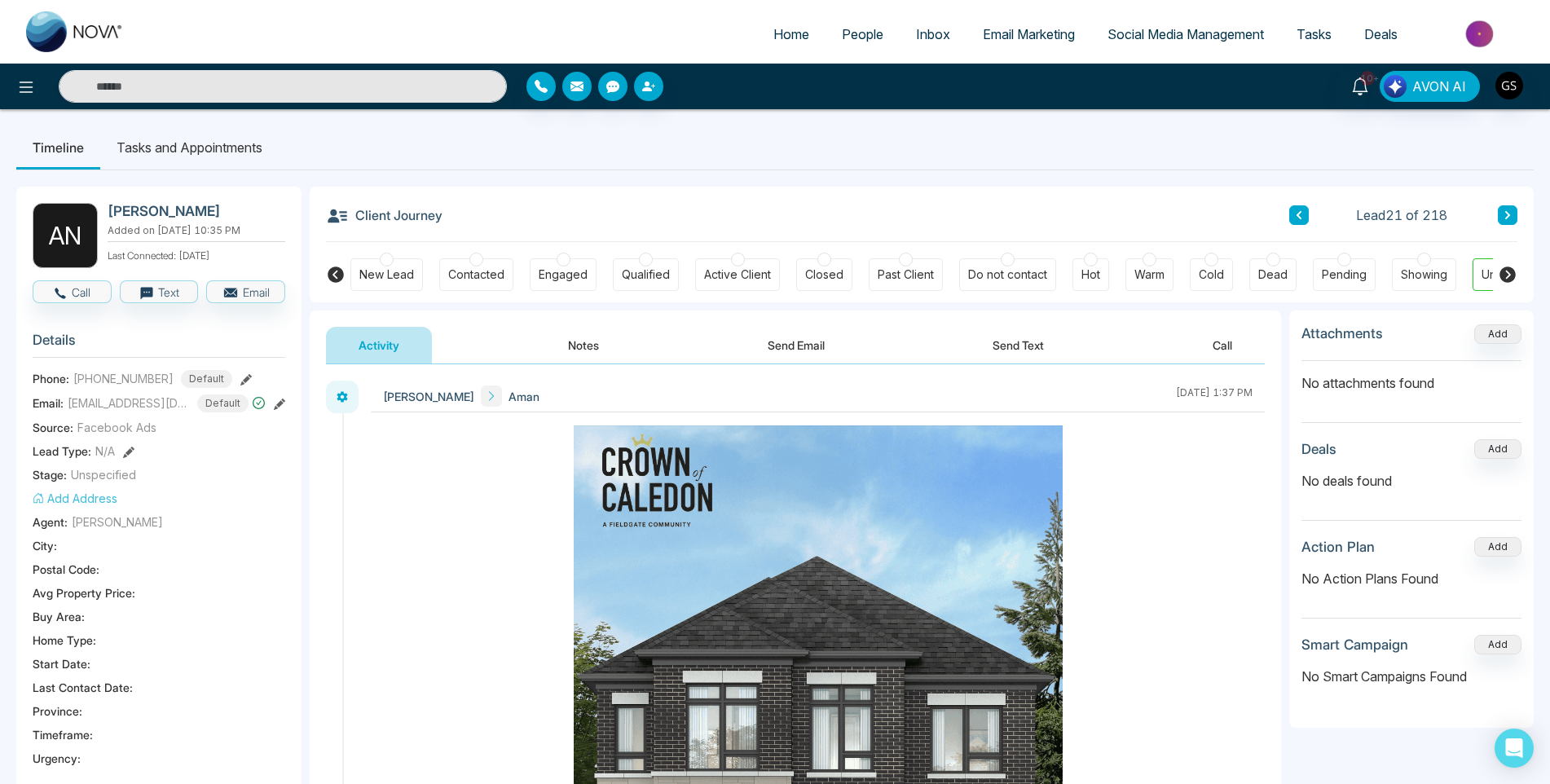
click at [1507, 213] on icon at bounding box center [1508, 215] width 5 height 8
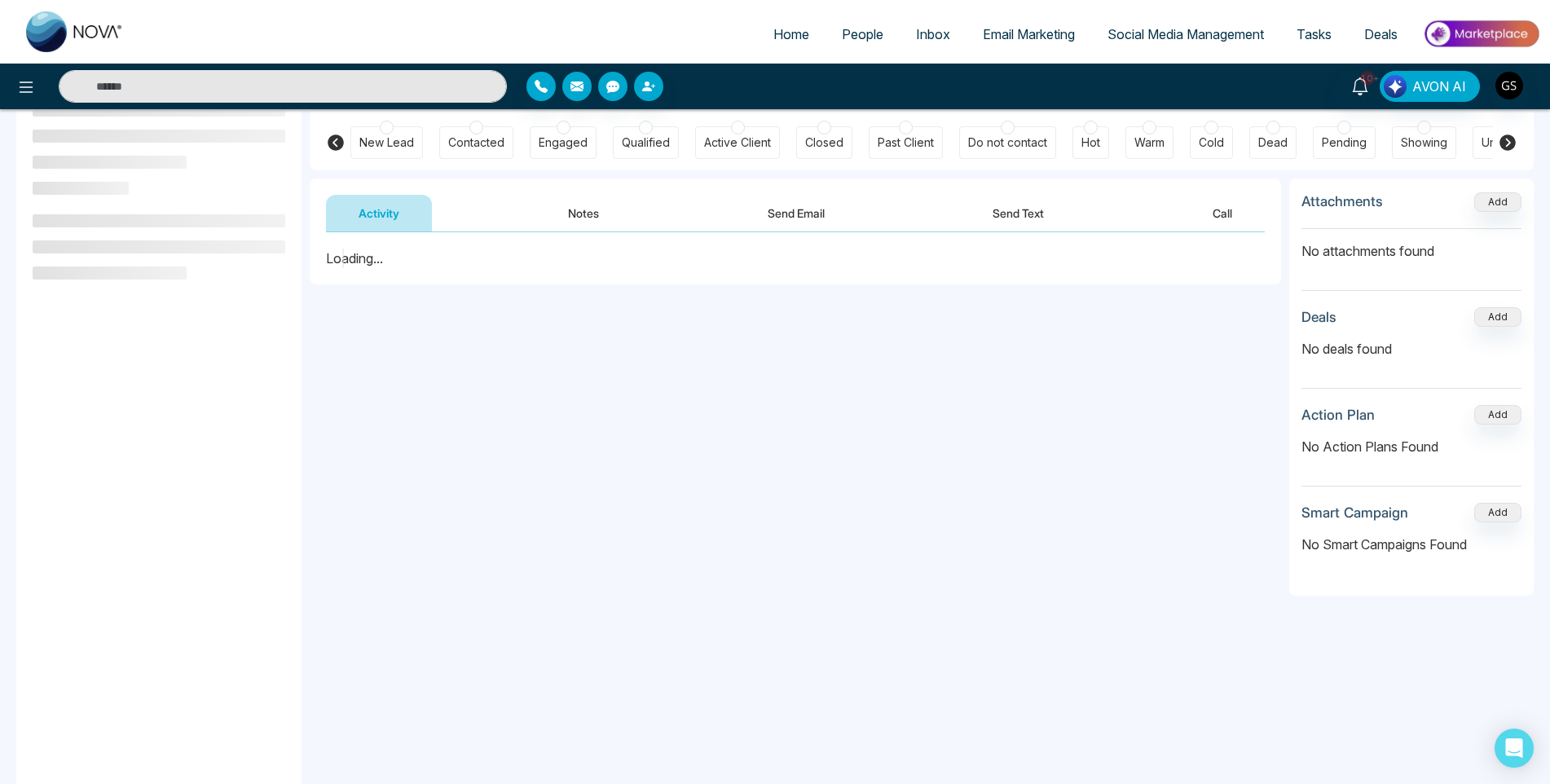
scroll to position [219, 0]
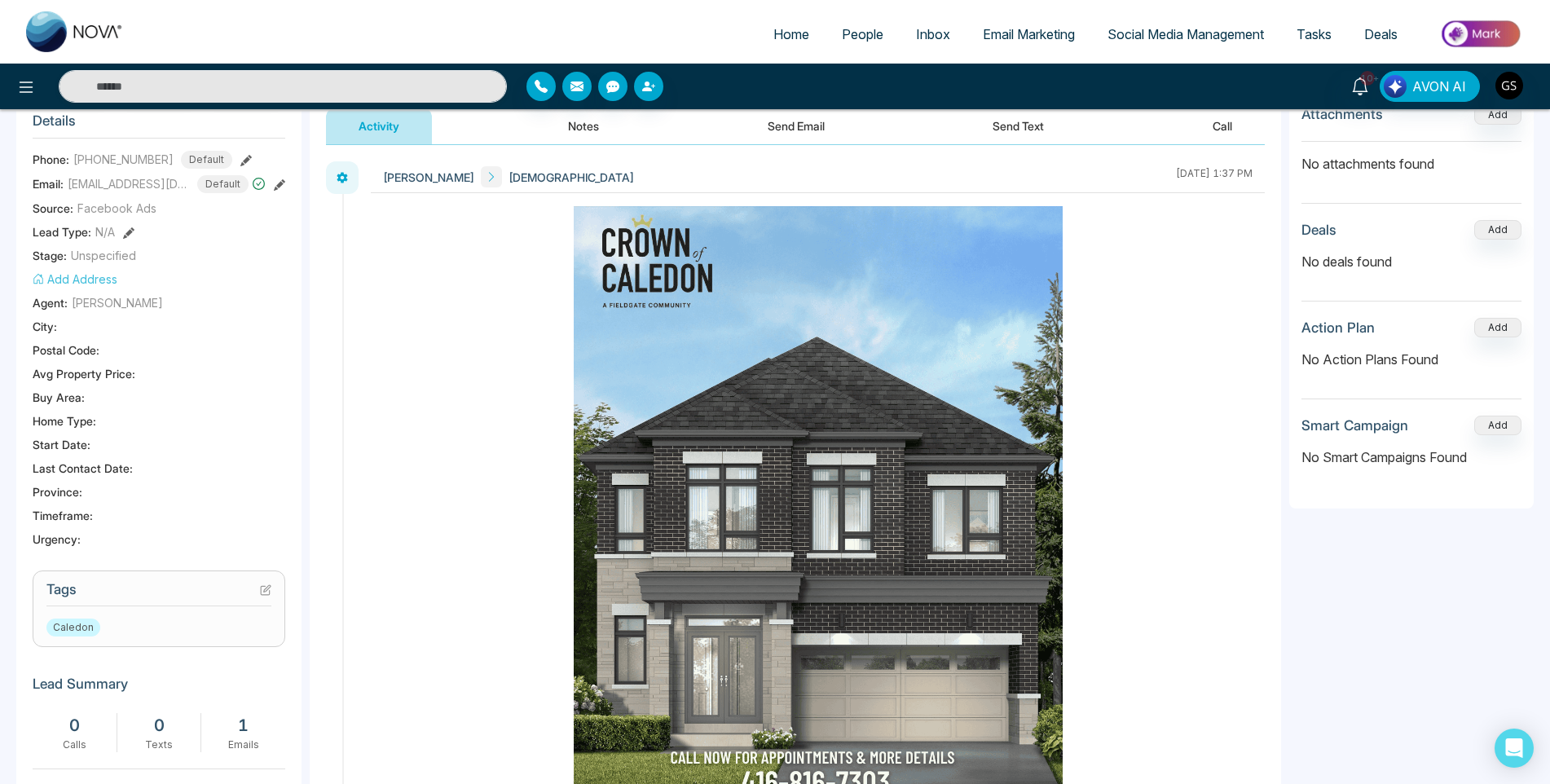
click at [263, 595] on icon at bounding box center [265, 591] width 9 height 9
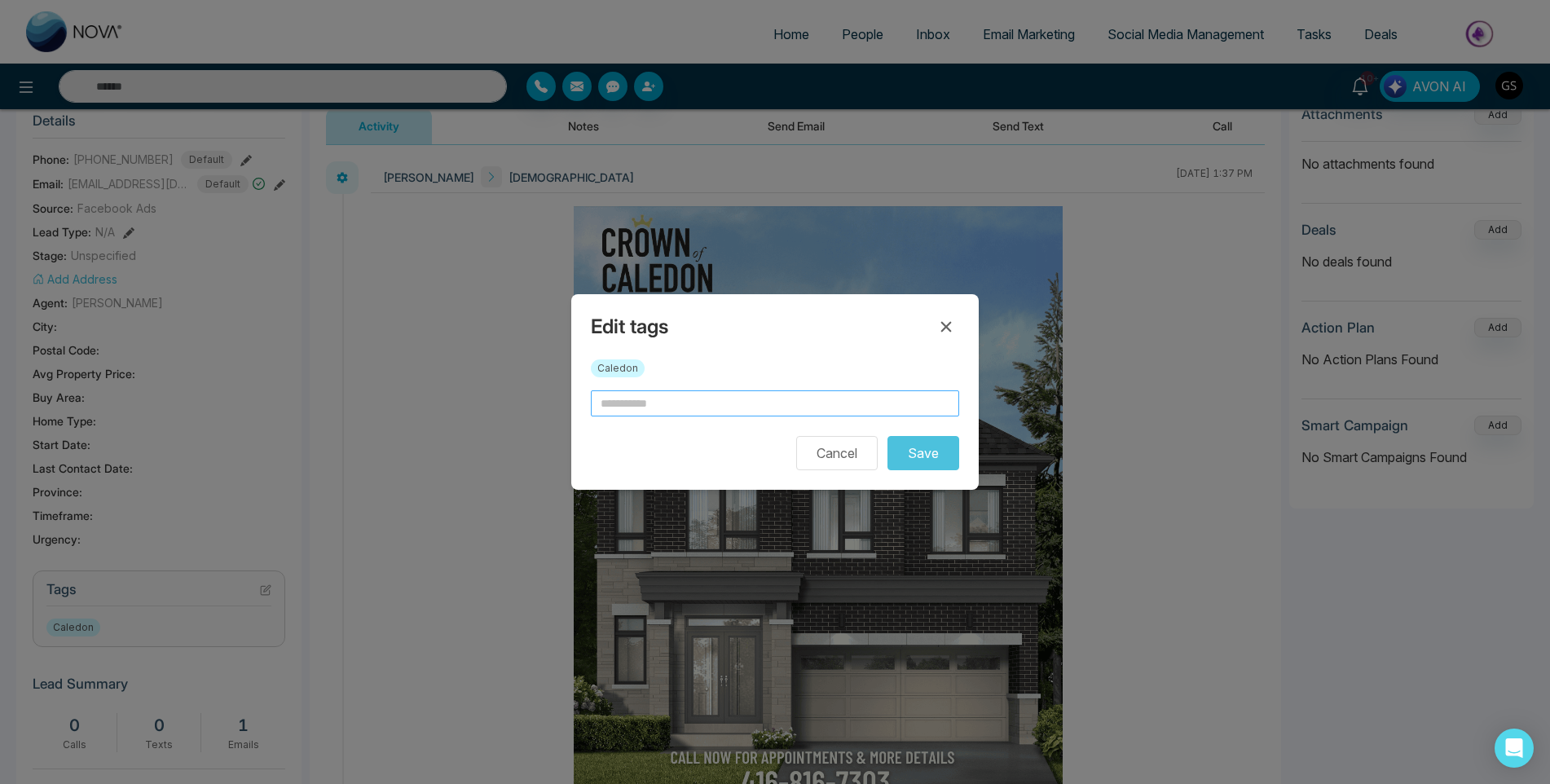
click at [720, 401] on input "text" at bounding box center [775, 403] width 369 height 26
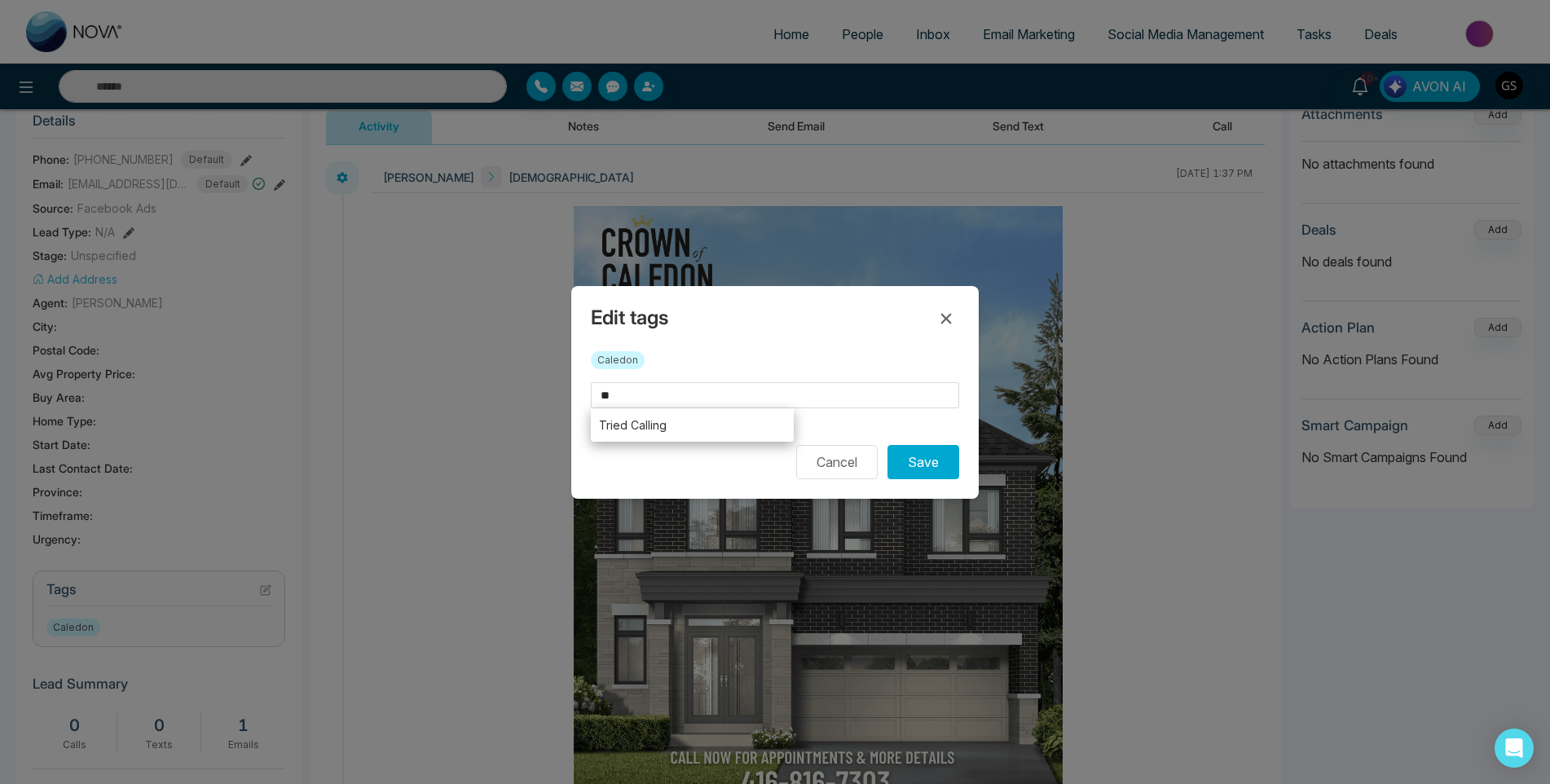
click at [703, 432] on li "Tried Calling" at bounding box center [692, 425] width 203 height 34
type input "**********"
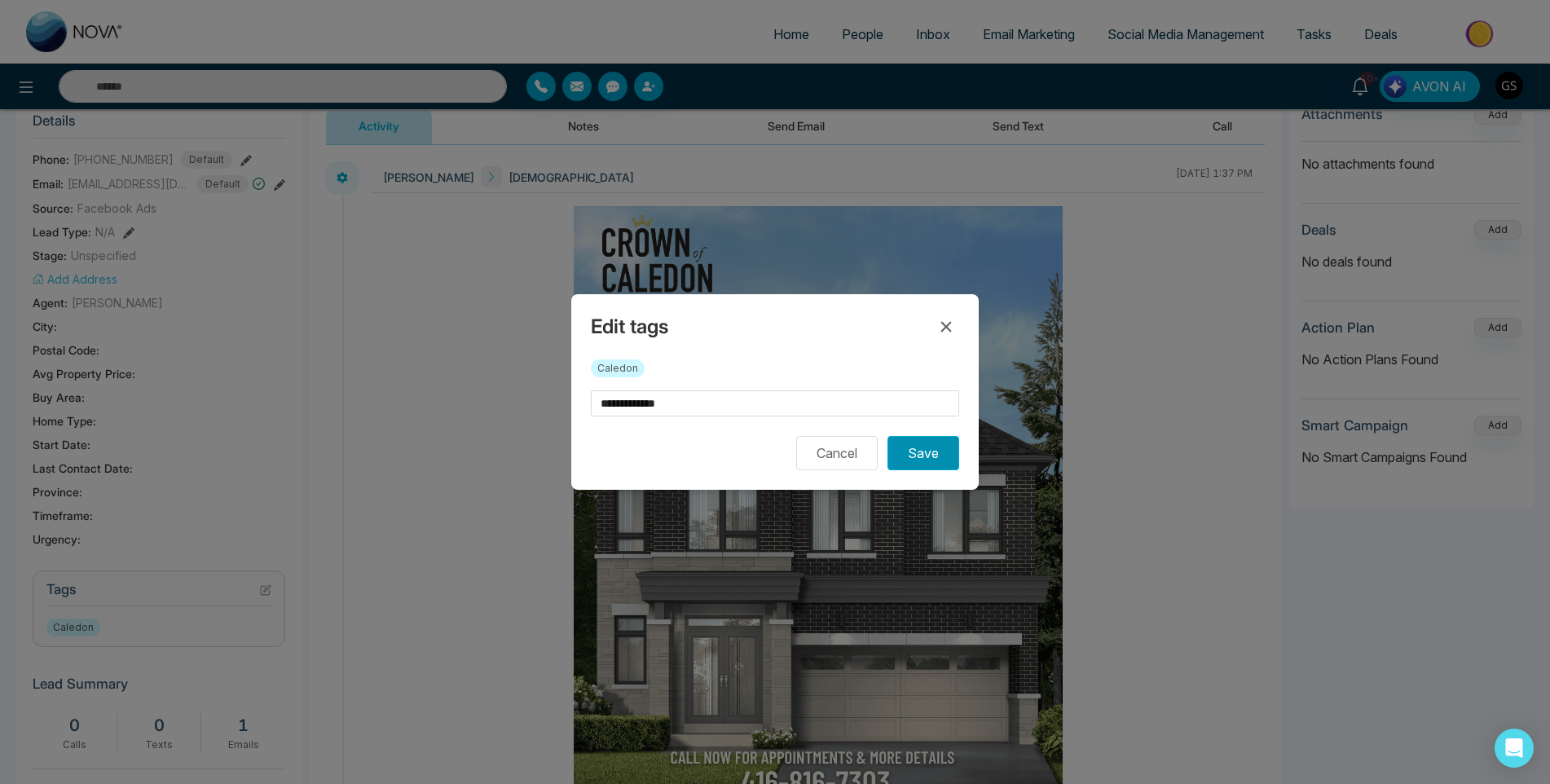
click at [930, 451] on button "Save" at bounding box center [922, 453] width 71 height 34
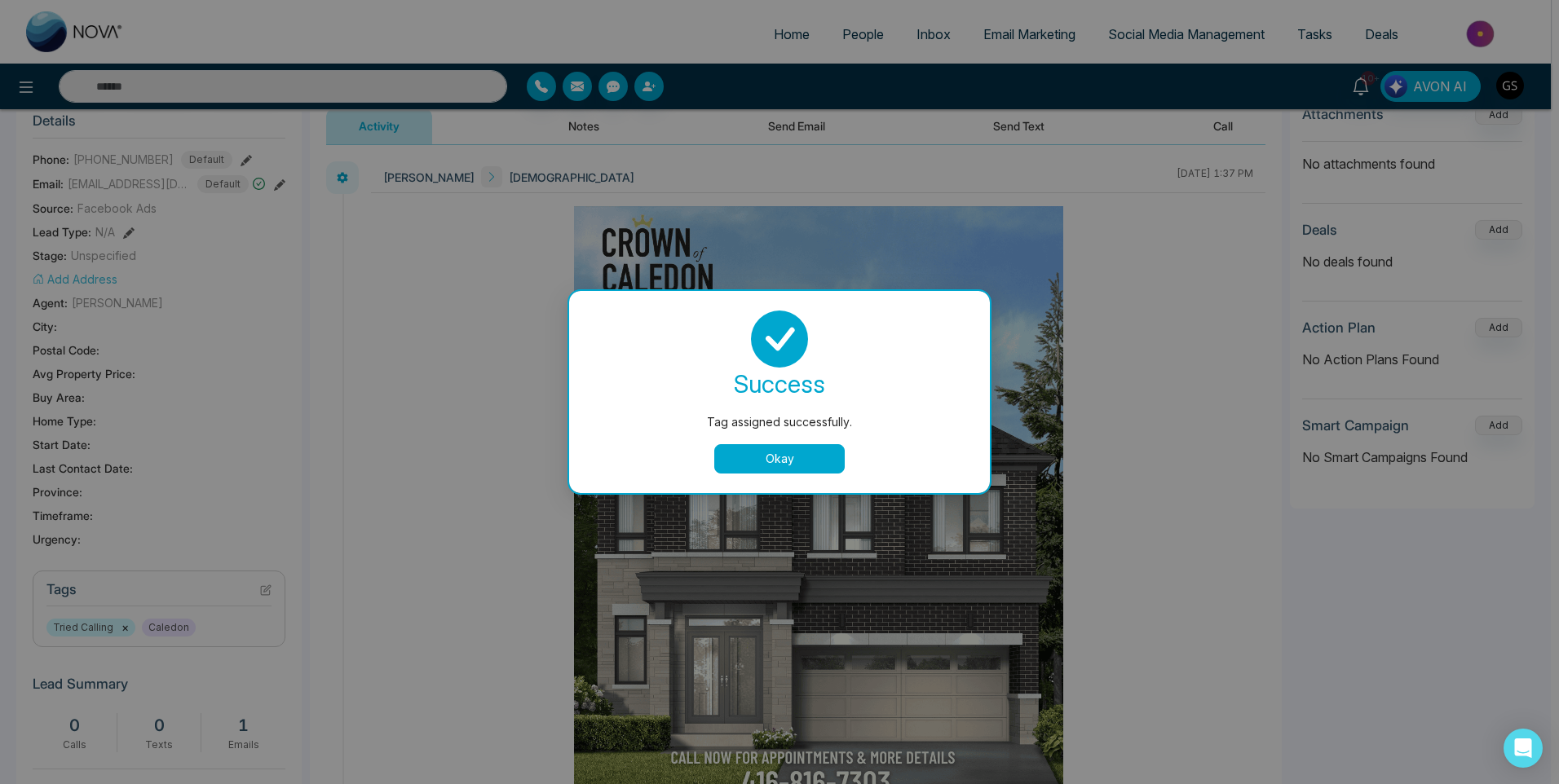
click at [869, 37] on div "Tag assigned successfully. success Tag assigned successfully. Okay" at bounding box center [779, 392] width 1559 height 784
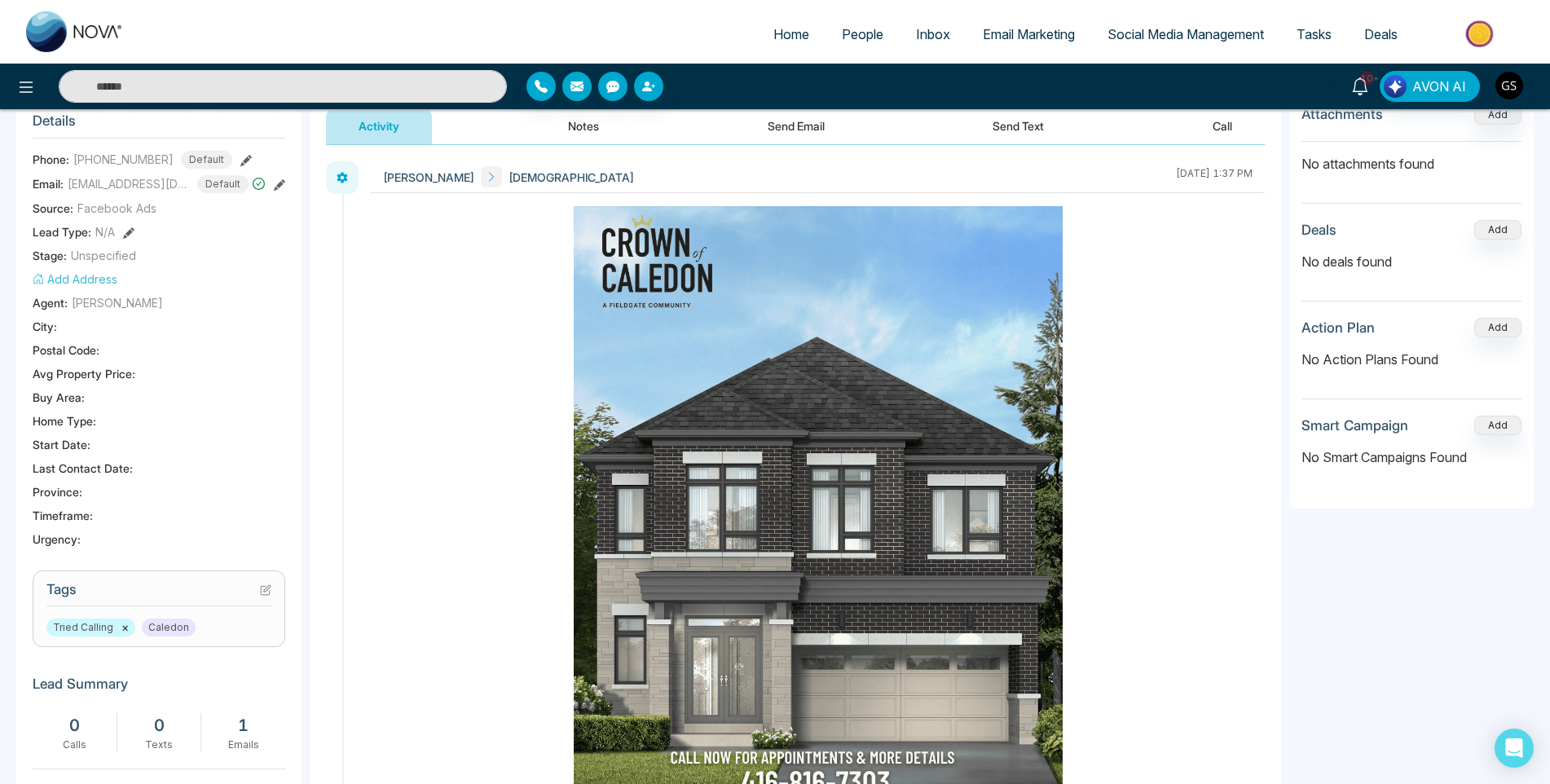
click at [869, 37] on span "People" at bounding box center [862, 34] width 41 height 16
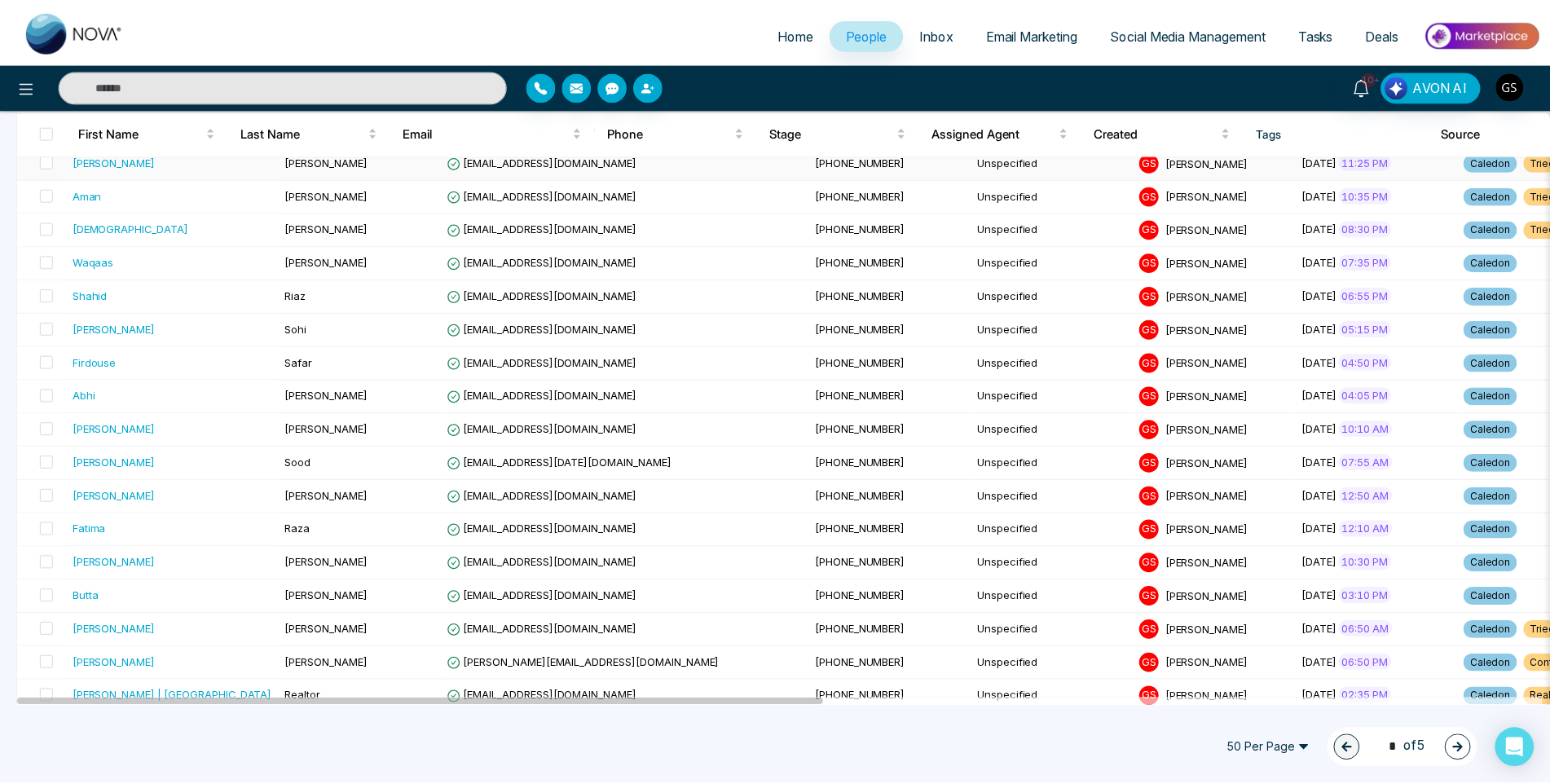
scroll to position [815, 0]
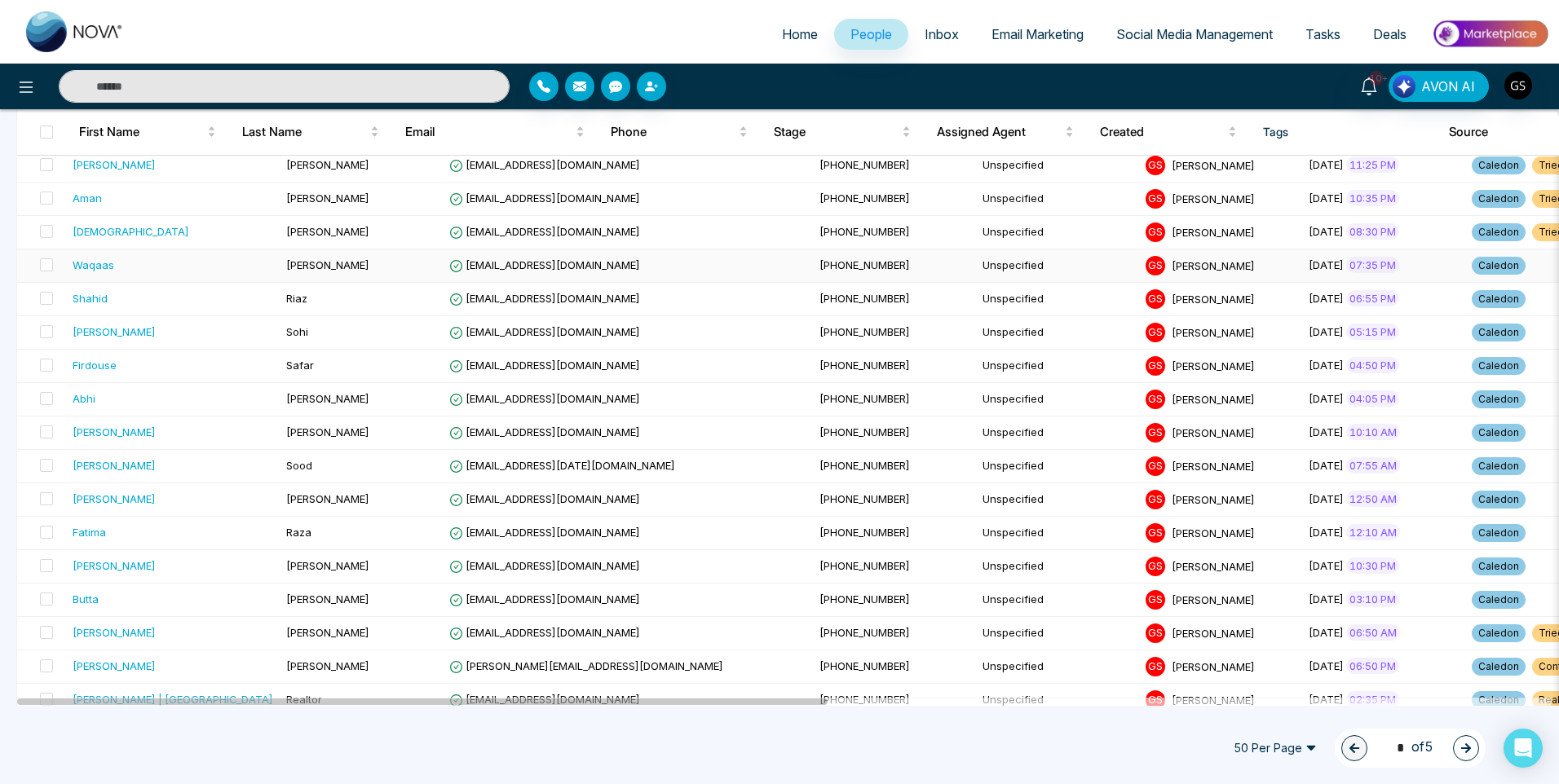
click at [819, 272] on span "[PHONE_NUMBER]" at bounding box center [864, 265] width 90 height 13
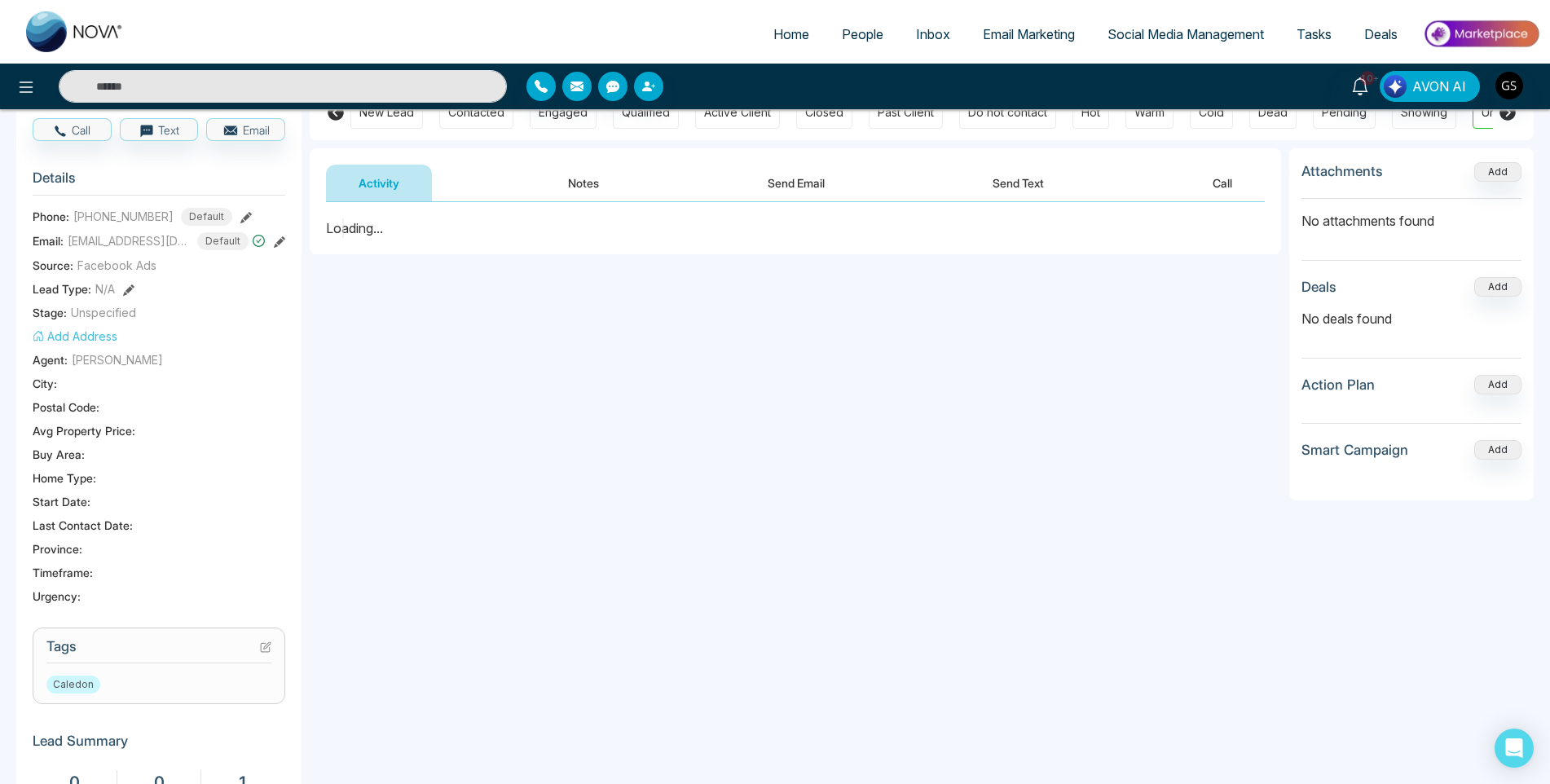
scroll to position [163, 0]
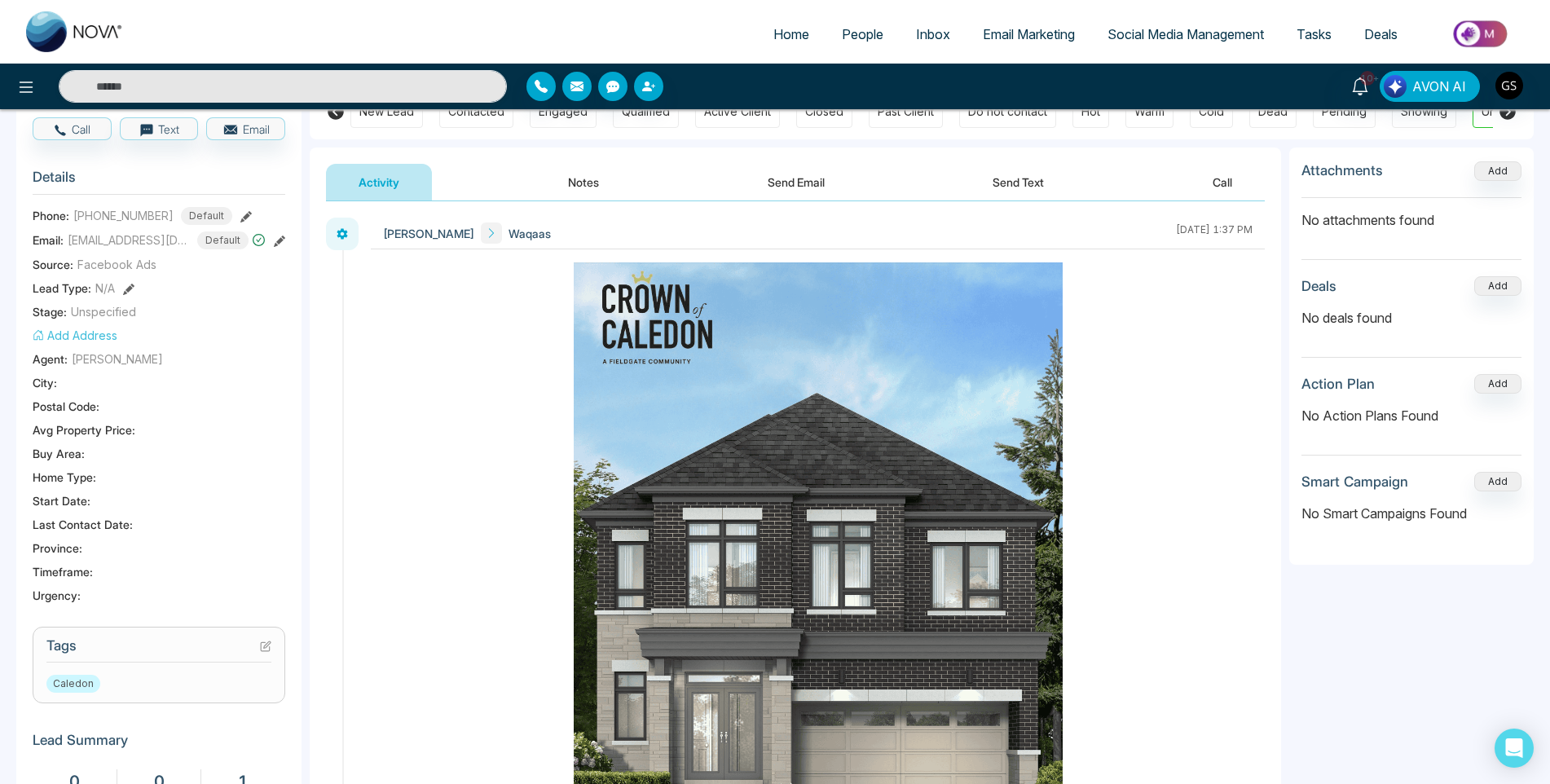
click at [261, 648] on icon at bounding box center [265, 646] width 11 height 11
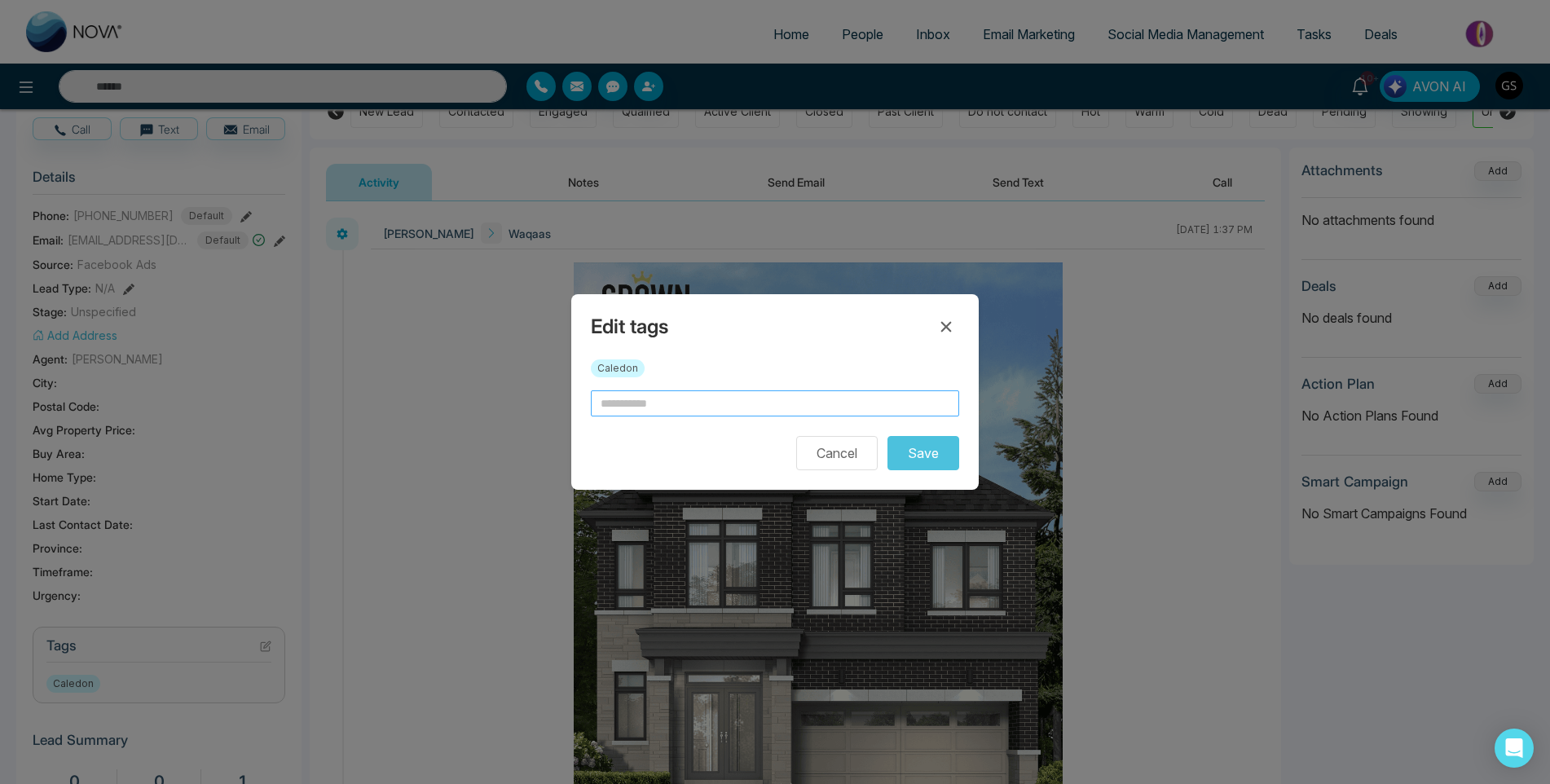
click at [714, 414] on input "text" at bounding box center [775, 403] width 369 height 26
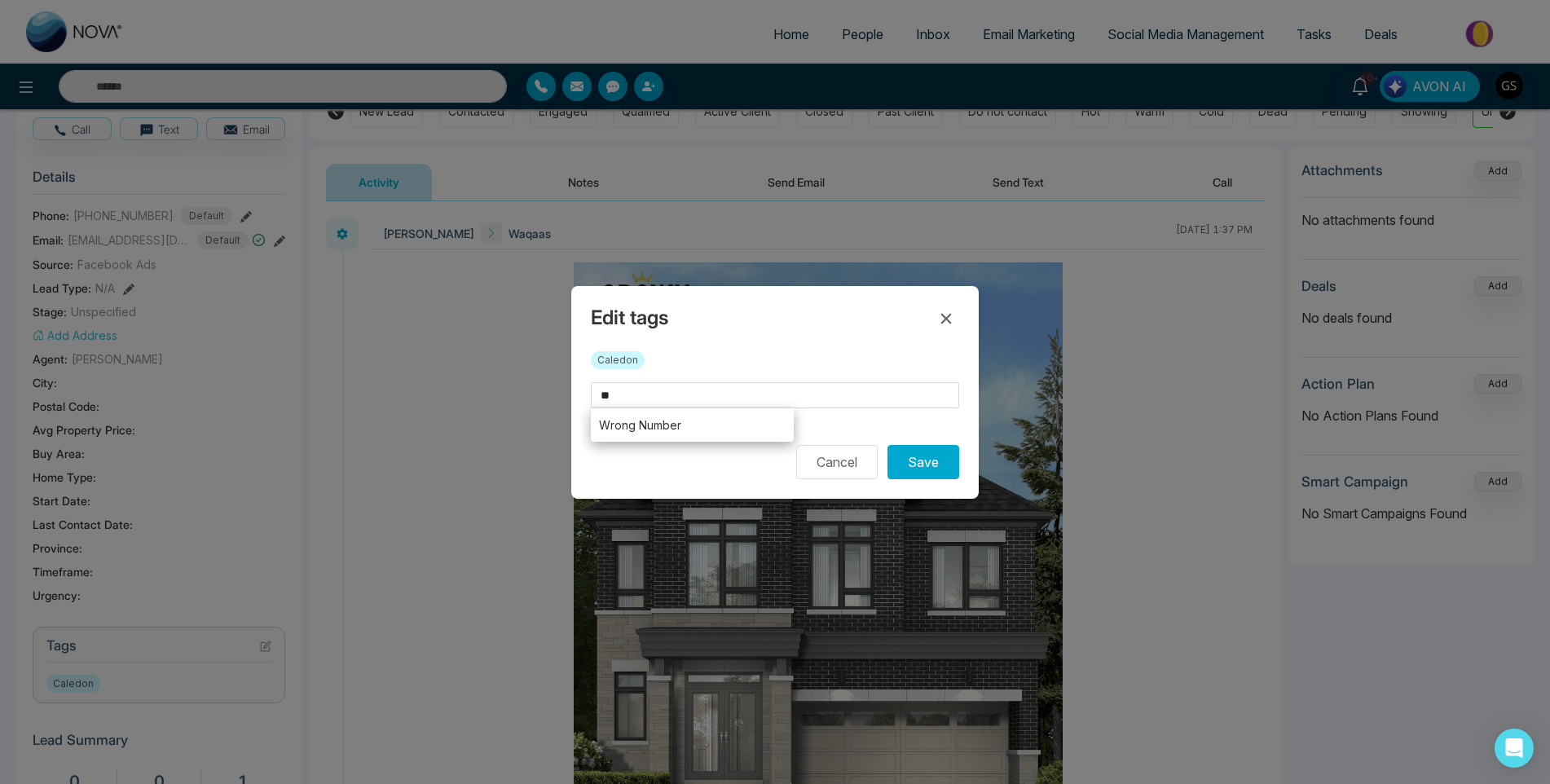
click at [701, 420] on li "Wrong Number" at bounding box center [692, 425] width 203 height 34
type input "**********"
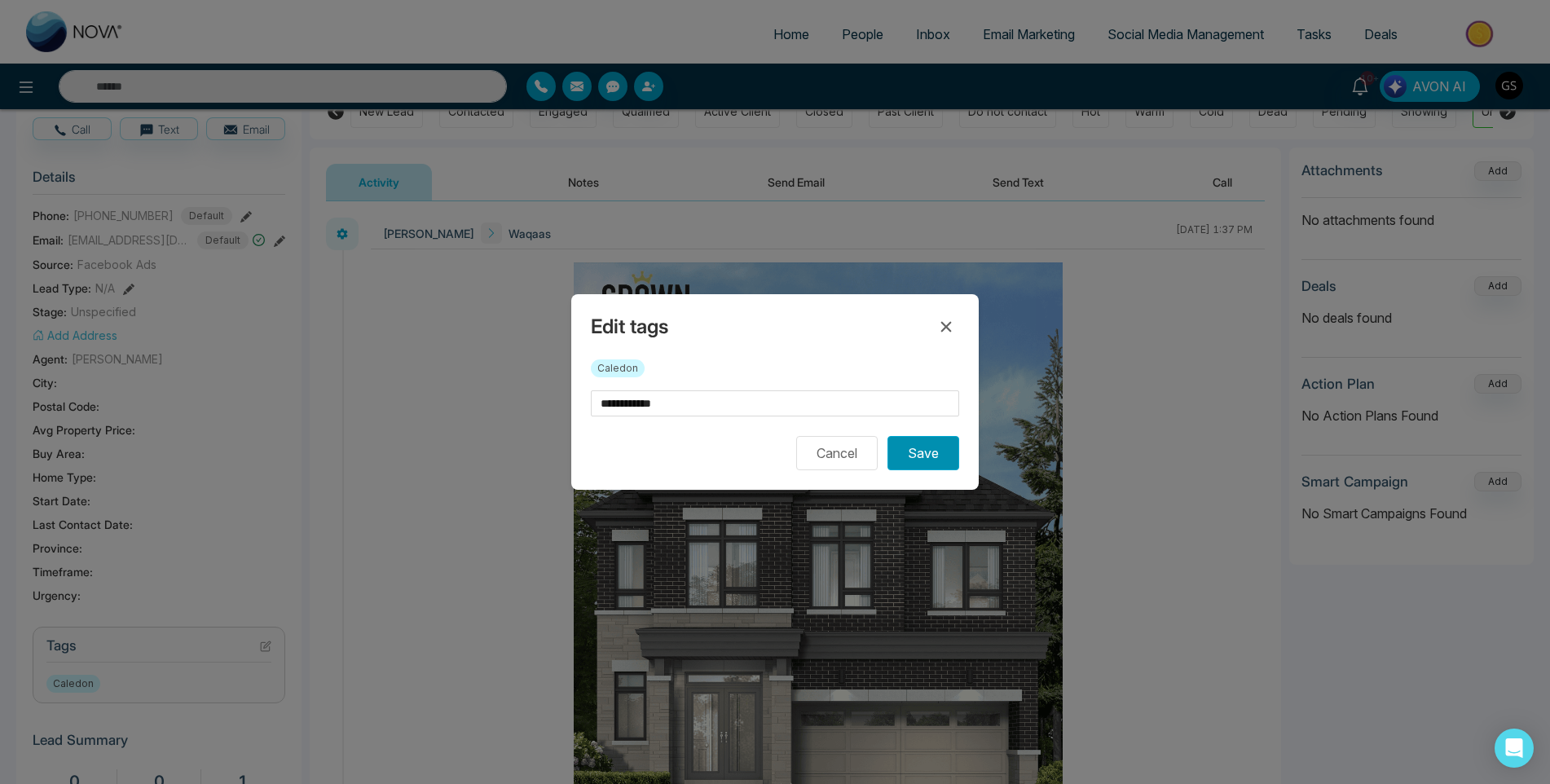
click at [939, 458] on button "Save" at bounding box center [922, 453] width 71 height 34
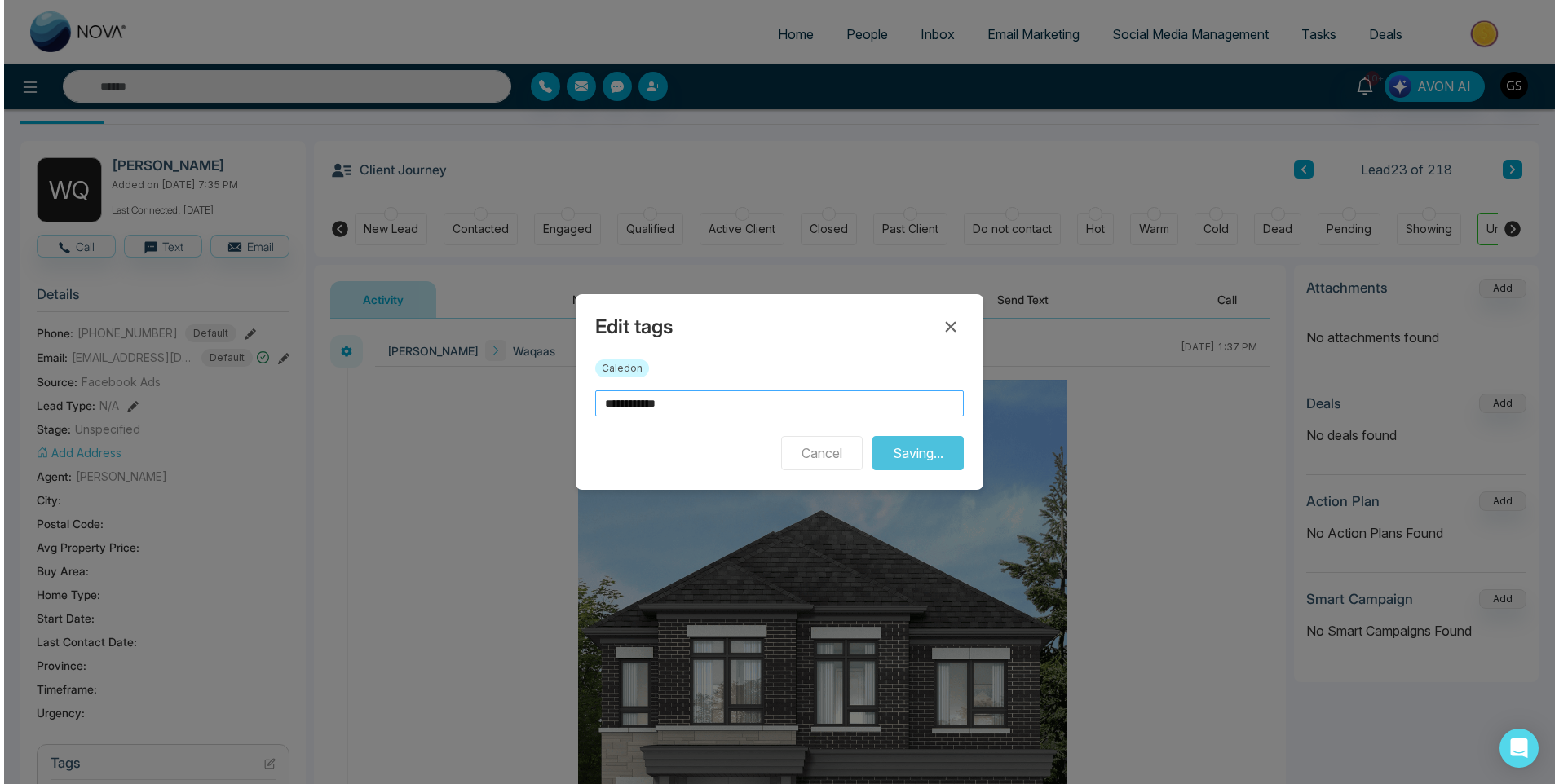
scroll to position [0, 0]
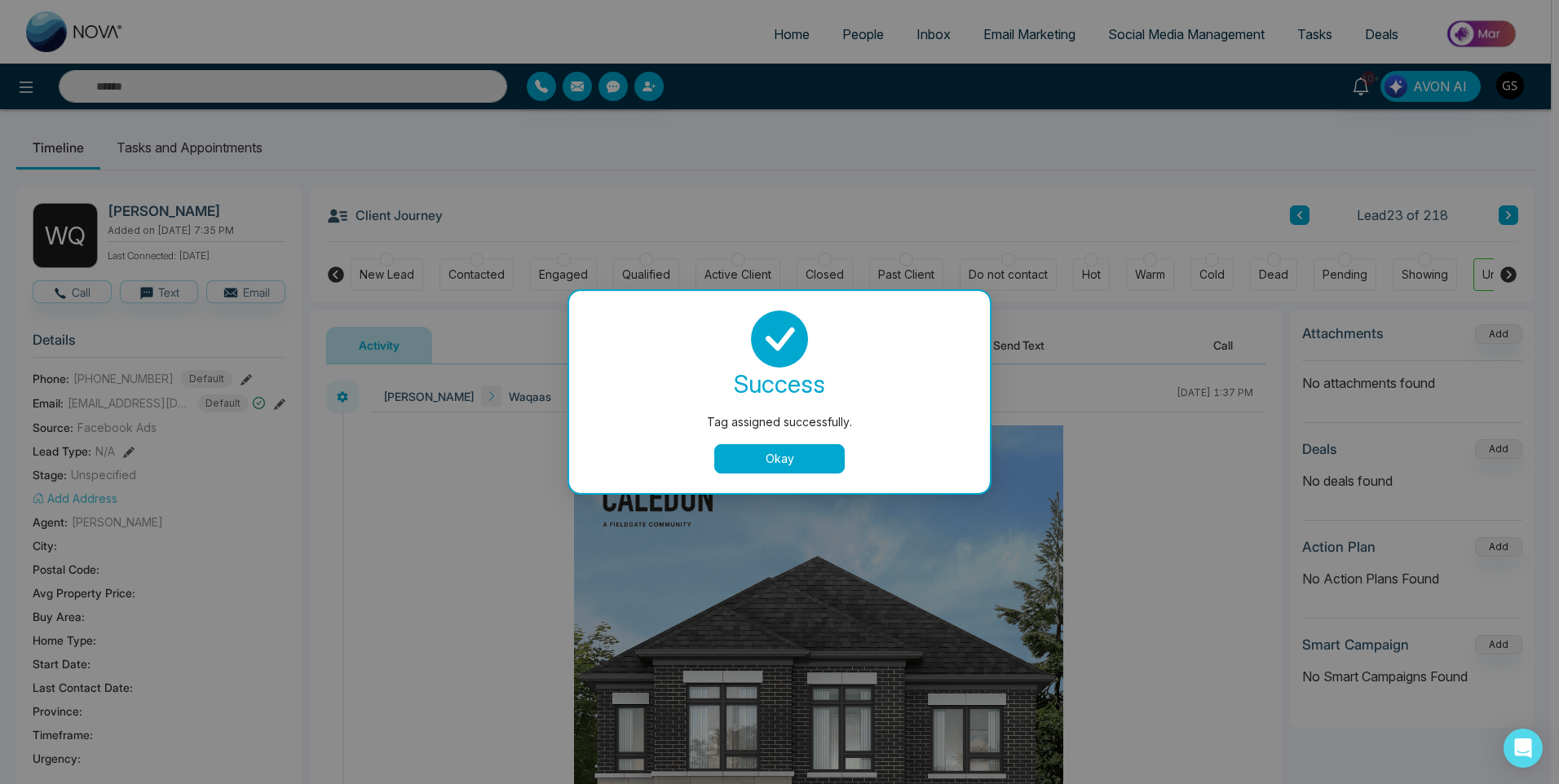
click at [806, 454] on button "Okay" at bounding box center [780, 459] width 131 height 29
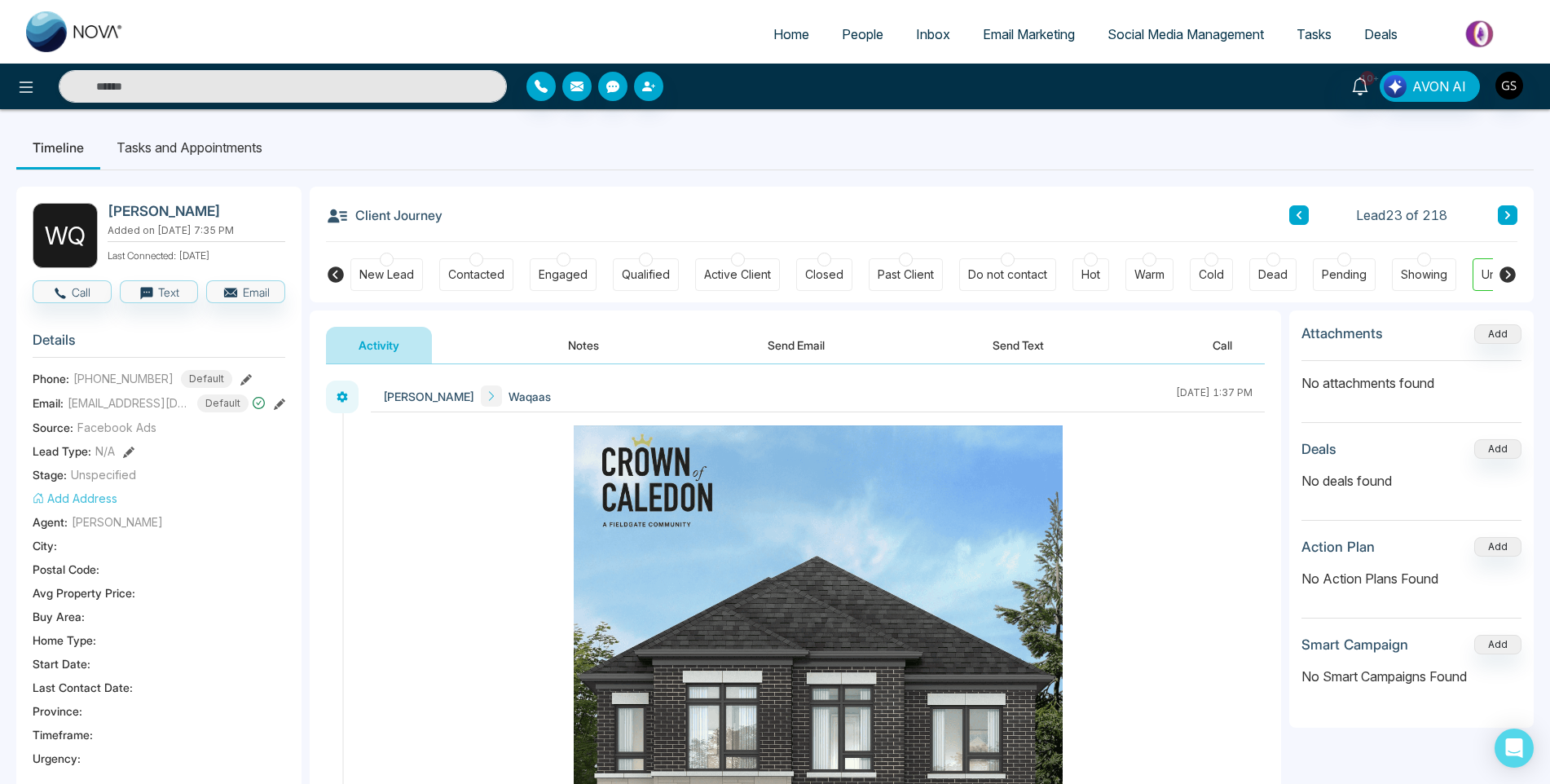
click at [866, 37] on span "People" at bounding box center [862, 34] width 41 height 16
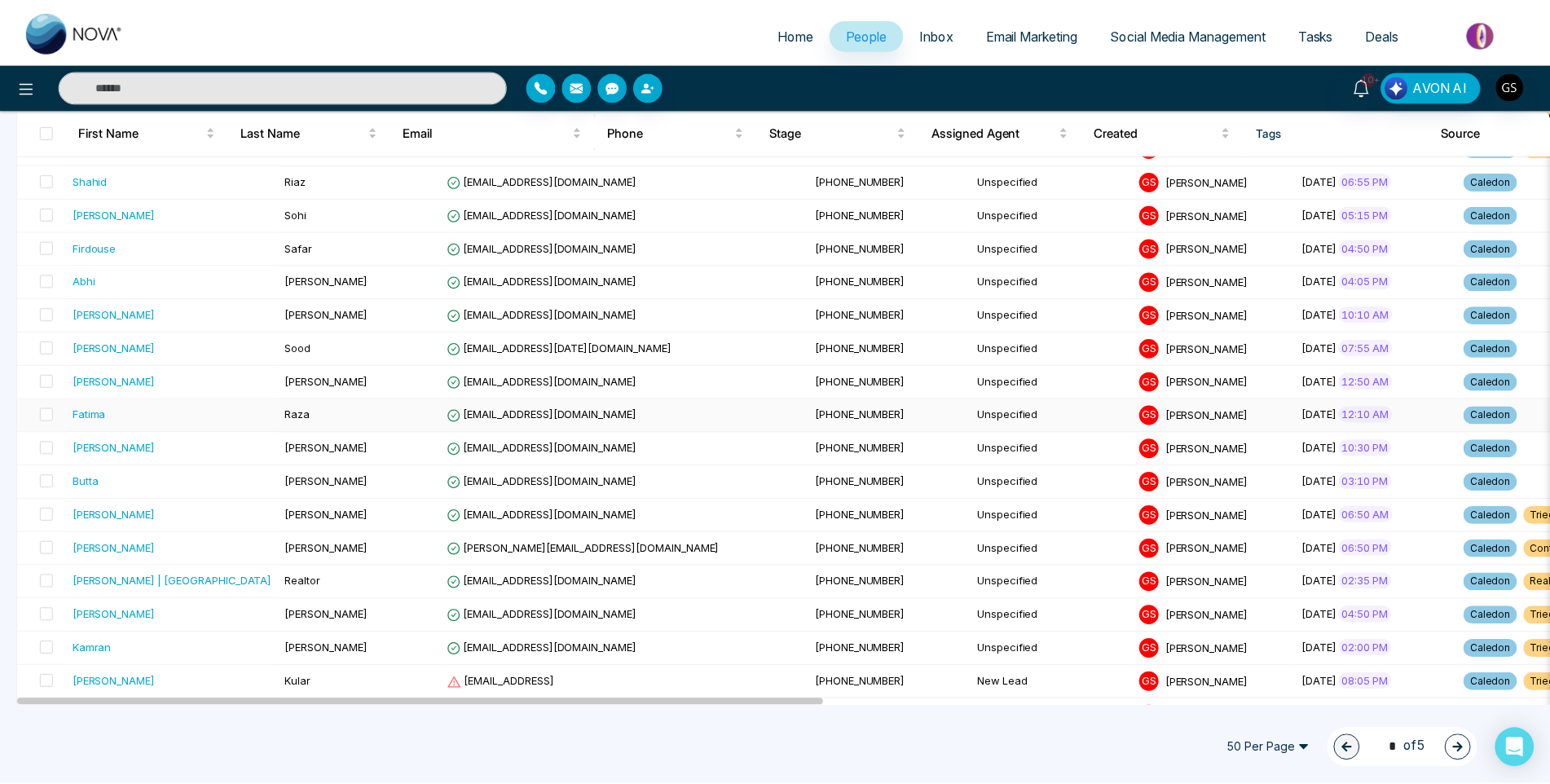
scroll to position [897, 0]
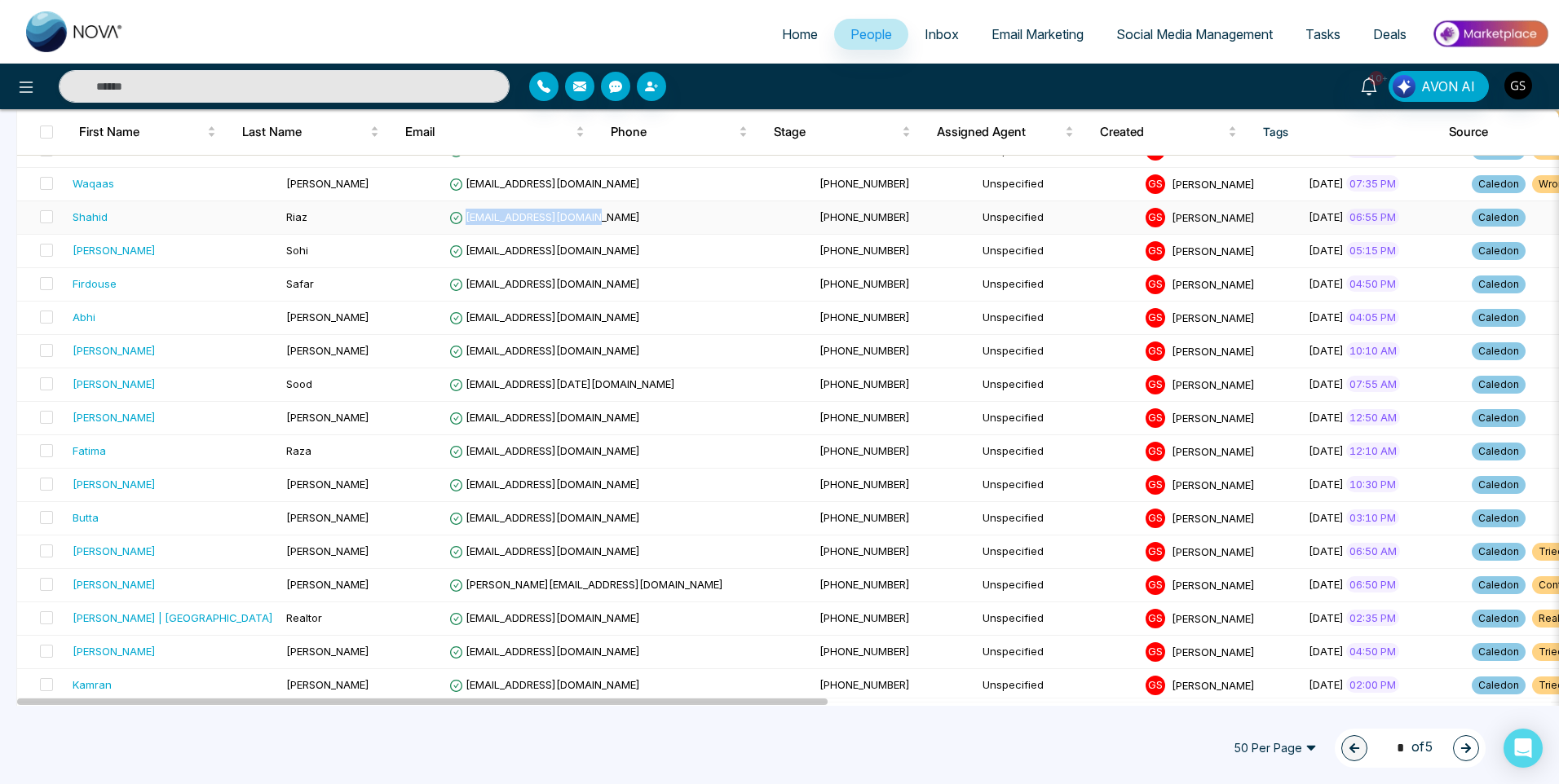
drag, startPoint x: 542, startPoint y: 215, endPoint x: 417, endPoint y: 224, distance: 125.3
click at [443, 224] on td "[EMAIL_ADDRESS][DOMAIN_NAME]" at bounding box center [628, 217] width 370 height 34
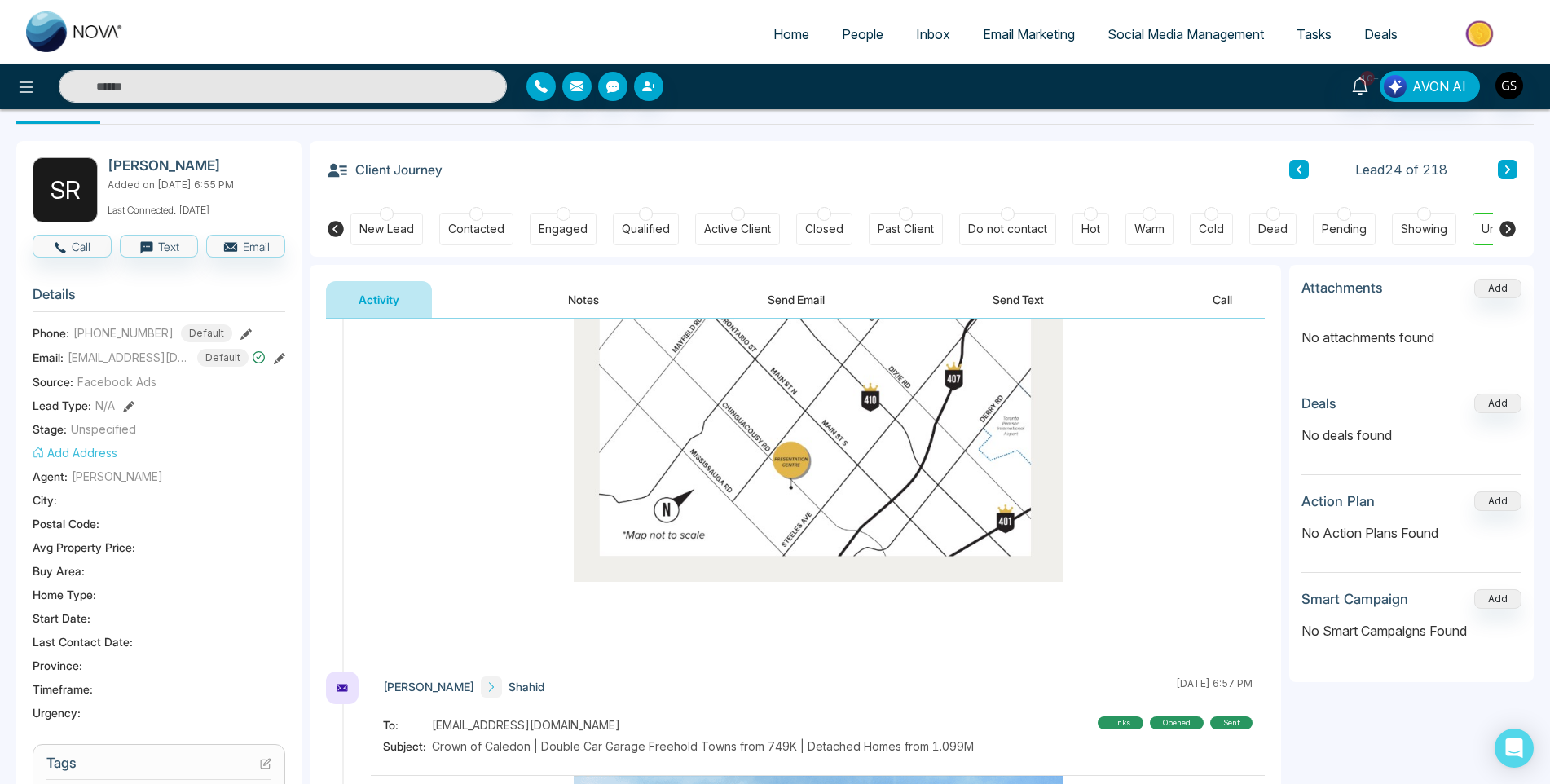
scroll to position [82, 0]
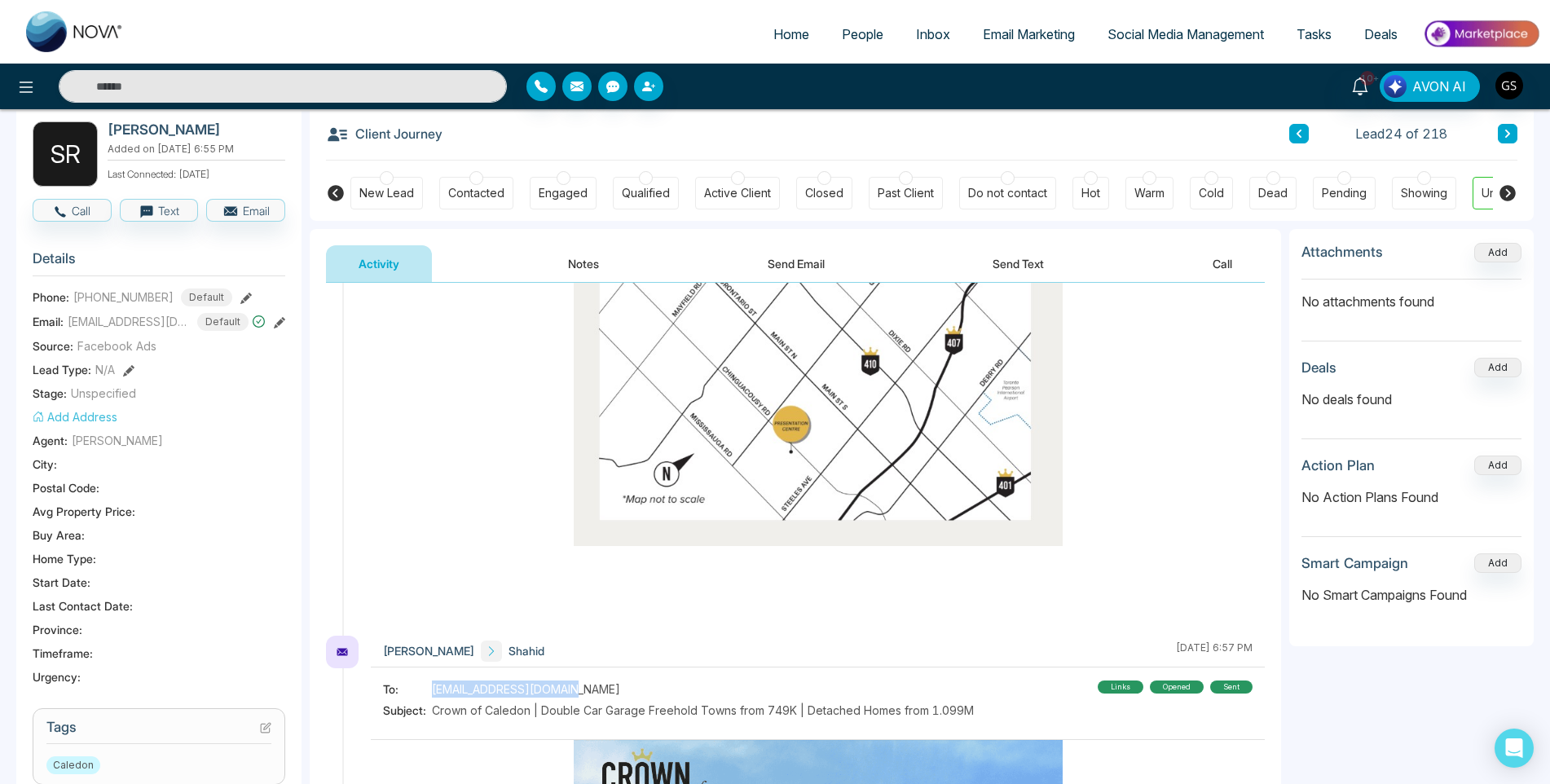
drag, startPoint x: 565, startPoint y: 646, endPoint x: 431, endPoint y: 643, distance: 134.0
click at [431, 681] on div "To: [EMAIL_ADDRESS][DOMAIN_NAME]" at bounding box center [678, 689] width 591 height 17
copy div "[EMAIL_ADDRESS][DOMAIN_NAME]"
click at [266, 726] on icon at bounding box center [267, 726] width 7 height 7
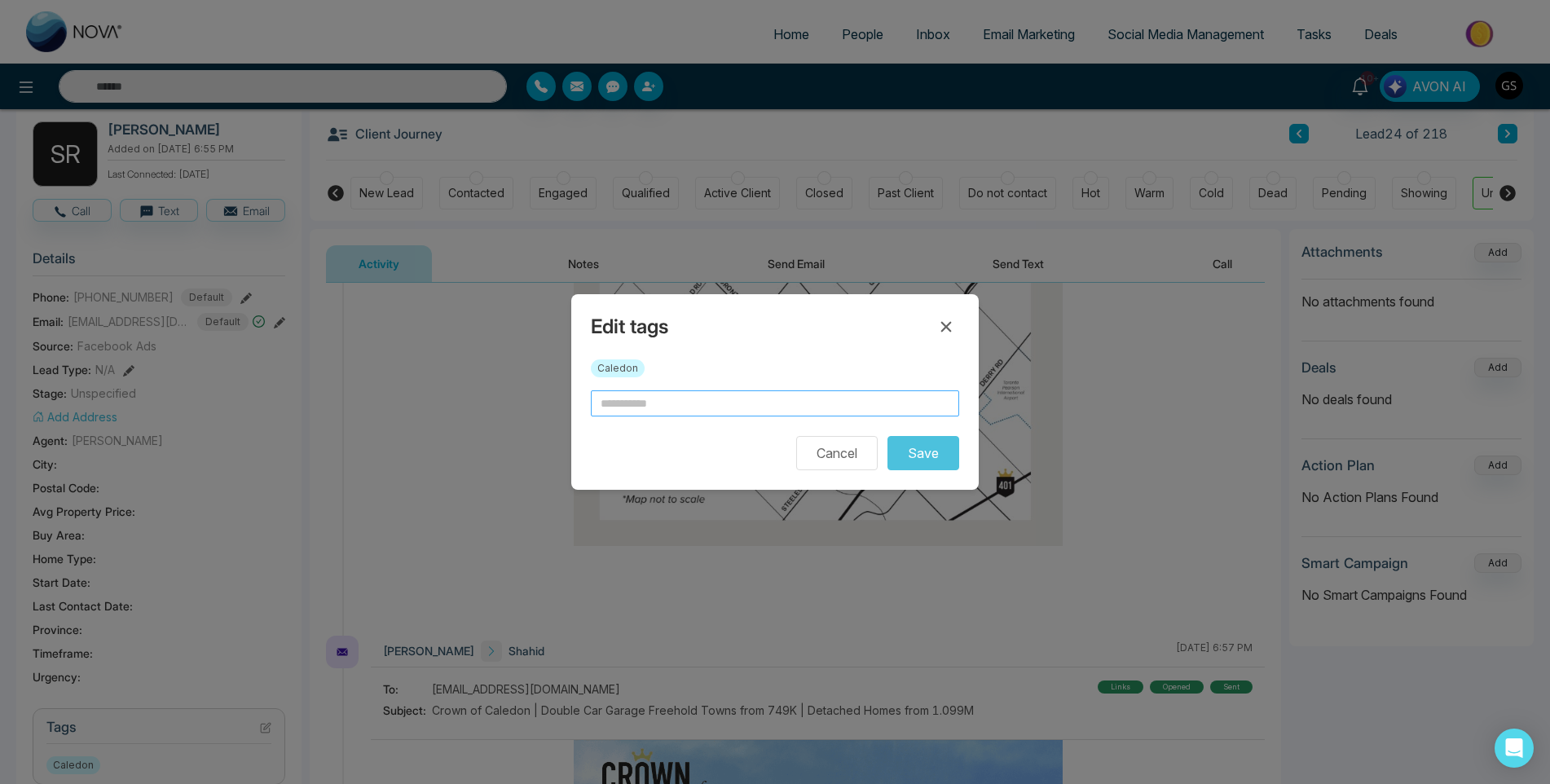
click at [726, 404] on input "text" at bounding box center [775, 403] width 369 height 26
drag, startPoint x: 699, startPoint y: 441, endPoint x: 687, endPoint y: 518, distance: 77.9
click at [684, 409] on input "*" at bounding box center [775, 403] width 369 height 26
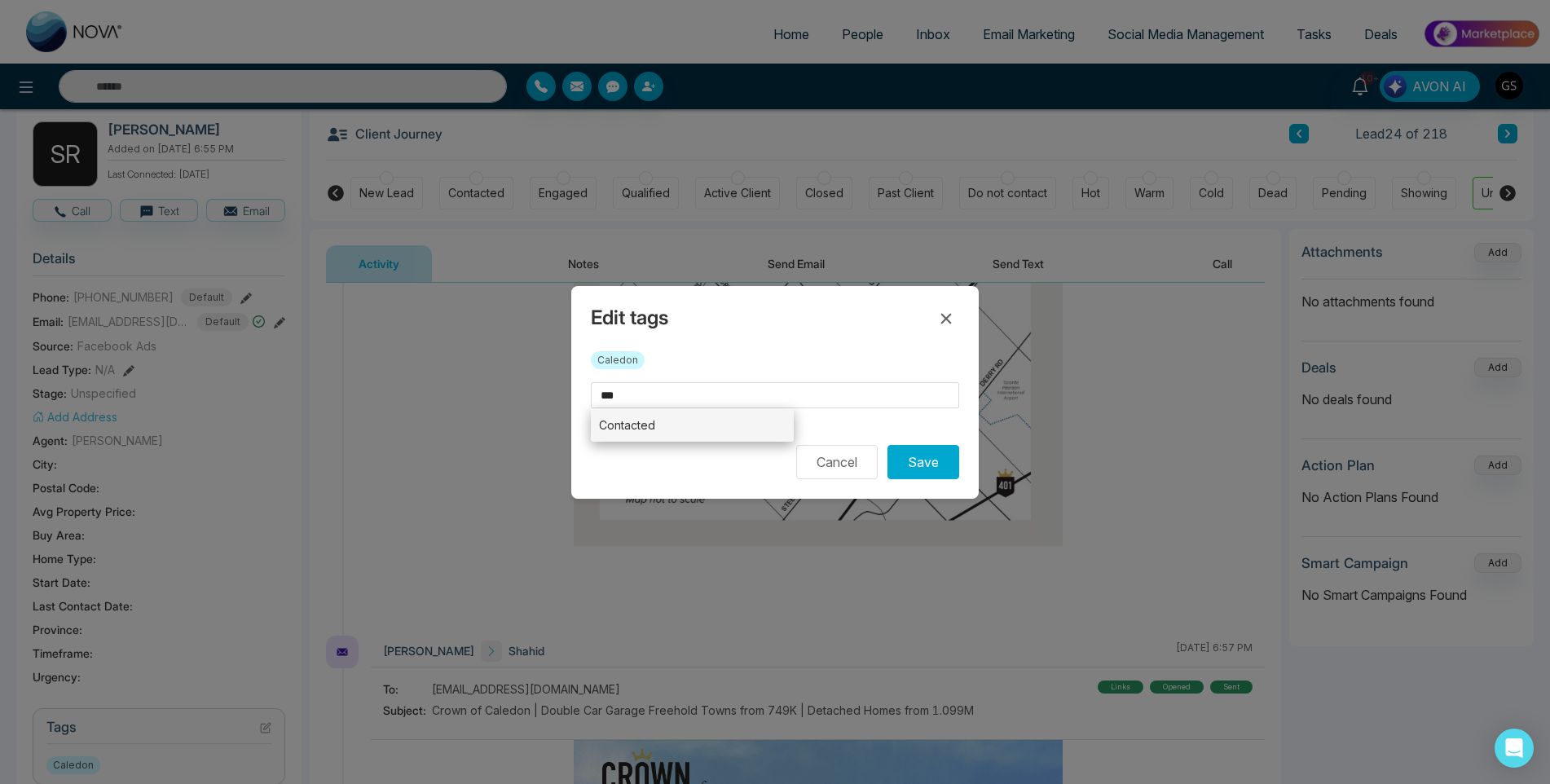
click at [681, 430] on li "Contacted" at bounding box center [692, 425] width 203 height 34
type input "*********"
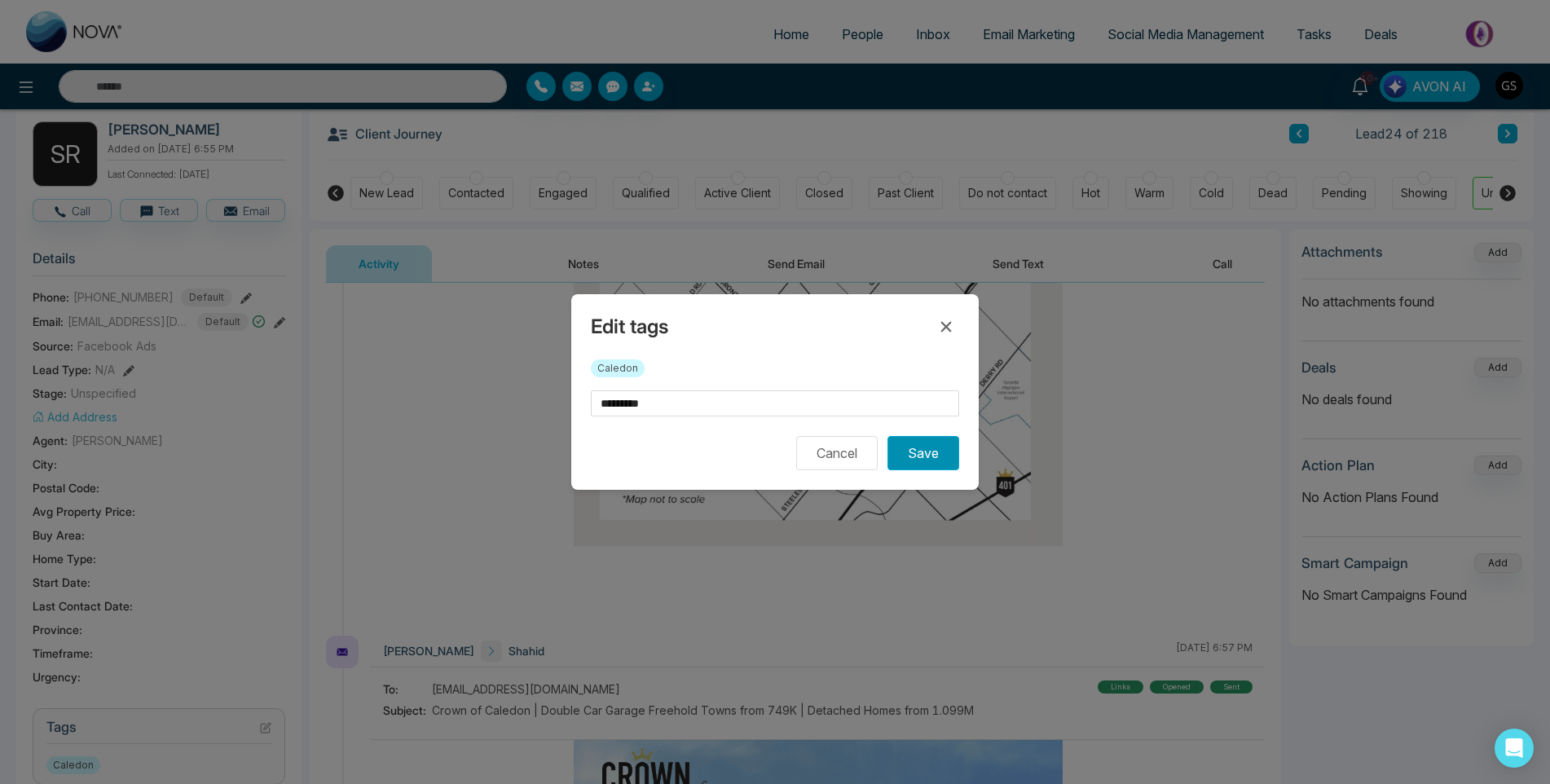
click at [921, 456] on button "Save" at bounding box center [922, 453] width 71 height 34
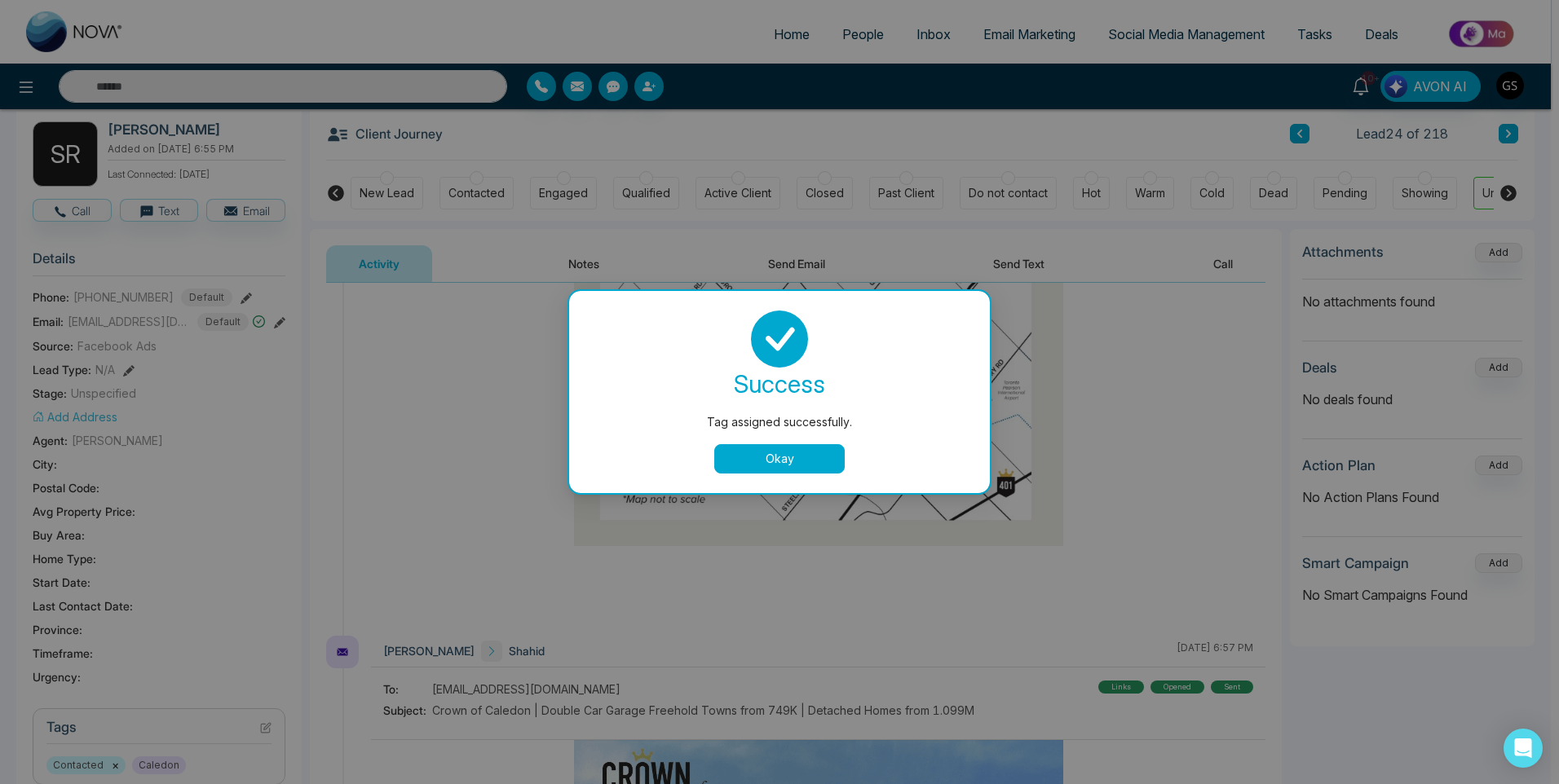
click at [905, 197] on div "Tag assigned successfully. success Tag assigned successfully. Okay" at bounding box center [779, 392] width 1559 height 784
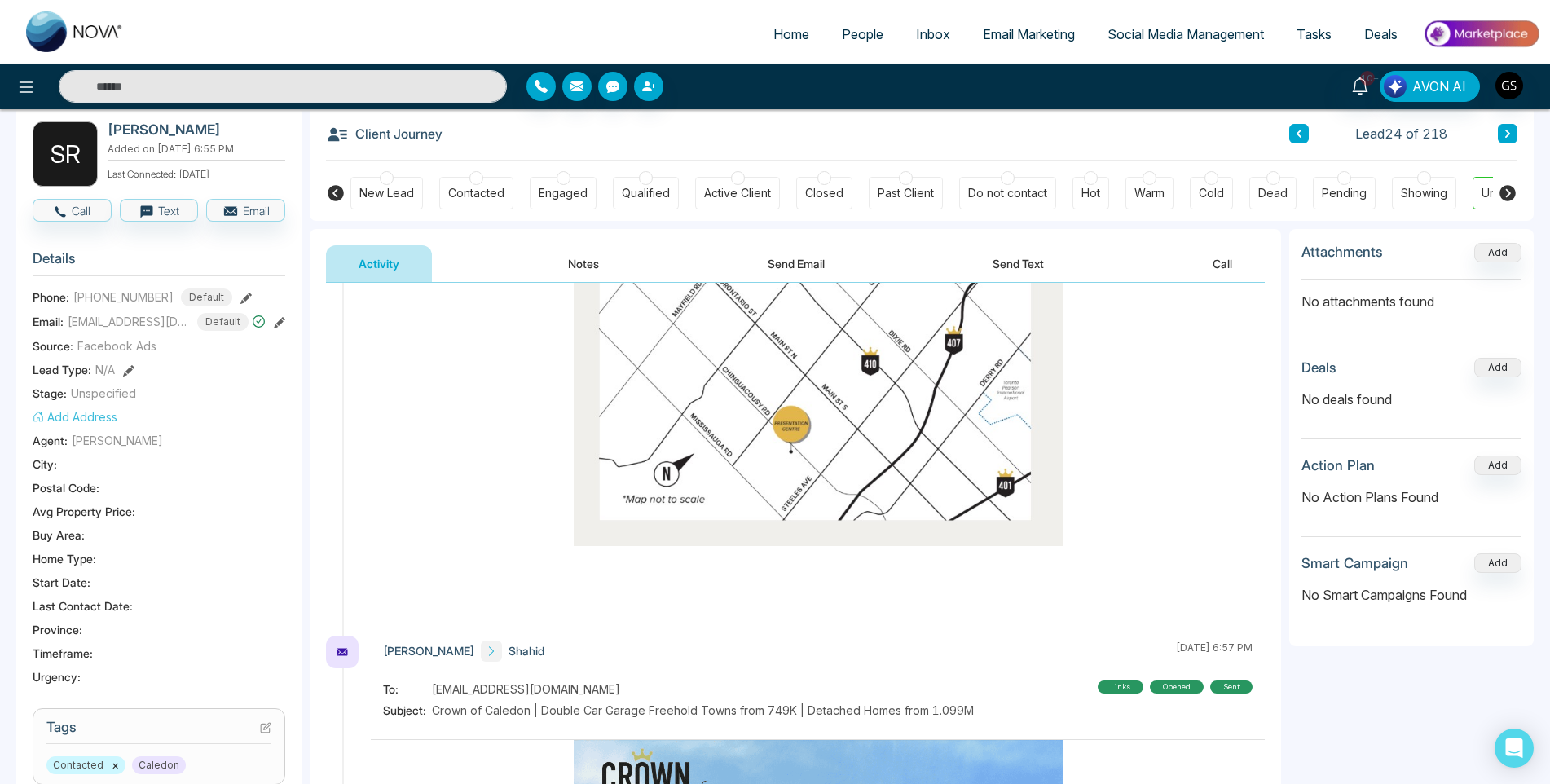
click at [867, 43] on link "People" at bounding box center [862, 34] width 74 height 31
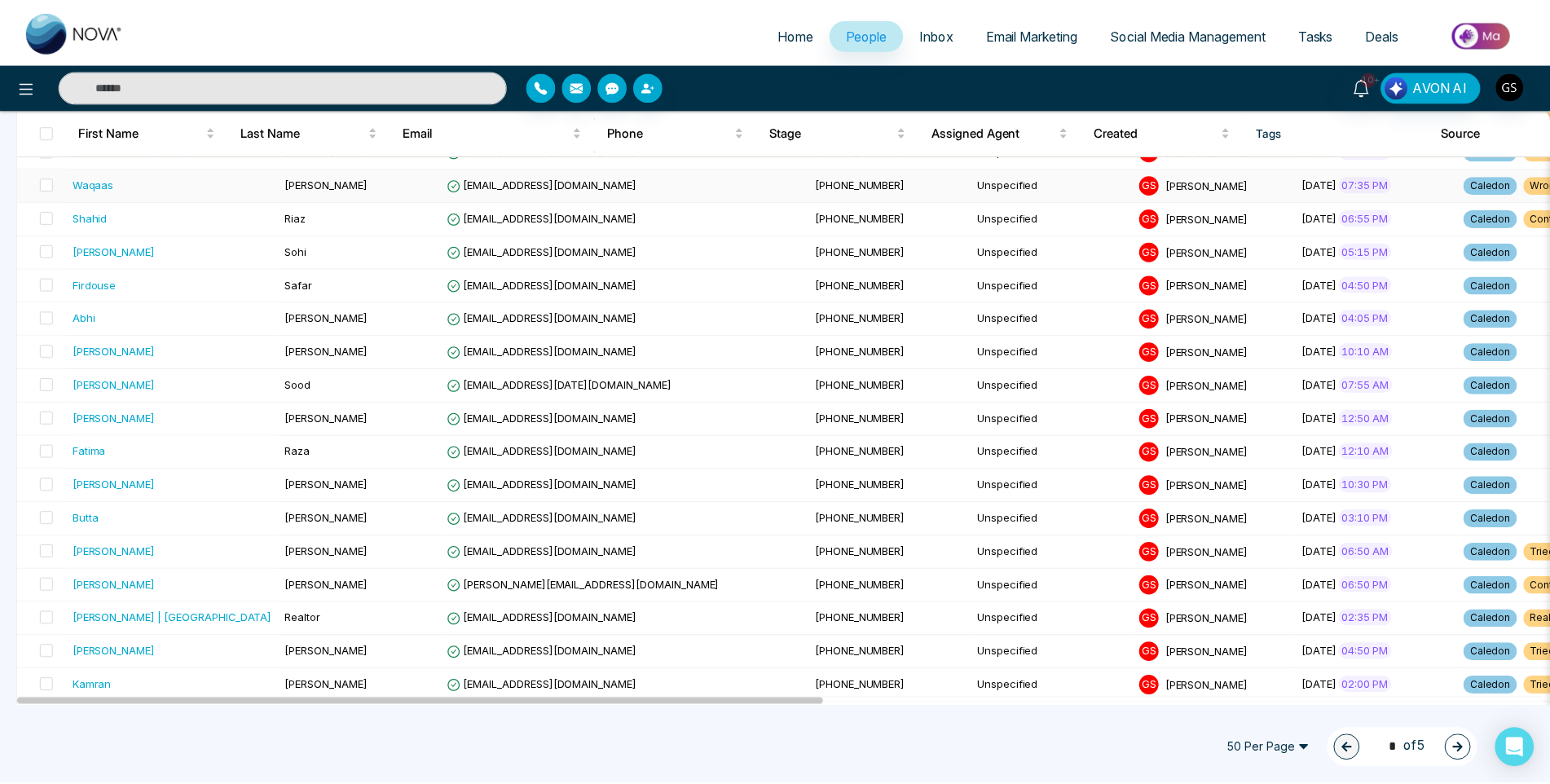
scroll to position [978, 0]
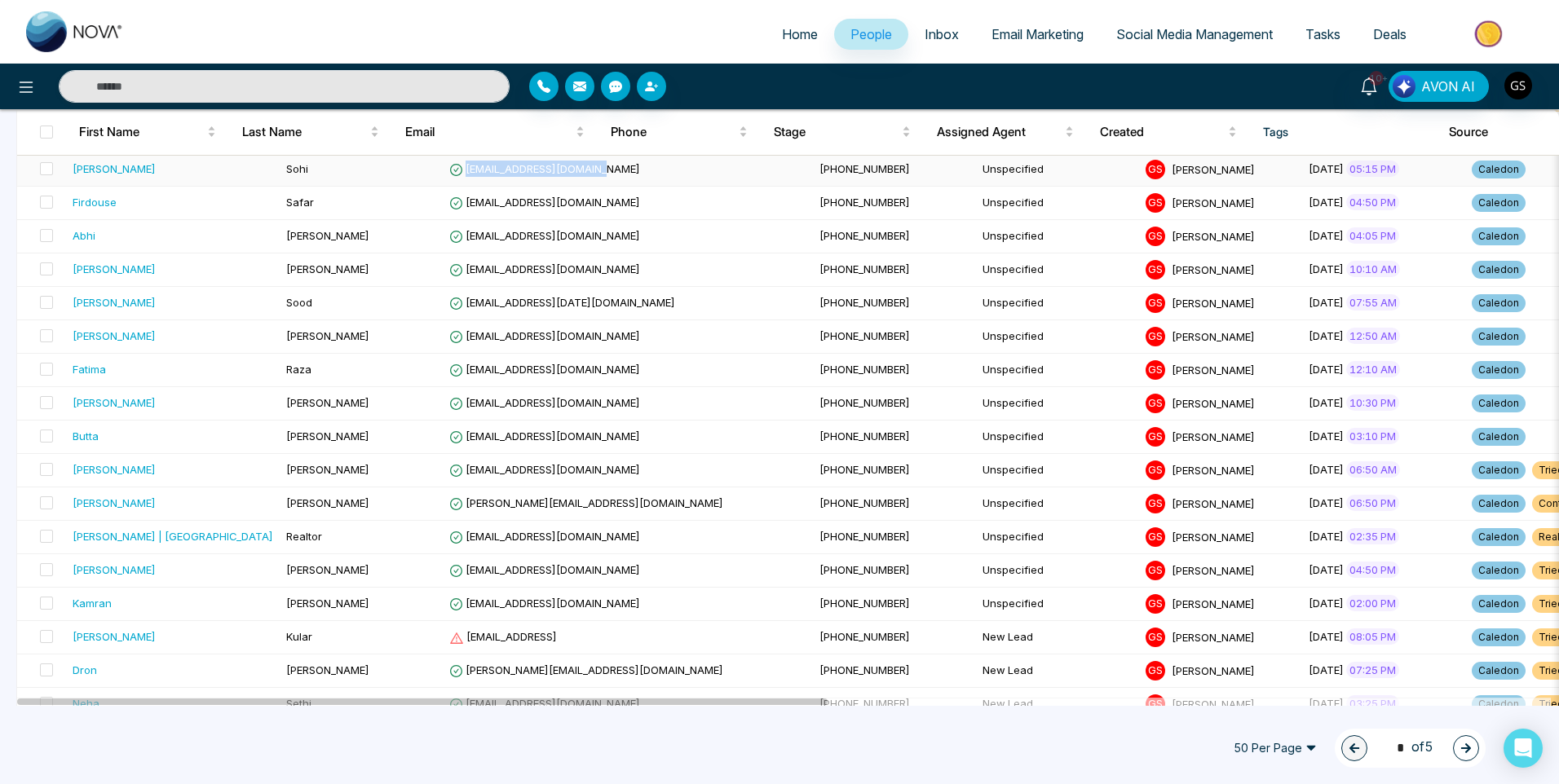
drag, startPoint x: 549, startPoint y: 168, endPoint x: 418, endPoint y: 175, distance: 131.2
click at [443, 175] on td "[EMAIL_ADDRESS][DOMAIN_NAME]" at bounding box center [628, 169] width 370 height 34
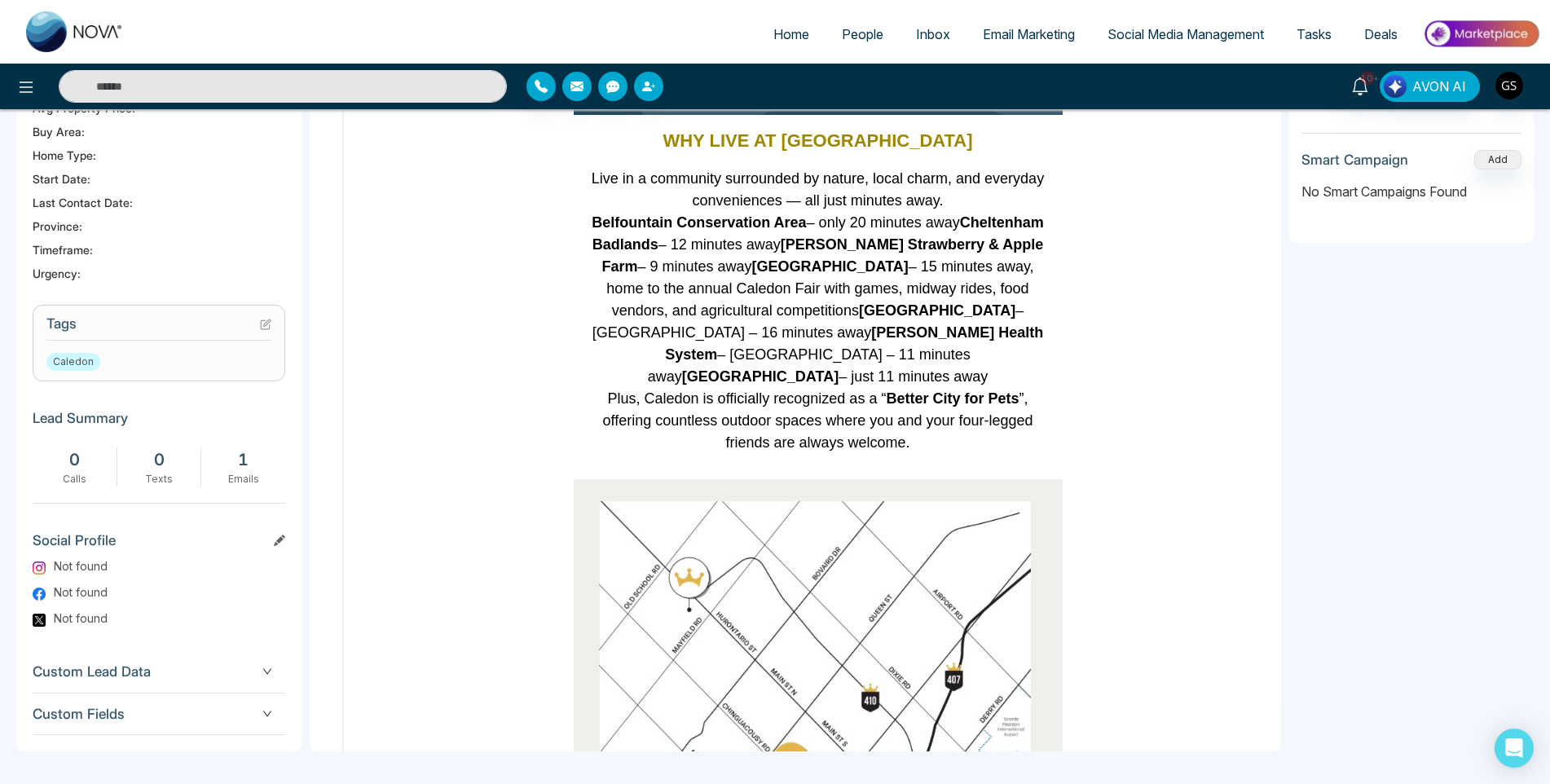
scroll to position [3097, 0]
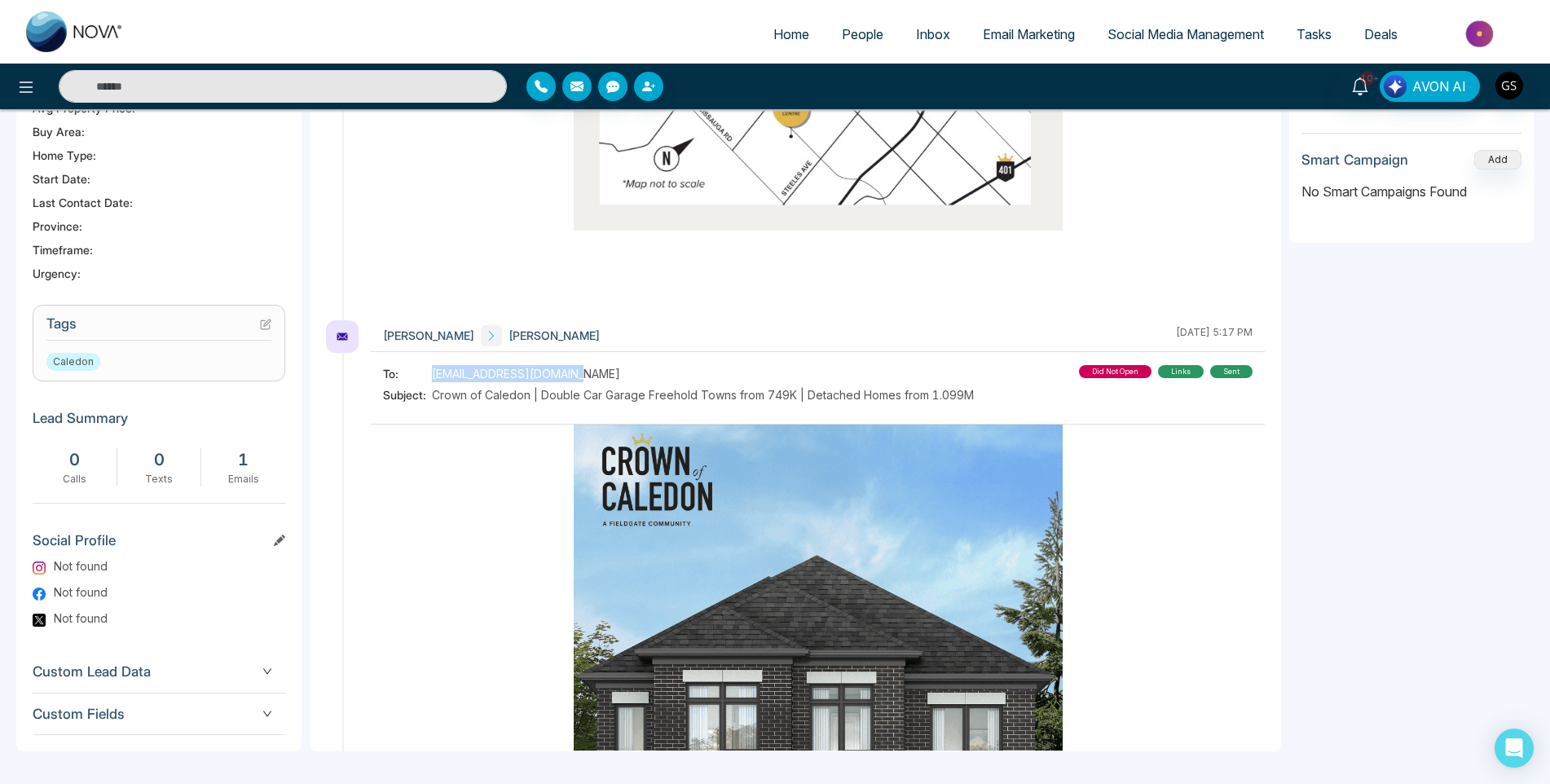
drag, startPoint x: 578, startPoint y: 324, endPoint x: 428, endPoint y: 323, distance: 150.0
click at [428, 365] on div "To: [EMAIL_ADDRESS][DOMAIN_NAME]" at bounding box center [678, 374] width 591 height 17
copy div "[EMAIL_ADDRESS][DOMAIN_NAME]"
click at [264, 327] on icon at bounding box center [265, 324] width 11 height 11
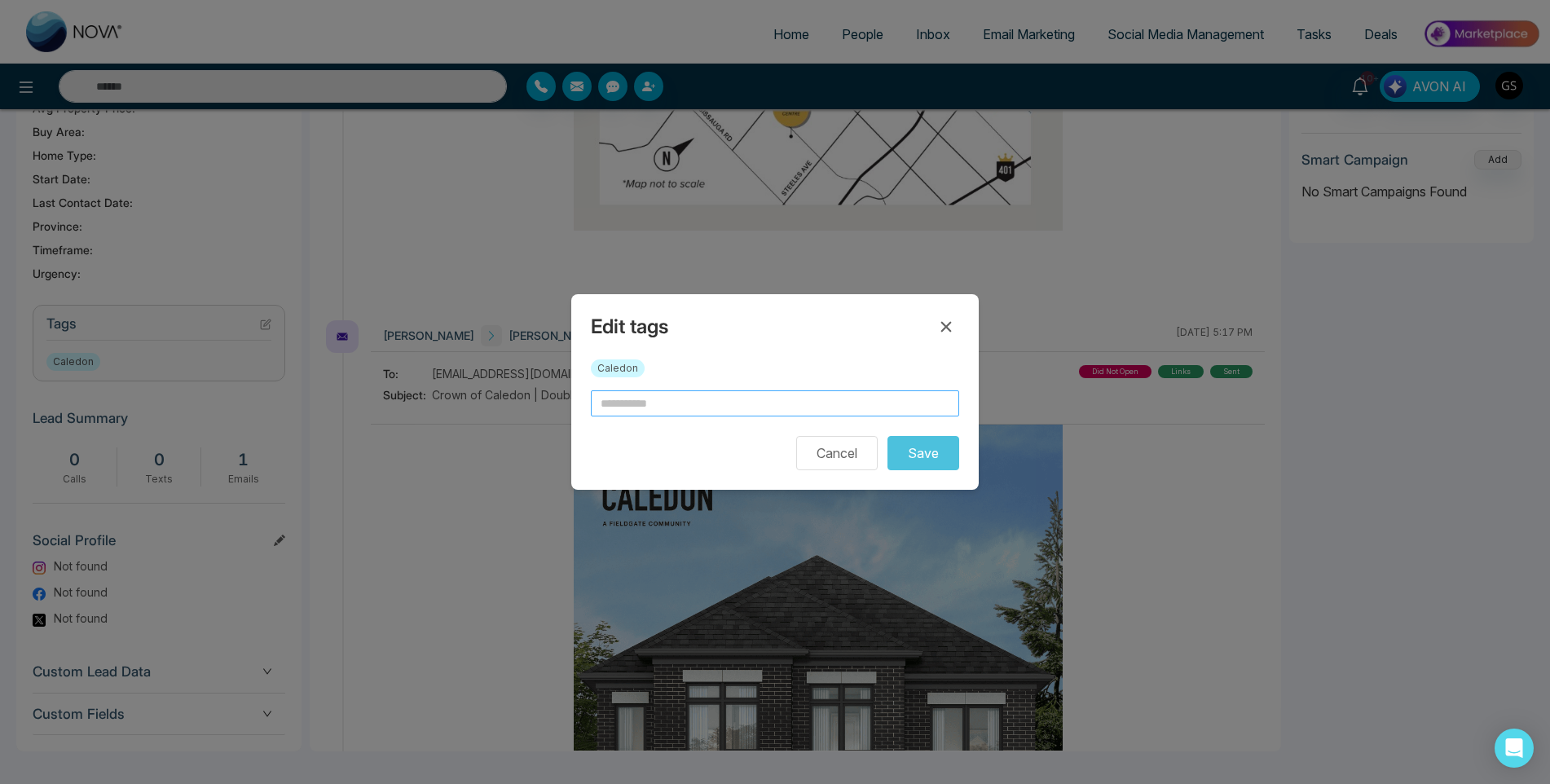
click at [683, 409] on input "text" at bounding box center [775, 403] width 369 height 26
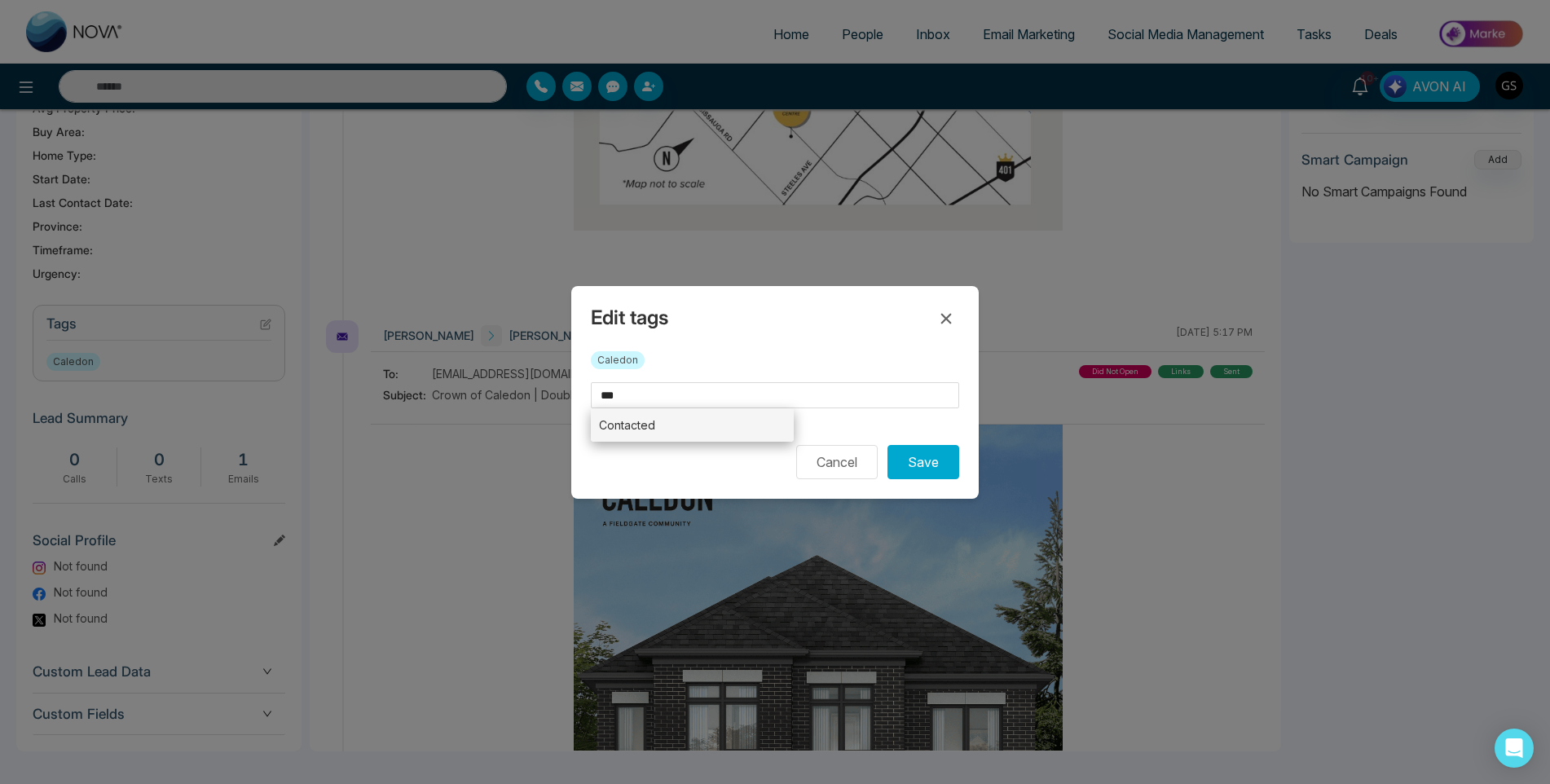
click at [659, 416] on li "Contacted" at bounding box center [692, 425] width 203 height 34
type input "*********"
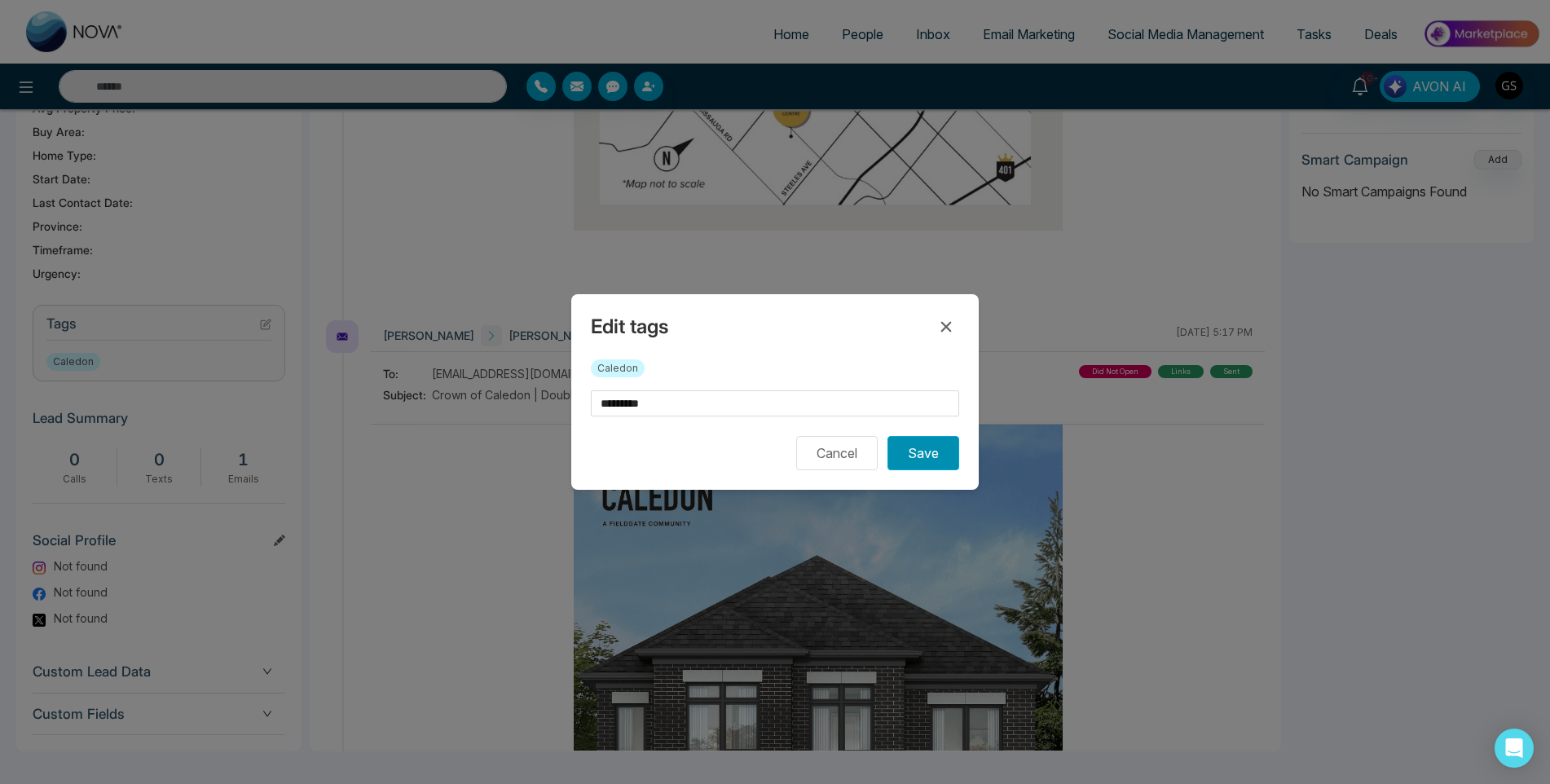
click at [905, 452] on button "Save" at bounding box center [922, 453] width 71 height 34
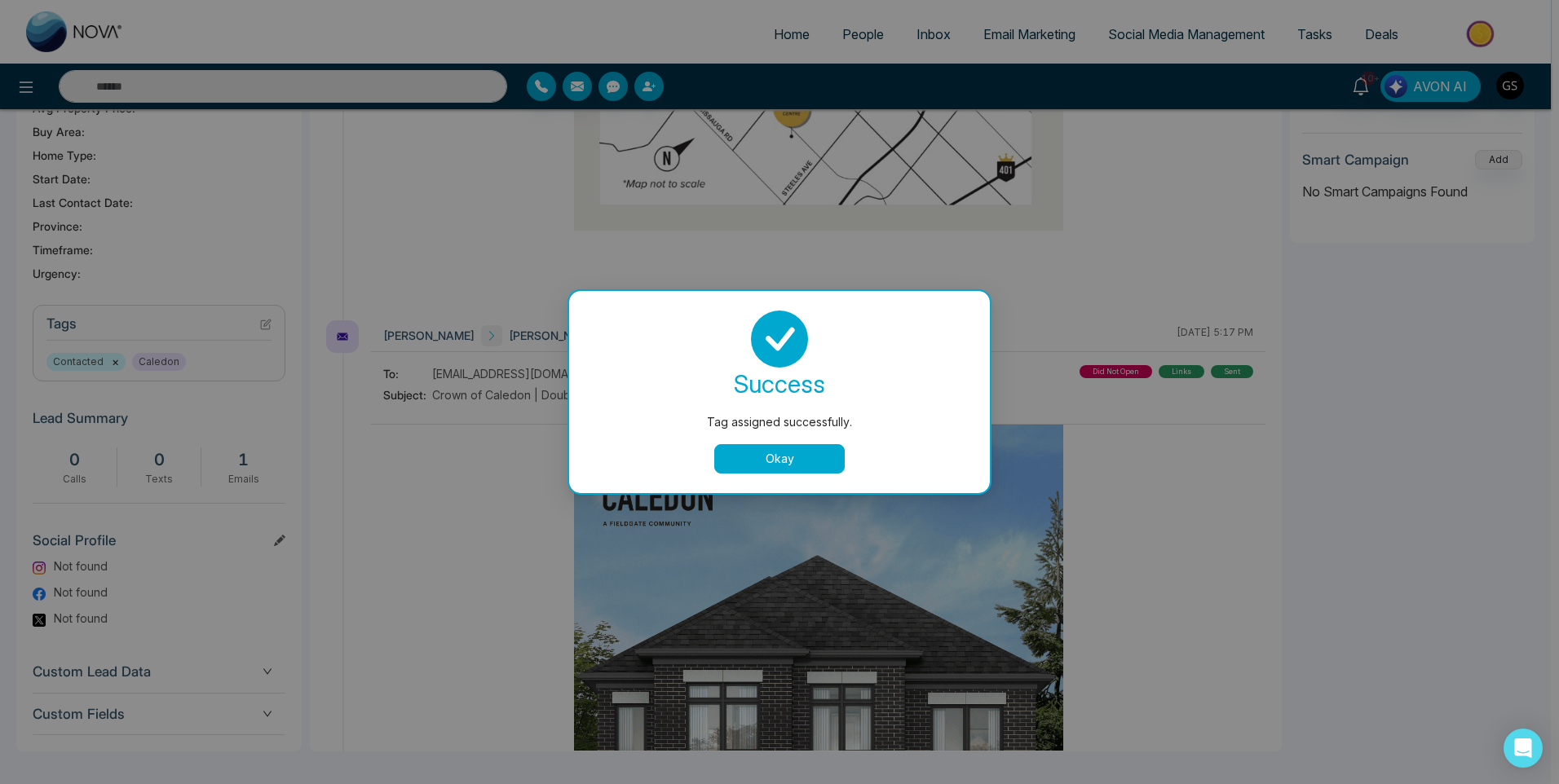
click at [761, 476] on div "success Tag assigned successfully. Okay" at bounding box center [779, 391] width 420 height 202
click at [761, 469] on button "Okay" at bounding box center [780, 459] width 131 height 29
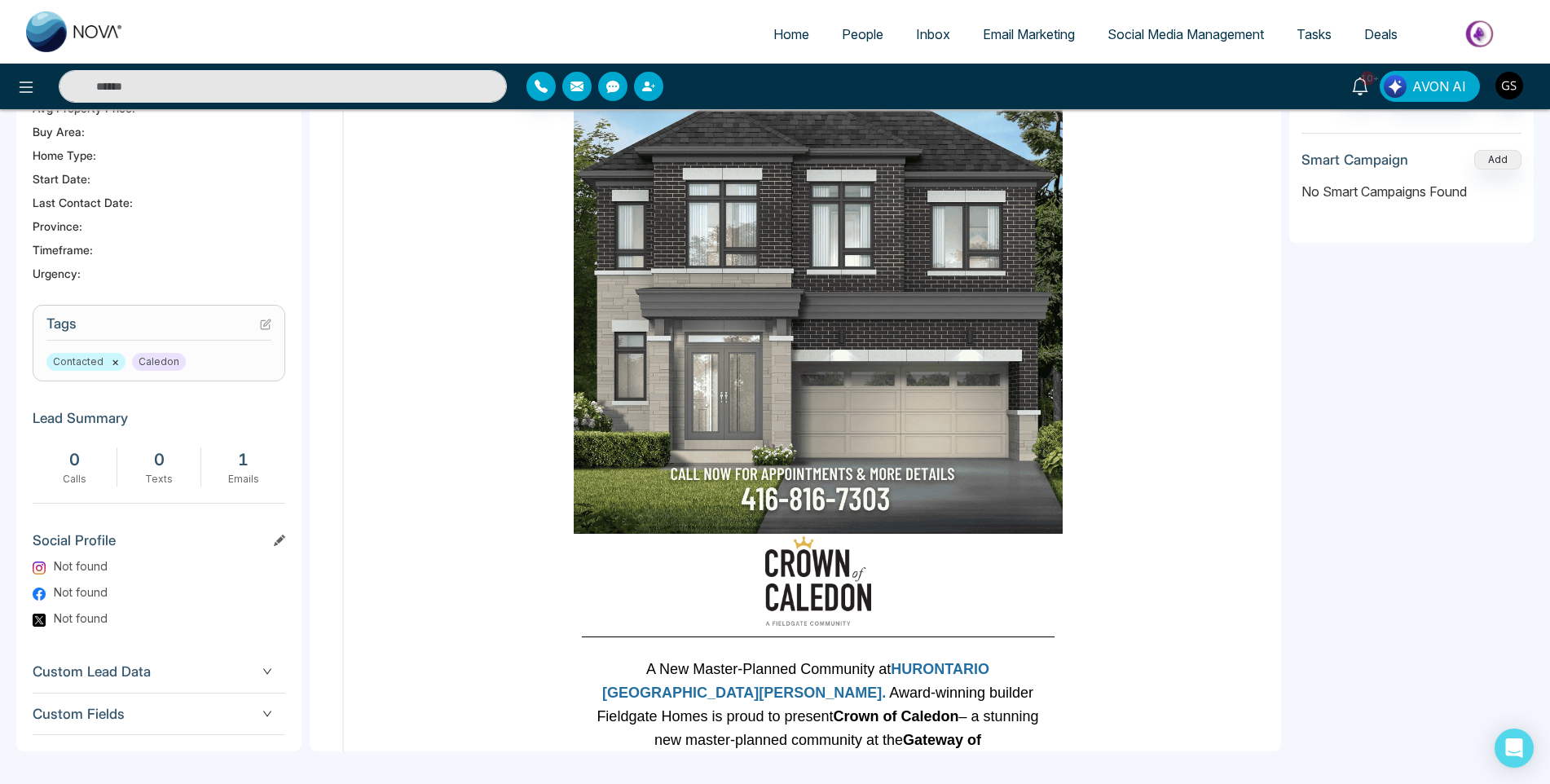
scroll to position [0, 0]
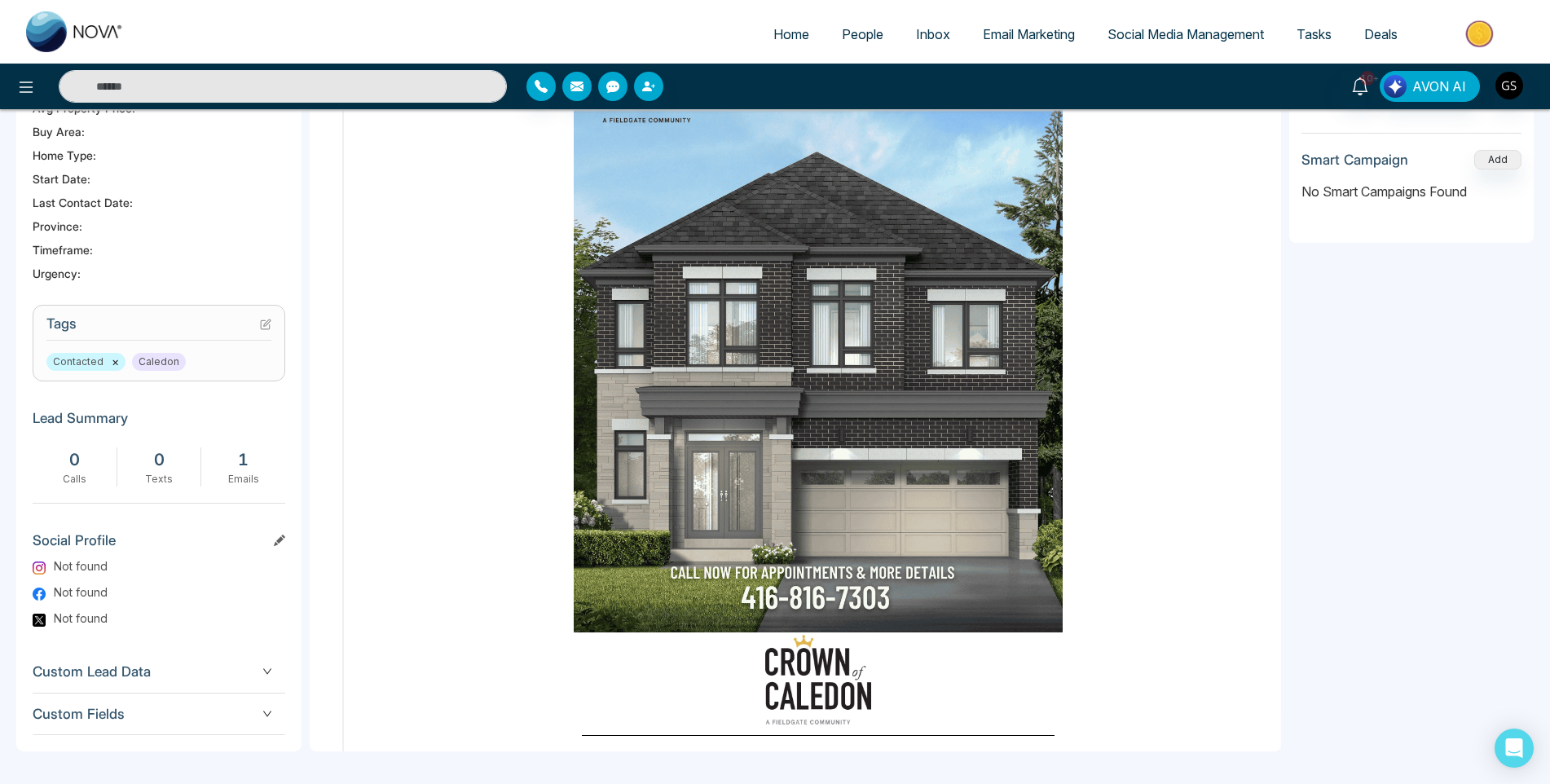
click at [860, 36] on span "People" at bounding box center [862, 34] width 41 height 16
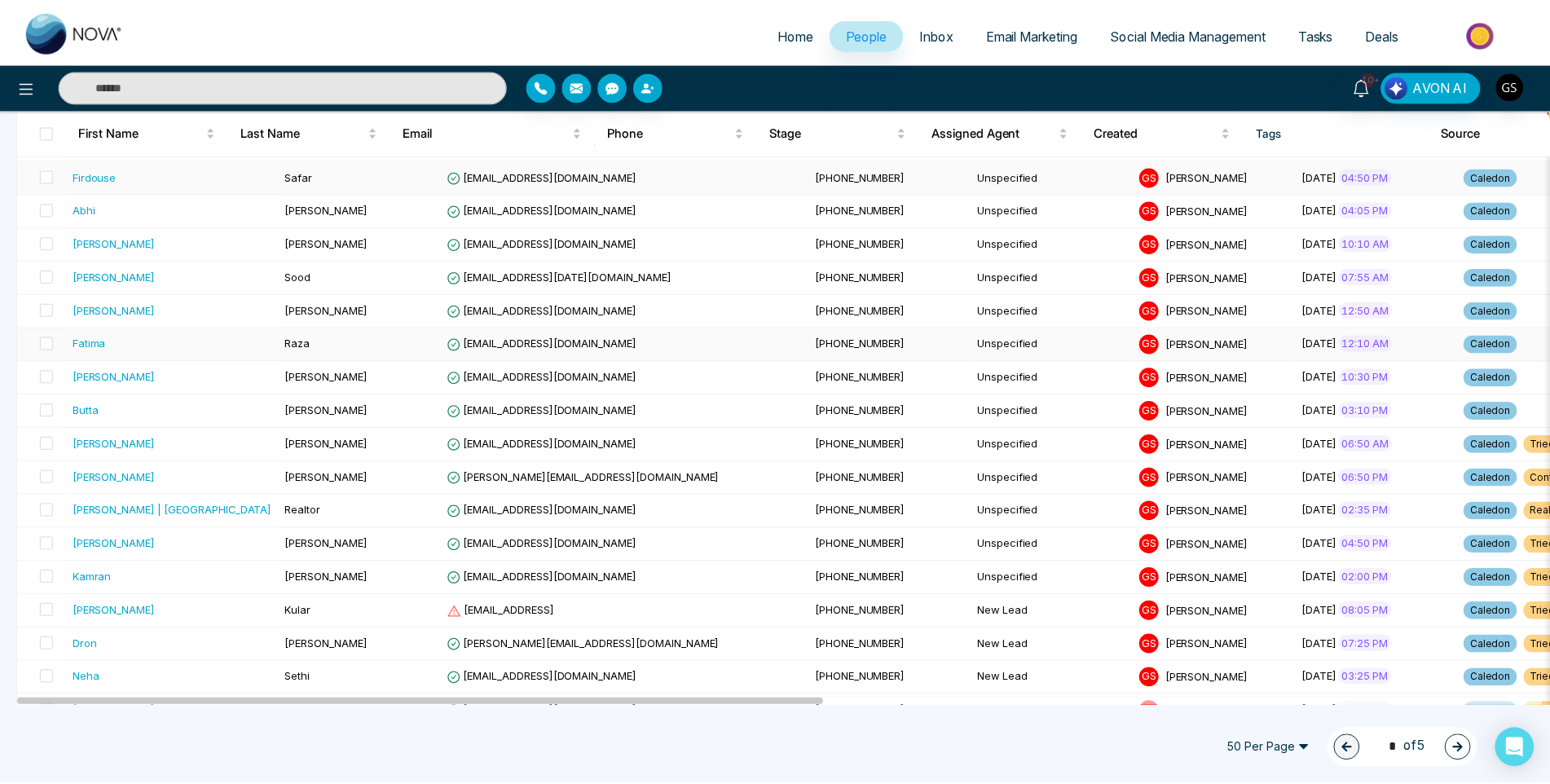
scroll to position [978, 0]
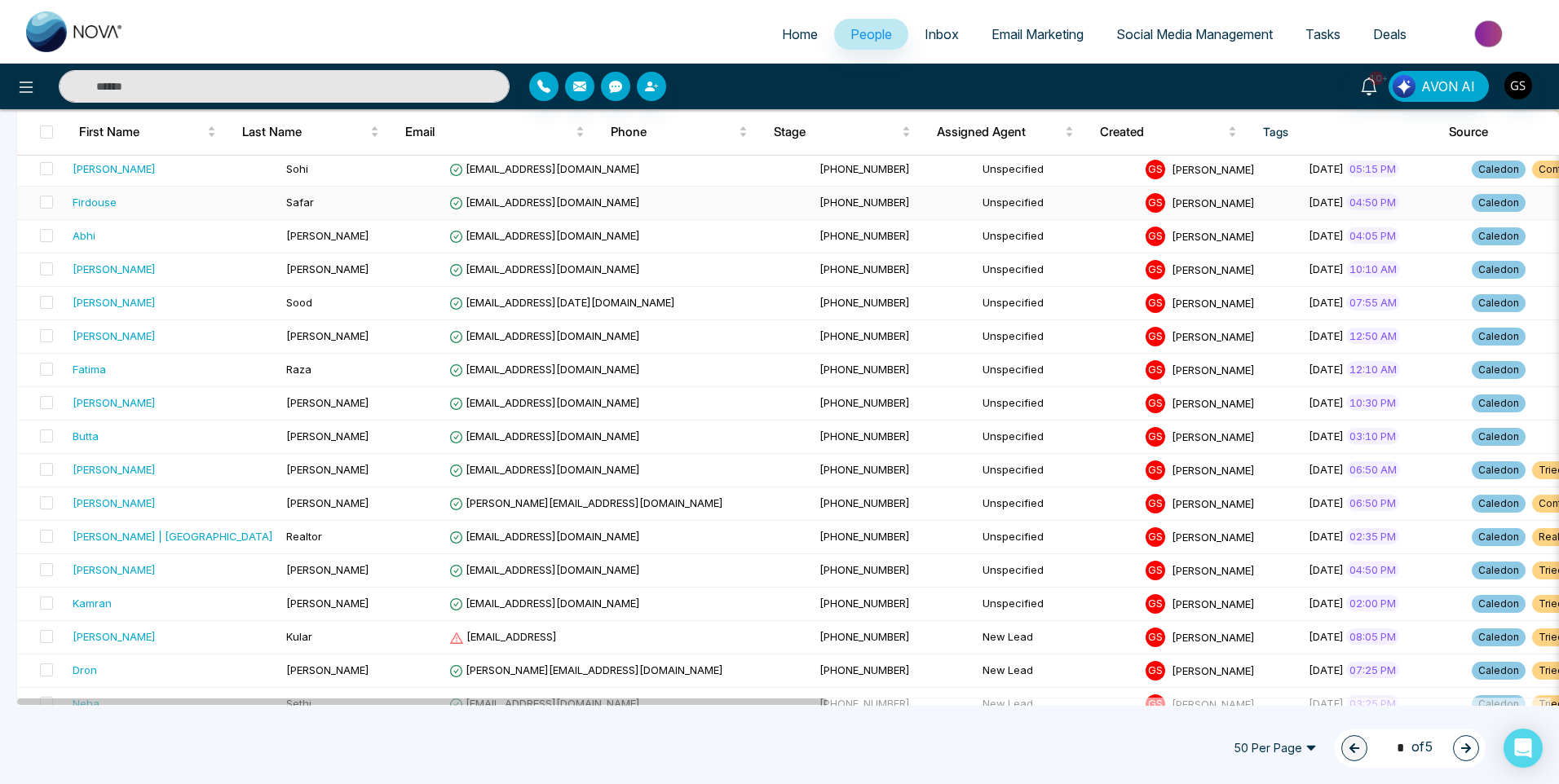
click at [214, 197] on div "Firdouse" at bounding box center [172, 202] width 200 height 16
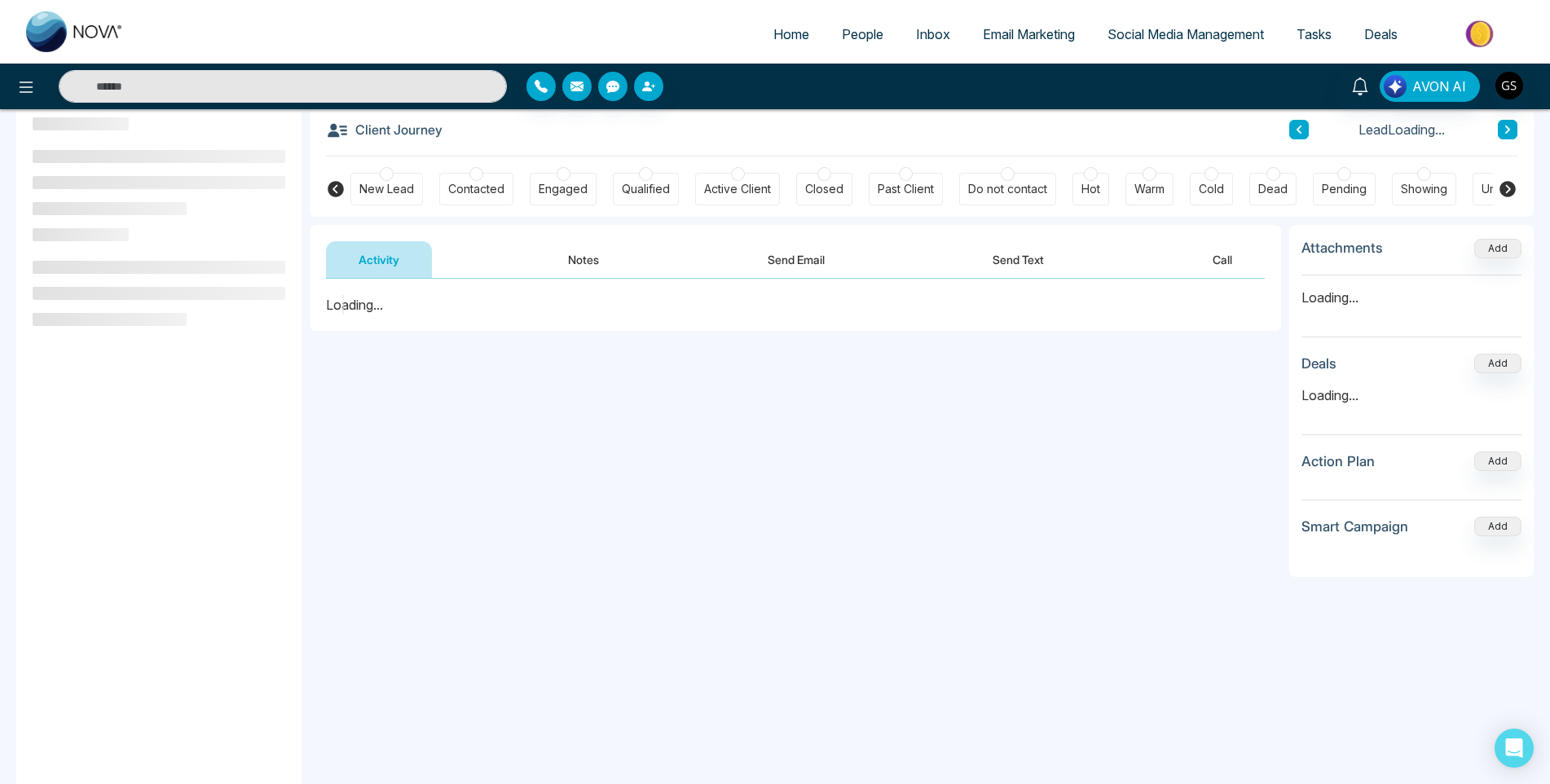
scroll to position [219, 0]
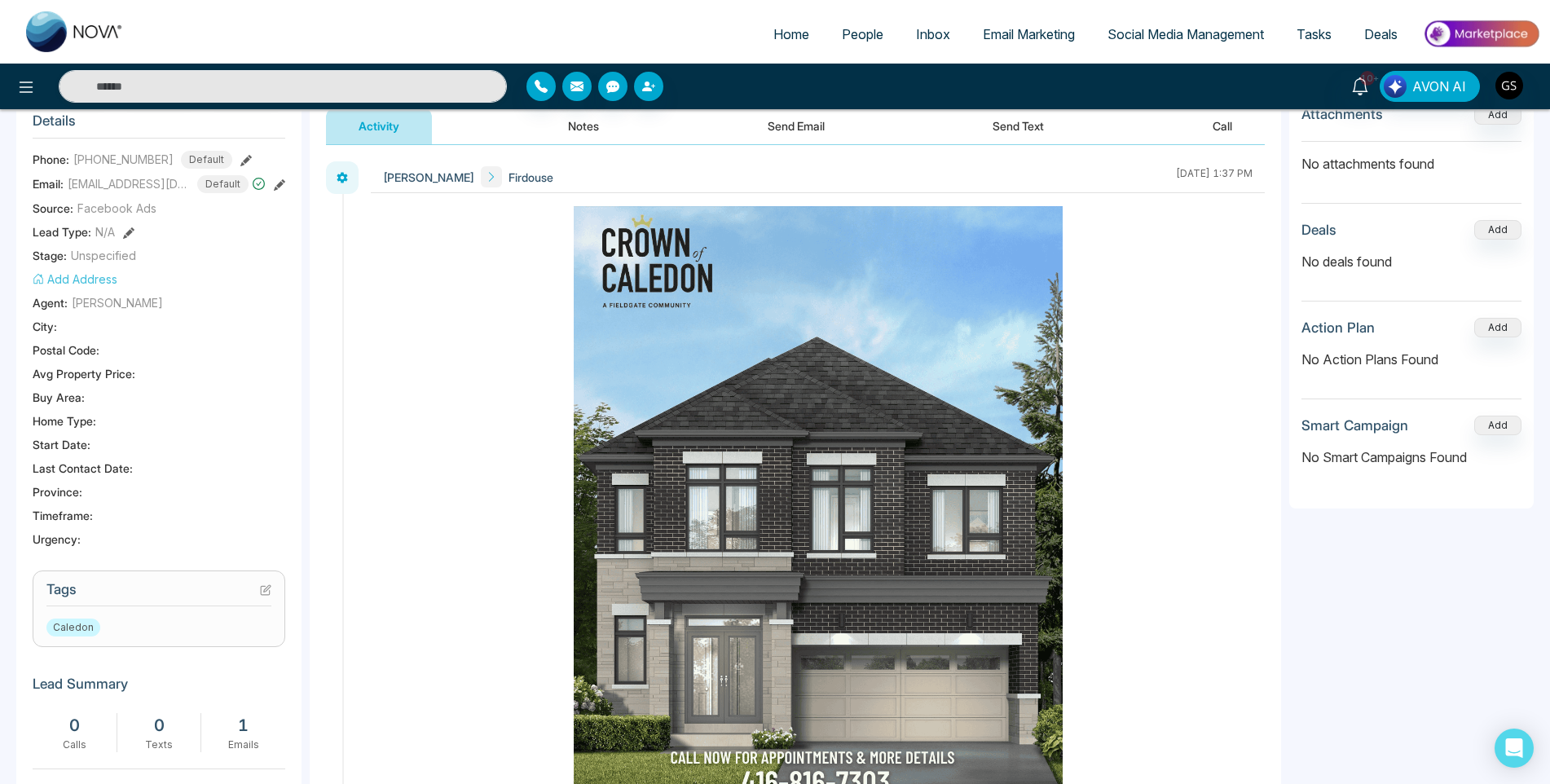
click at [265, 591] on icon at bounding box center [267, 589] width 7 height 7
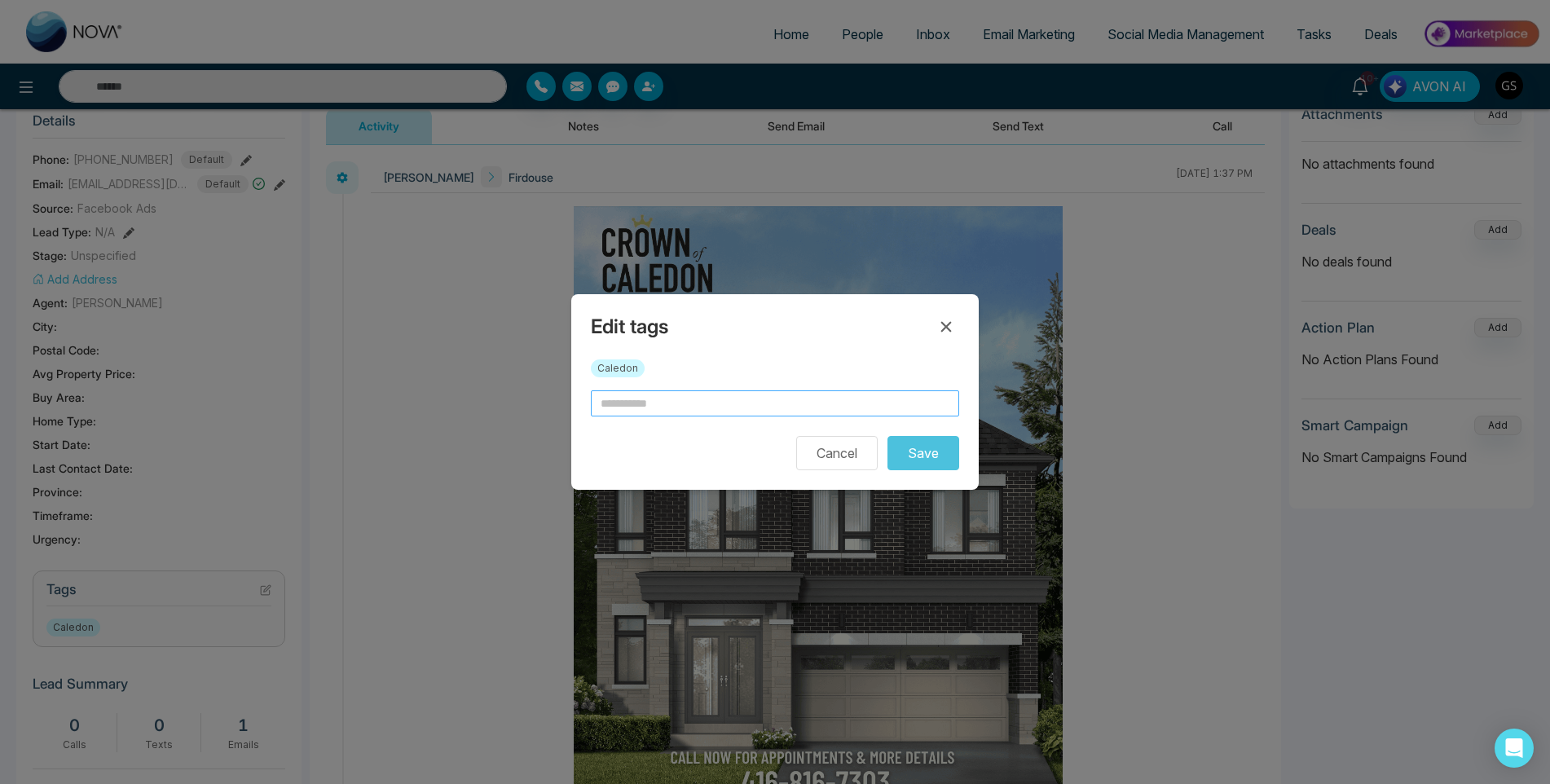
click at [655, 407] on input "text" at bounding box center [775, 403] width 369 height 26
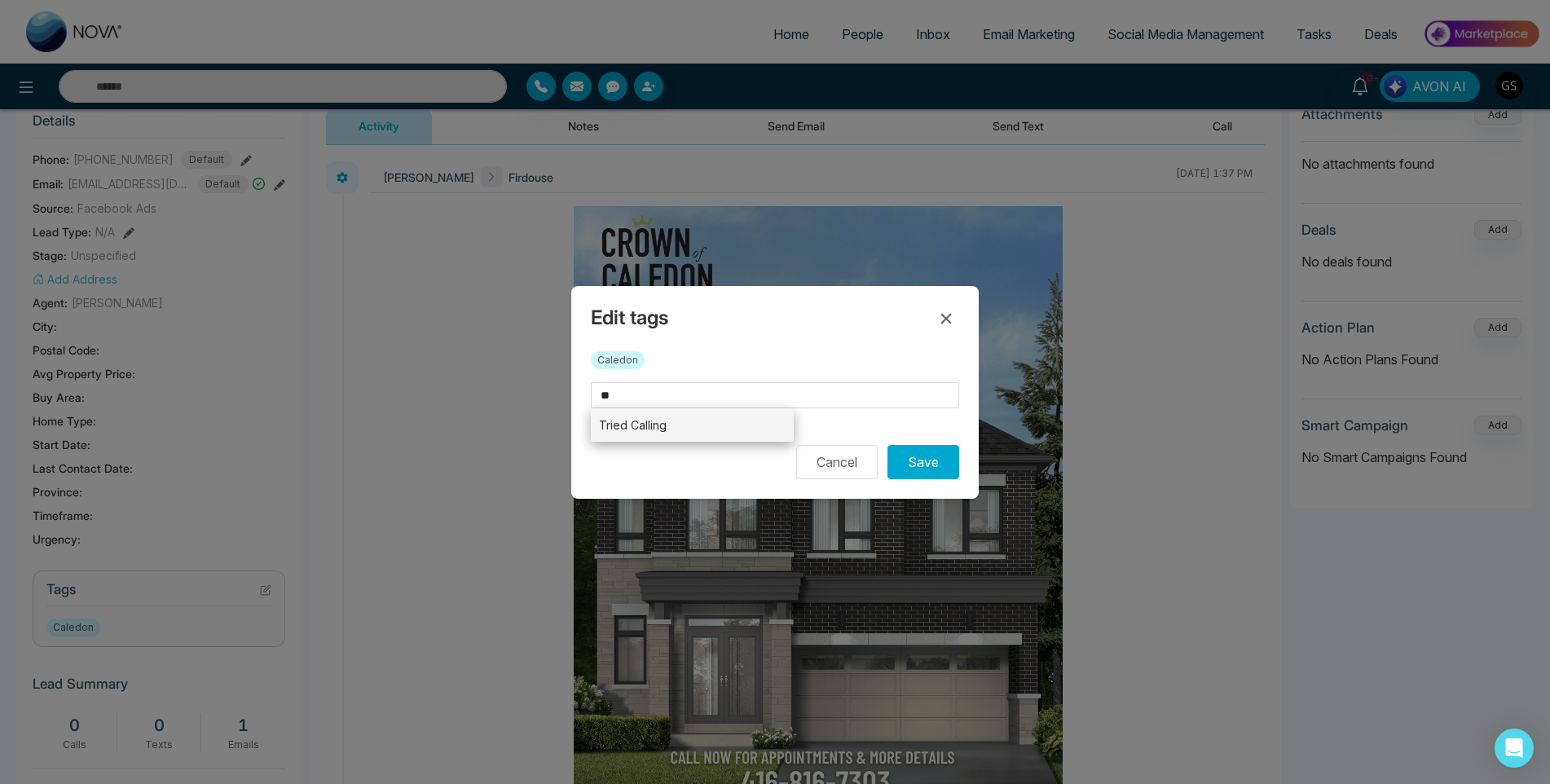
click at [696, 416] on li "Tried Calling" at bounding box center [692, 425] width 203 height 34
type input "**********"
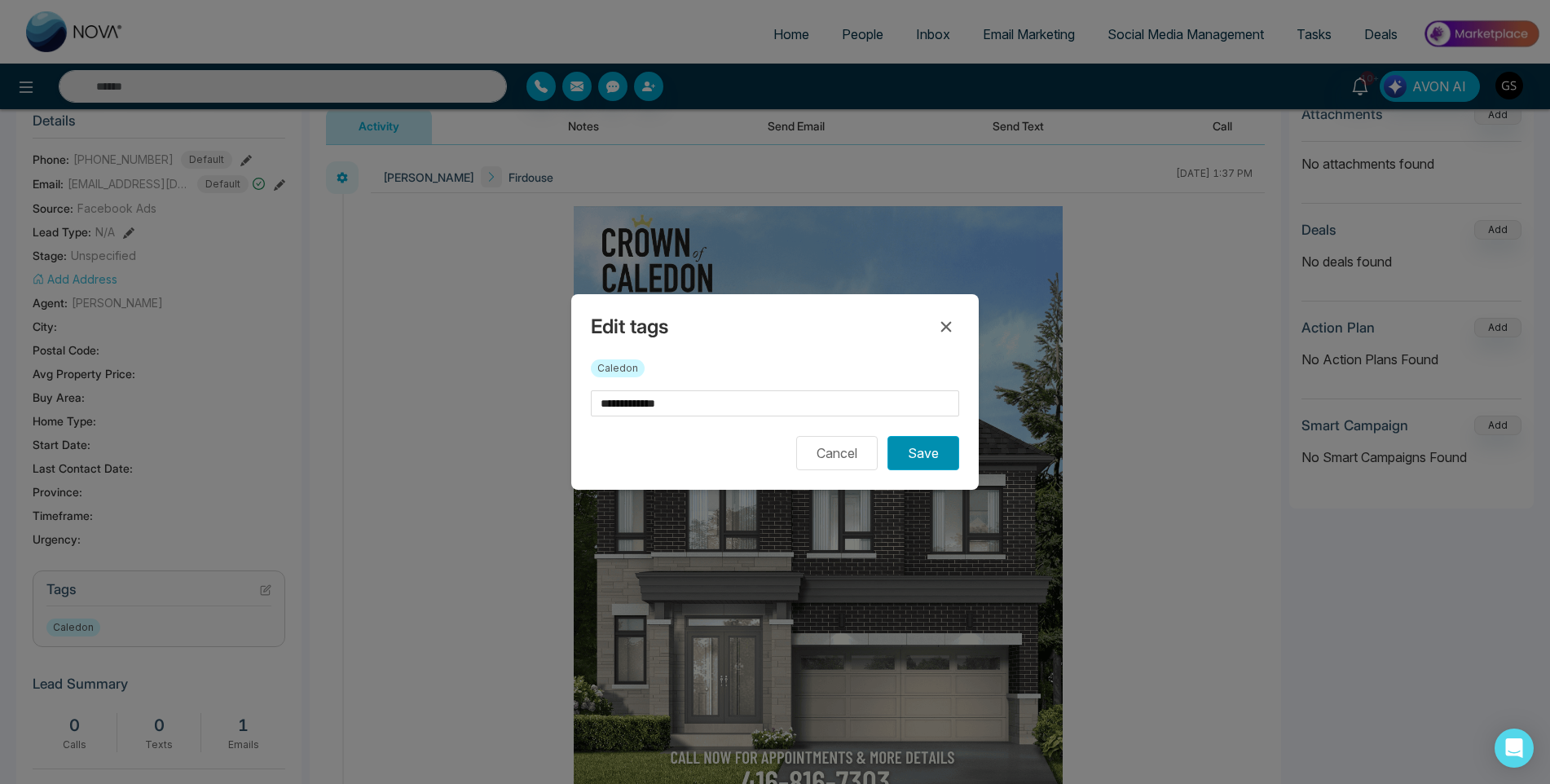
click at [941, 463] on button "Save" at bounding box center [922, 453] width 71 height 34
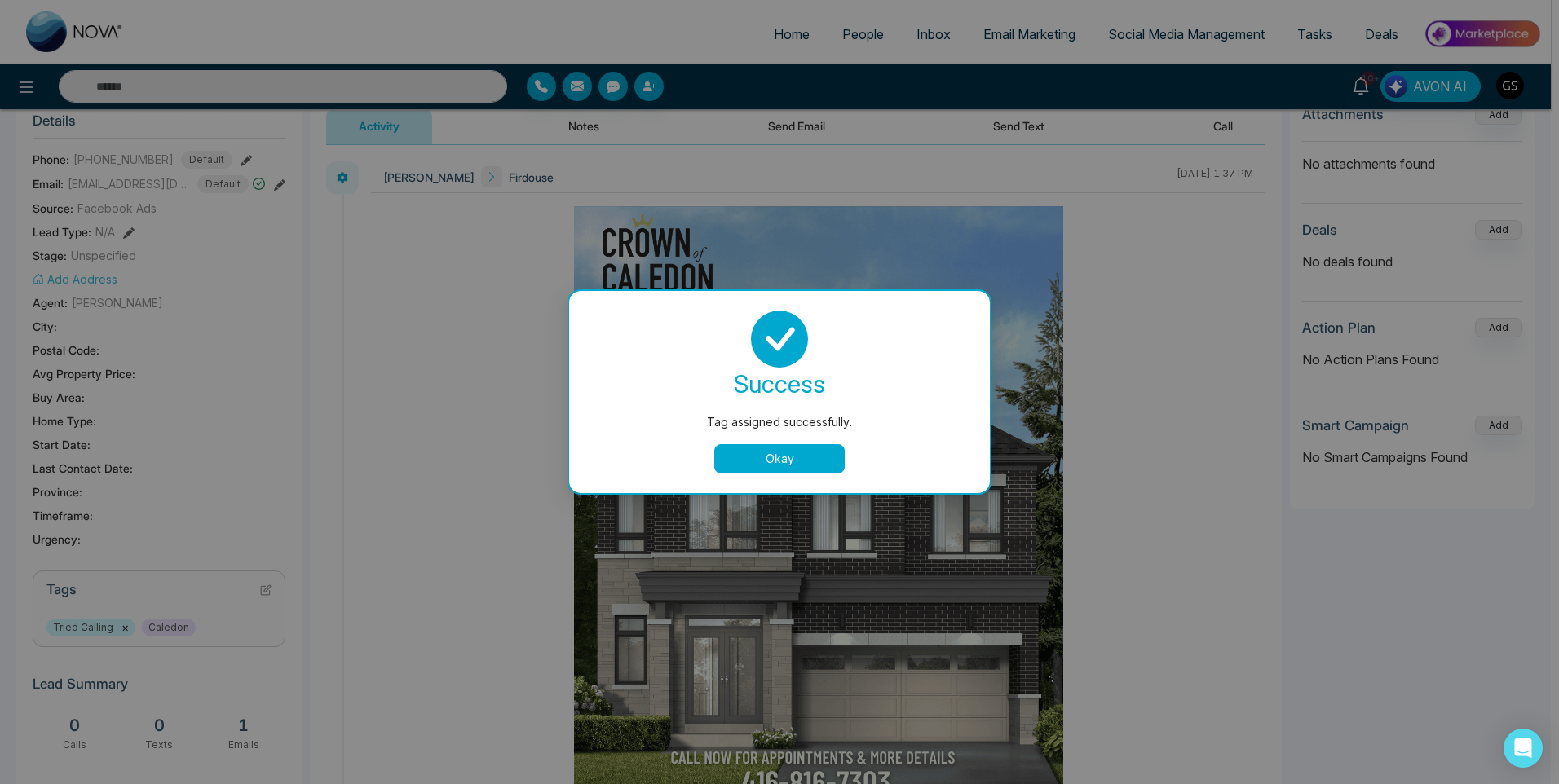
click at [1088, 314] on div "Tag assigned successfully. success Tag assigned successfully. Okay" at bounding box center [779, 392] width 1559 height 784
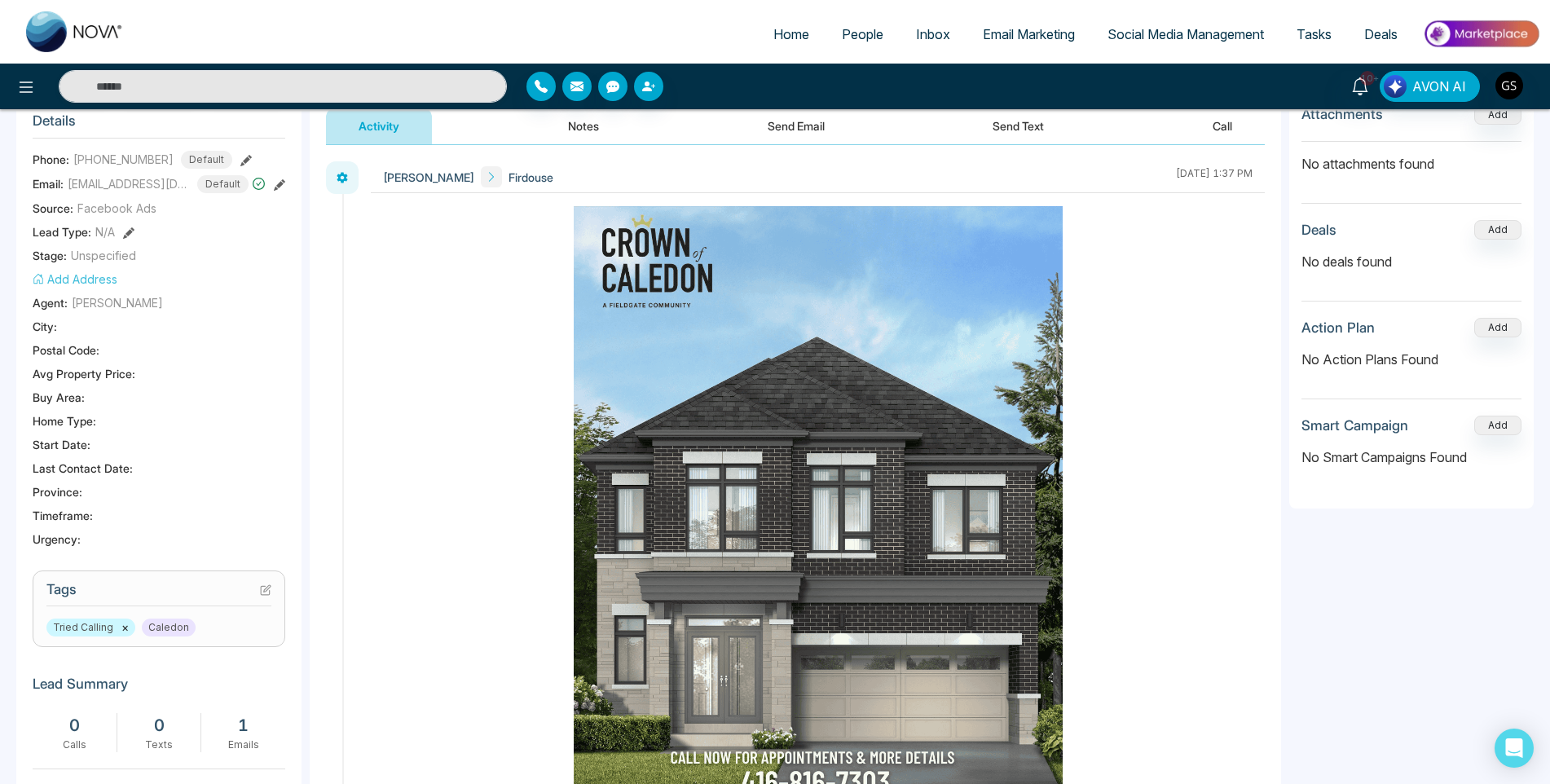
click at [868, 34] on span "People" at bounding box center [862, 34] width 41 height 16
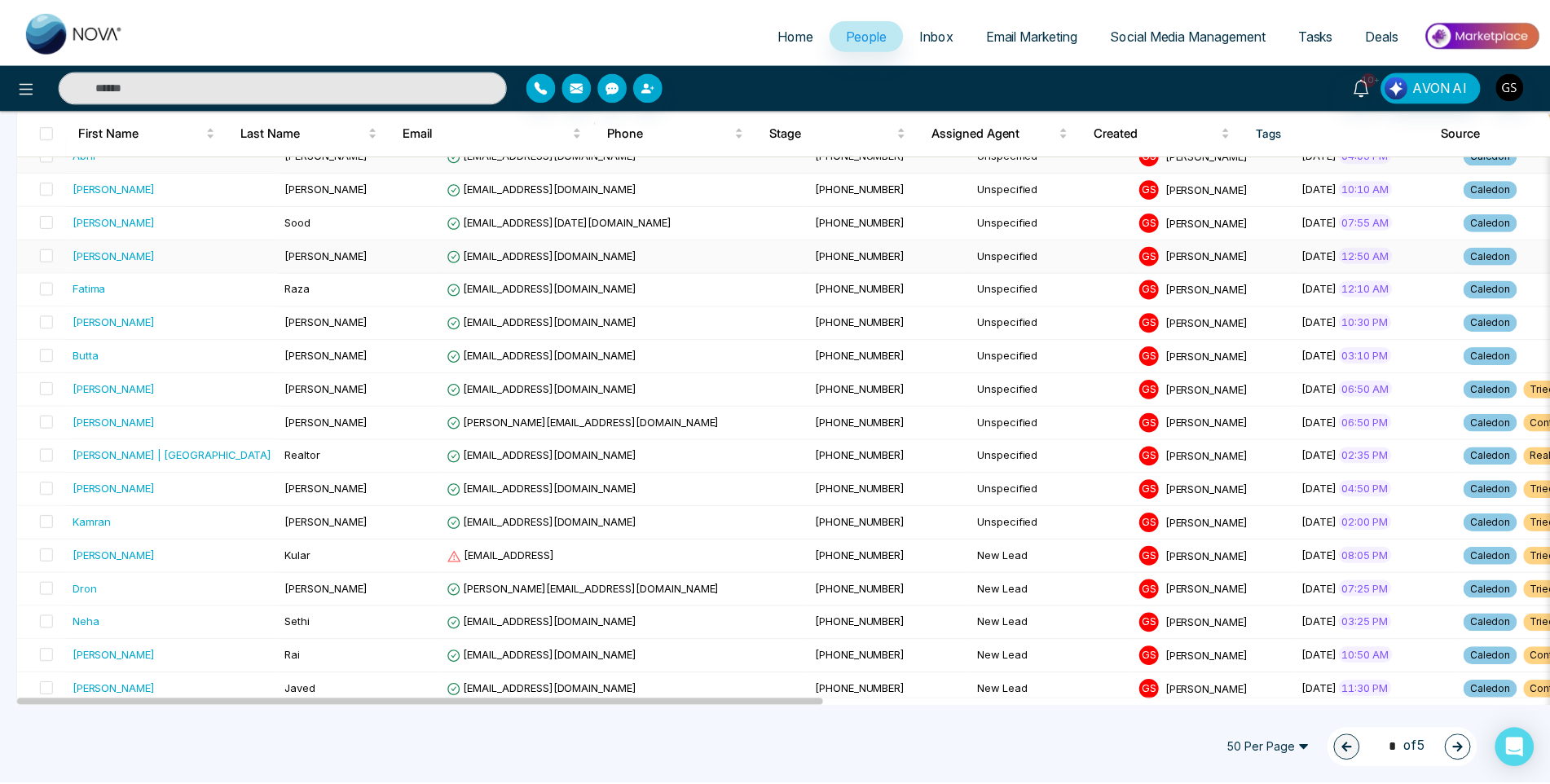
scroll to position [978, 0]
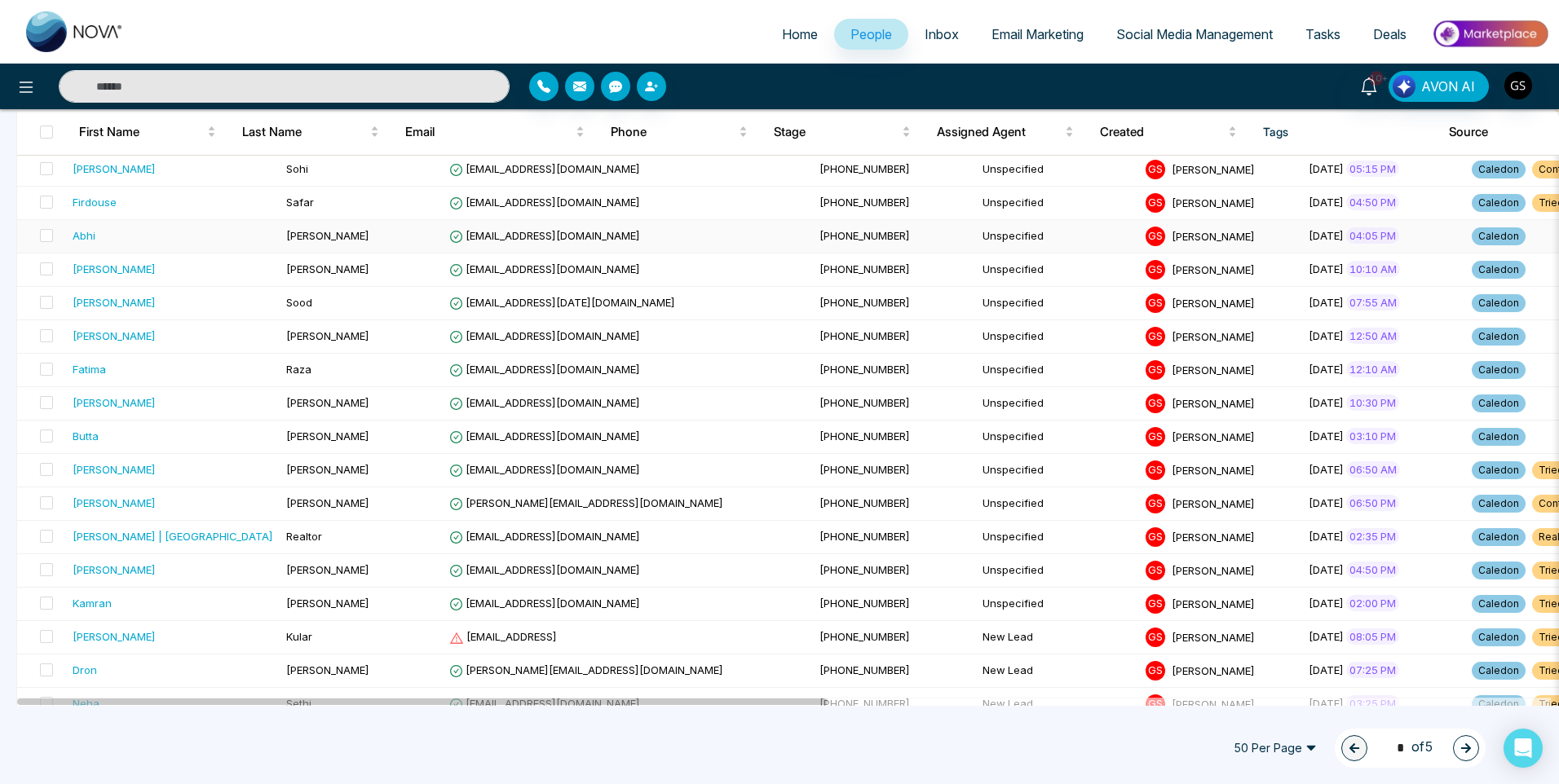
click at [581, 229] on td "[EMAIL_ADDRESS][DOMAIN_NAME]" at bounding box center [628, 236] width 370 height 34
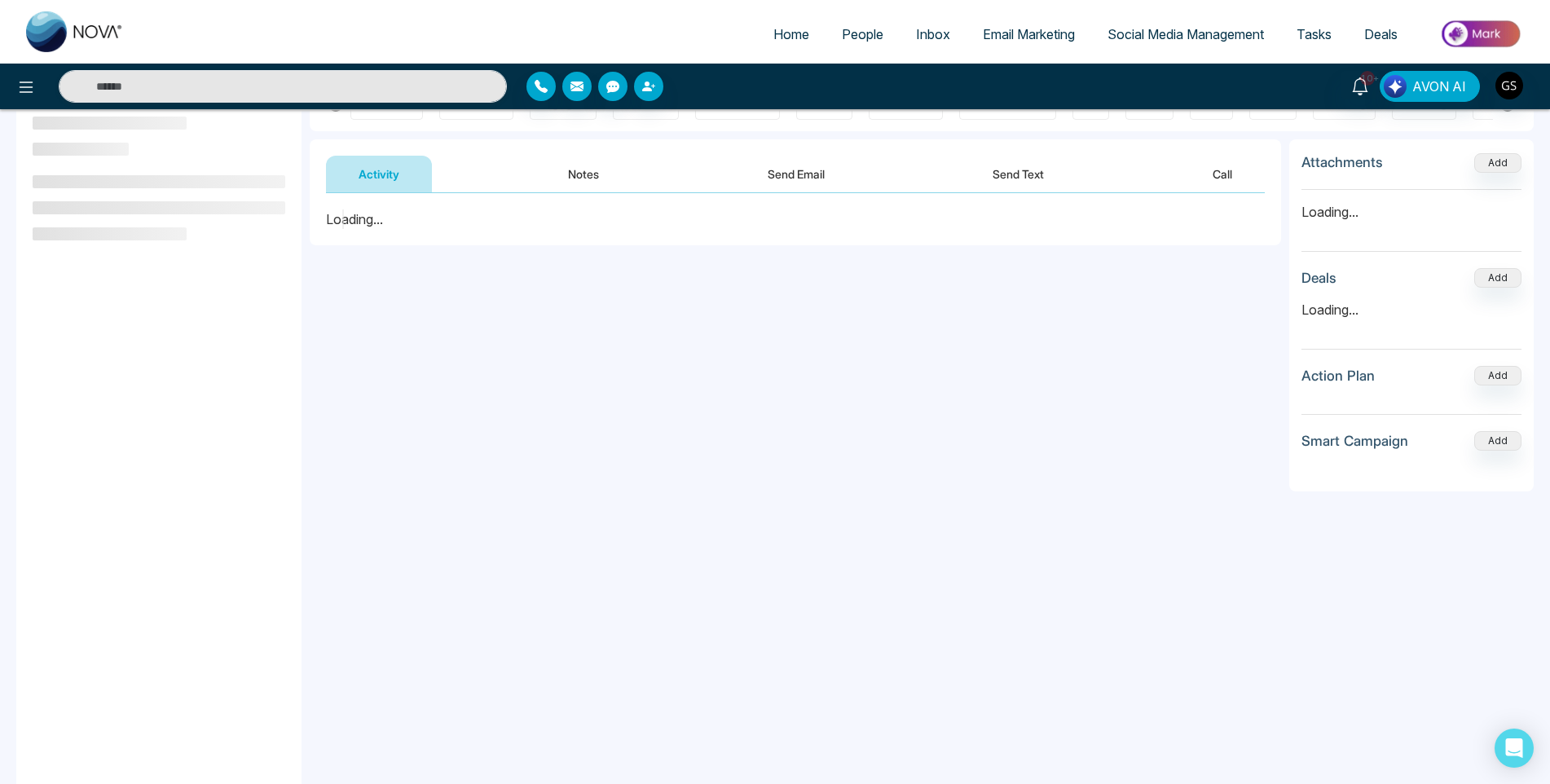
scroll to position [219, 0]
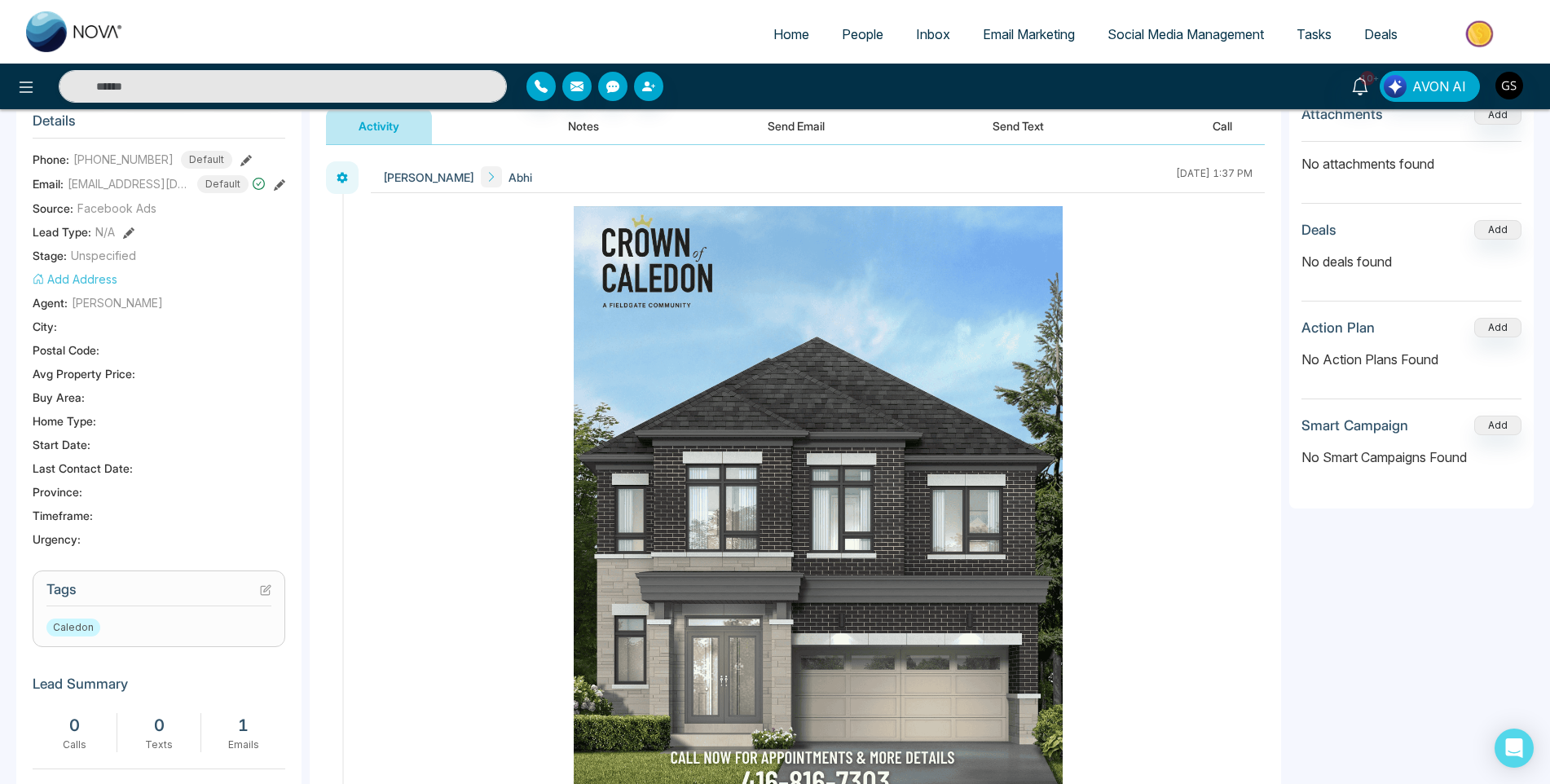
click at [264, 597] on h3 "Tags" at bounding box center [159, 593] width 225 height 25
click at [268, 591] on icon at bounding box center [265, 590] width 11 height 11
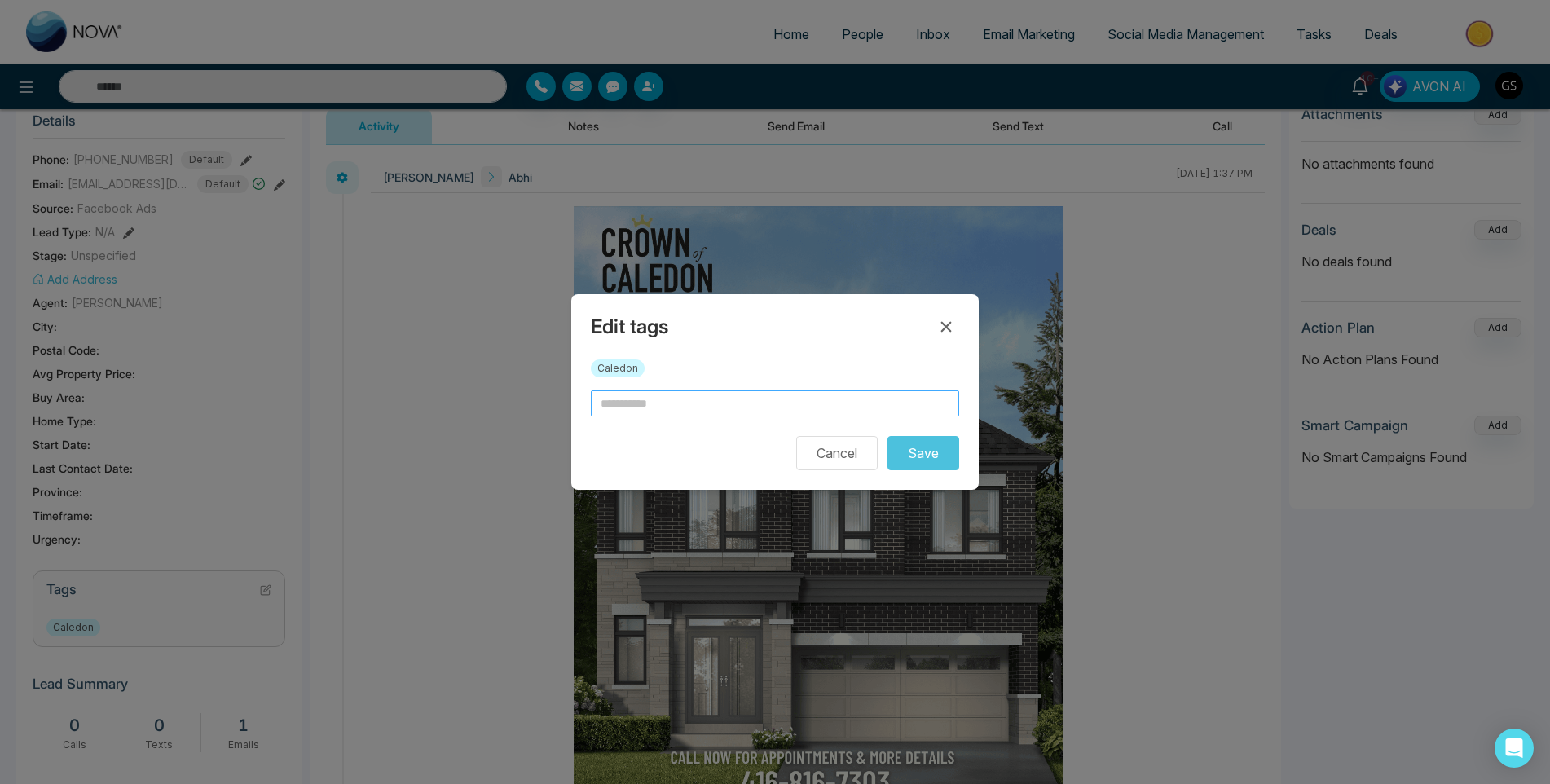
click at [685, 401] on input "text" at bounding box center [775, 403] width 369 height 26
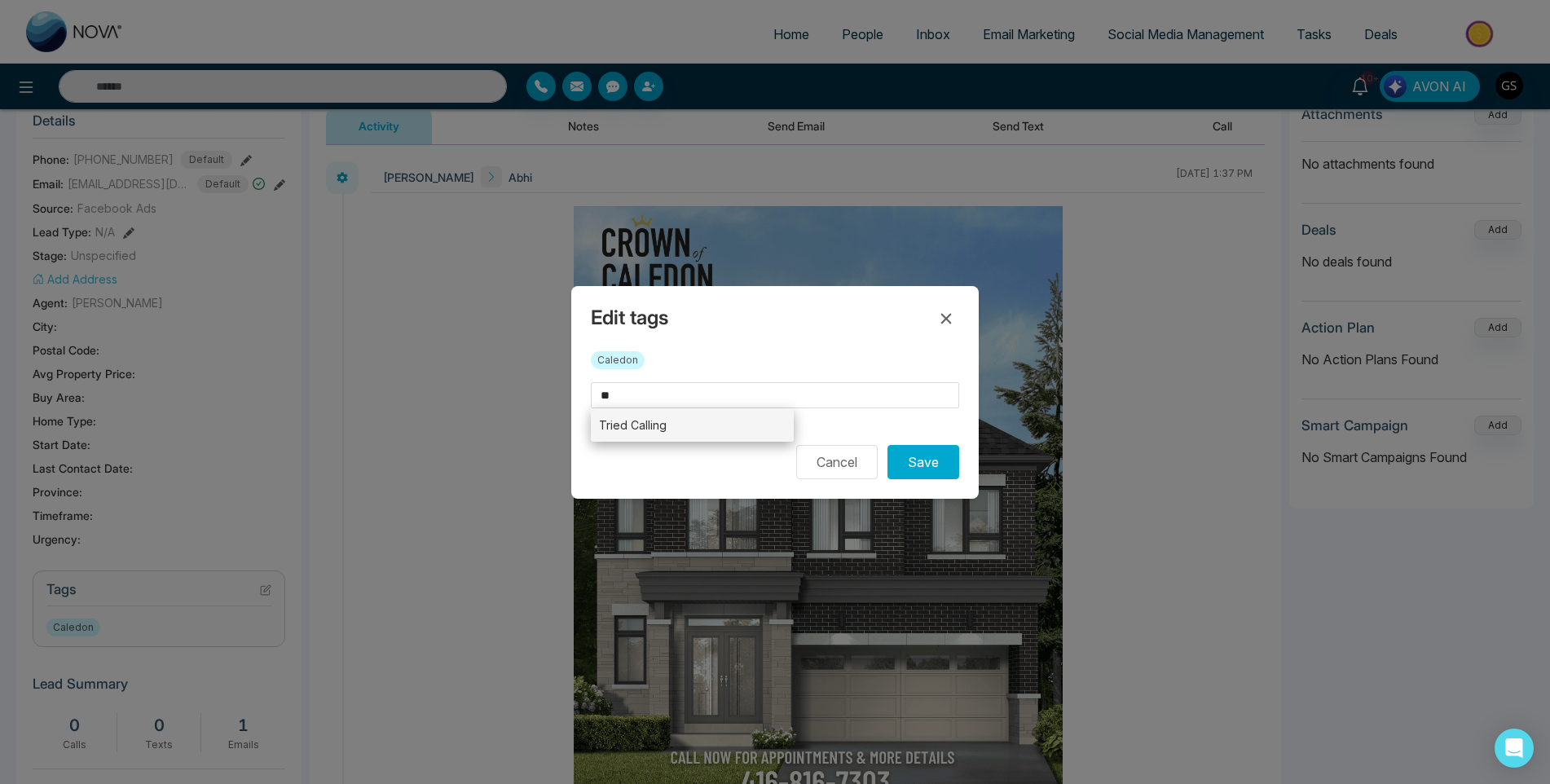
click at [634, 420] on li "Tried Calling" at bounding box center [692, 425] width 203 height 34
type input "**********"
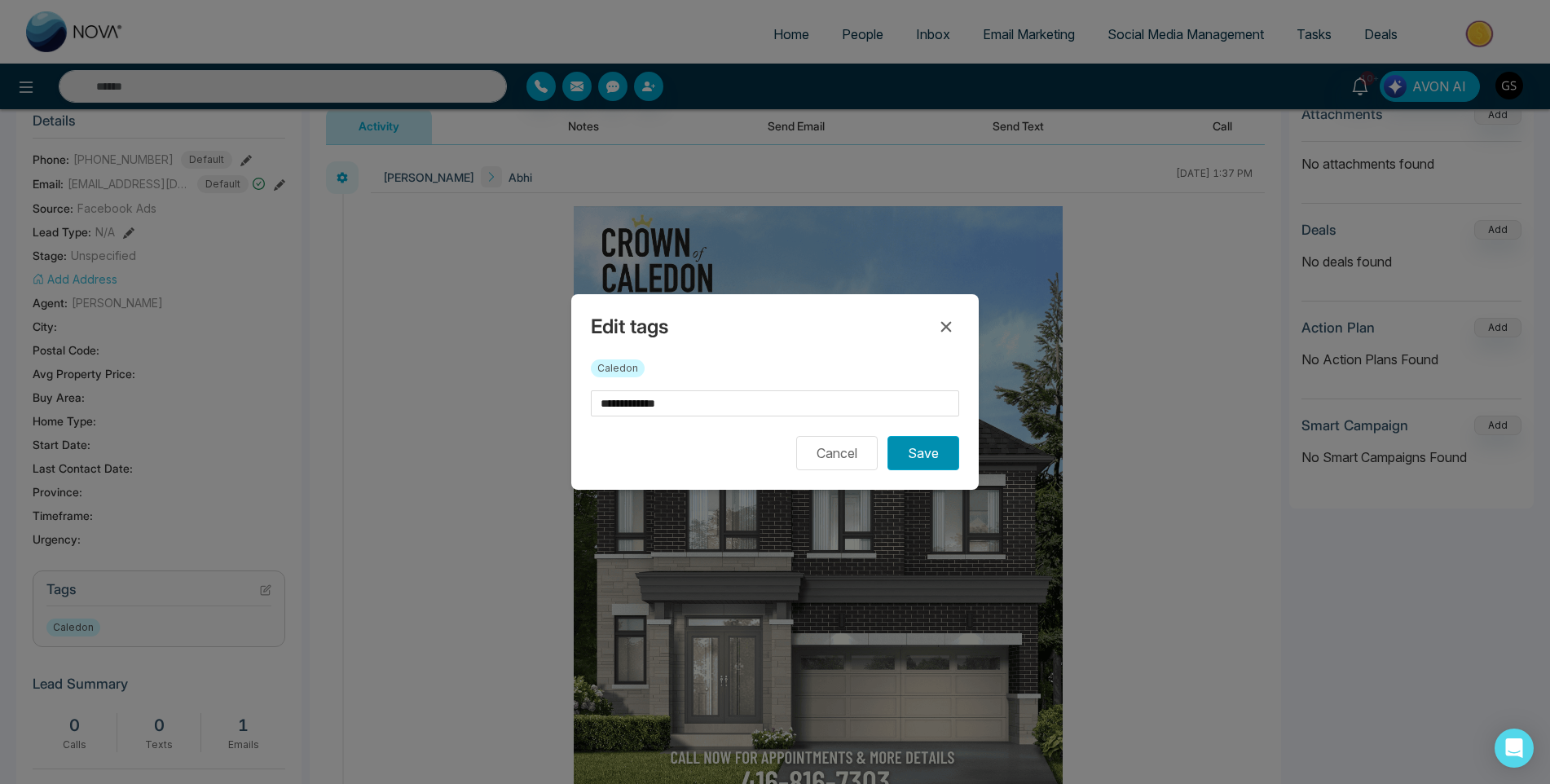
click at [911, 461] on button "Save" at bounding box center [922, 453] width 71 height 34
click at [1024, 154] on div "**********" at bounding box center [775, 392] width 1550 height 784
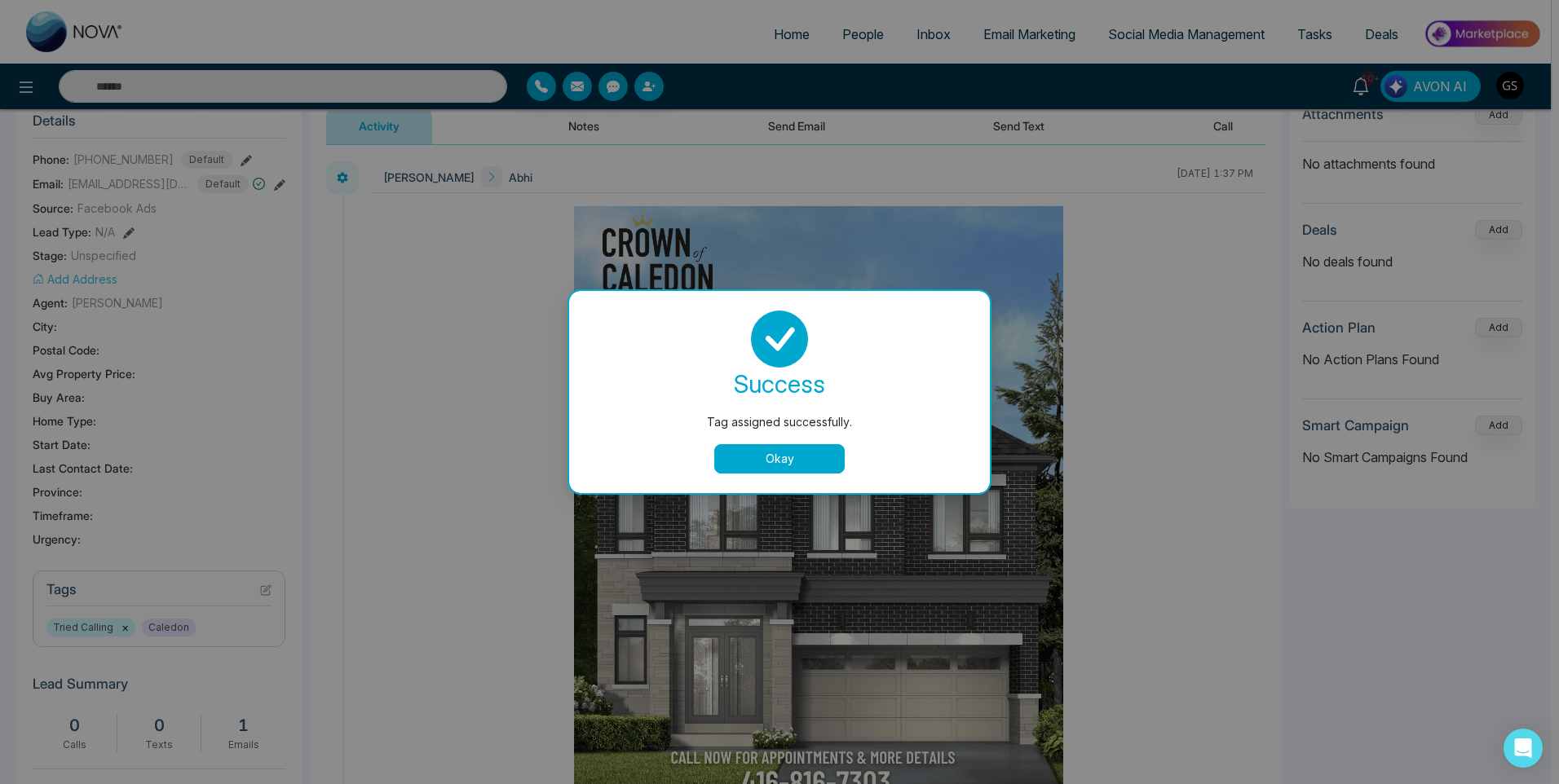
click at [868, 36] on div "Tag assigned successfully. success Tag assigned successfully. Okay" at bounding box center [779, 392] width 1559 height 784
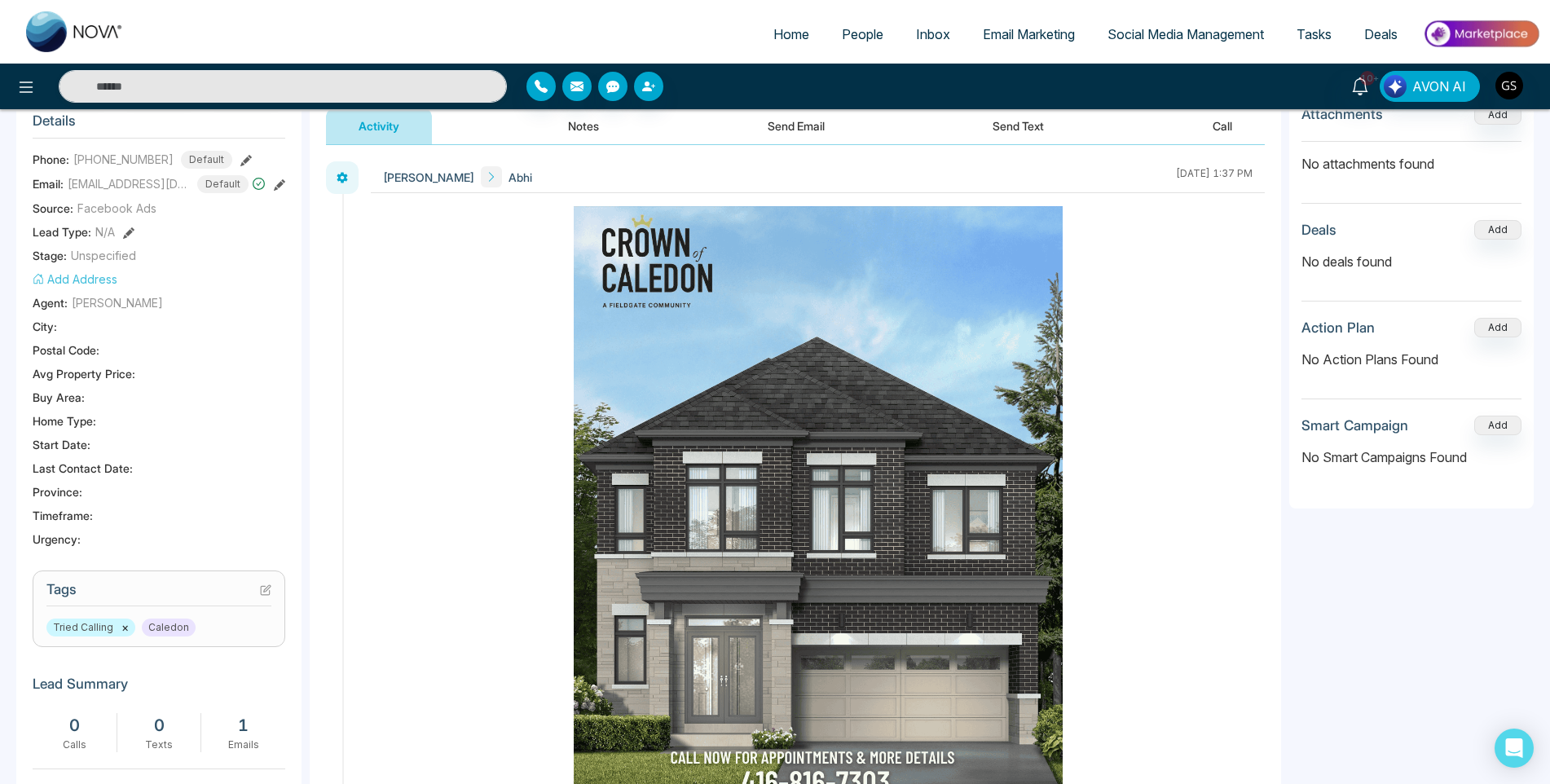
click at [868, 36] on span "People" at bounding box center [862, 34] width 41 height 16
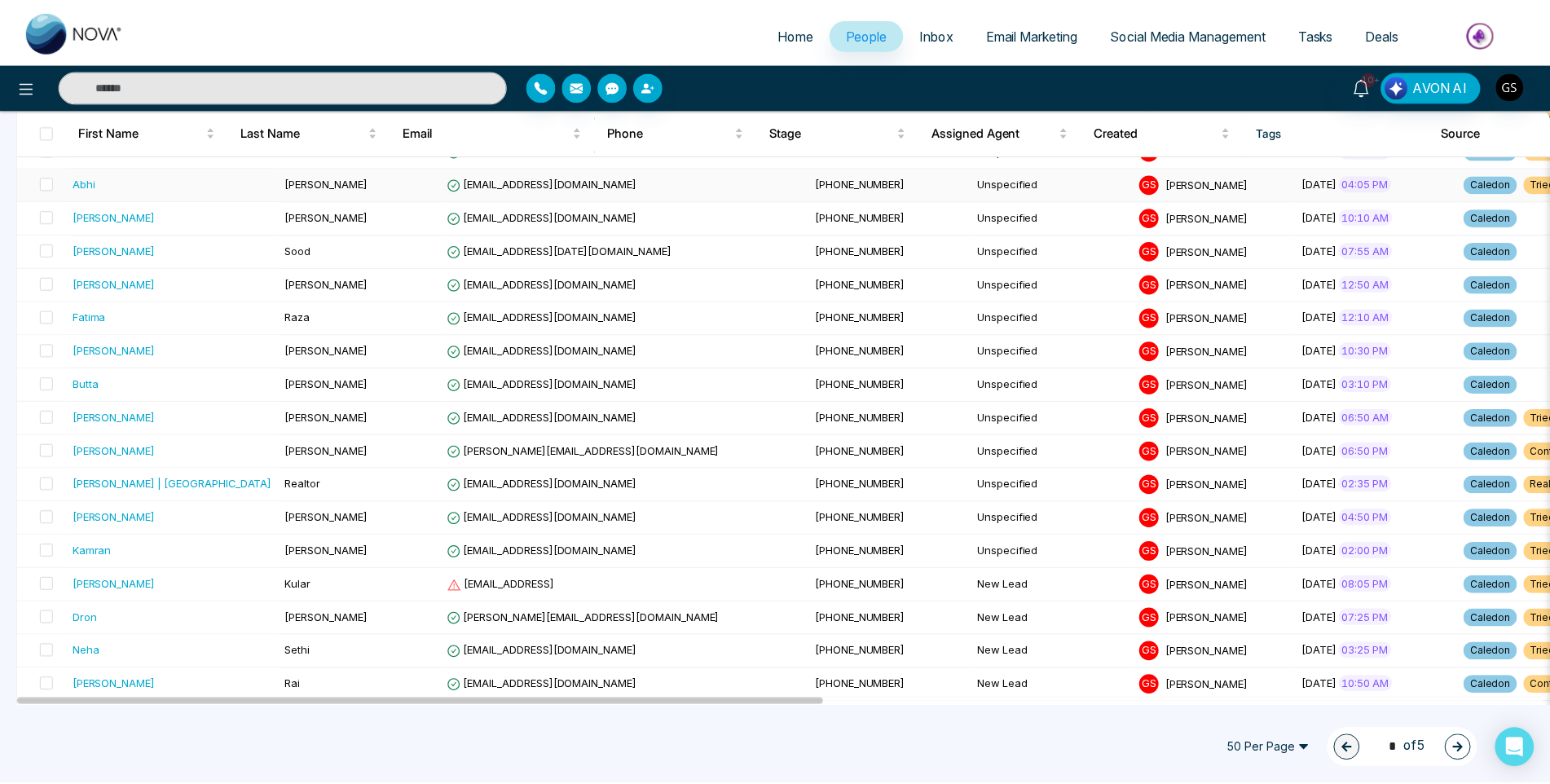
scroll to position [1060, 0]
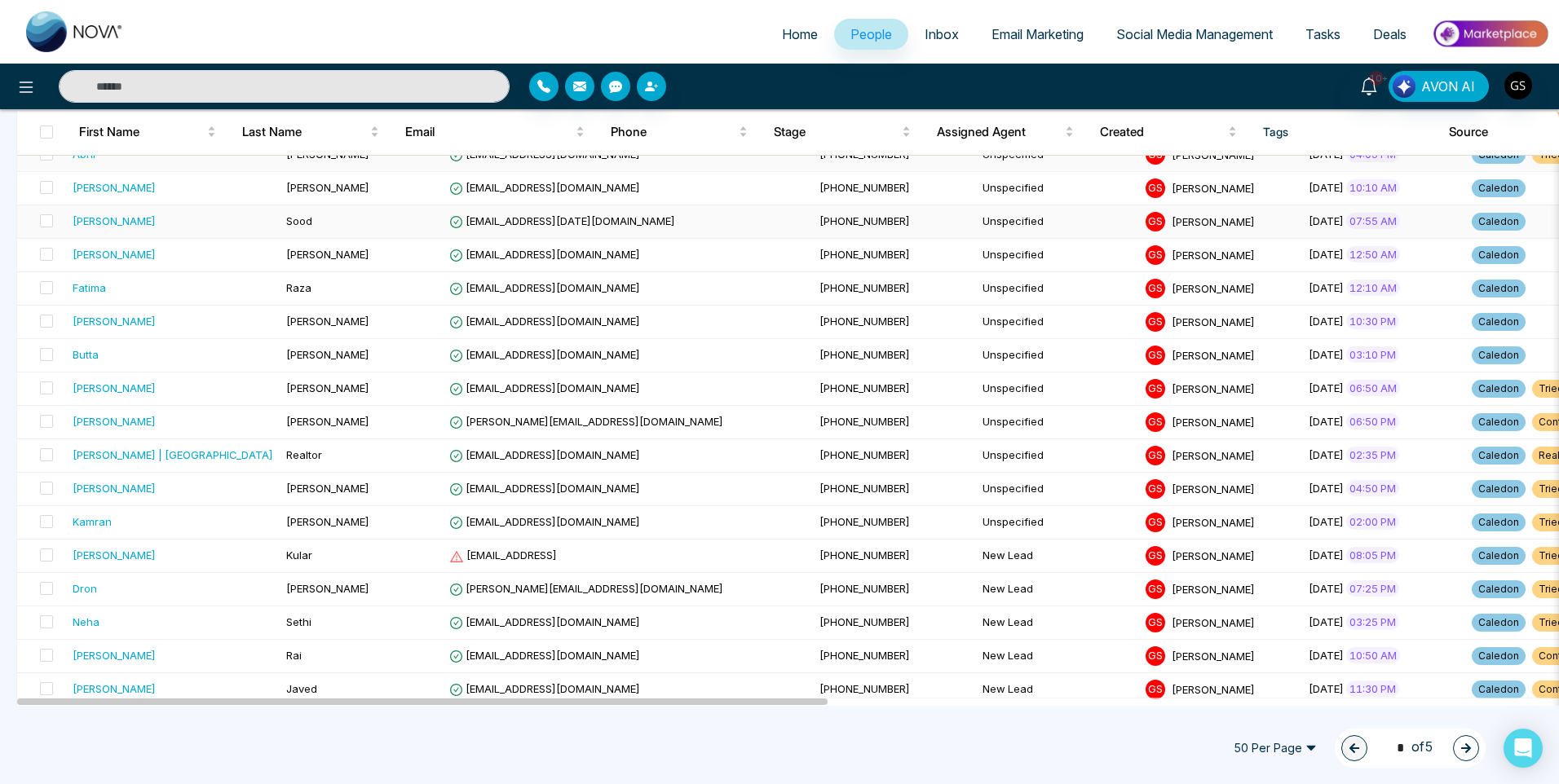
click at [976, 228] on td "Unspecified" at bounding box center [1058, 222] width 163 height 34
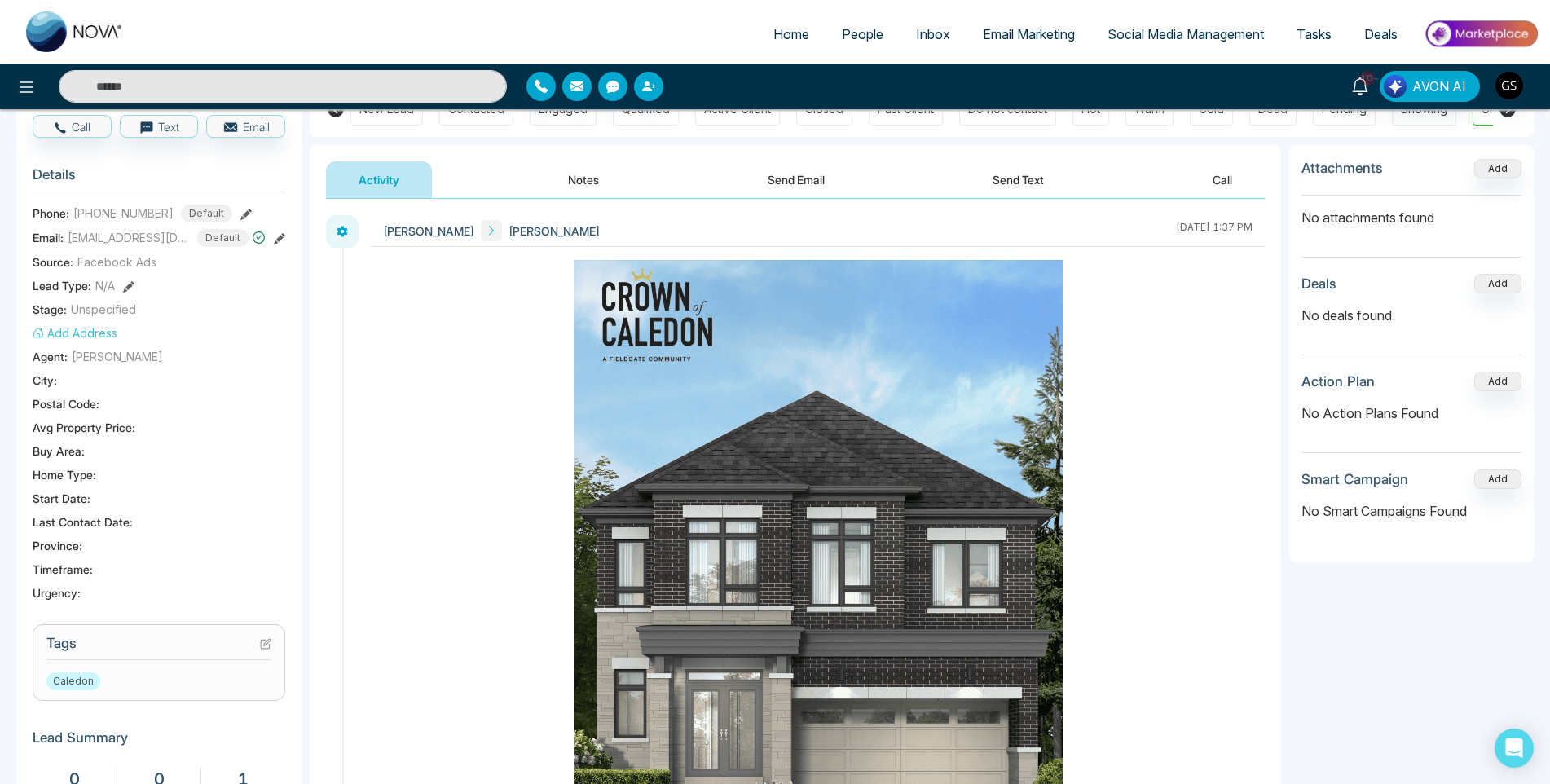
scroll to position [326, 0]
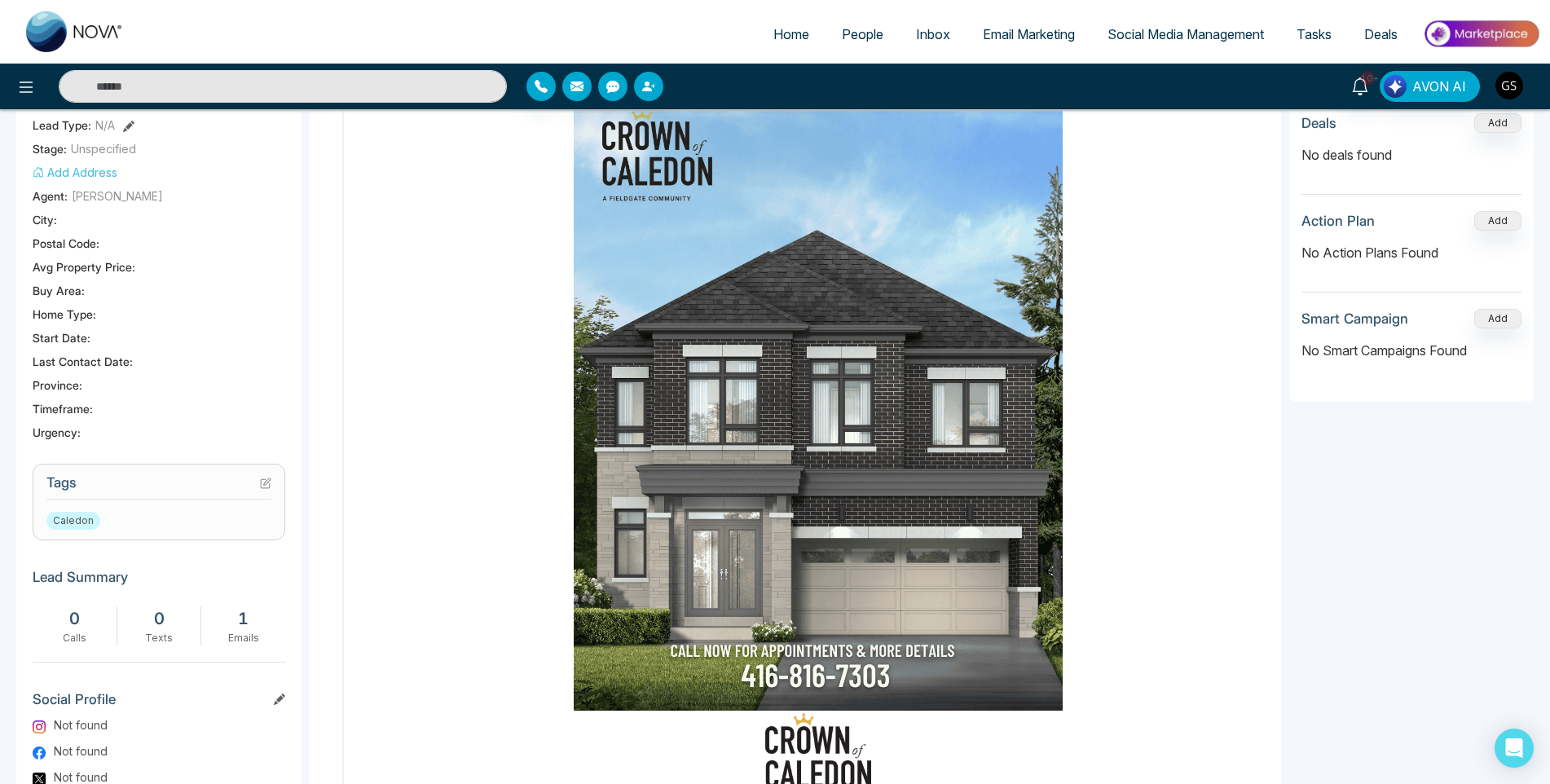
click at [263, 487] on icon at bounding box center [265, 483] width 11 height 11
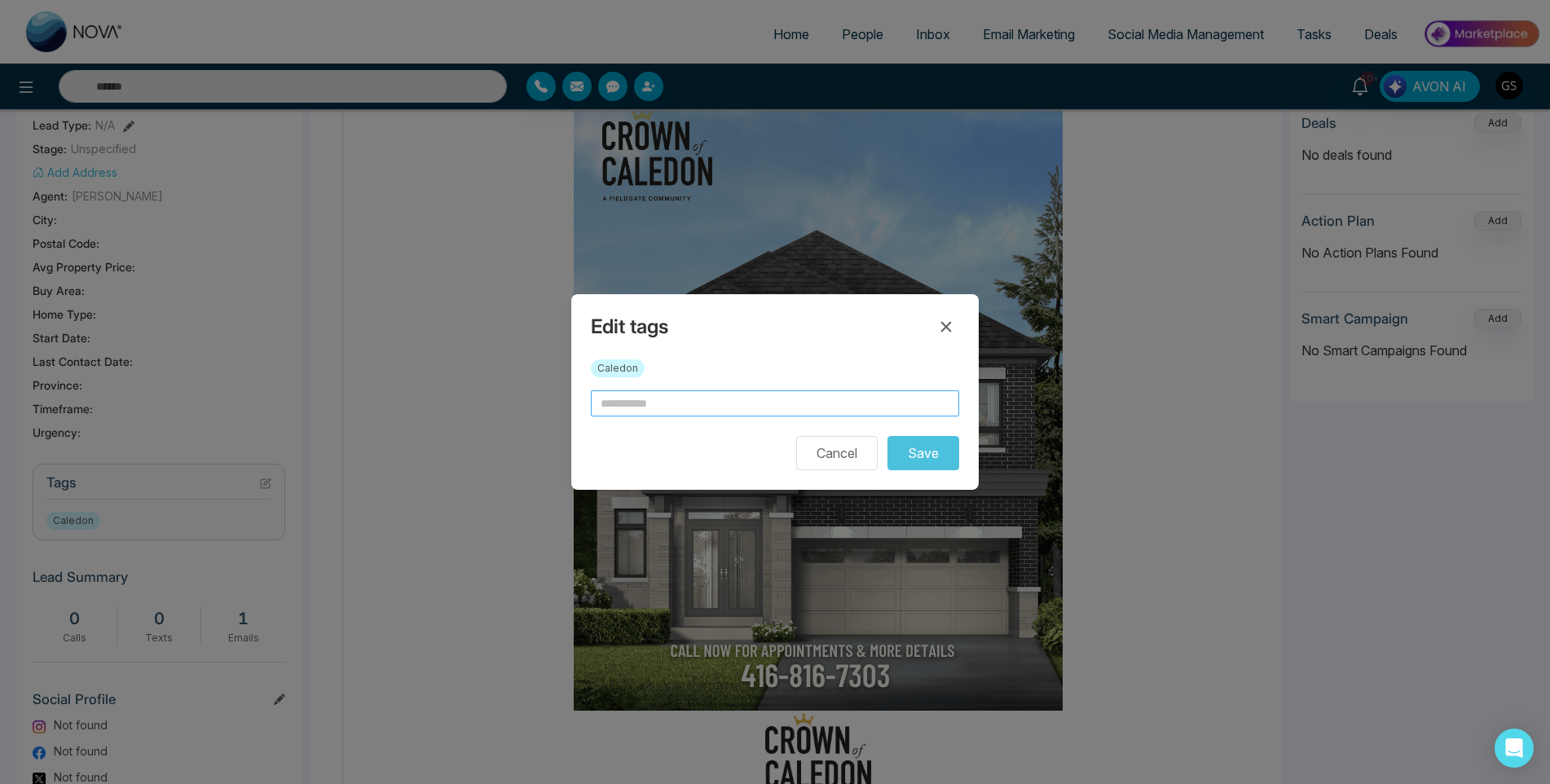
click at [604, 403] on input "text" at bounding box center [775, 403] width 369 height 26
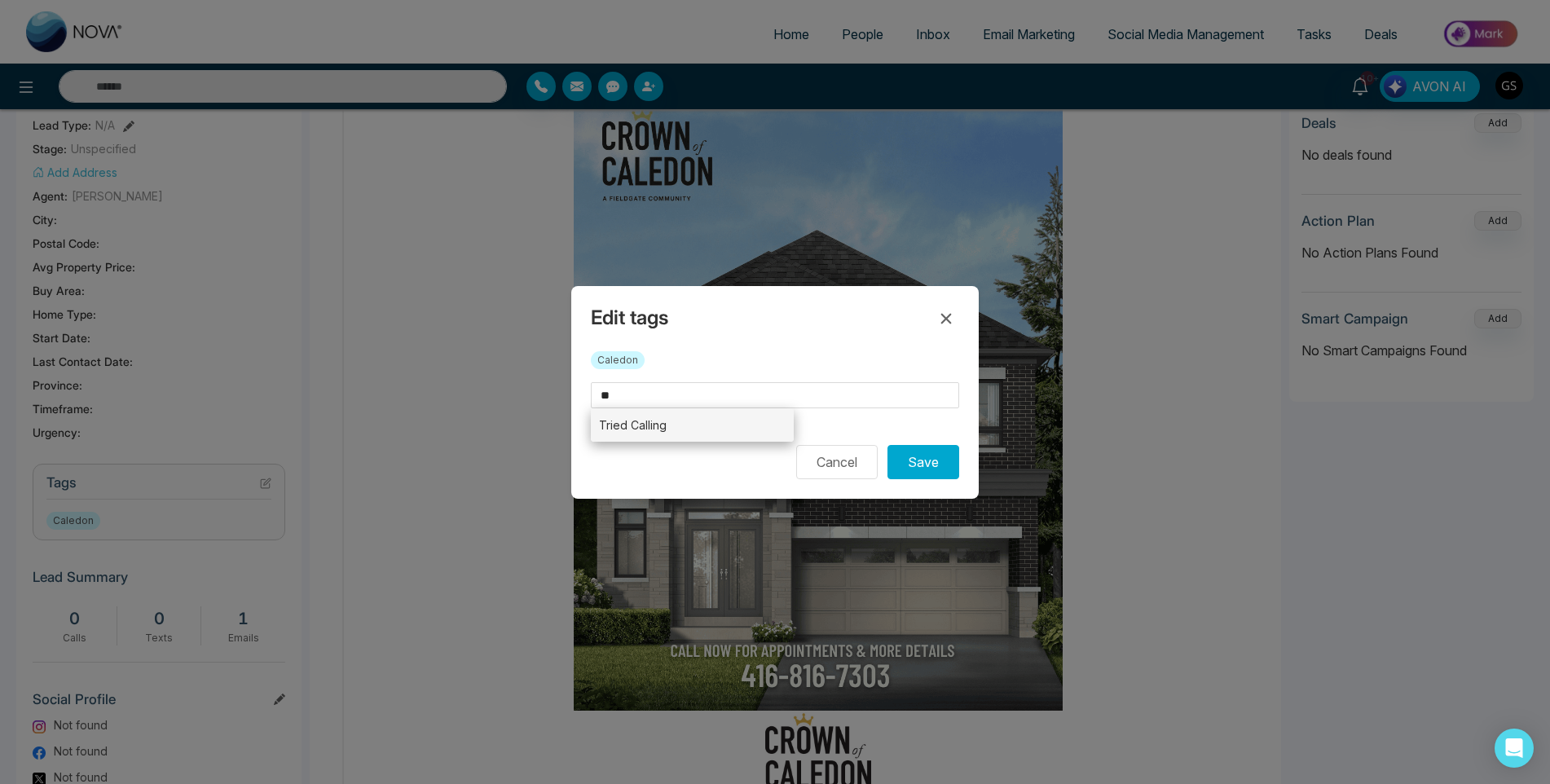
click at [646, 417] on li "Tried Calling" at bounding box center [692, 425] width 203 height 34
type input "**********"
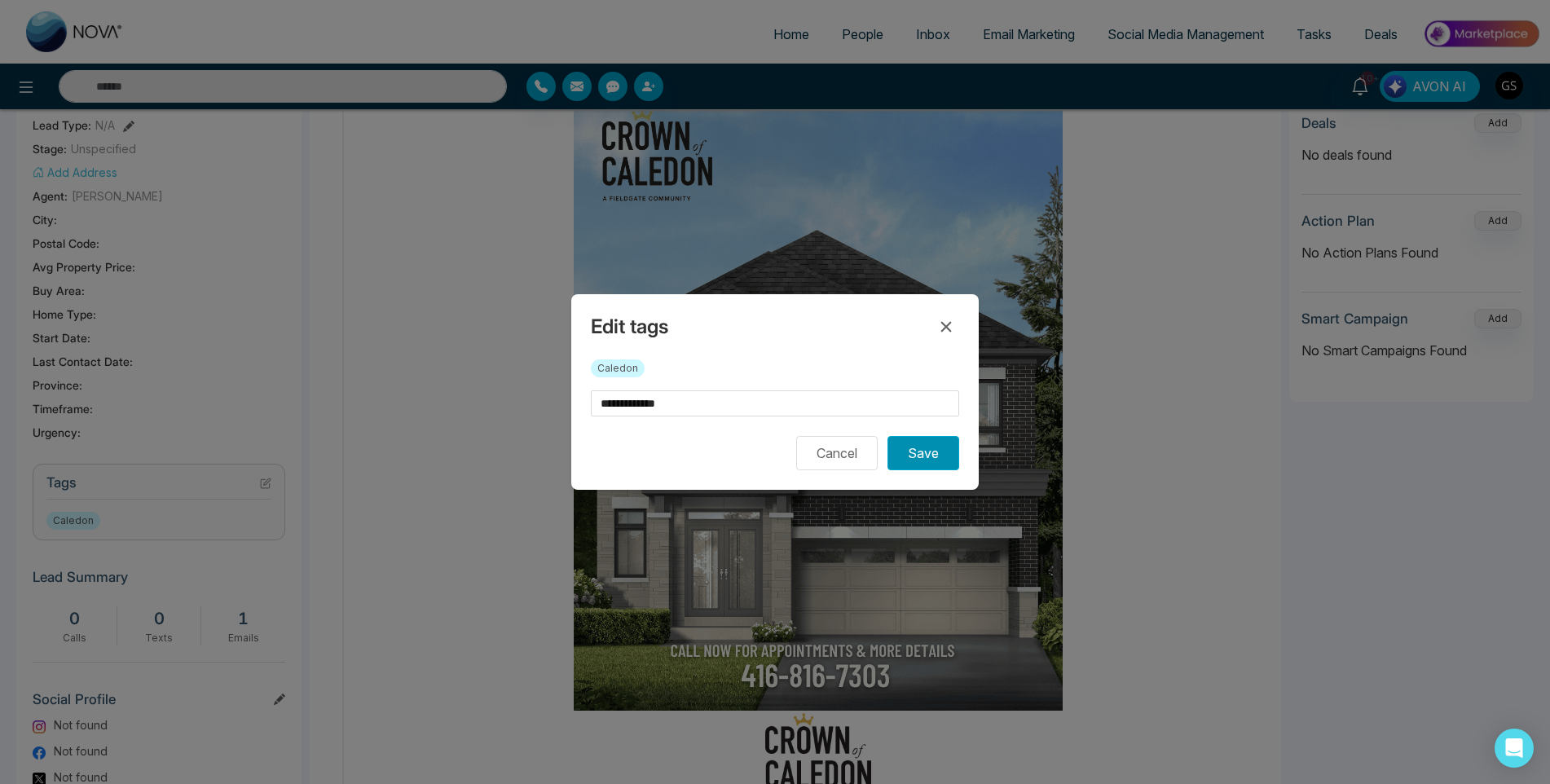
click at [940, 448] on button "Save" at bounding box center [922, 453] width 71 height 34
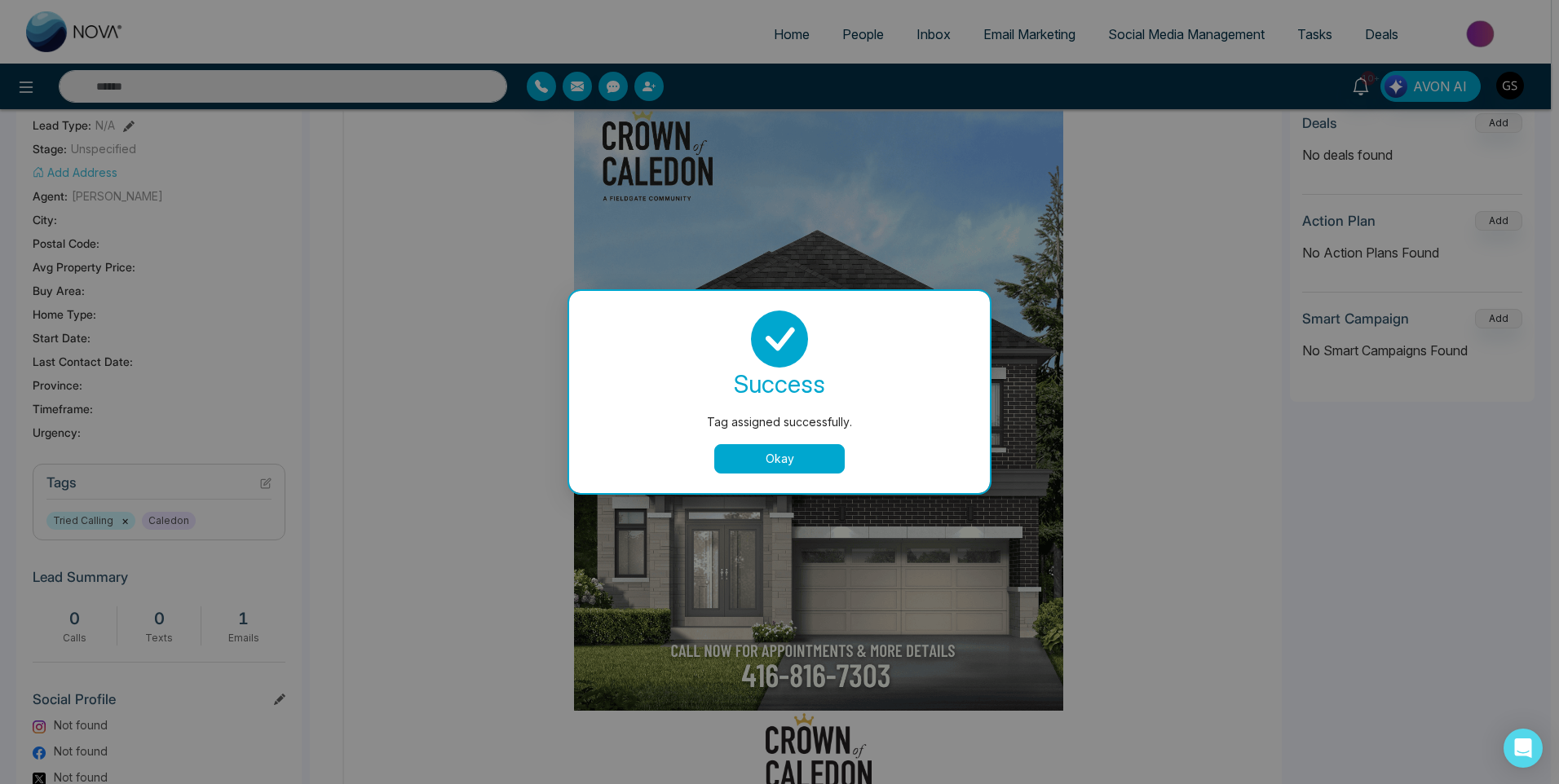
click at [799, 462] on button "Okay" at bounding box center [780, 459] width 131 height 29
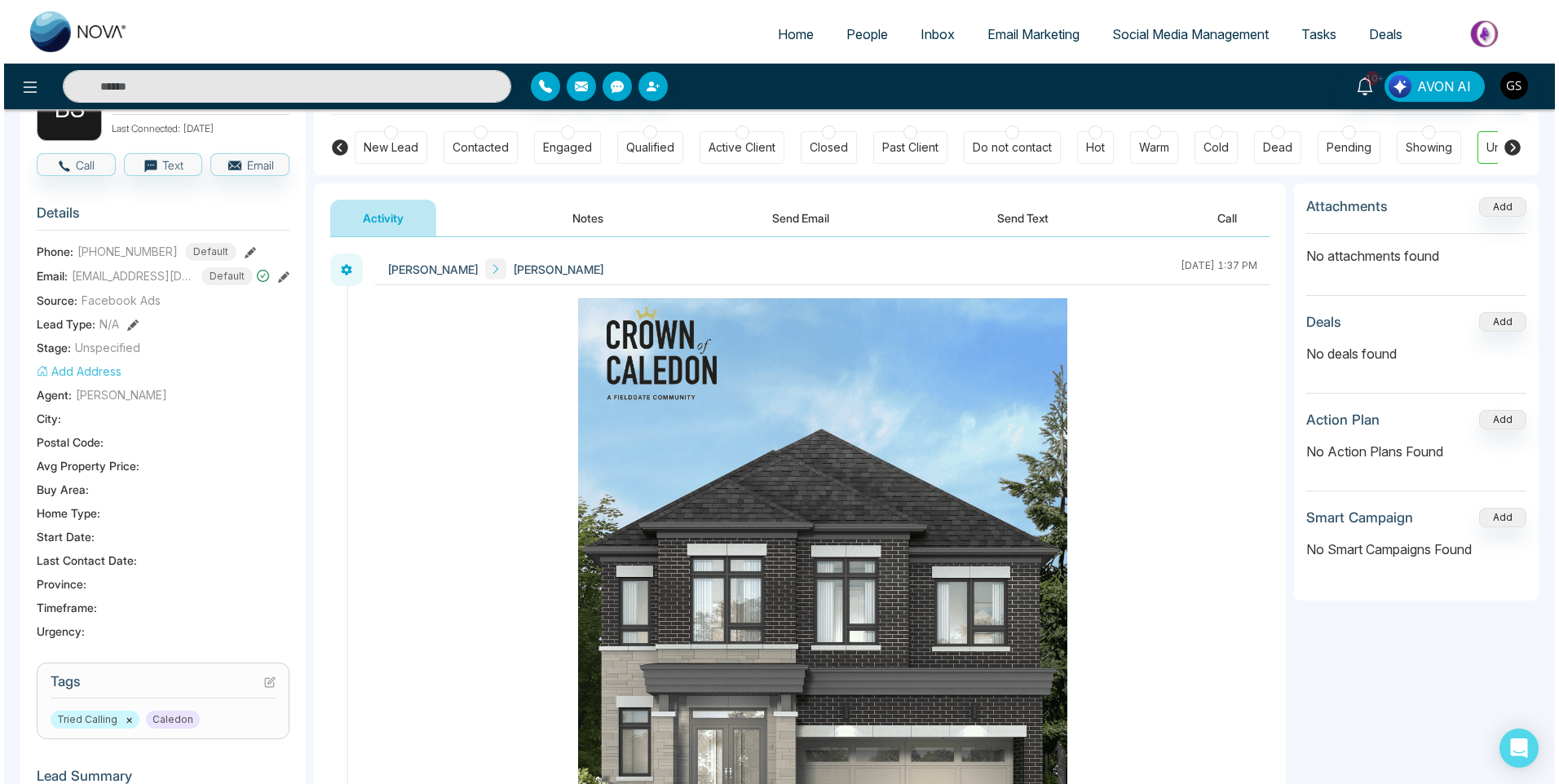
scroll to position [0, 0]
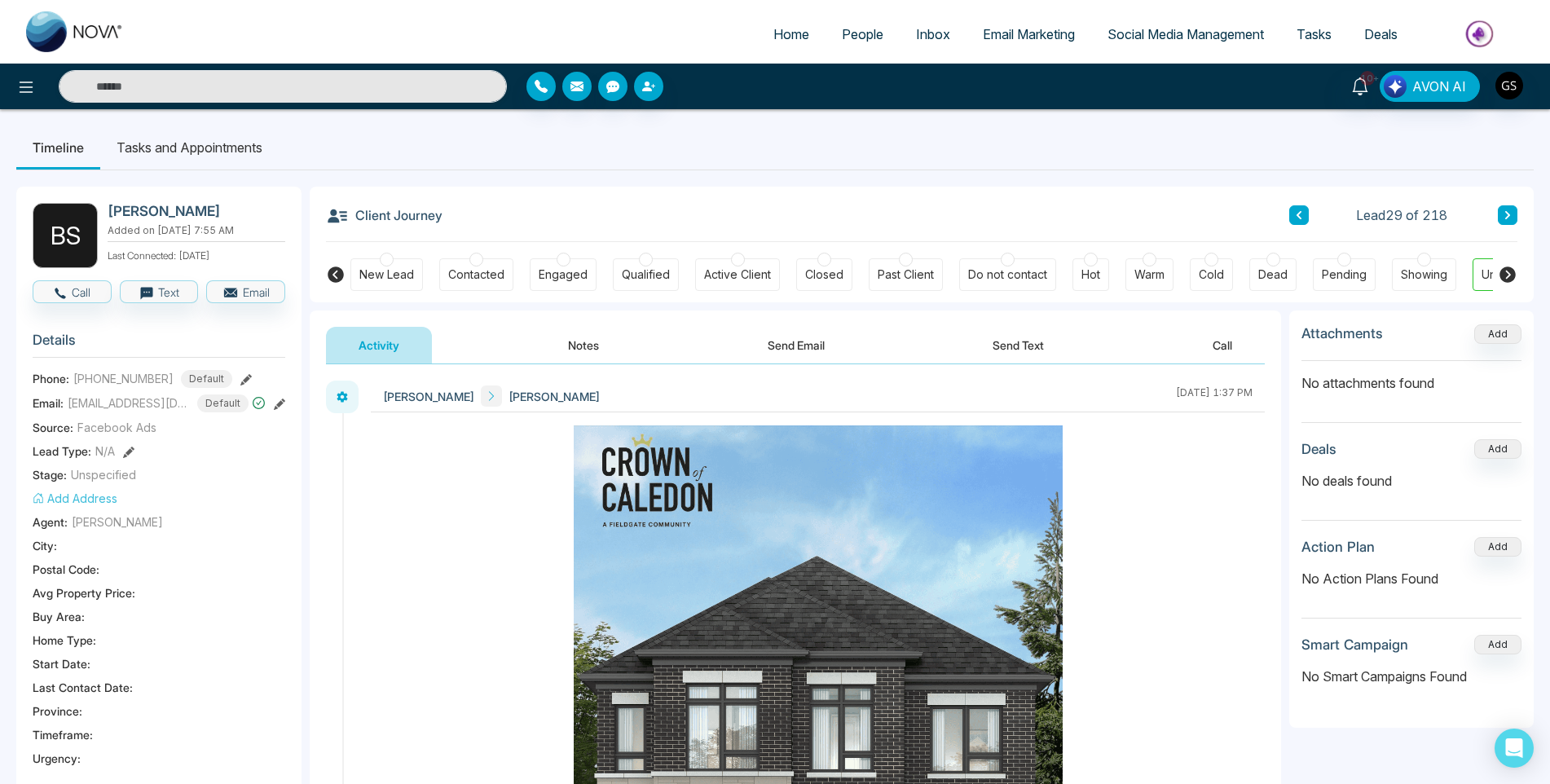
click at [842, 28] on span "People" at bounding box center [862, 34] width 41 height 16
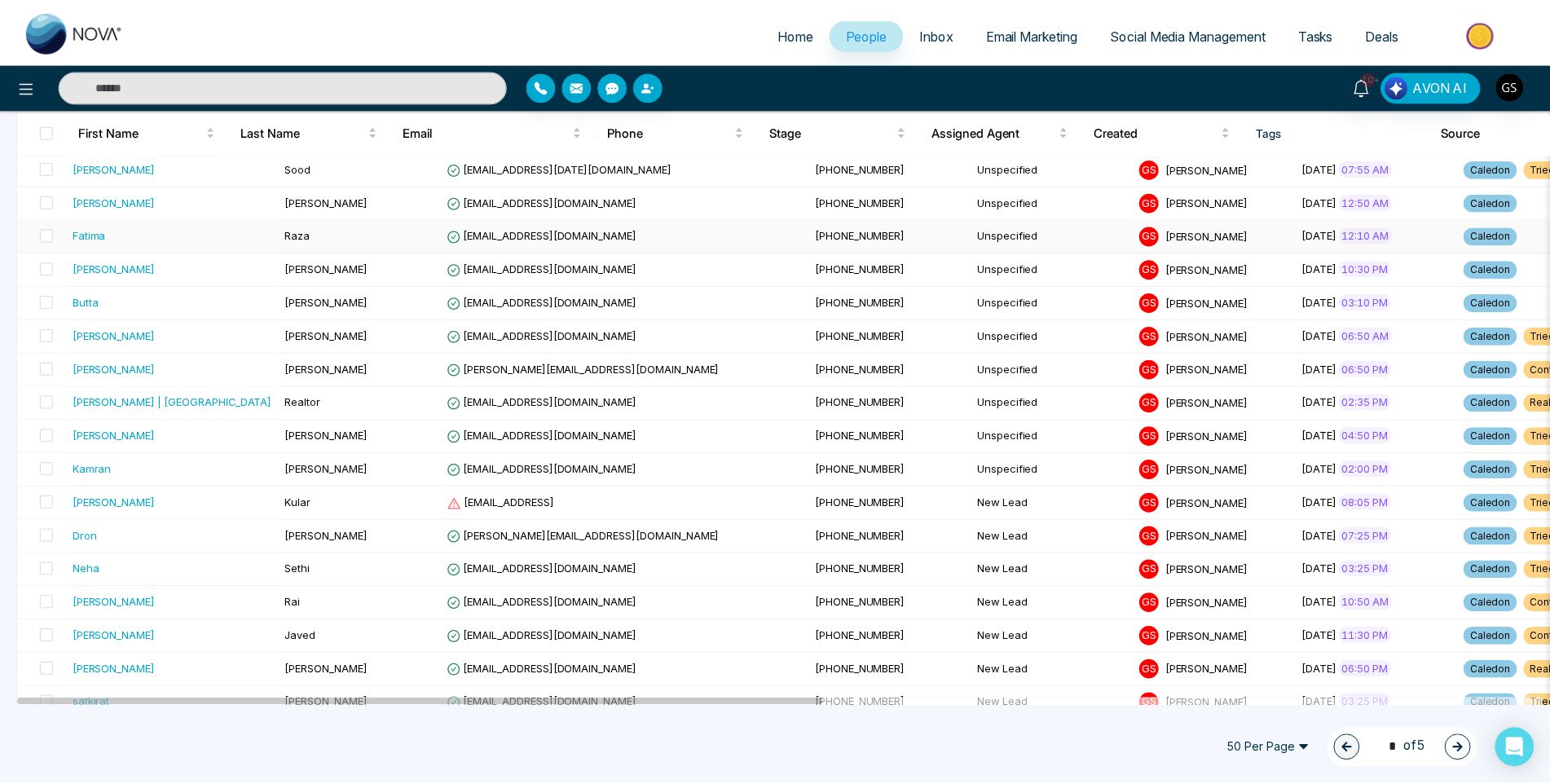
scroll to position [1141, 0]
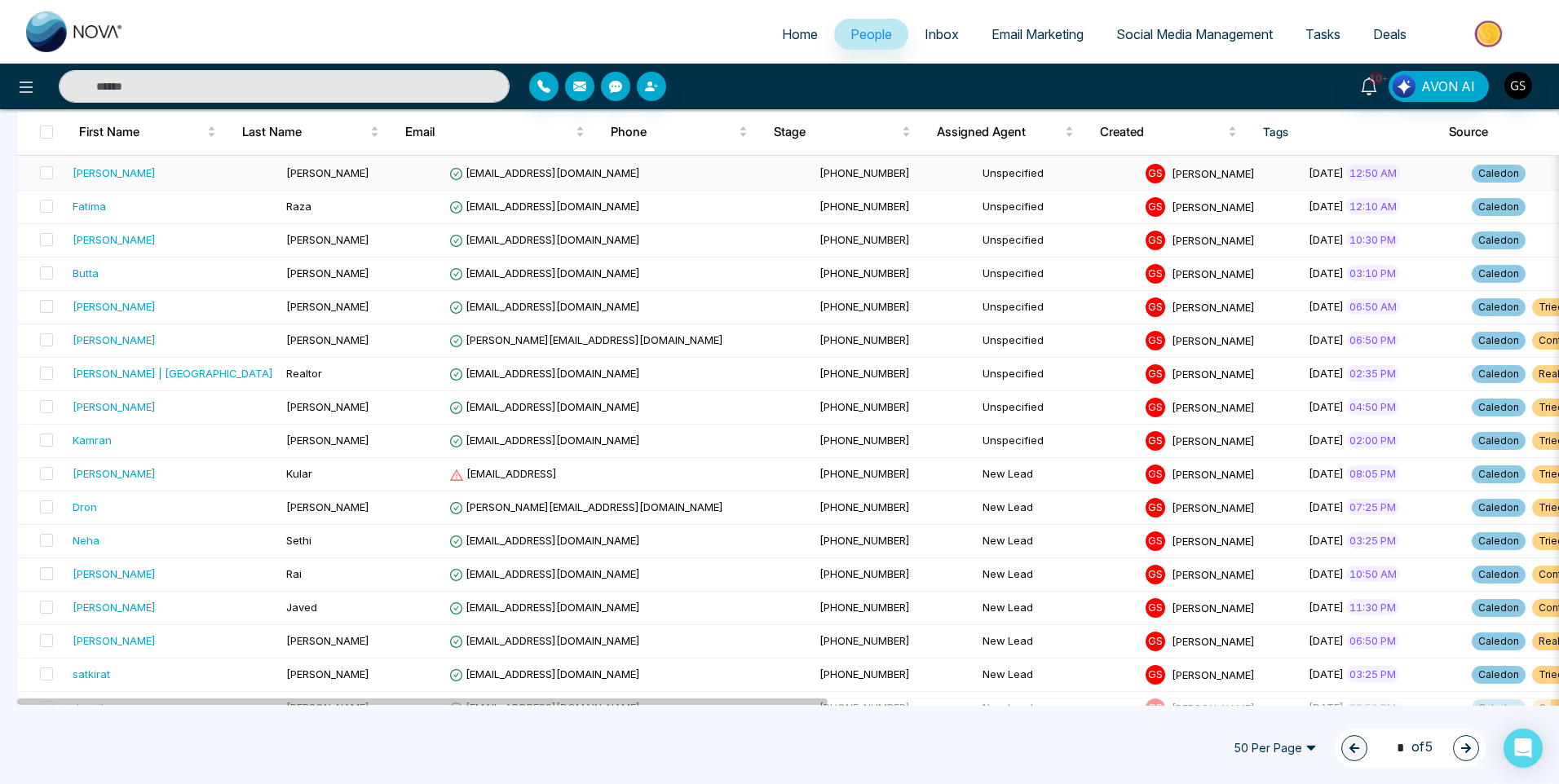
click at [819, 168] on span "[PHONE_NUMBER]" at bounding box center [864, 172] width 90 height 13
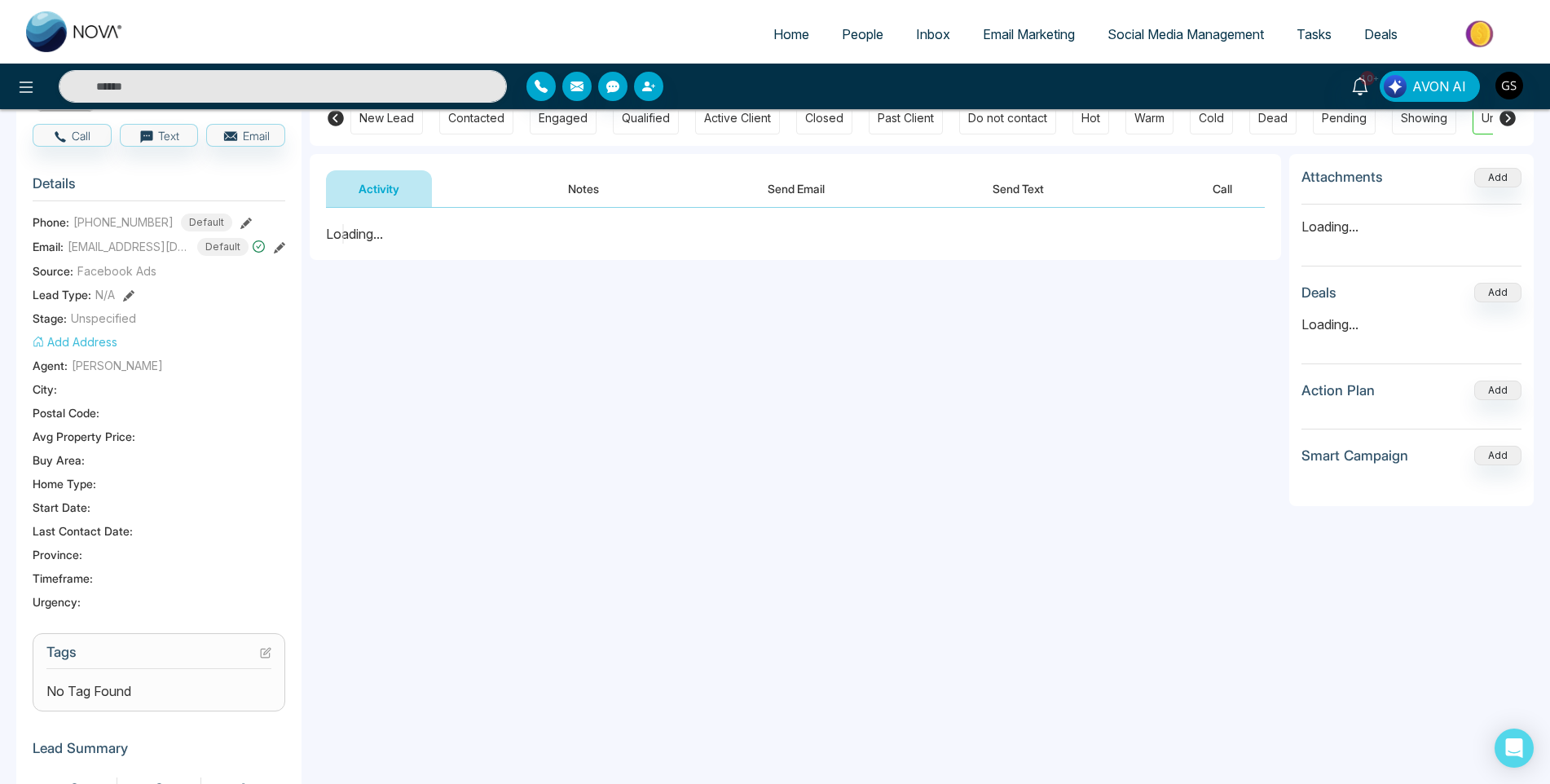
scroll to position [163, 0]
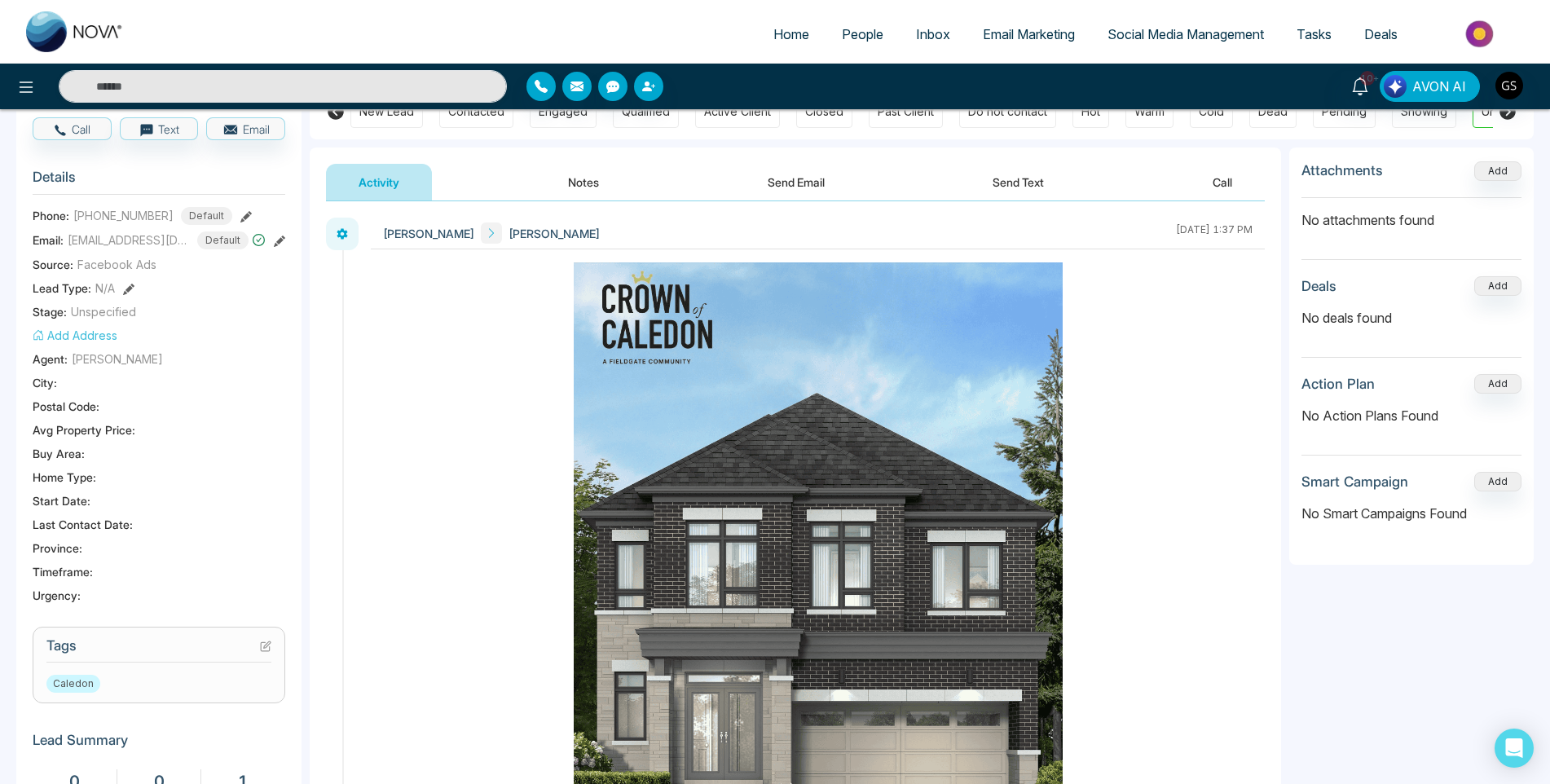
click at [260, 652] on icon at bounding box center [265, 646] width 9 height 9
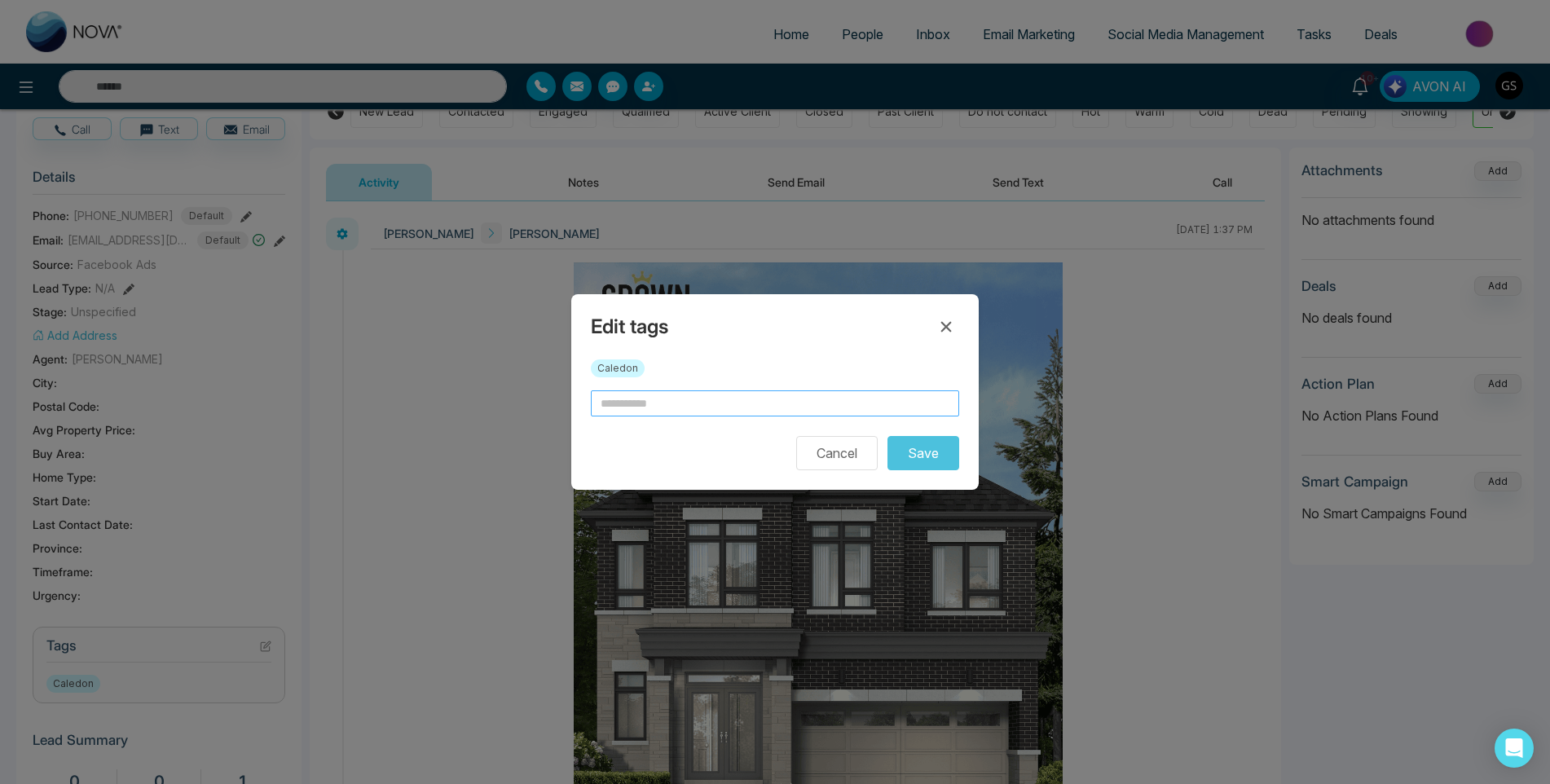
click at [657, 414] on input "text" at bounding box center [775, 403] width 369 height 26
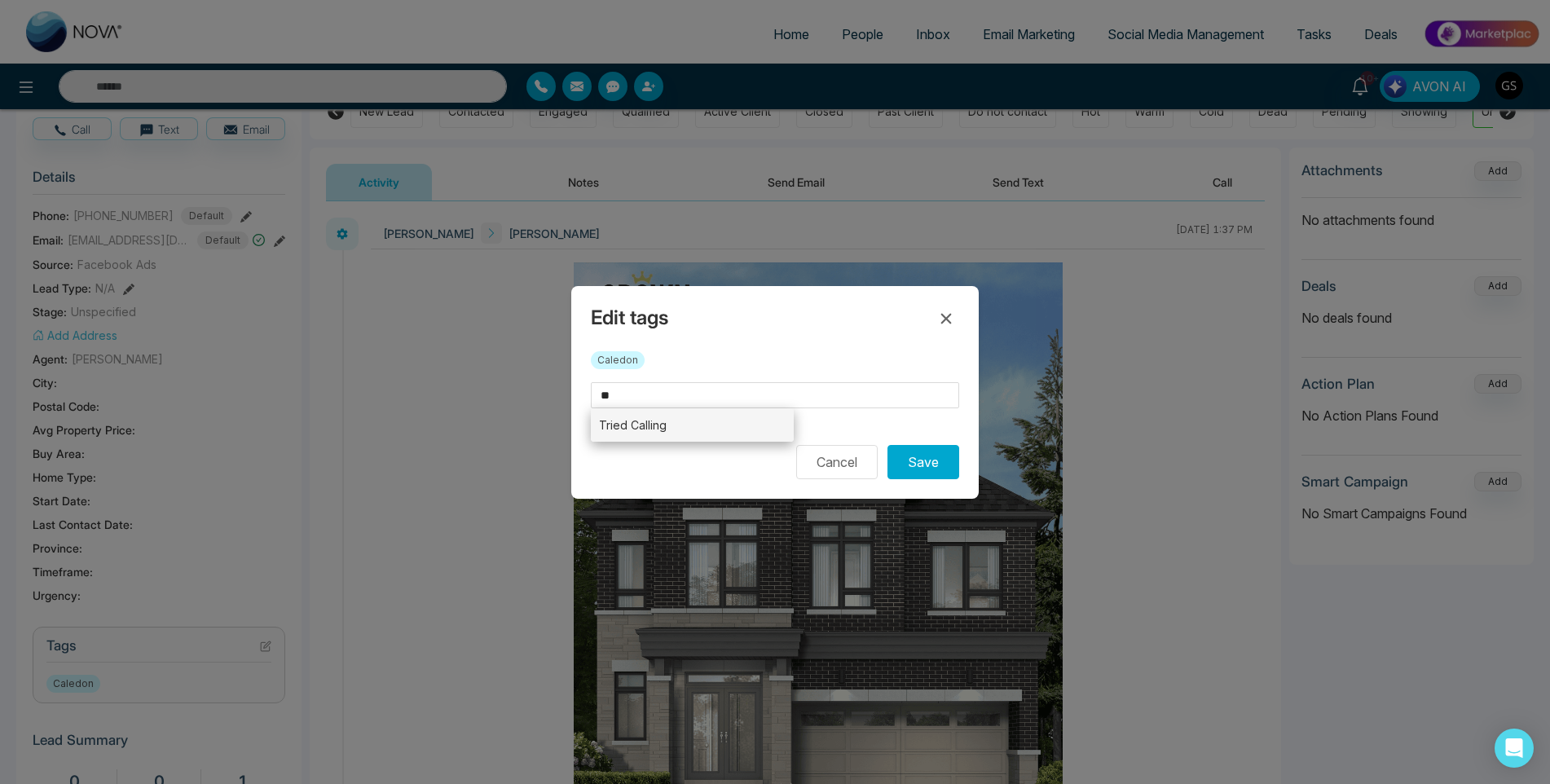
click at [695, 420] on li "Tried Calling" at bounding box center [692, 425] width 203 height 34
type input "**********"
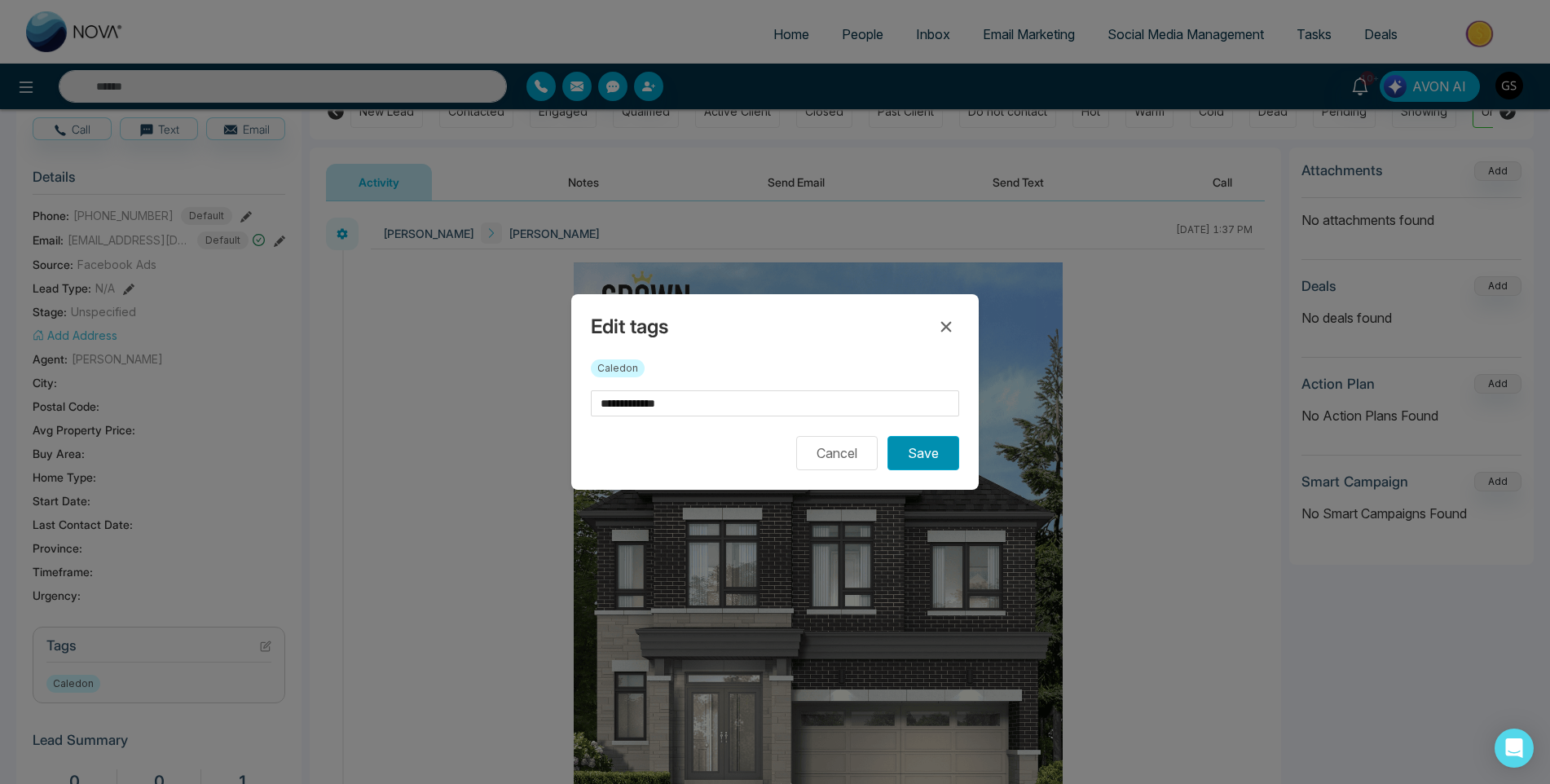
click at [899, 444] on button "Save" at bounding box center [922, 453] width 71 height 34
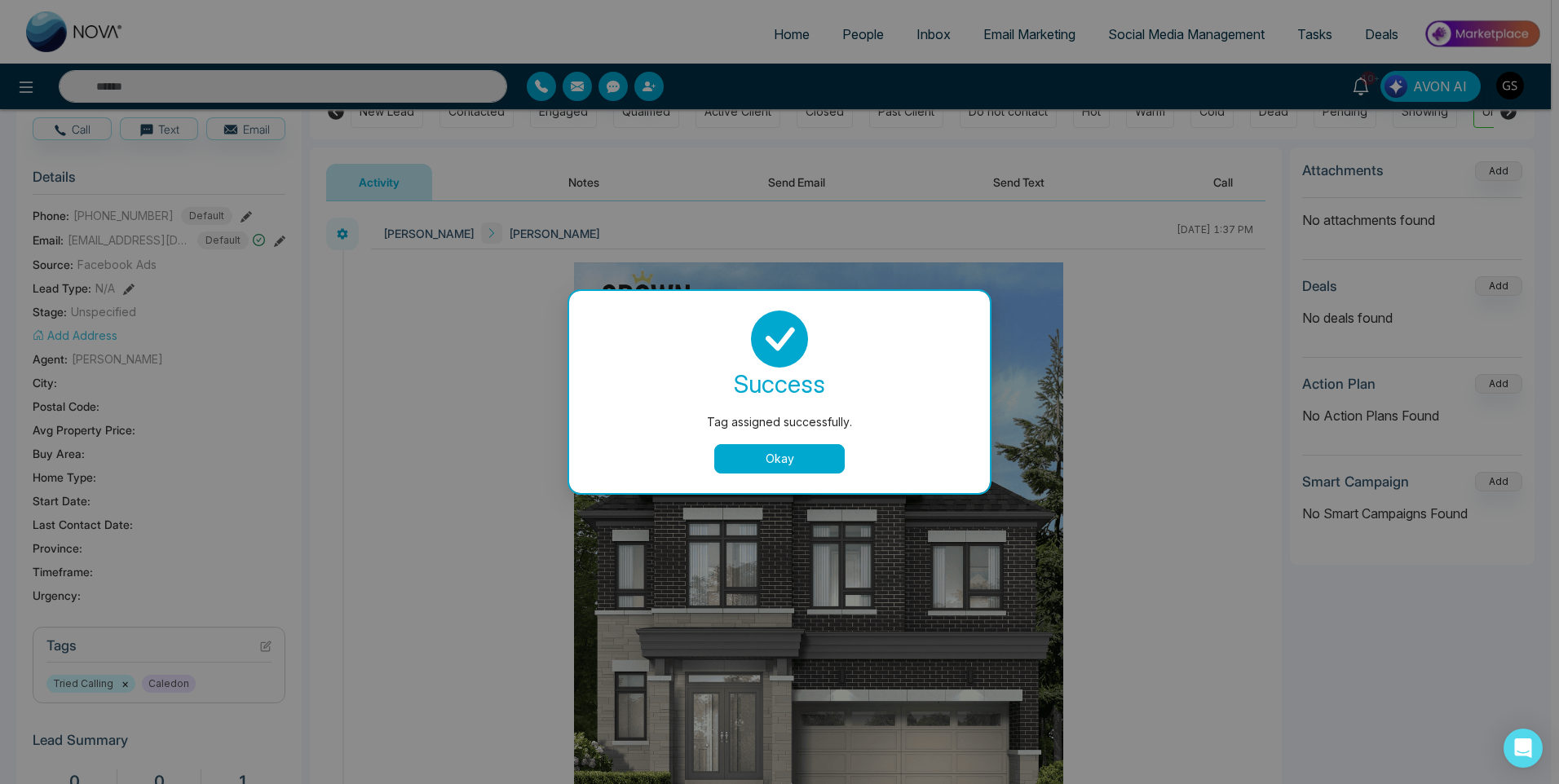
click at [858, 40] on div "Tag assigned successfully. success Tag assigned successfully. Okay" at bounding box center [779, 392] width 1559 height 784
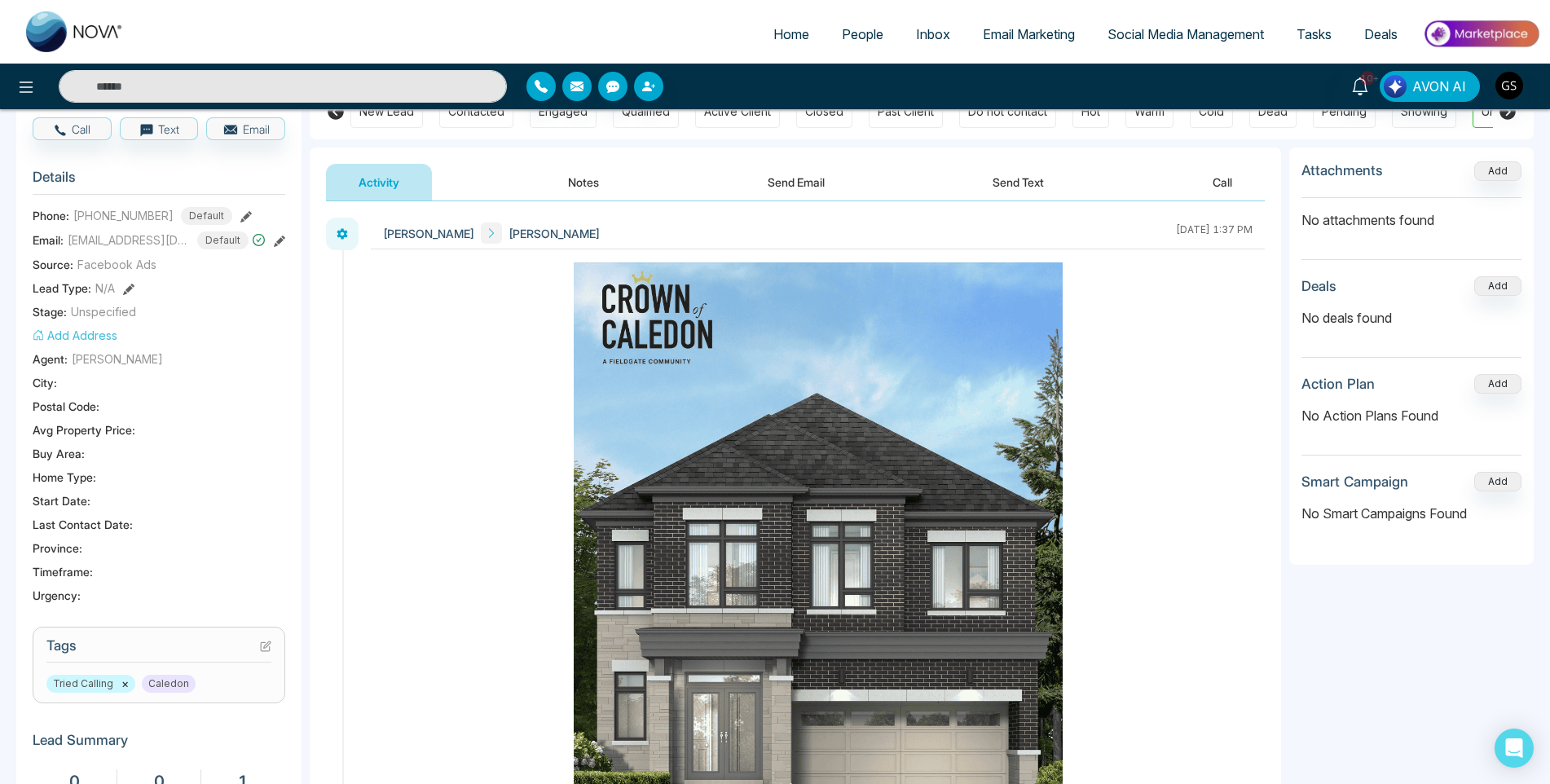
click at [858, 40] on span "People" at bounding box center [862, 34] width 41 height 16
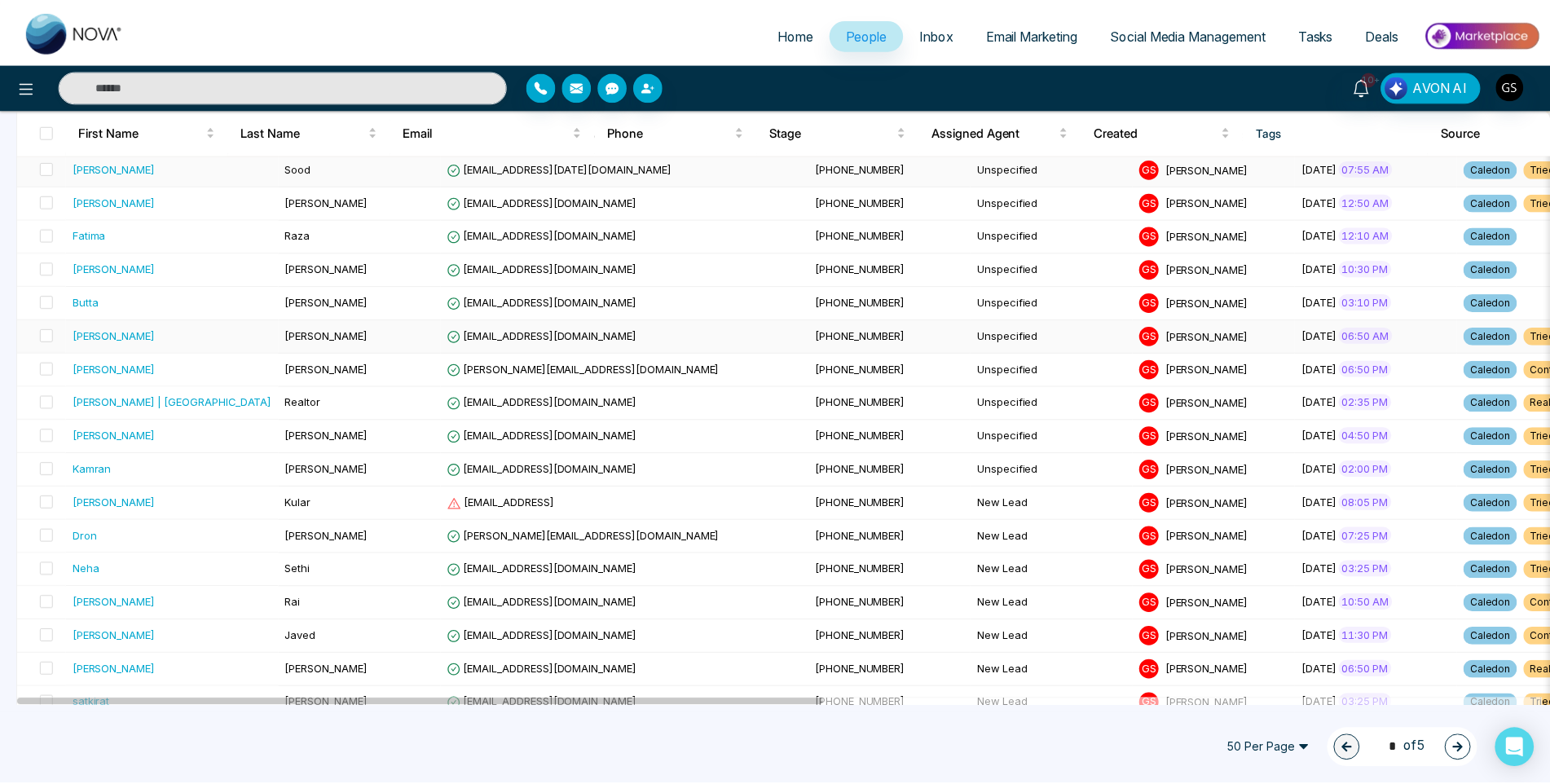
scroll to position [1141, 0]
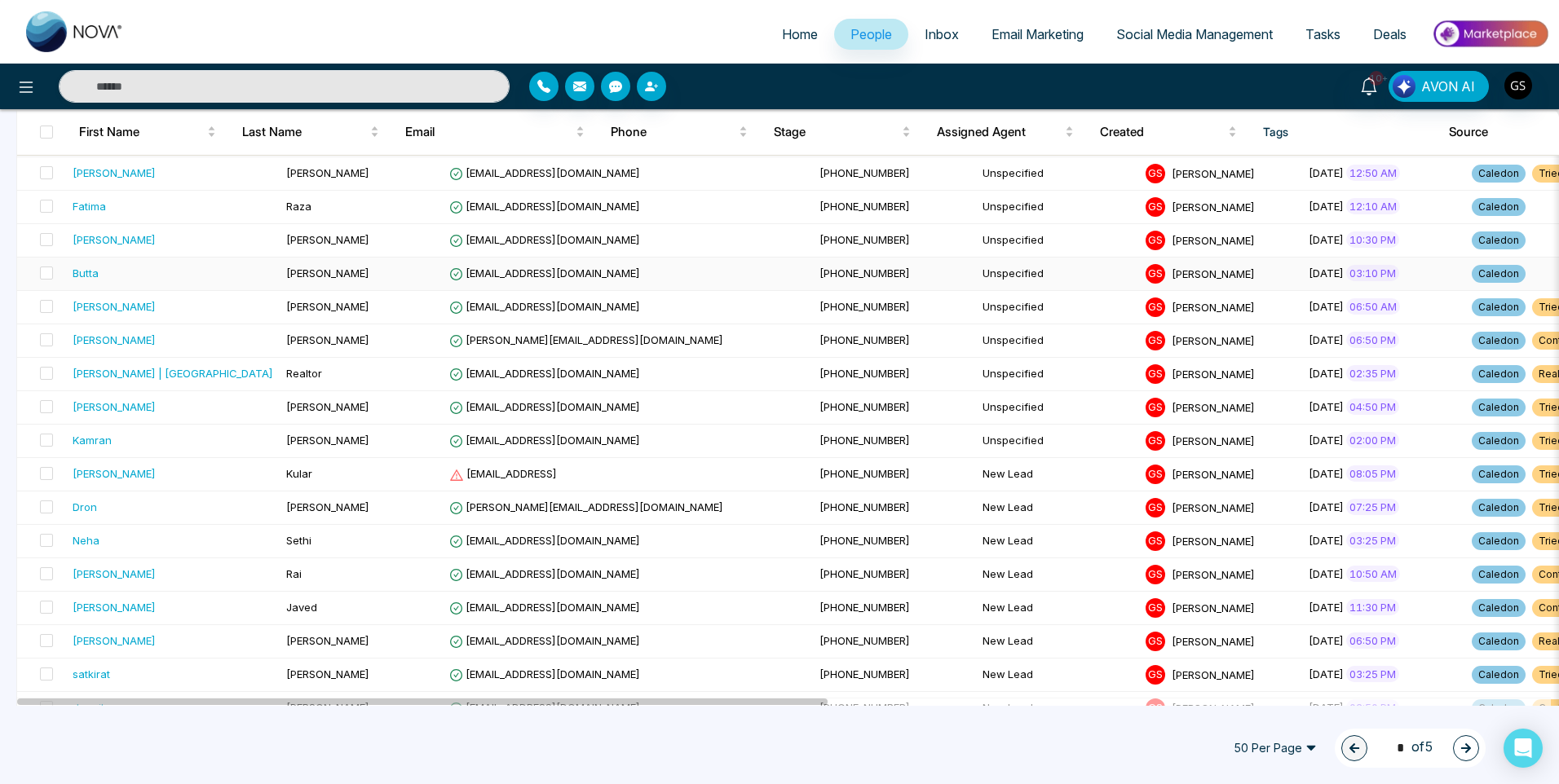
click at [813, 259] on td "[PHONE_NUMBER]" at bounding box center [894, 274] width 163 height 34
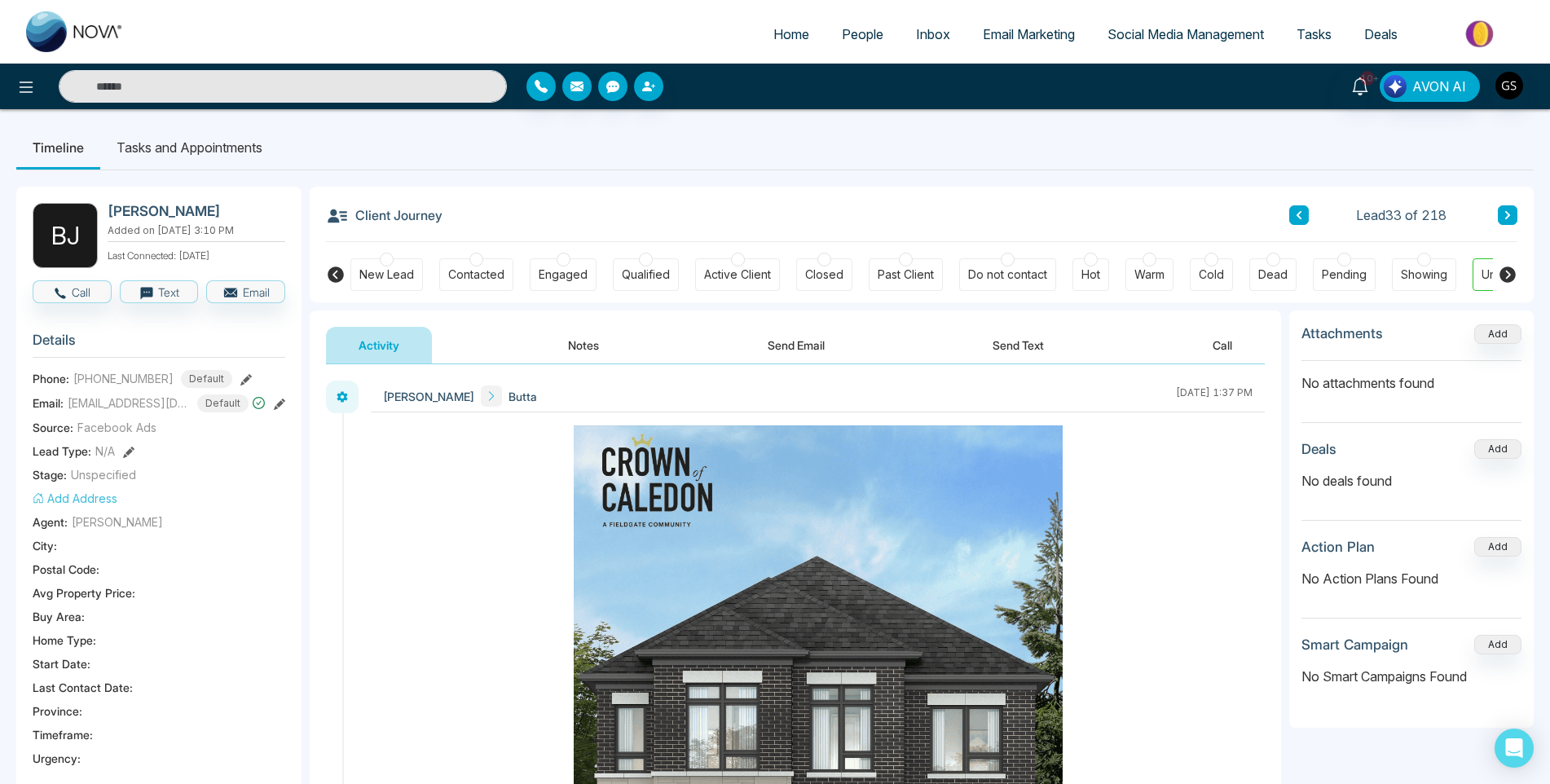
click at [1305, 223] on button at bounding box center [1299, 215] width 20 height 20
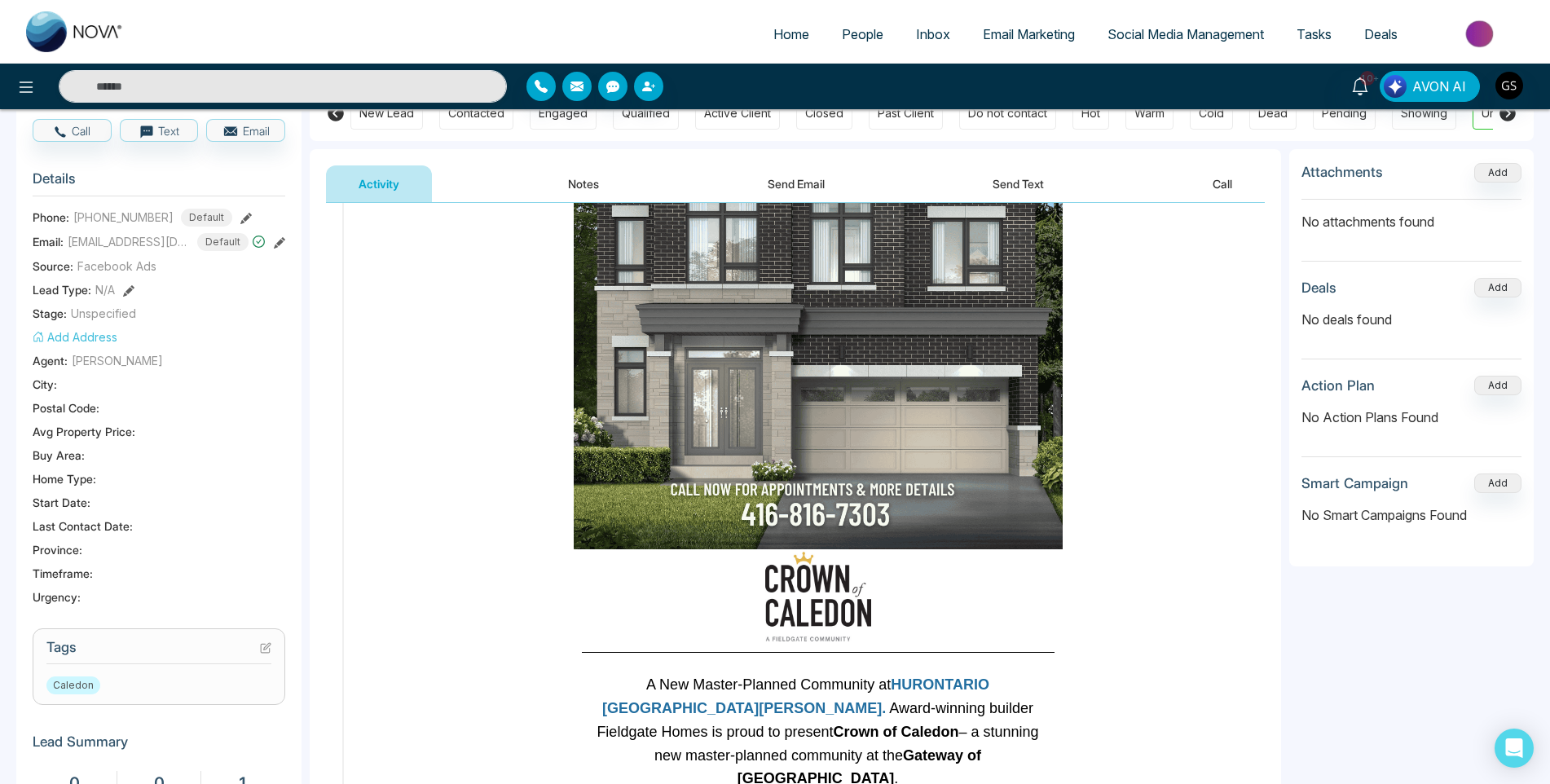
scroll to position [407, 0]
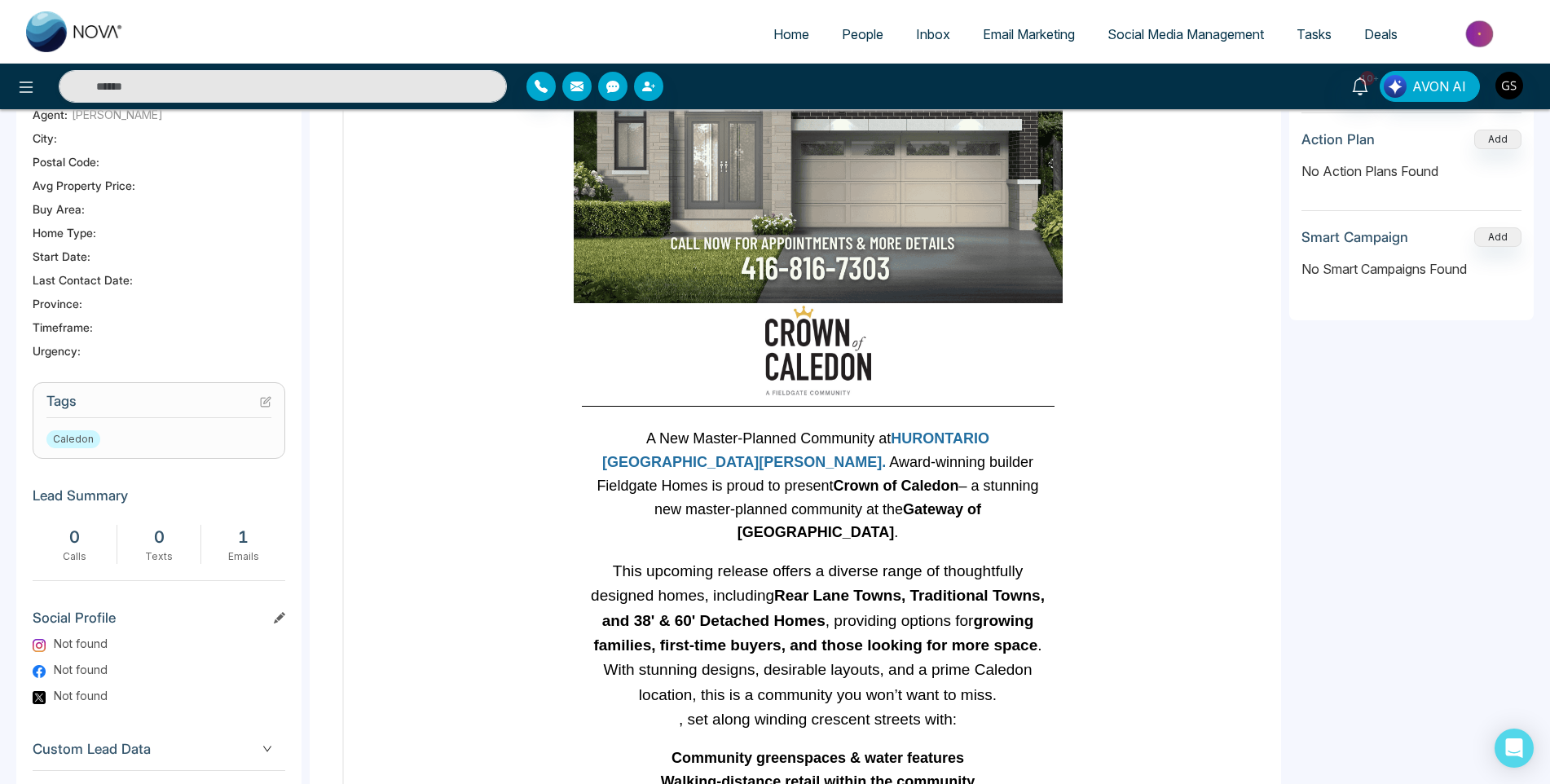
click at [269, 403] on icon at bounding box center [267, 401] width 7 height 7
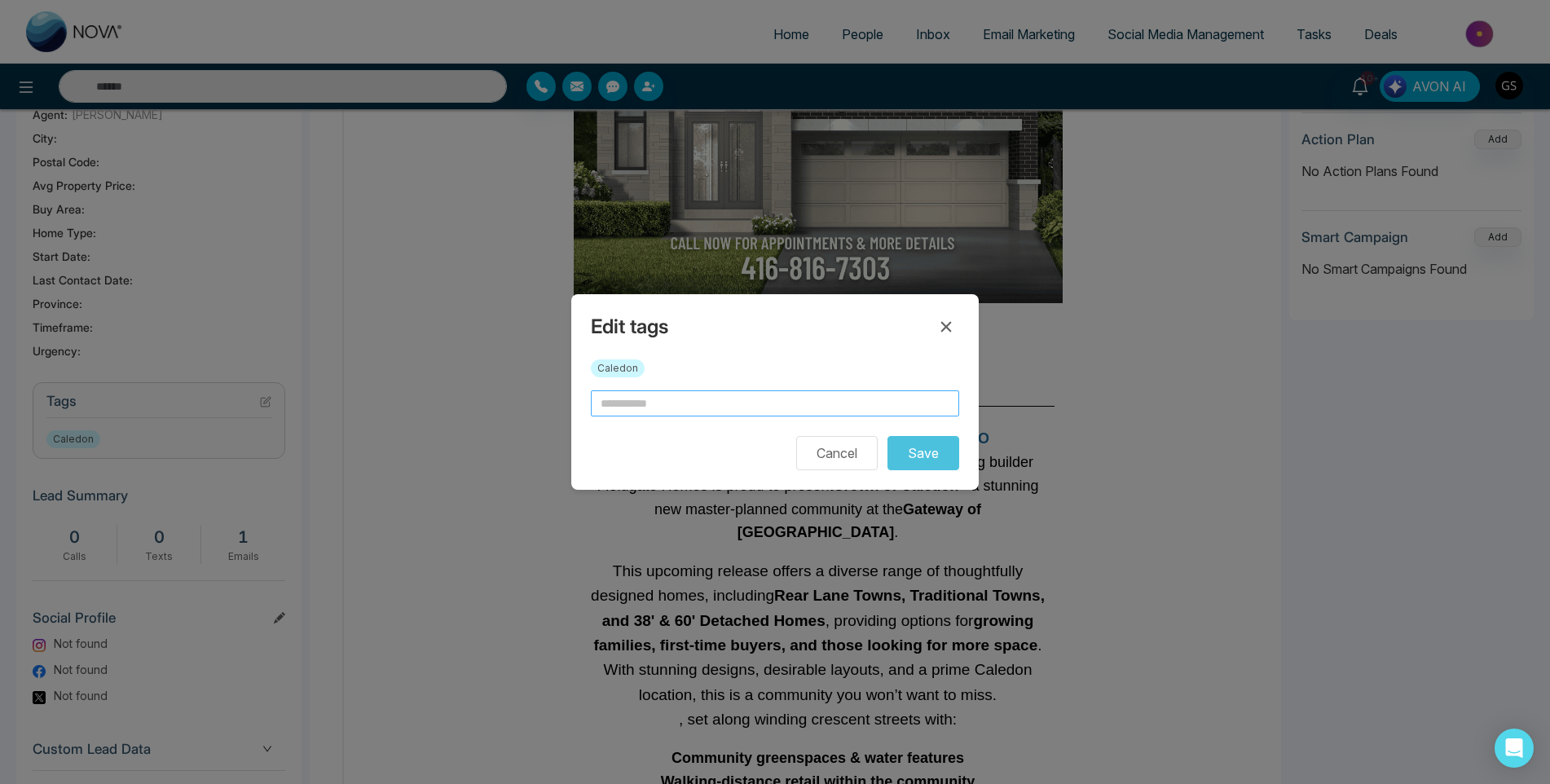
click at [692, 394] on input "text" at bounding box center [775, 403] width 369 height 26
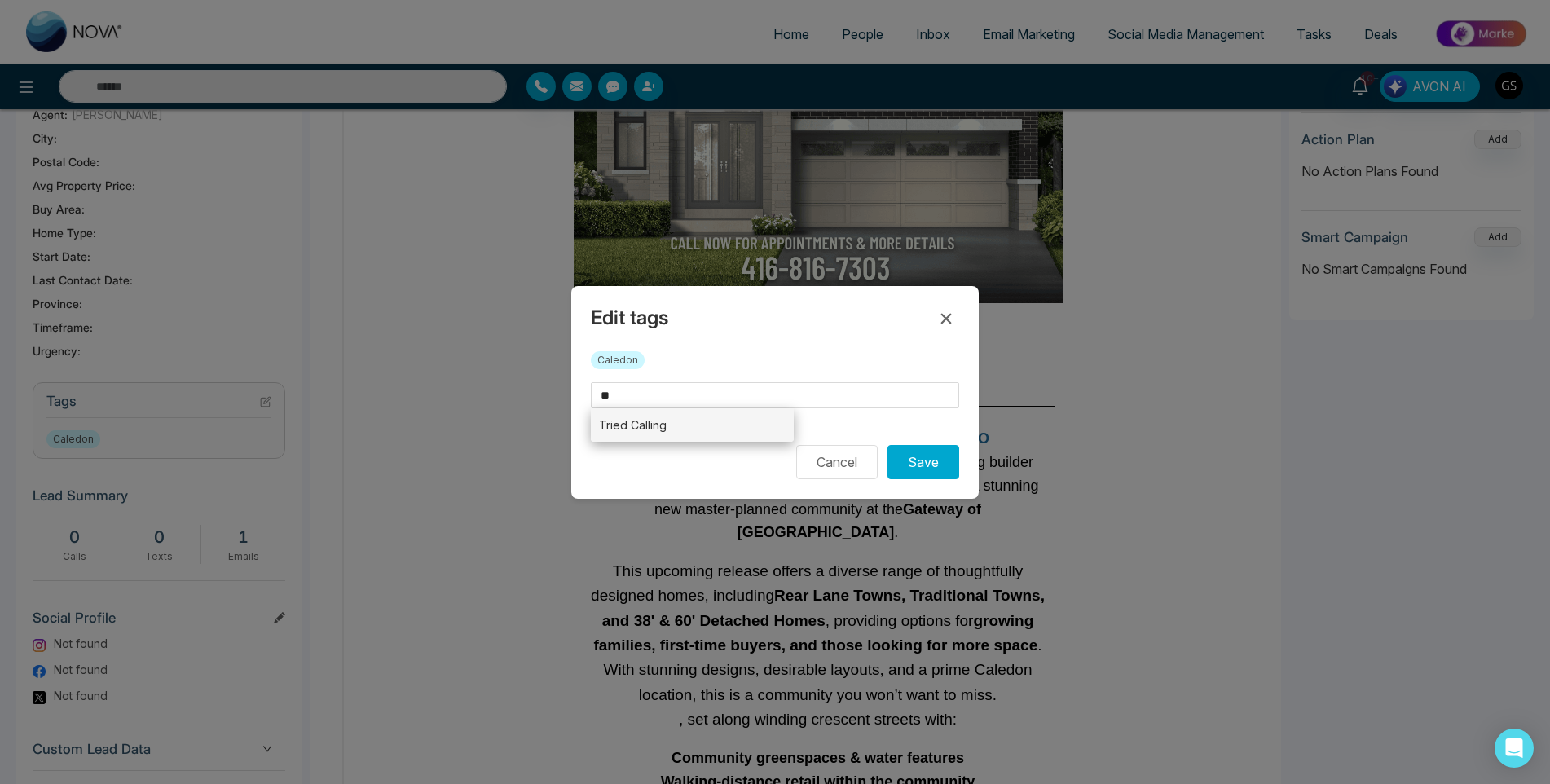
click at [771, 435] on li "Tried Calling" at bounding box center [692, 425] width 203 height 34
type input "**********"
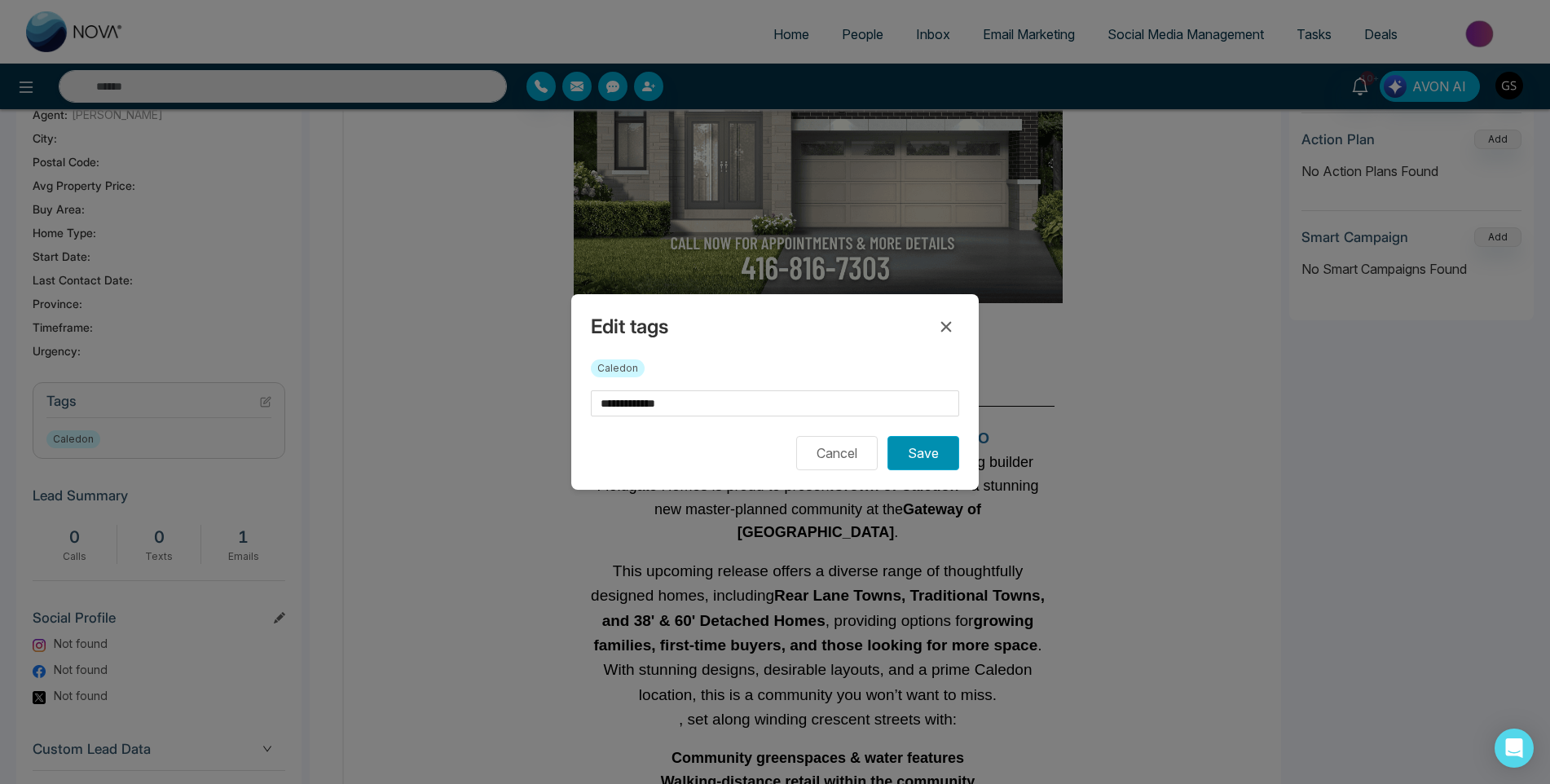
click at [926, 456] on button "Save" at bounding box center [922, 453] width 71 height 34
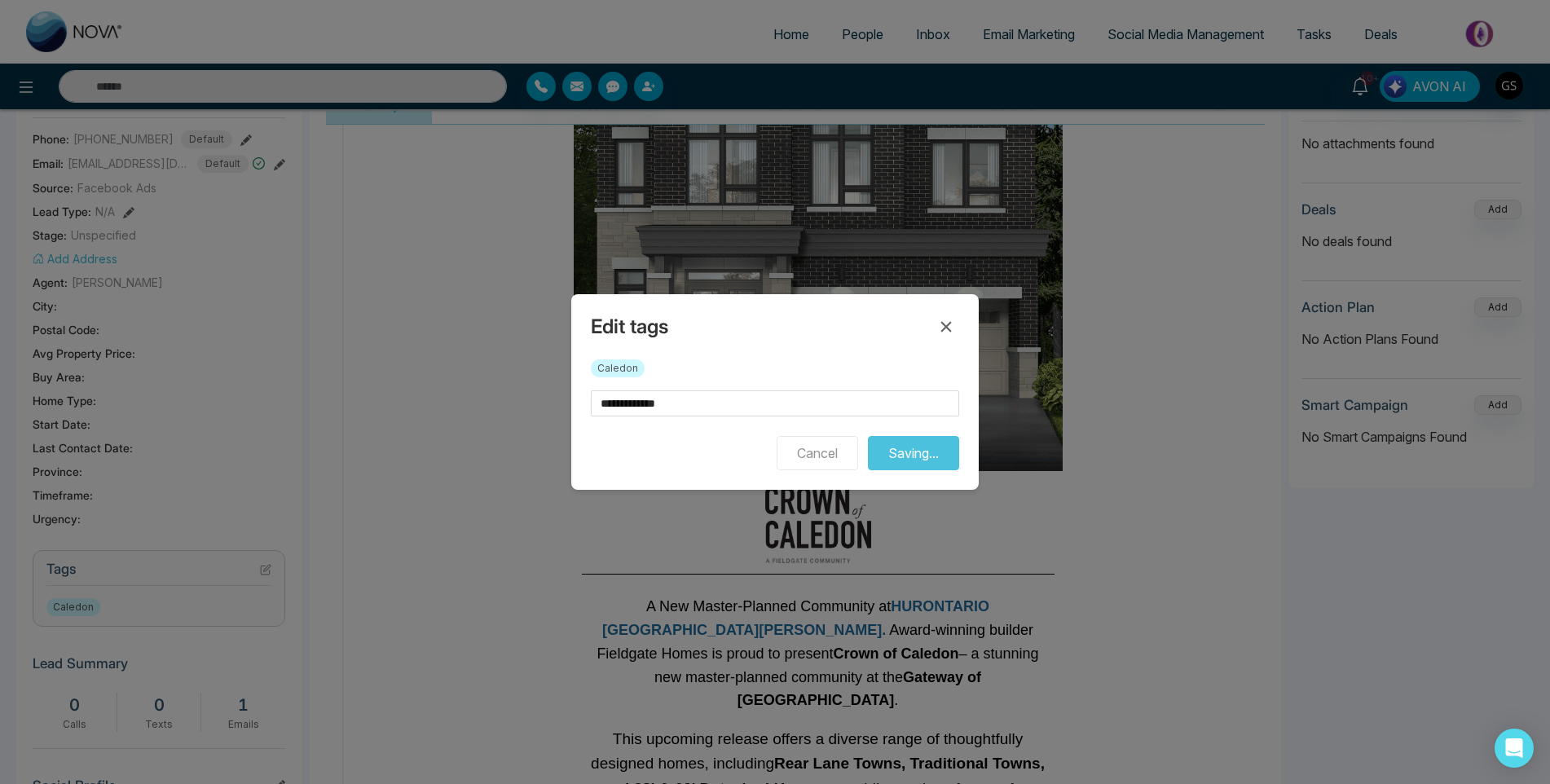
scroll to position [0, 0]
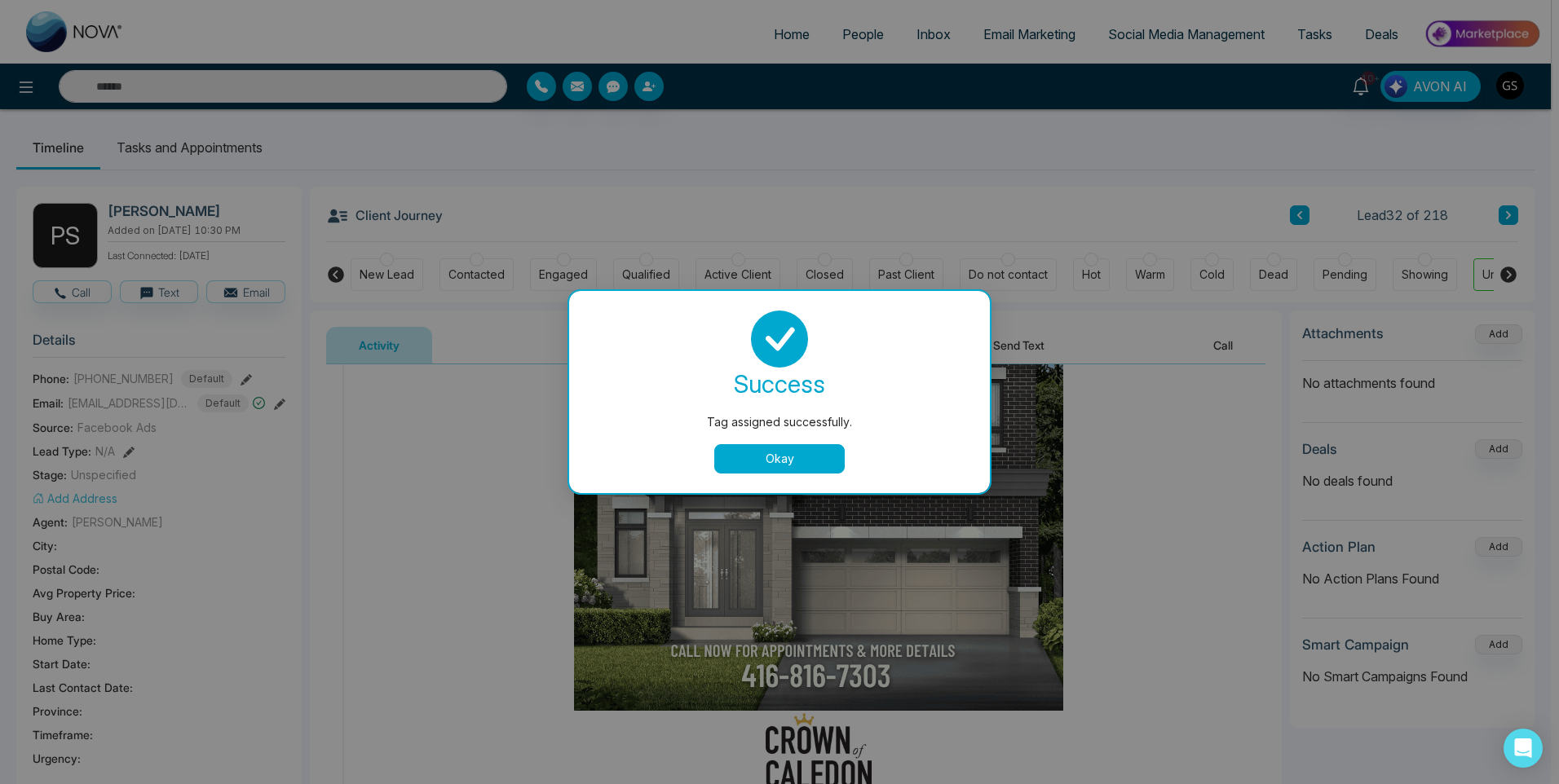
click at [833, 470] on button "Okay" at bounding box center [780, 459] width 131 height 29
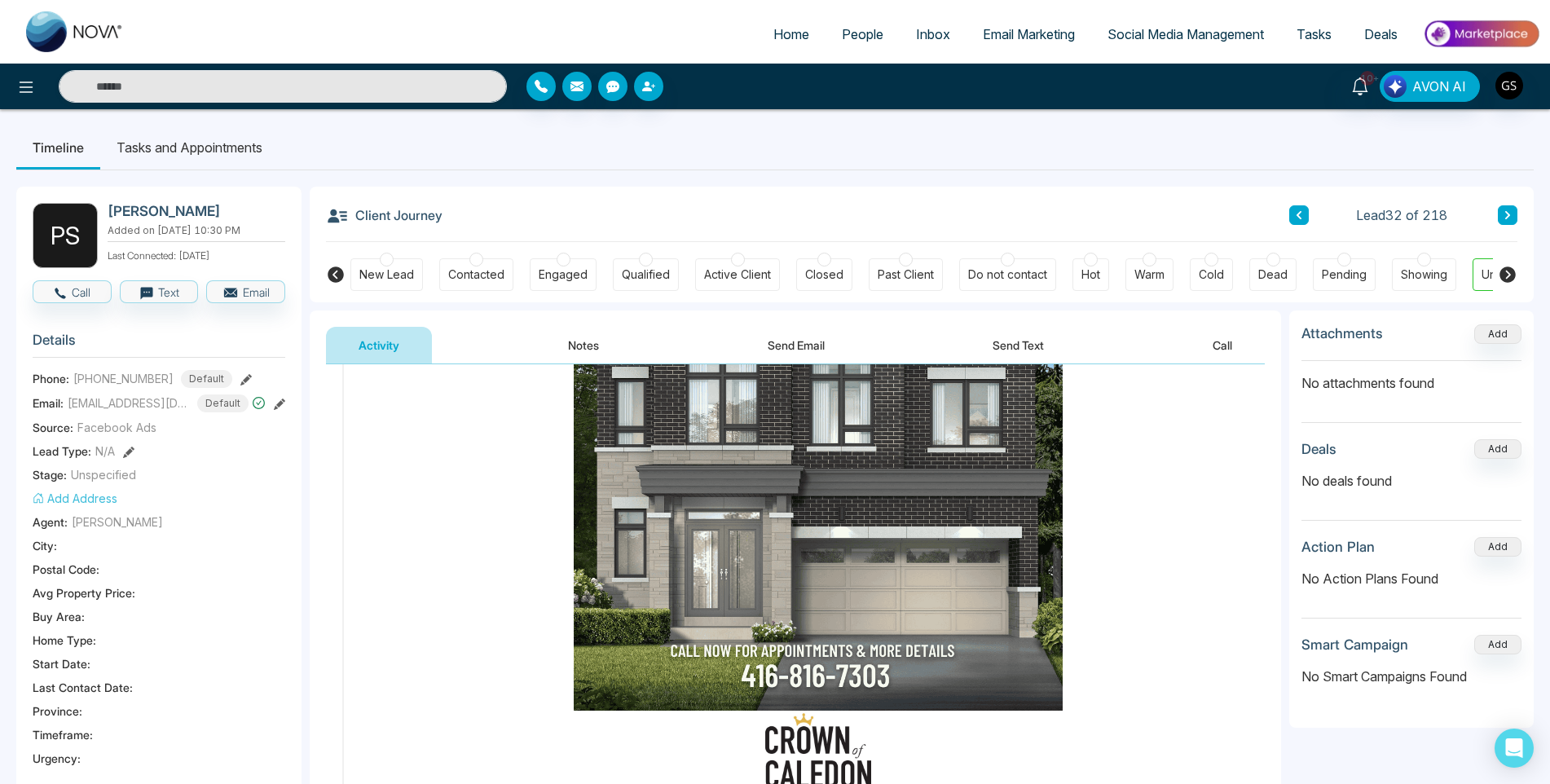
click at [1516, 214] on button at bounding box center [1508, 215] width 20 height 20
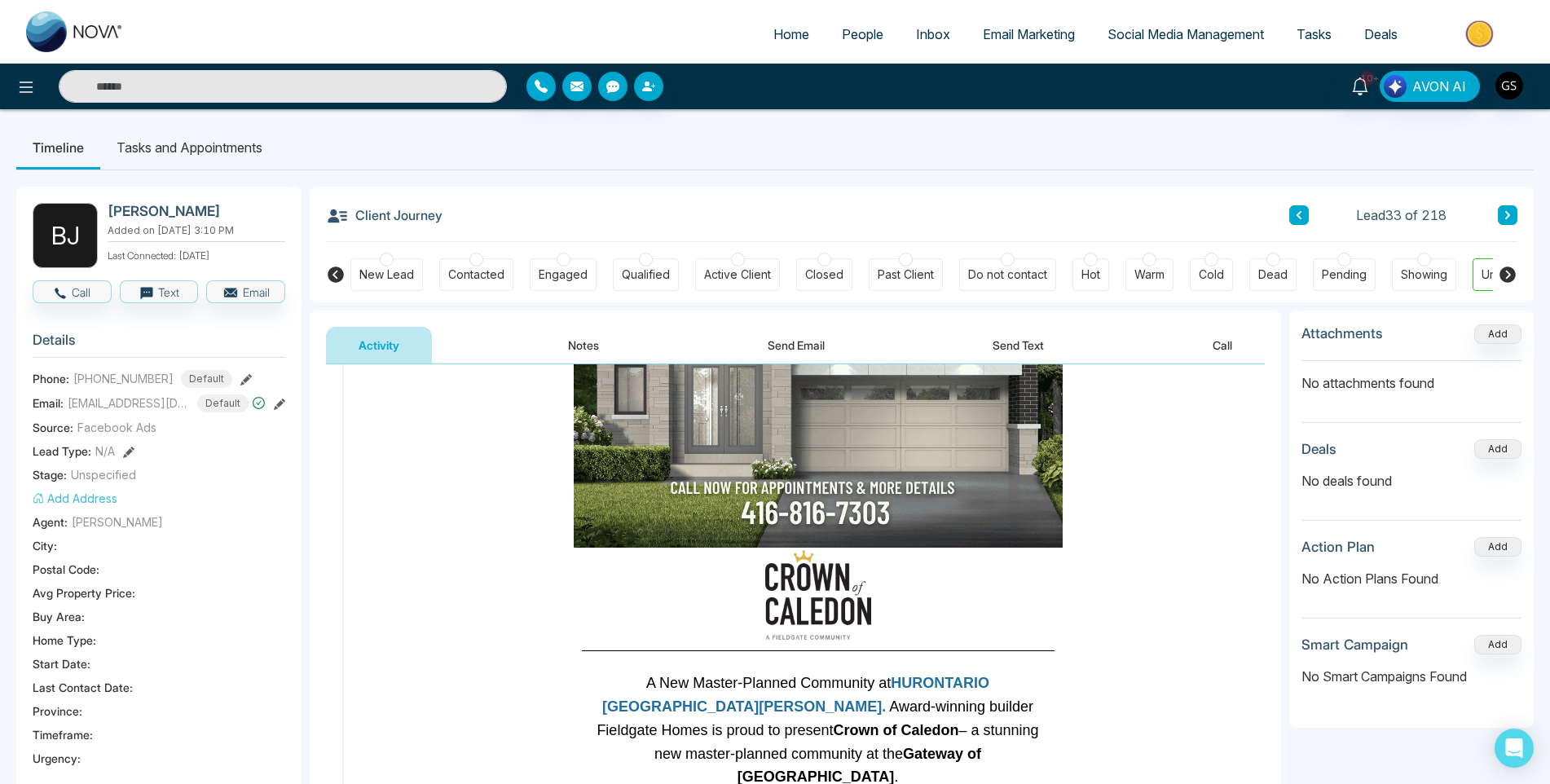
scroll to position [407, 0]
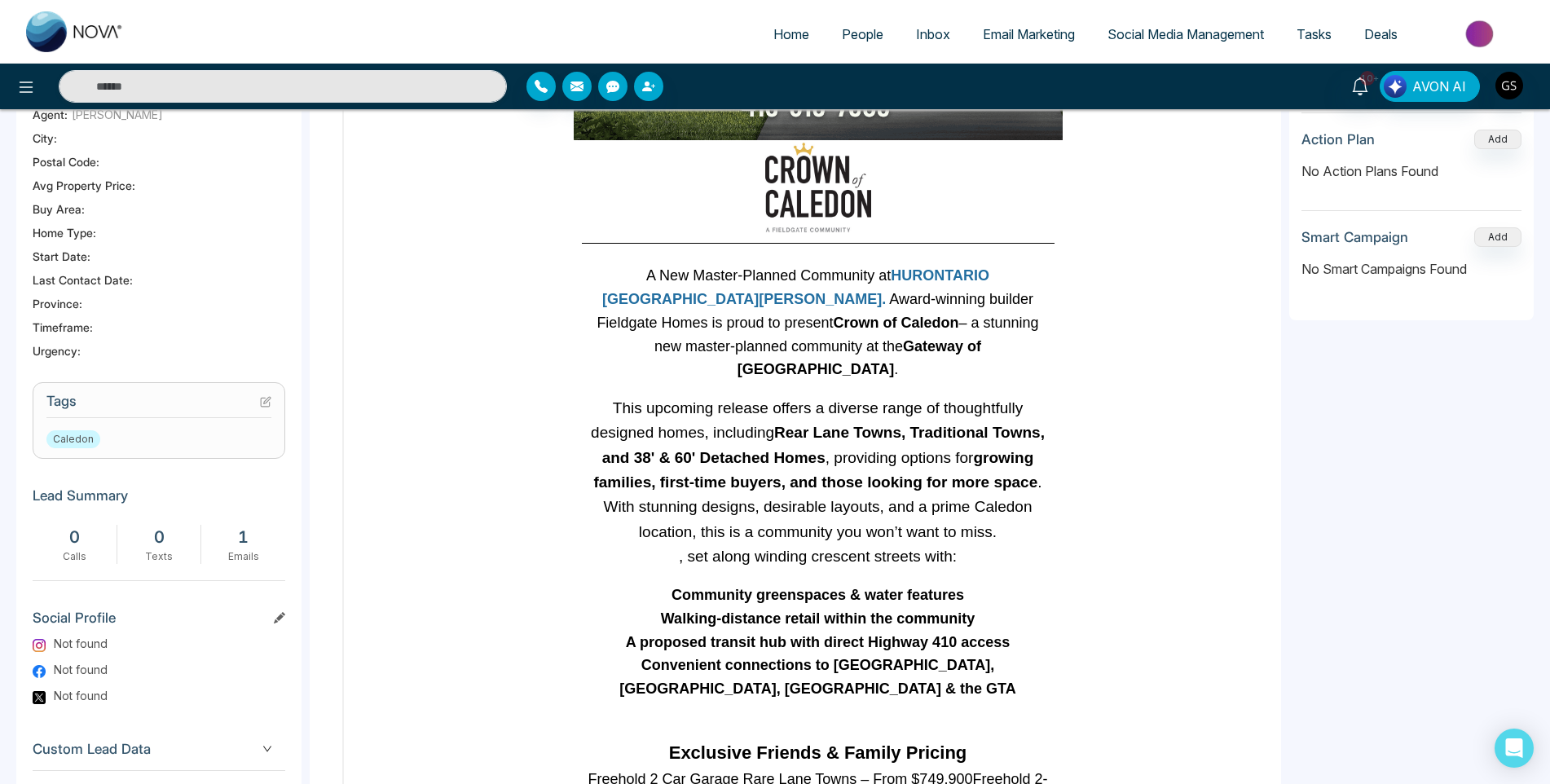
click at [268, 404] on icon at bounding box center [265, 401] width 11 height 11
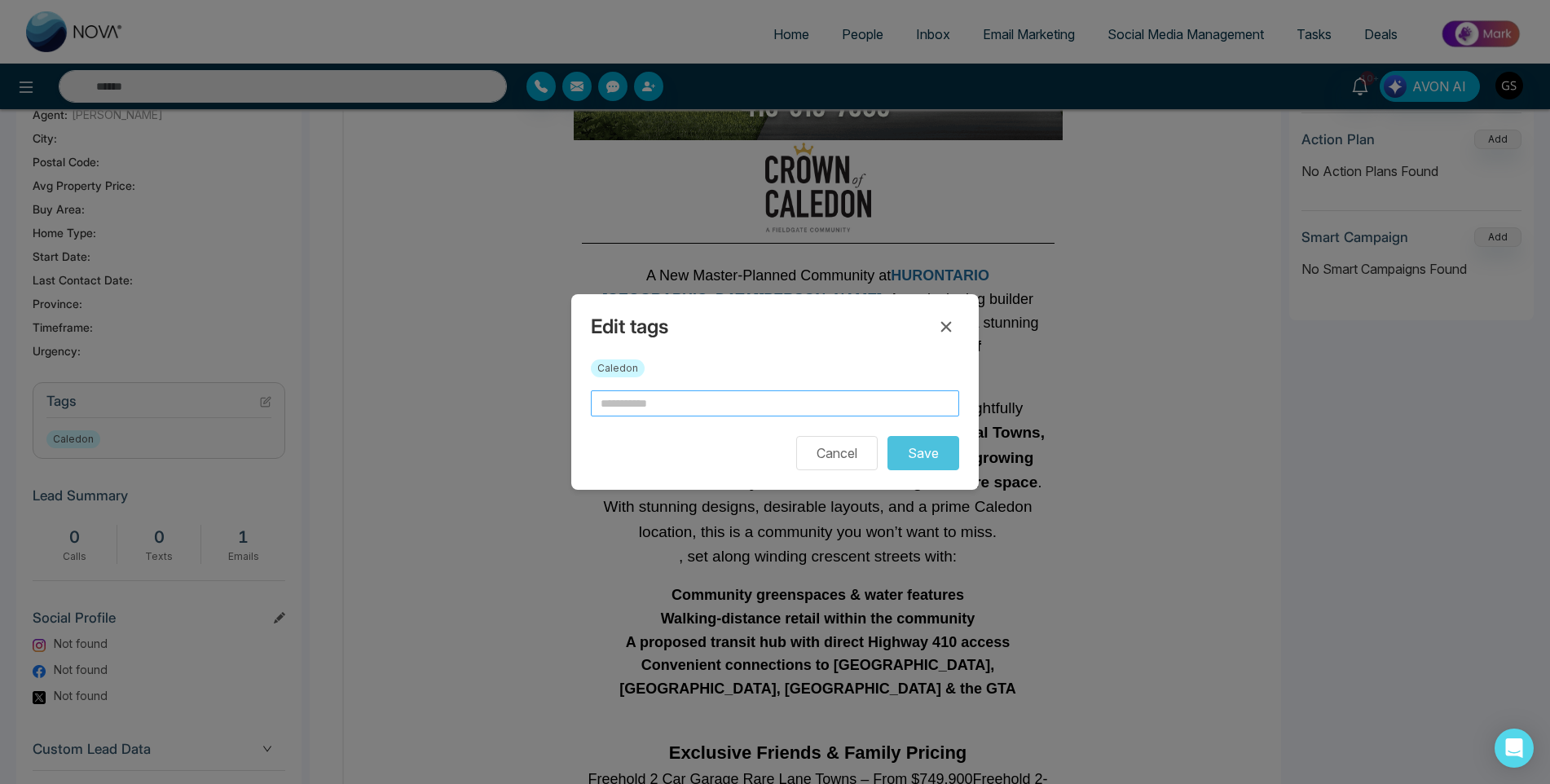
click at [717, 400] on input "text" at bounding box center [775, 403] width 369 height 26
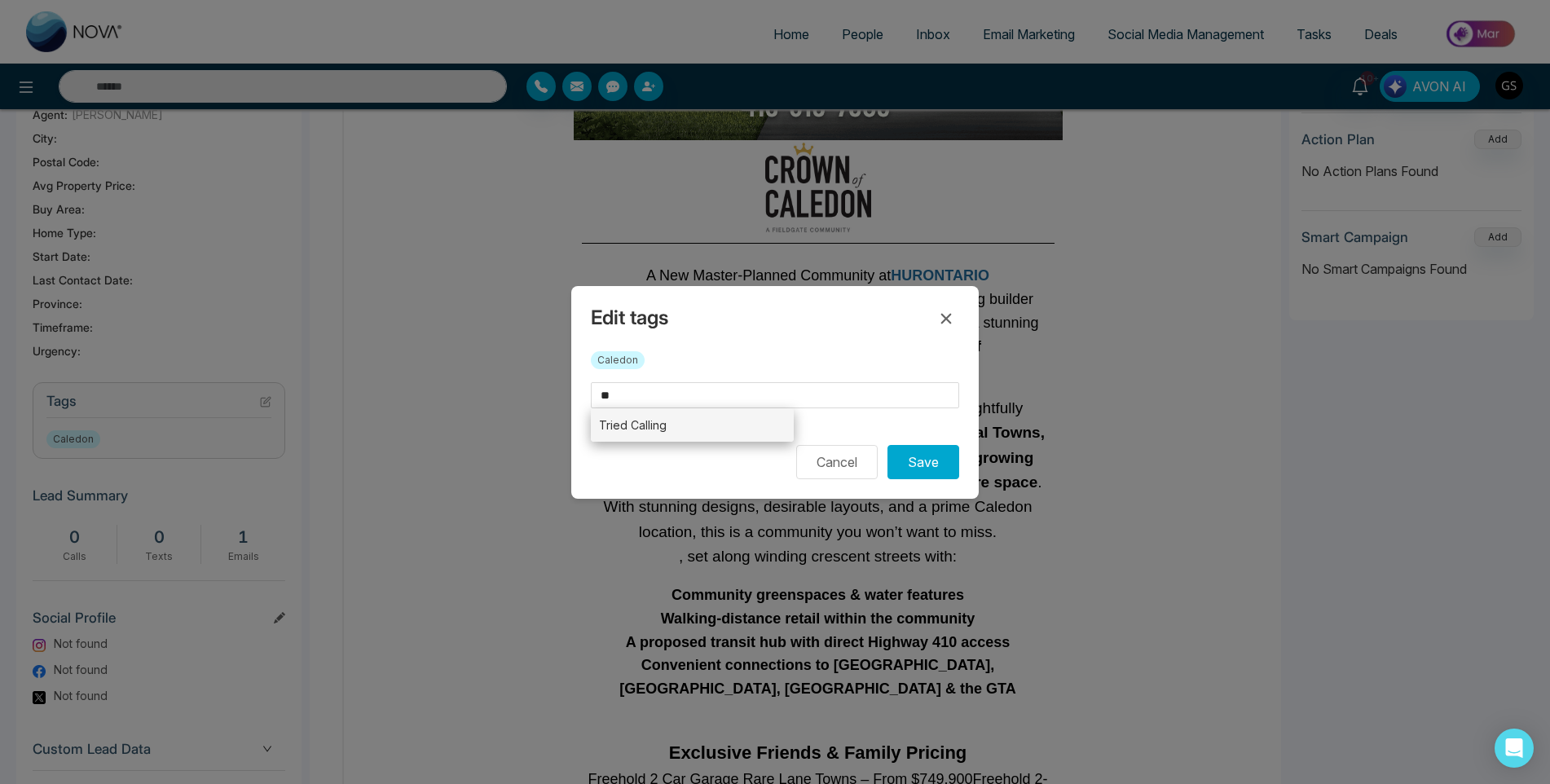
click at [705, 428] on li "Tried Calling" at bounding box center [692, 425] width 203 height 34
type input "**********"
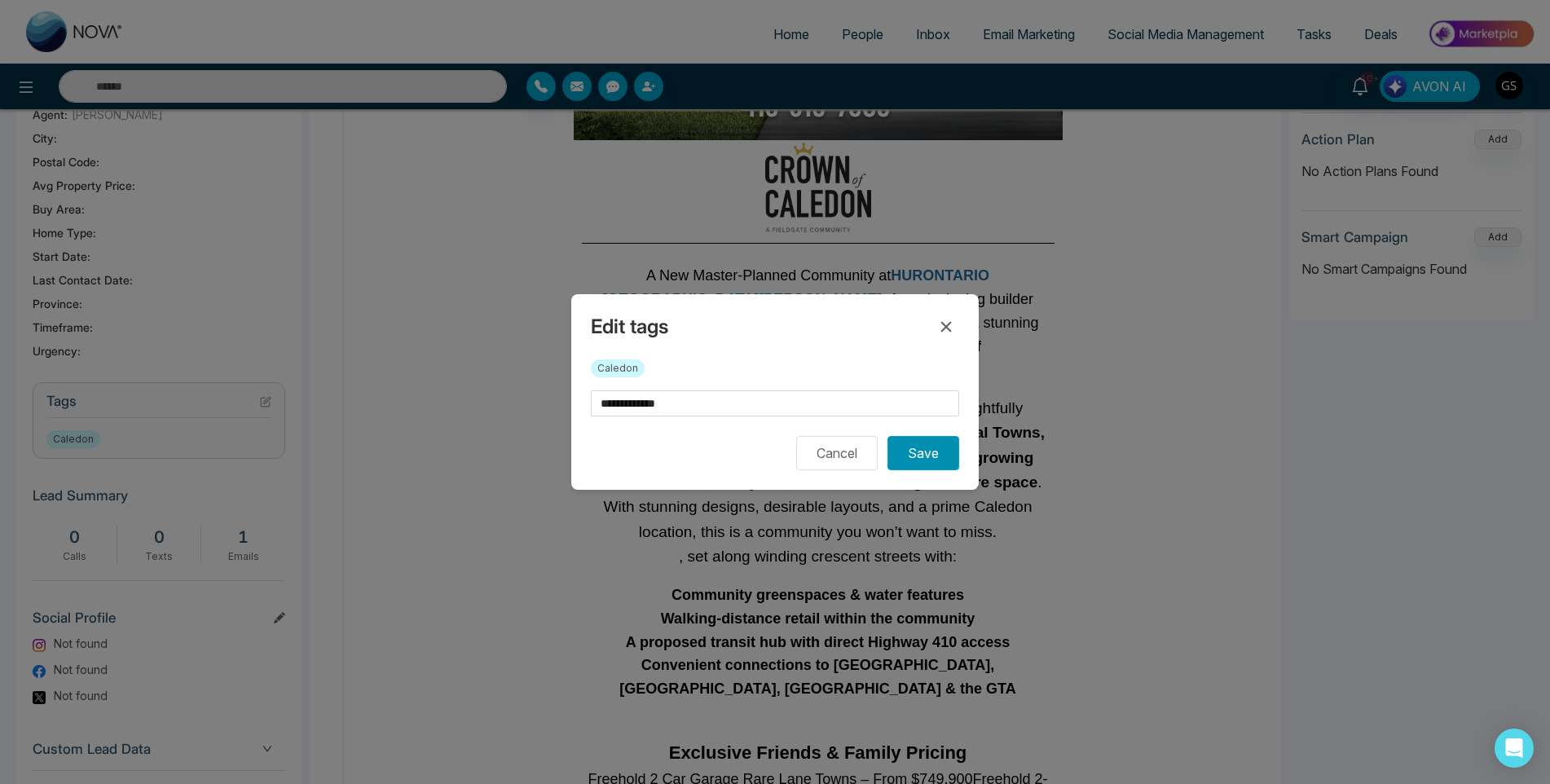
click at [924, 446] on button "Save" at bounding box center [922, 453] width 71 height 34
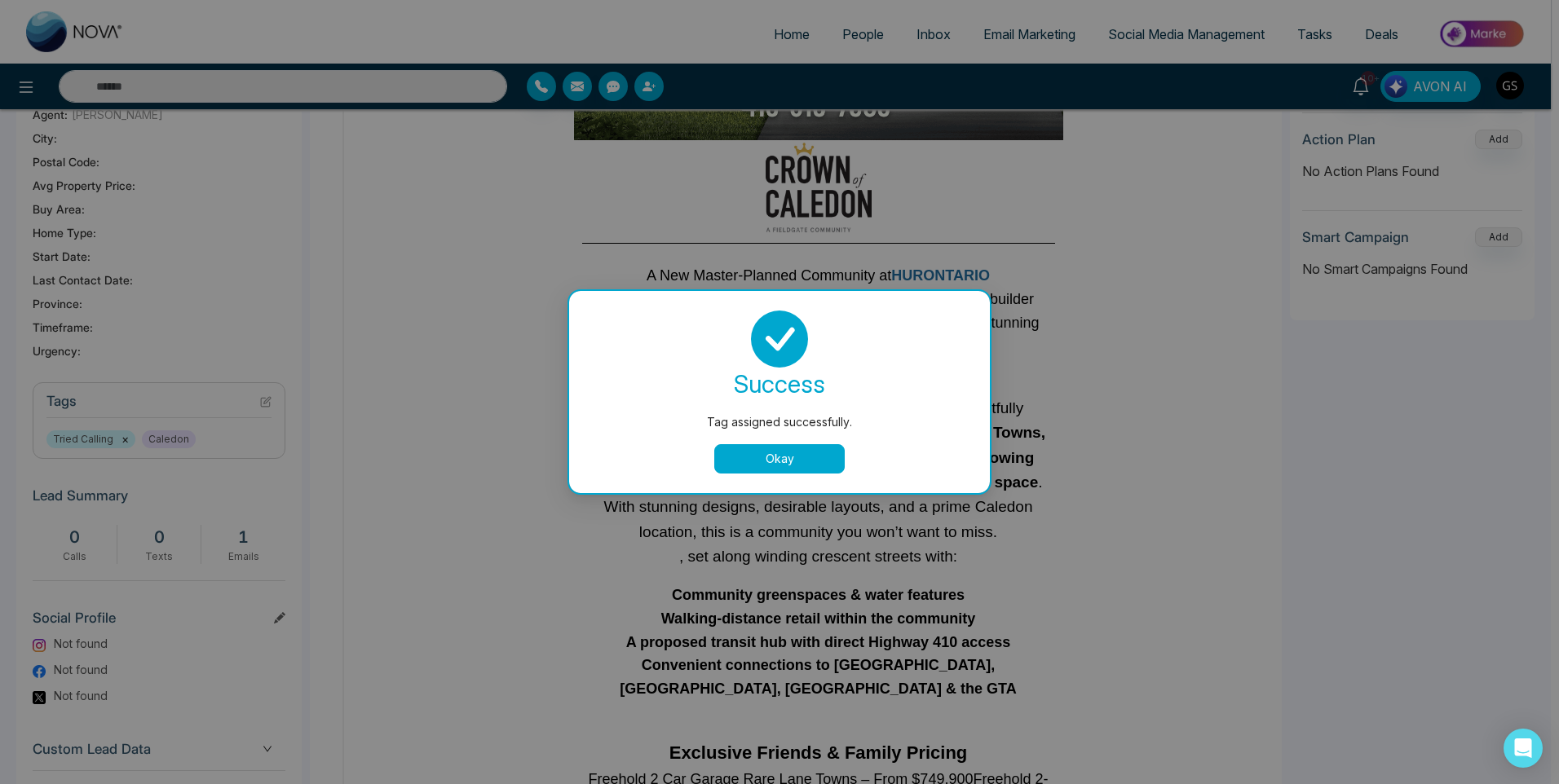
click at [1119, 242] on div "Tag assigned successfully. success Tag assigned successfully. Okay" at bounding box center [779, 392] width 1559 height 784
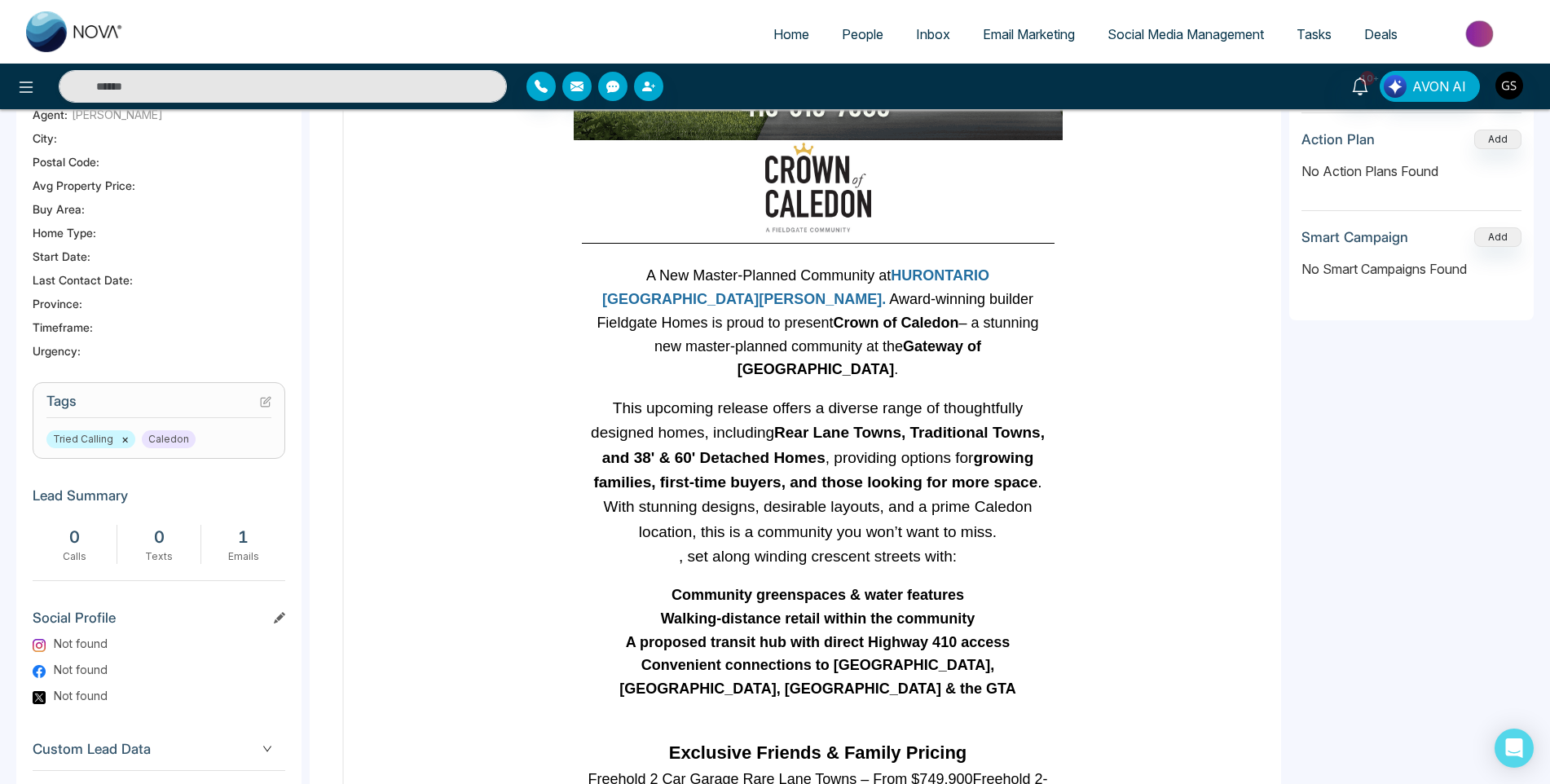
click at [840, 12] on div "Home People Inbox Email Marketing Social Media Management Tasks Deals" at bounding box center [775, 32] width 1550 height 64
click at [858, 38] on span "People" at bounding box center [862, 34] width 41 height 16
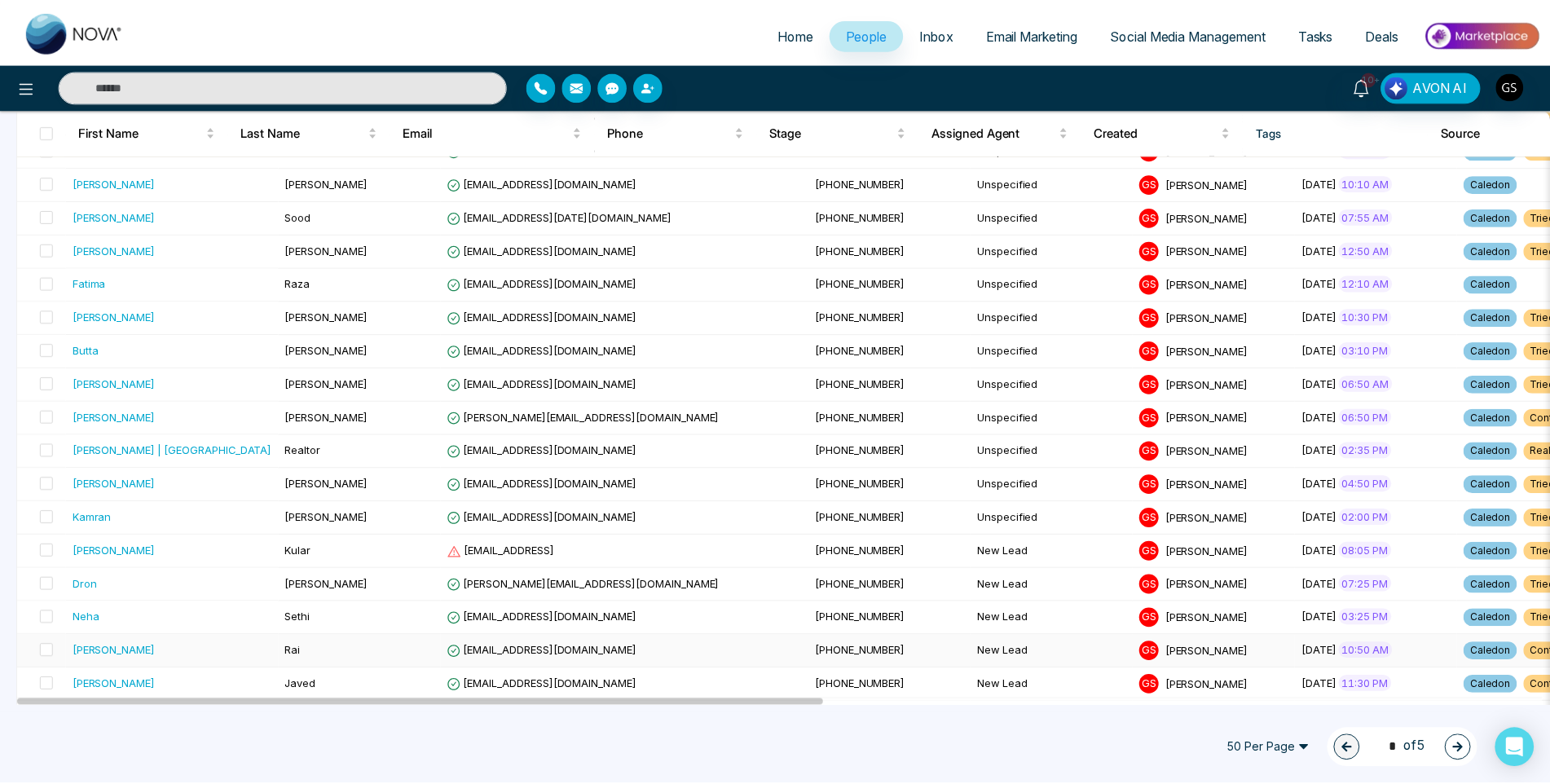
scroll to position [977, 0]
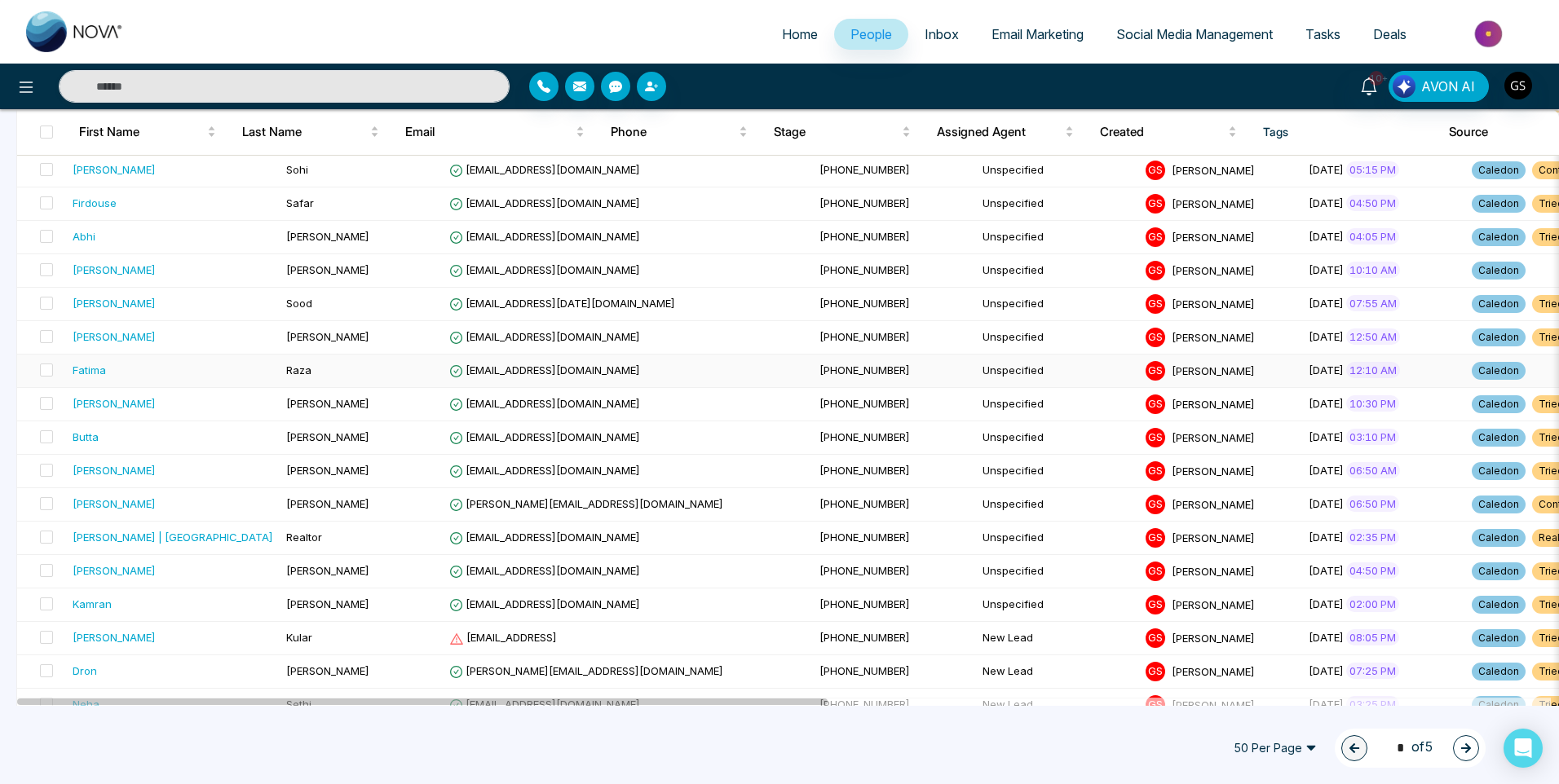
click at [813, 371] on td "[PHONE_NUMBER]" at bounding box center [894, 371] width 163 height 34
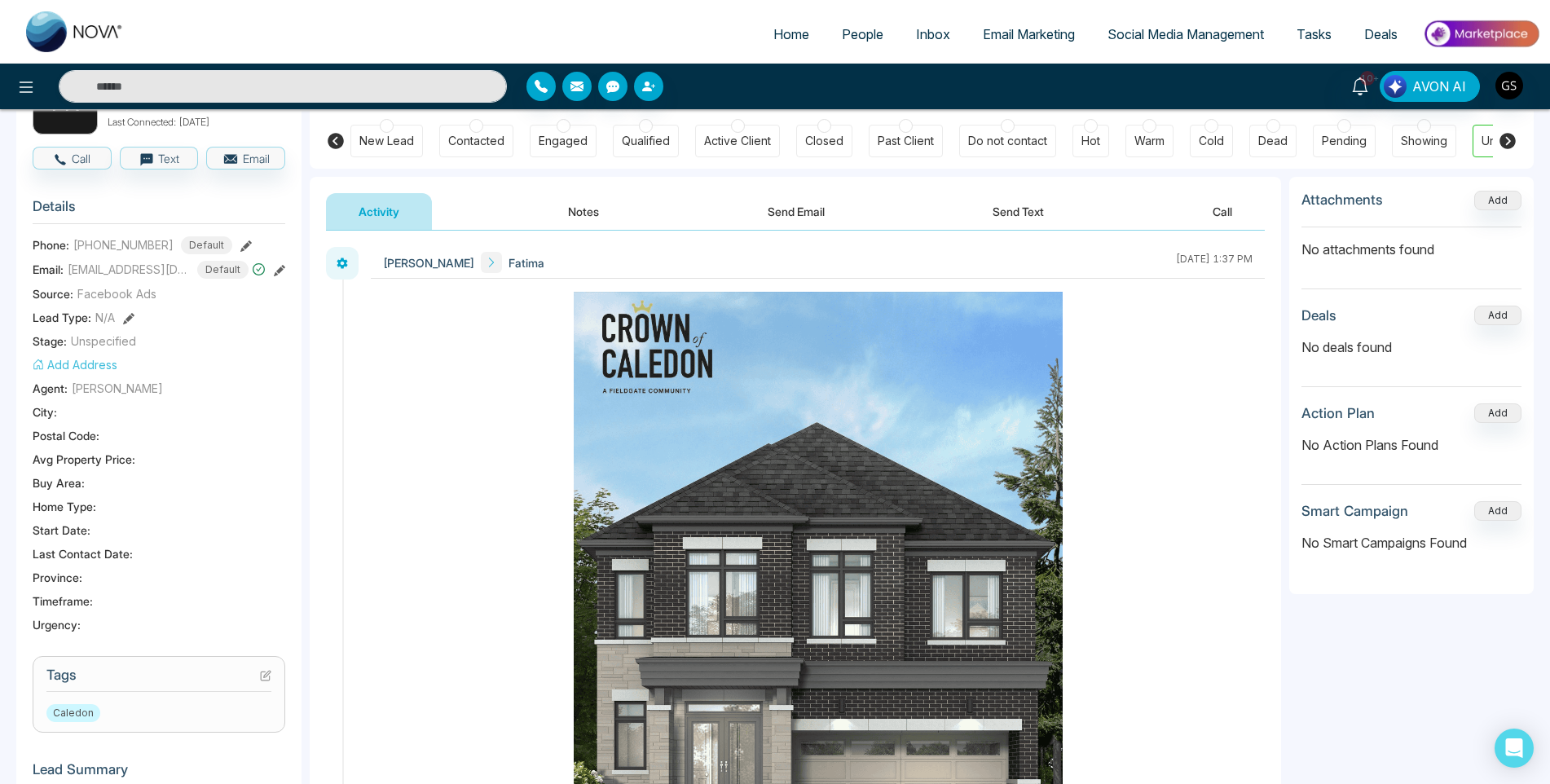
scroll to position [163, 0]
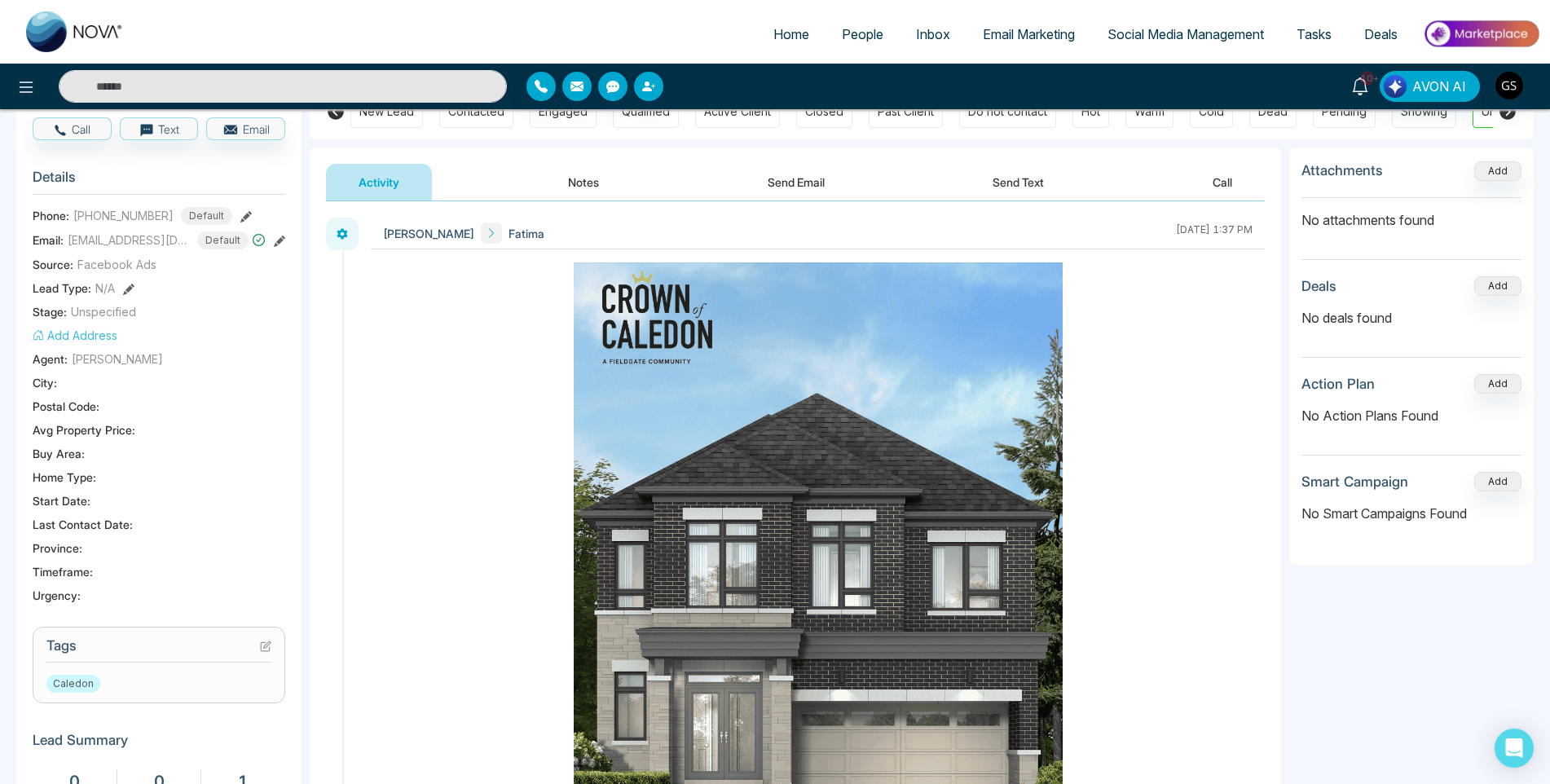
click at [265, 652] on icon at bounding box center [265, 646] width 9 height 9
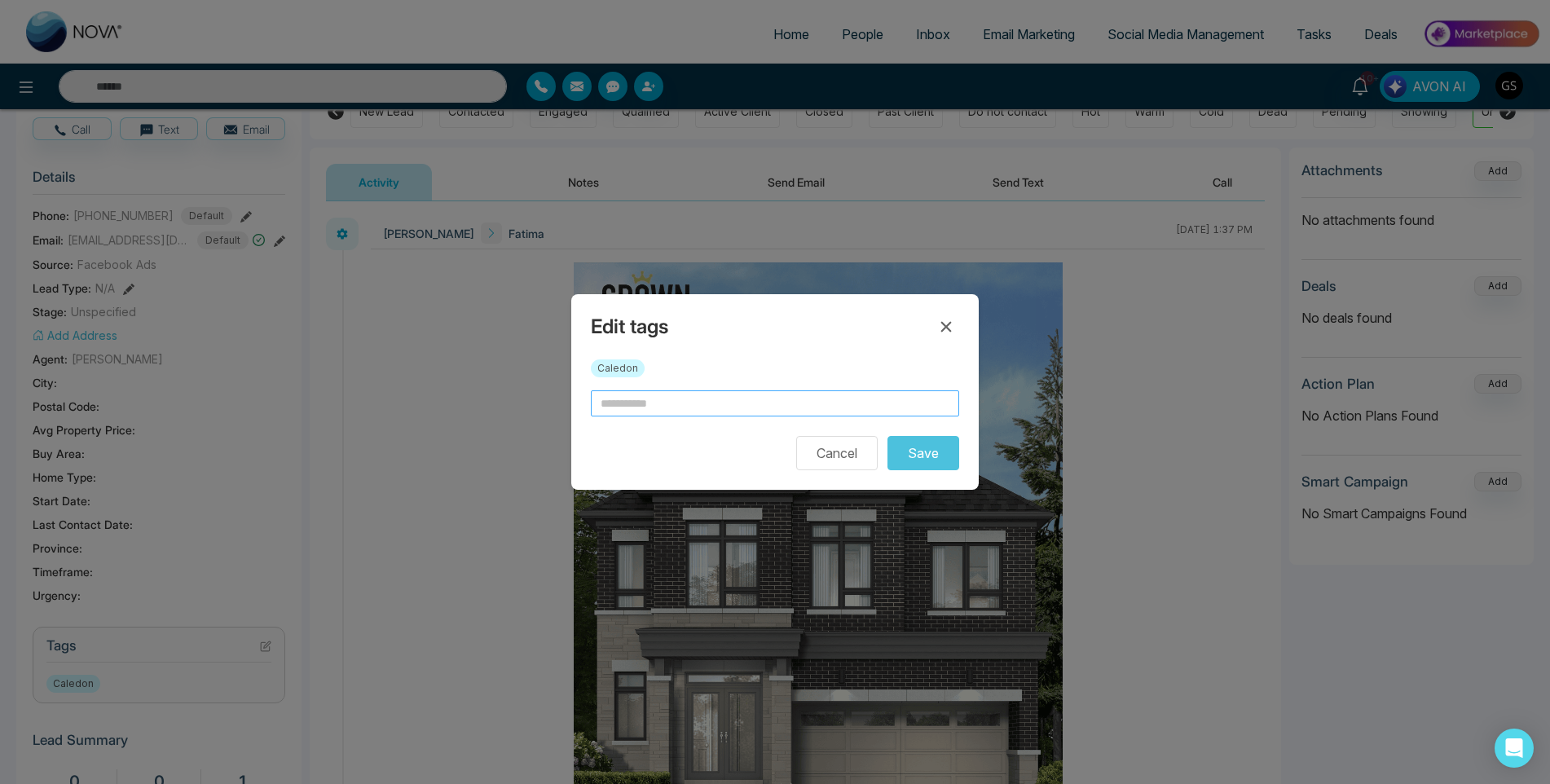
click at [726, 401] on input "text" at bounding box center [775, 403] width 369 height 26
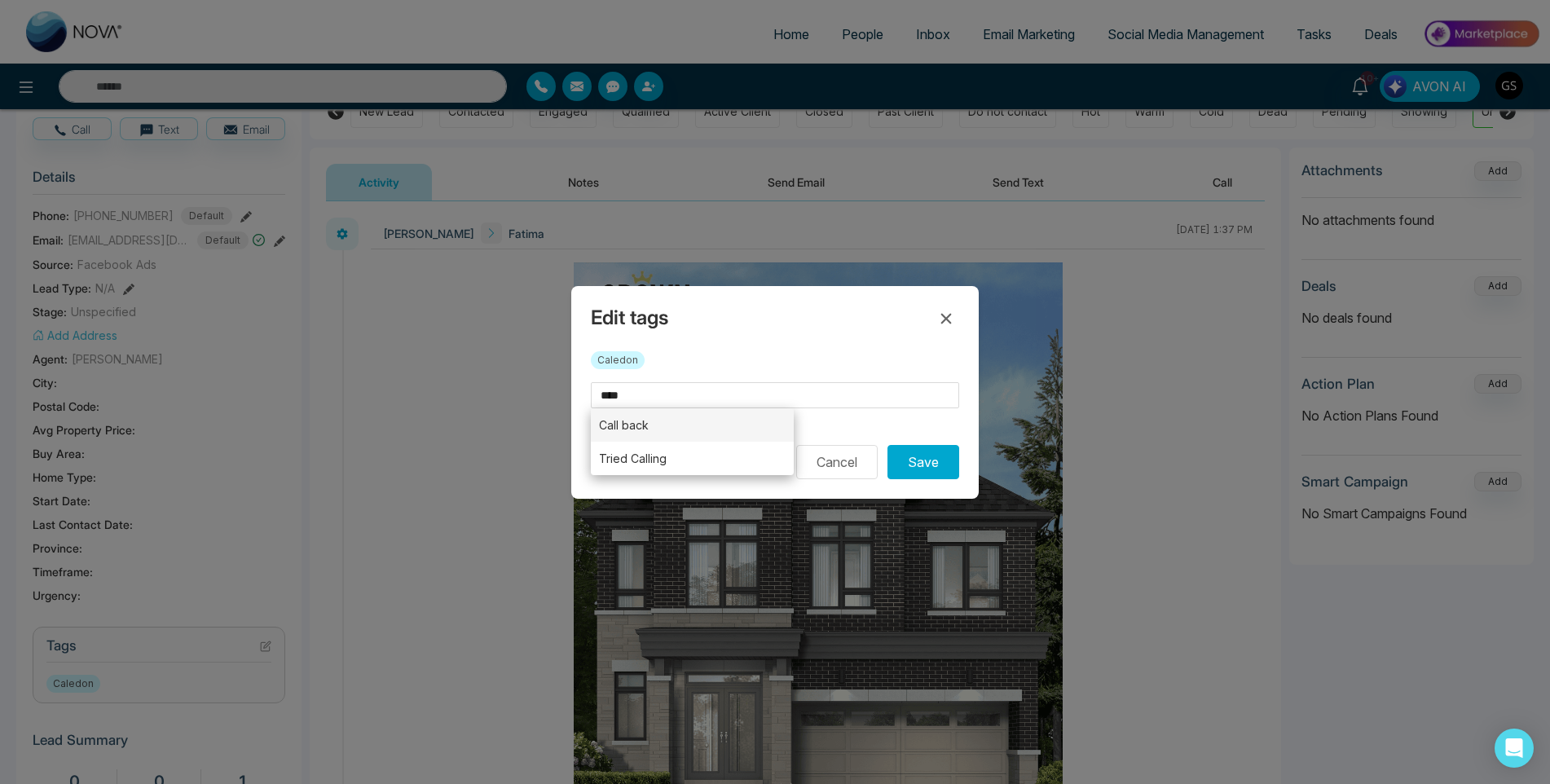
click at [655, 429] on li "Call back" at bounding box center [692, 425] width 203 height 34
type input "*********"
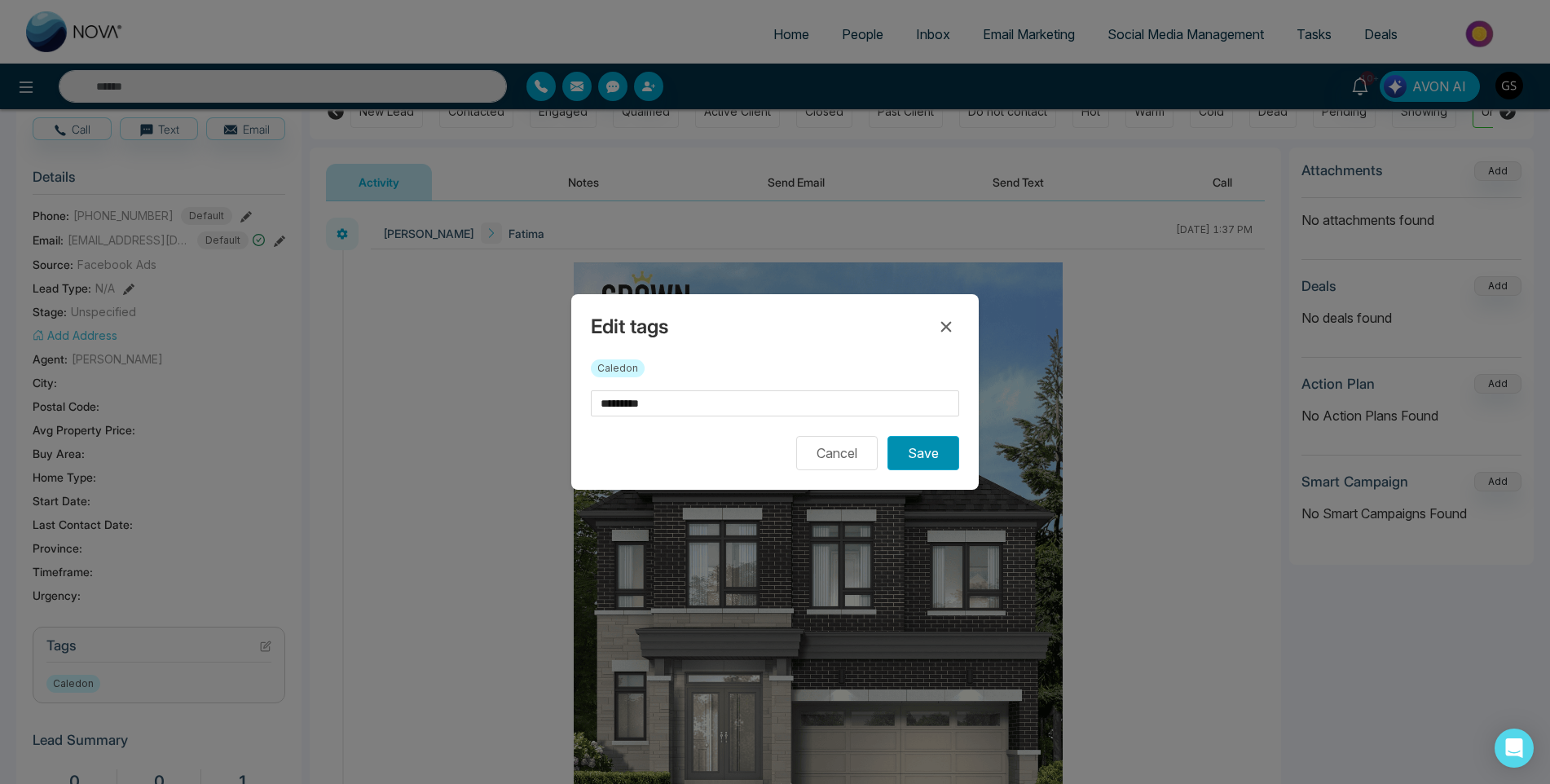
click at [927, 449] on button "Save" at bounding box center [922, 453] width 71 height 34
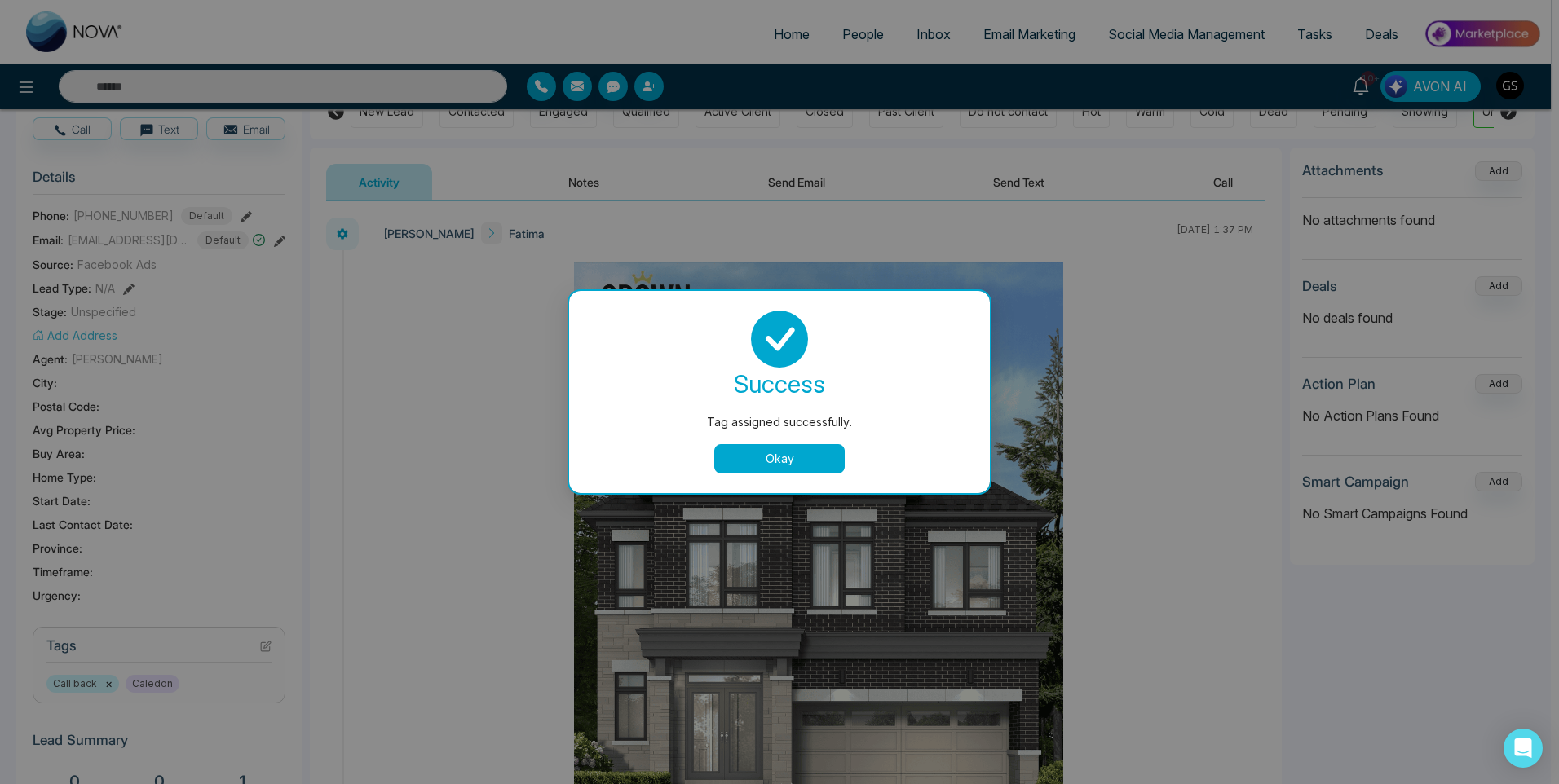
click at [801, 469] on button "Okay" at bounding box center [780, 459] width 131 height 29
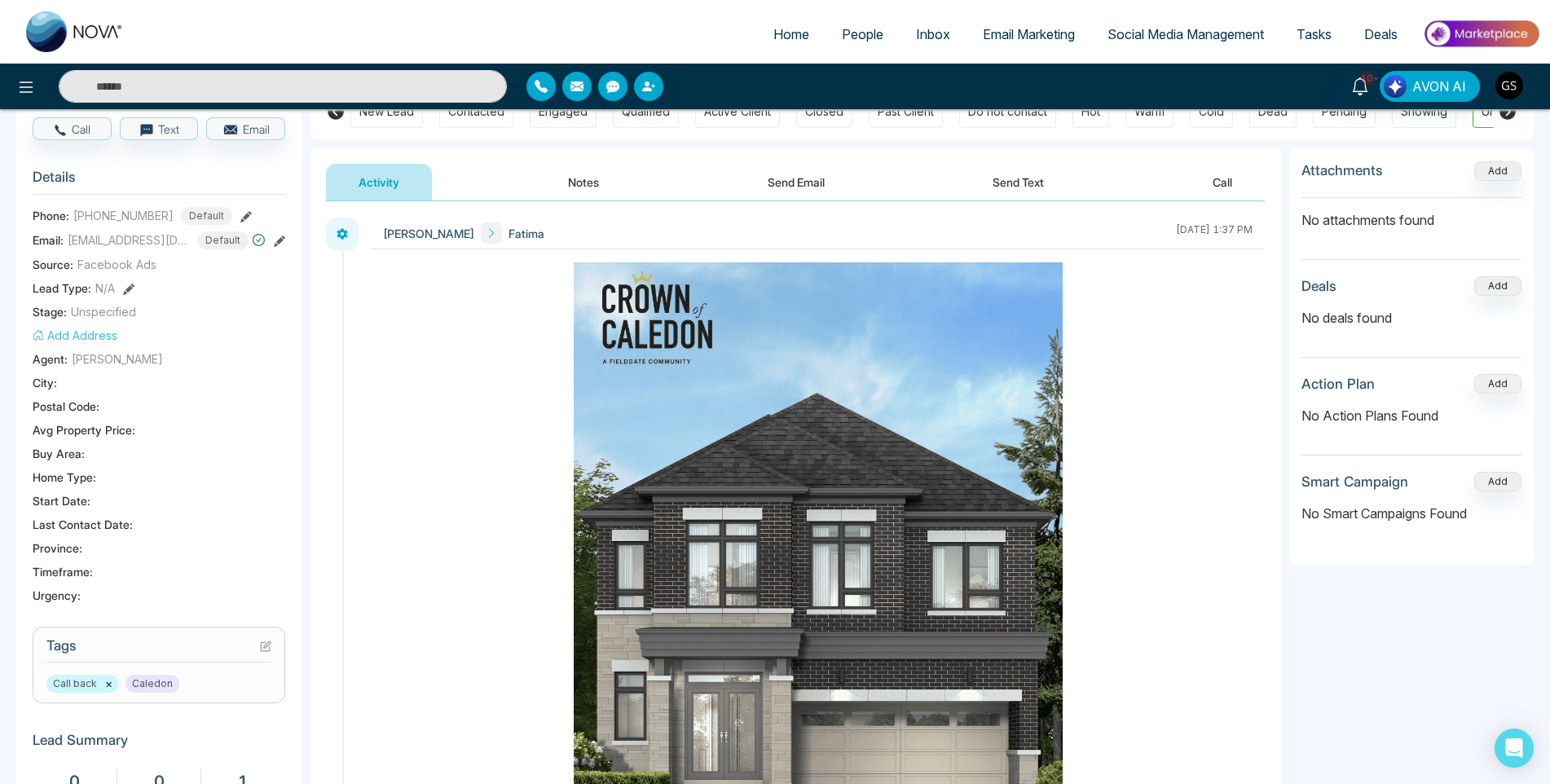
click at [875, 44] on link "People" at bounding box center [862, 34] width 74 height 31
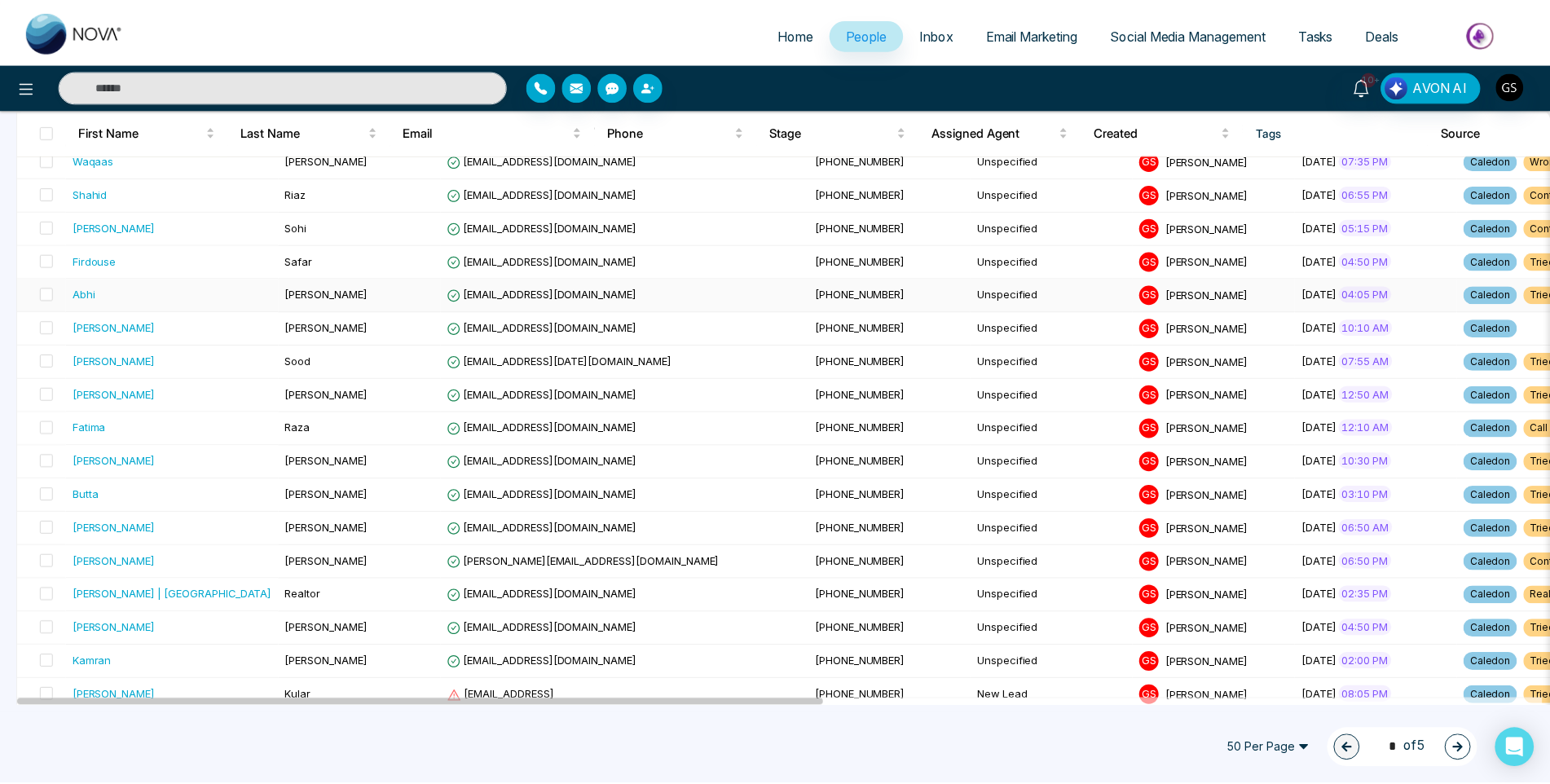
scroll to position [897, 0]
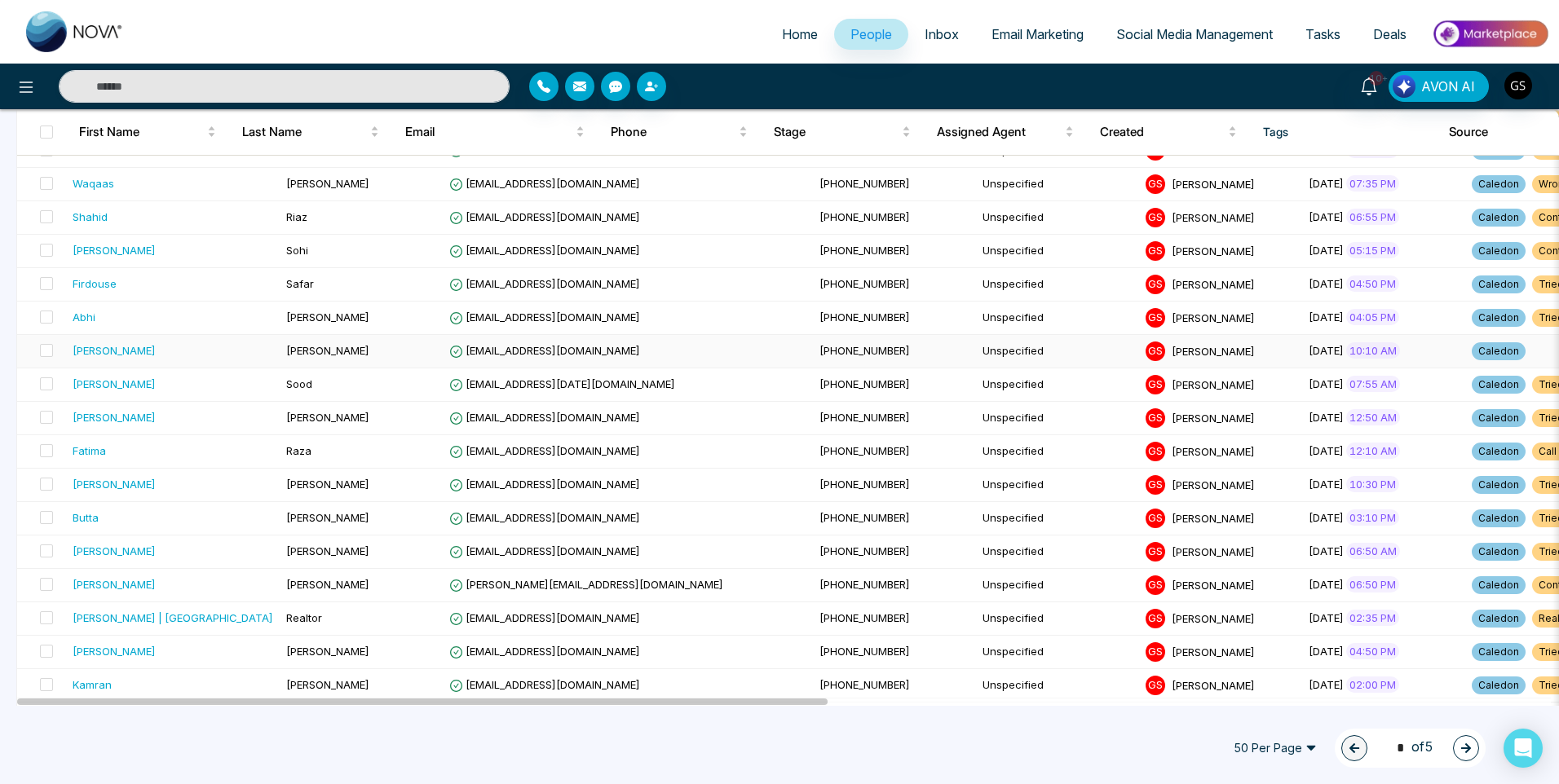
click at [976, 343] on td "Unspecified" at bounding box center [1058, 352] width 163 height 34
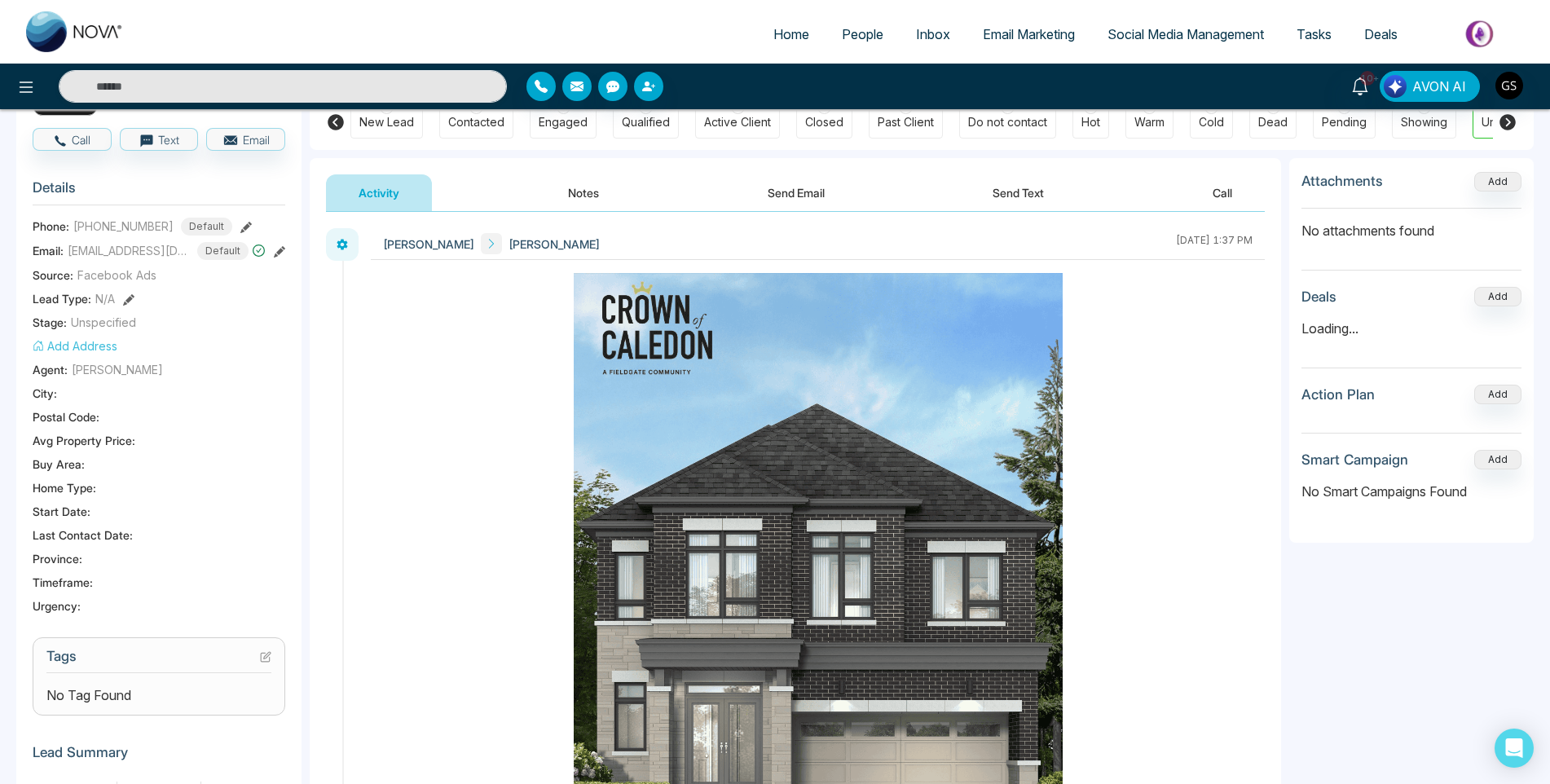
scroll to position [219, 0]
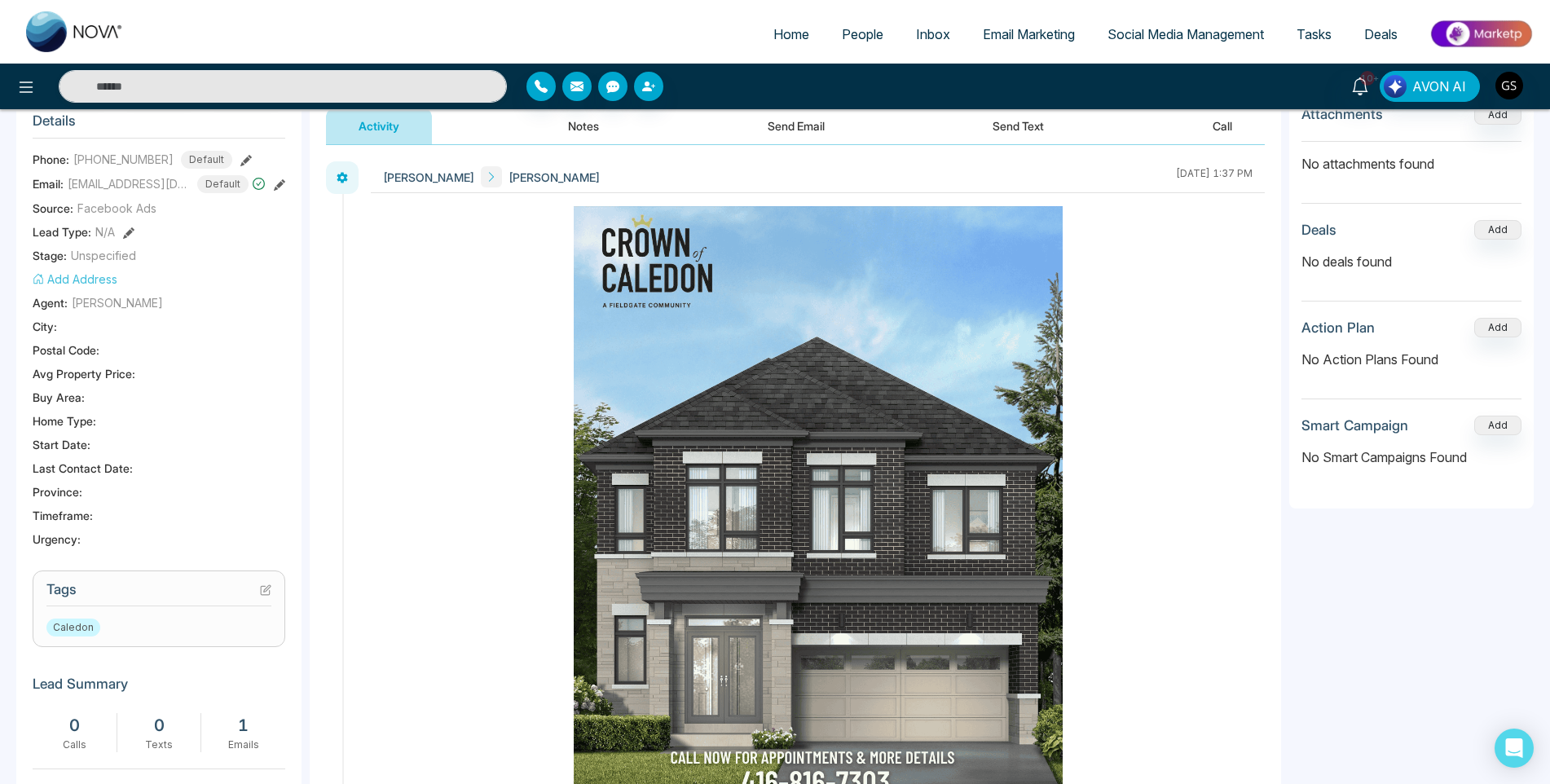
click at [267, 596] on icon at bounding box center [265, 590] width 11 height 11
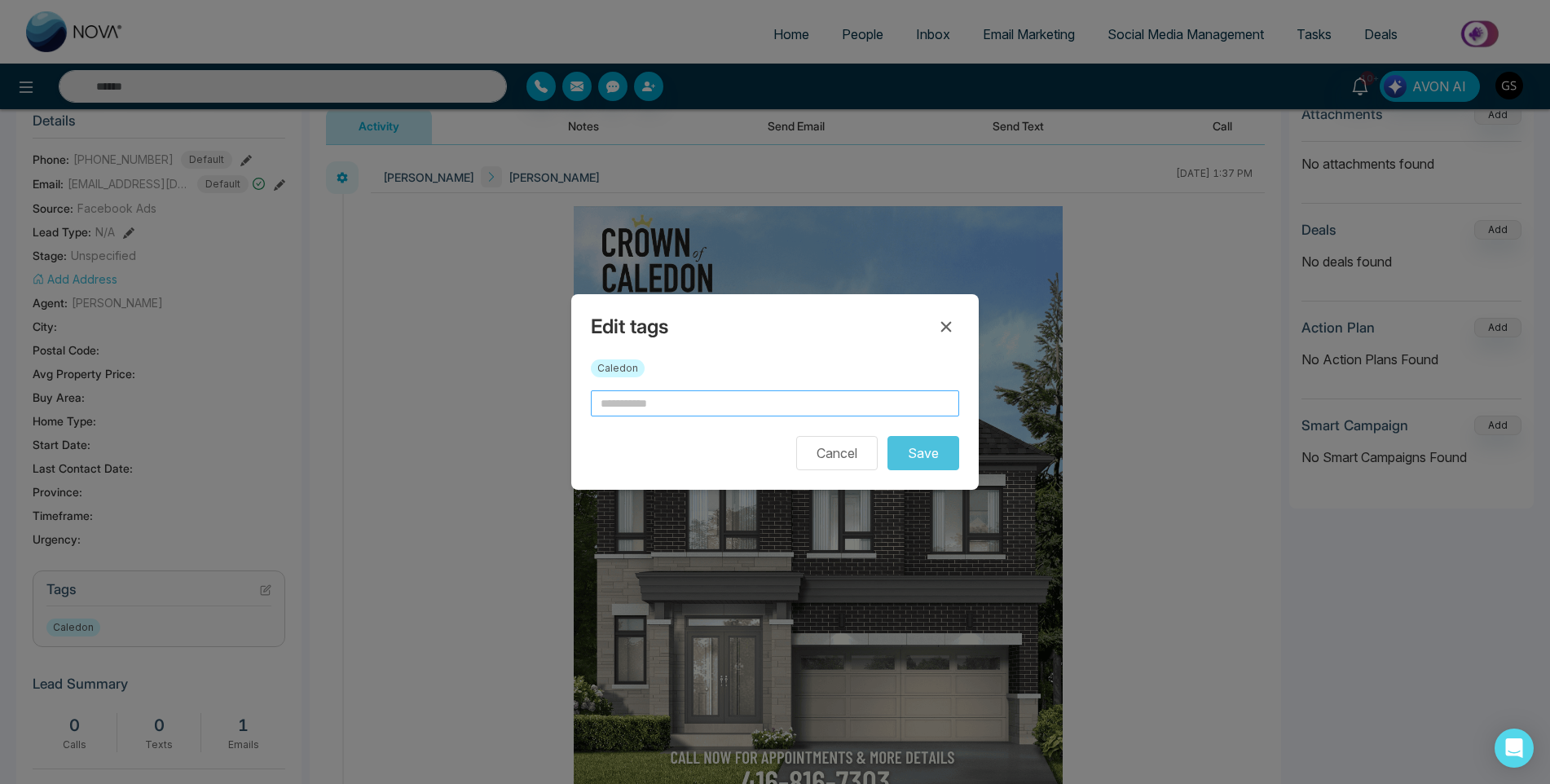
click at [748, 400] on input "text" at bounding box center [775, 403] width 369 height 26
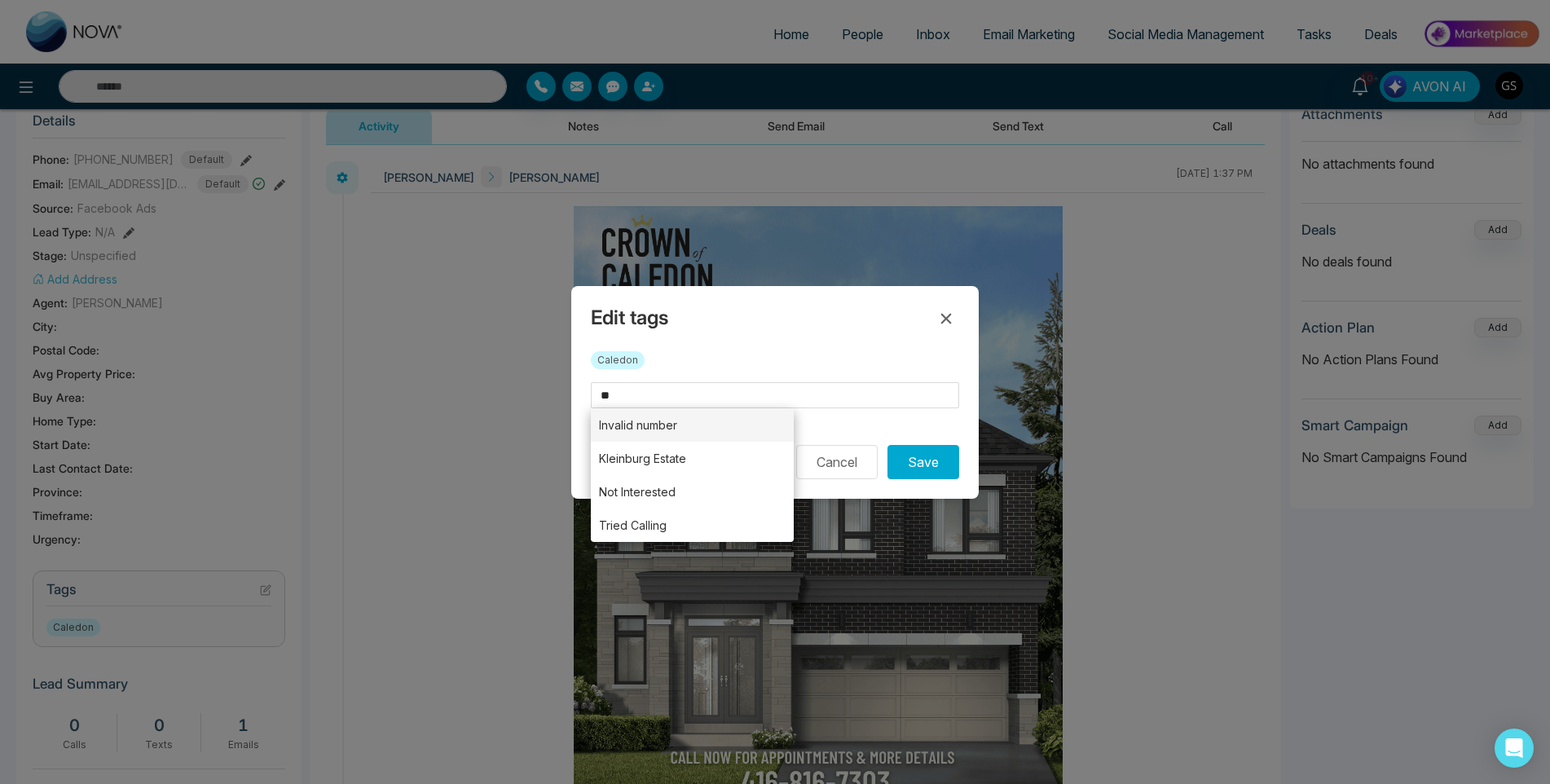
click at [734, 416] on li "Invalid number" at bounding box center [692, 425] width 203 height 34
type input "**********"
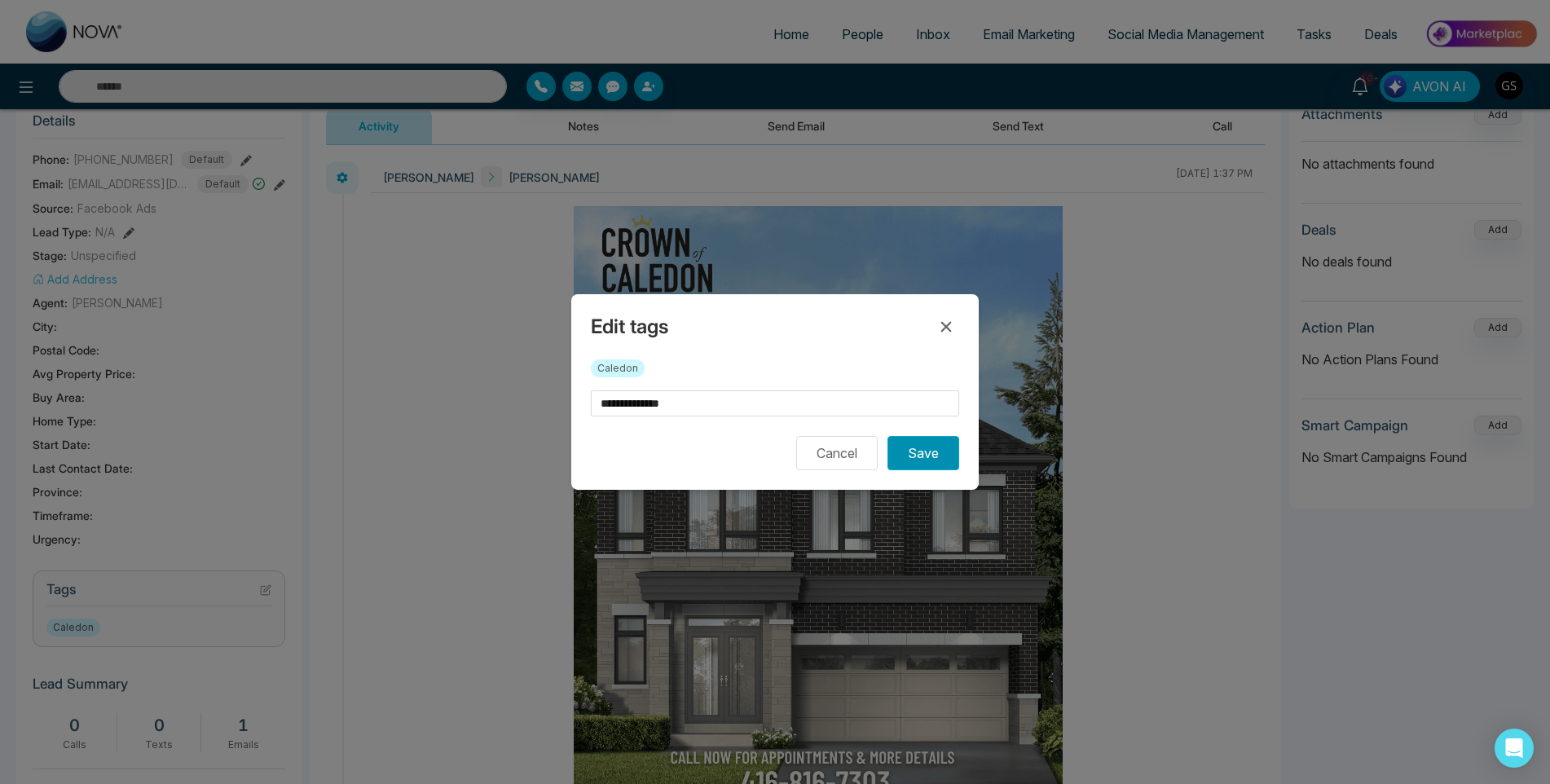
click at [921, 450] on button "Save" at bounding box center [922, 453] width 71 height 34
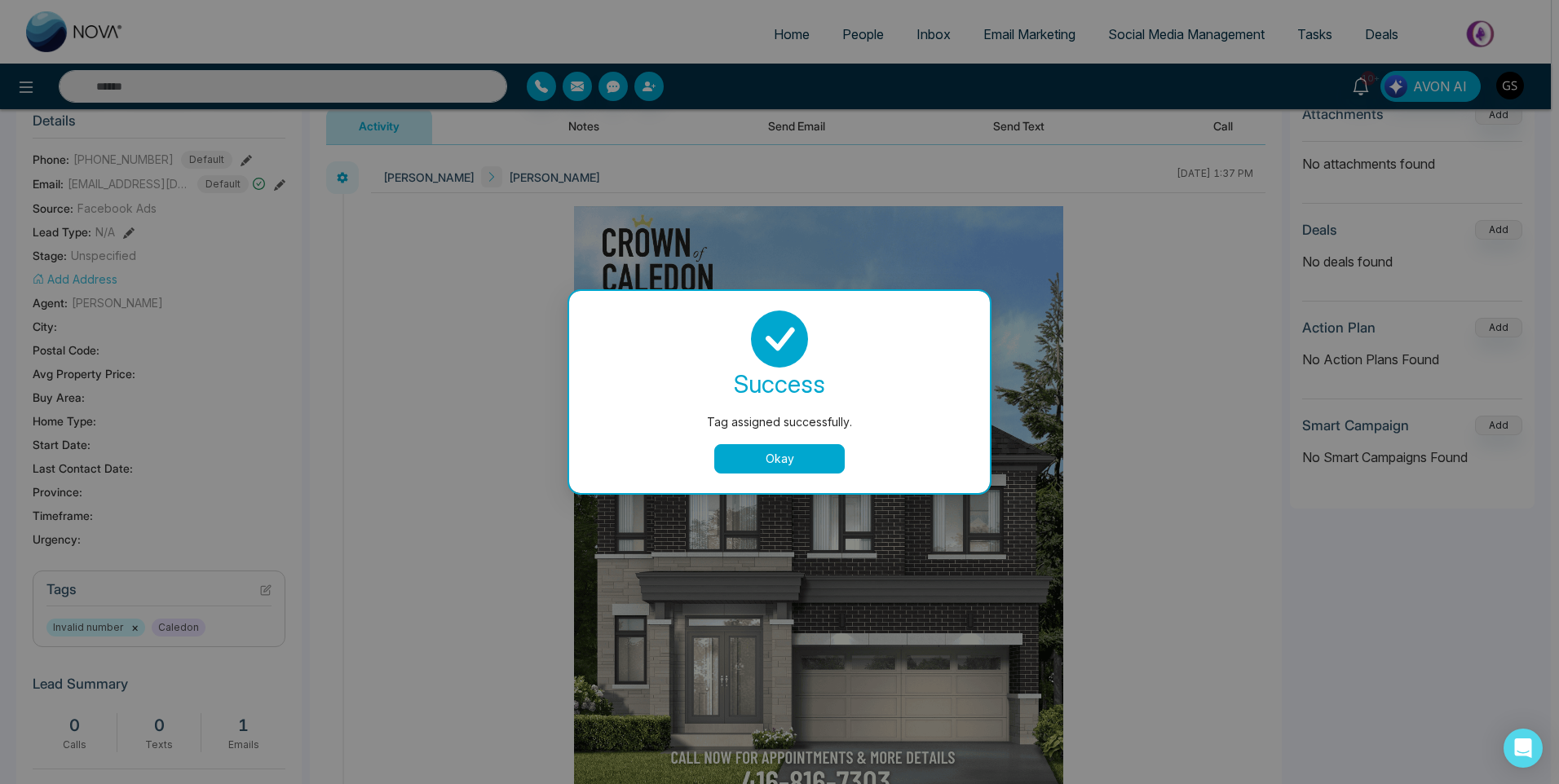
click at [850, 19] on div "Tag assigned successfully. success Tag assigned successfully. Okay" at bounding box center [779, 392] width 1559 height 784
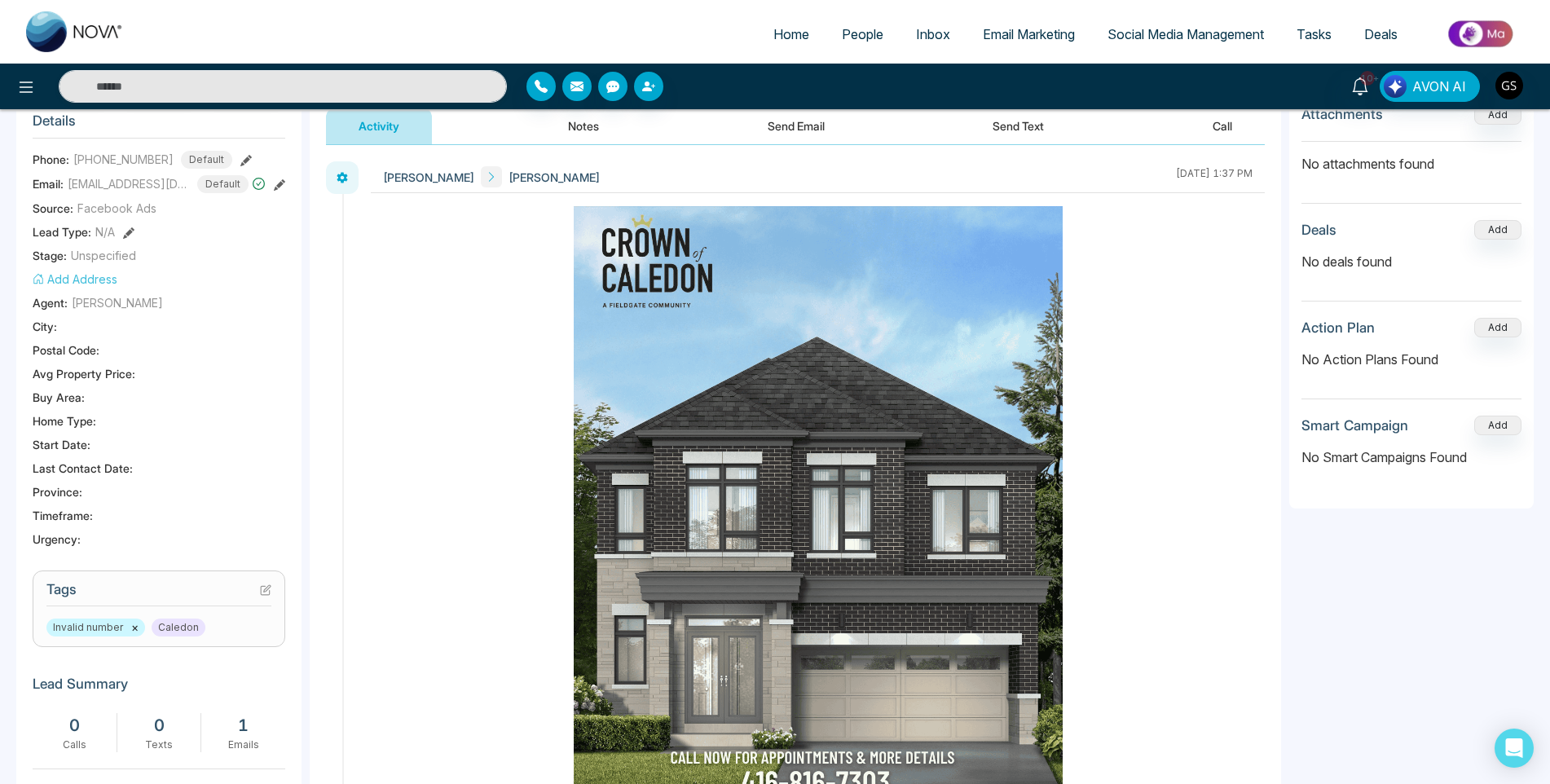
click at [855, 30] on span "People" at bounding box center [862, 34] width 41 height 16
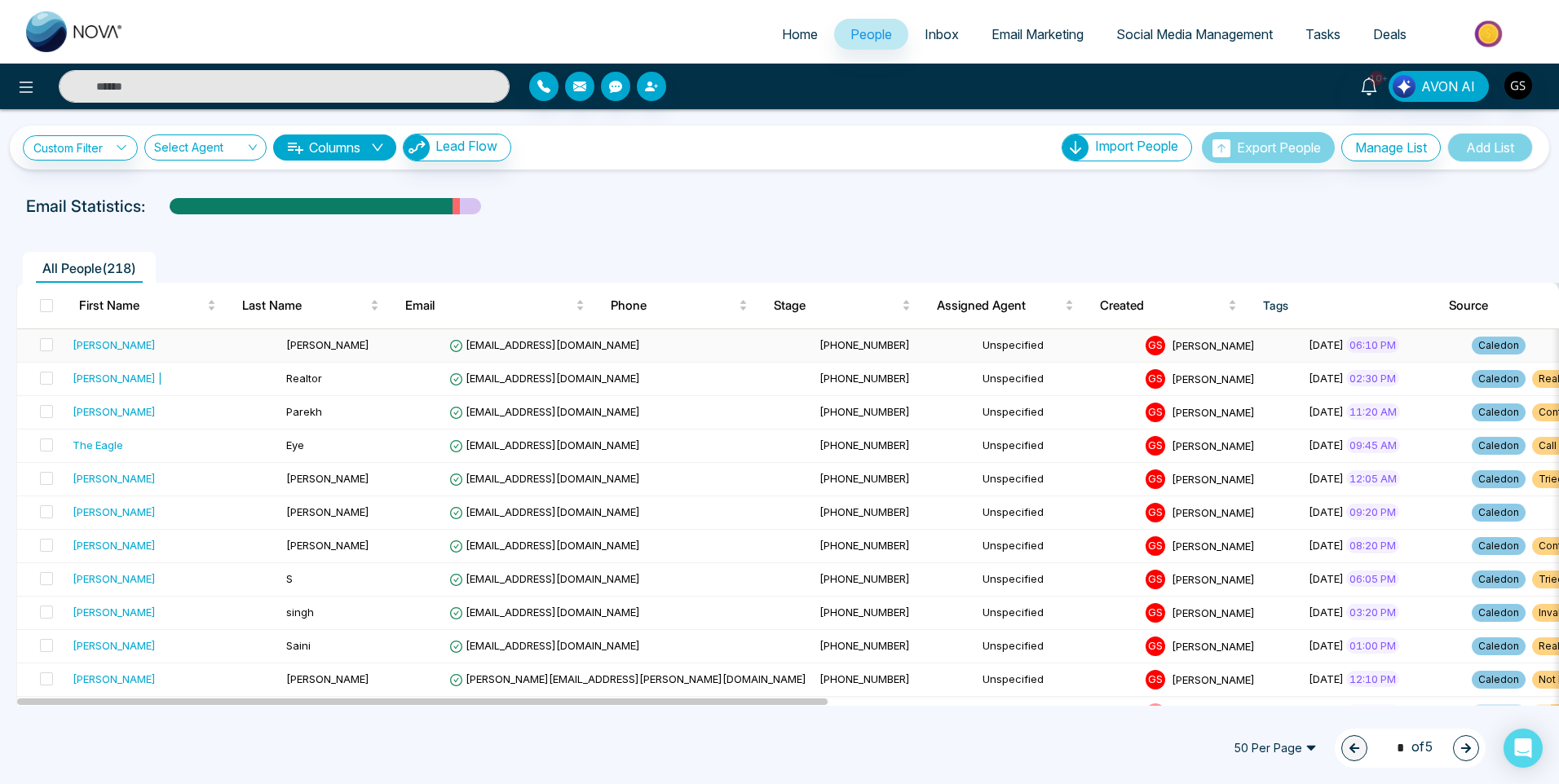
click at [1465, 343] on td "Caledon" at bounding box center [1558, 346] width 186 height 34
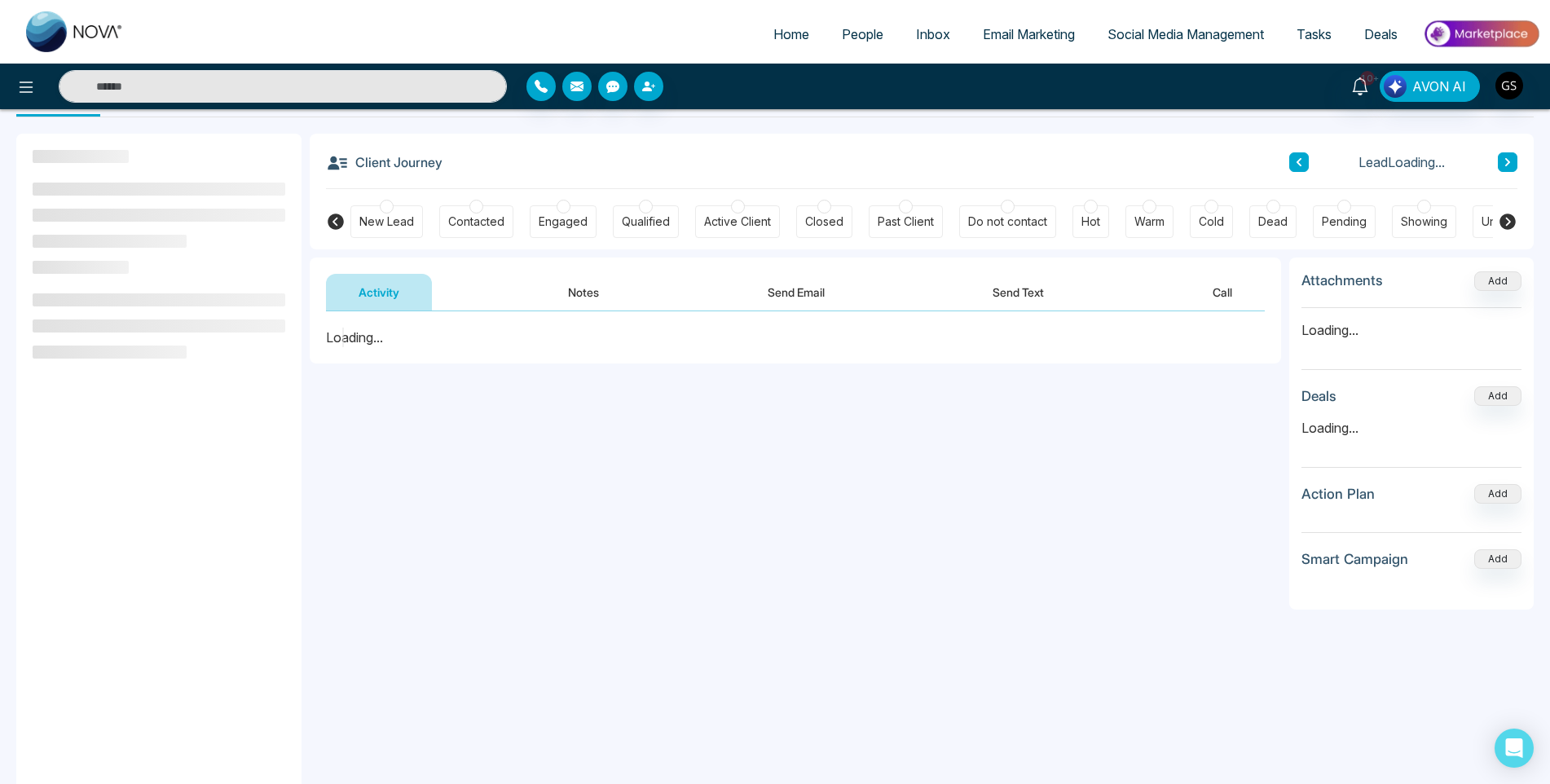
scroll to position [82, 0]
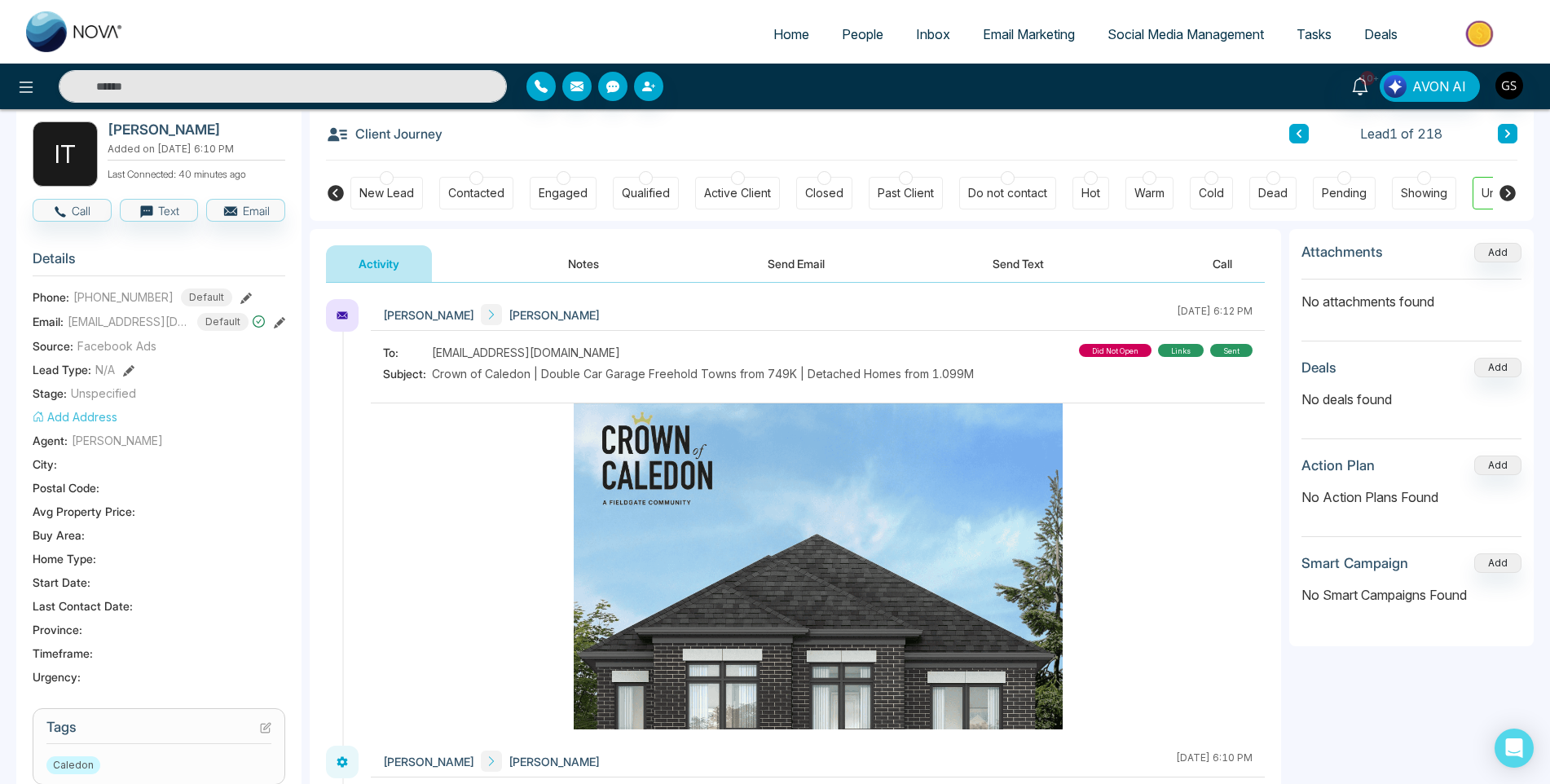
click at [273, 729] on section "Tags Caledon" at bounding box center [159, 746] width 253 height 77
click at [270, 730] on icon at bounding box center [265, 728] width 9 height 9
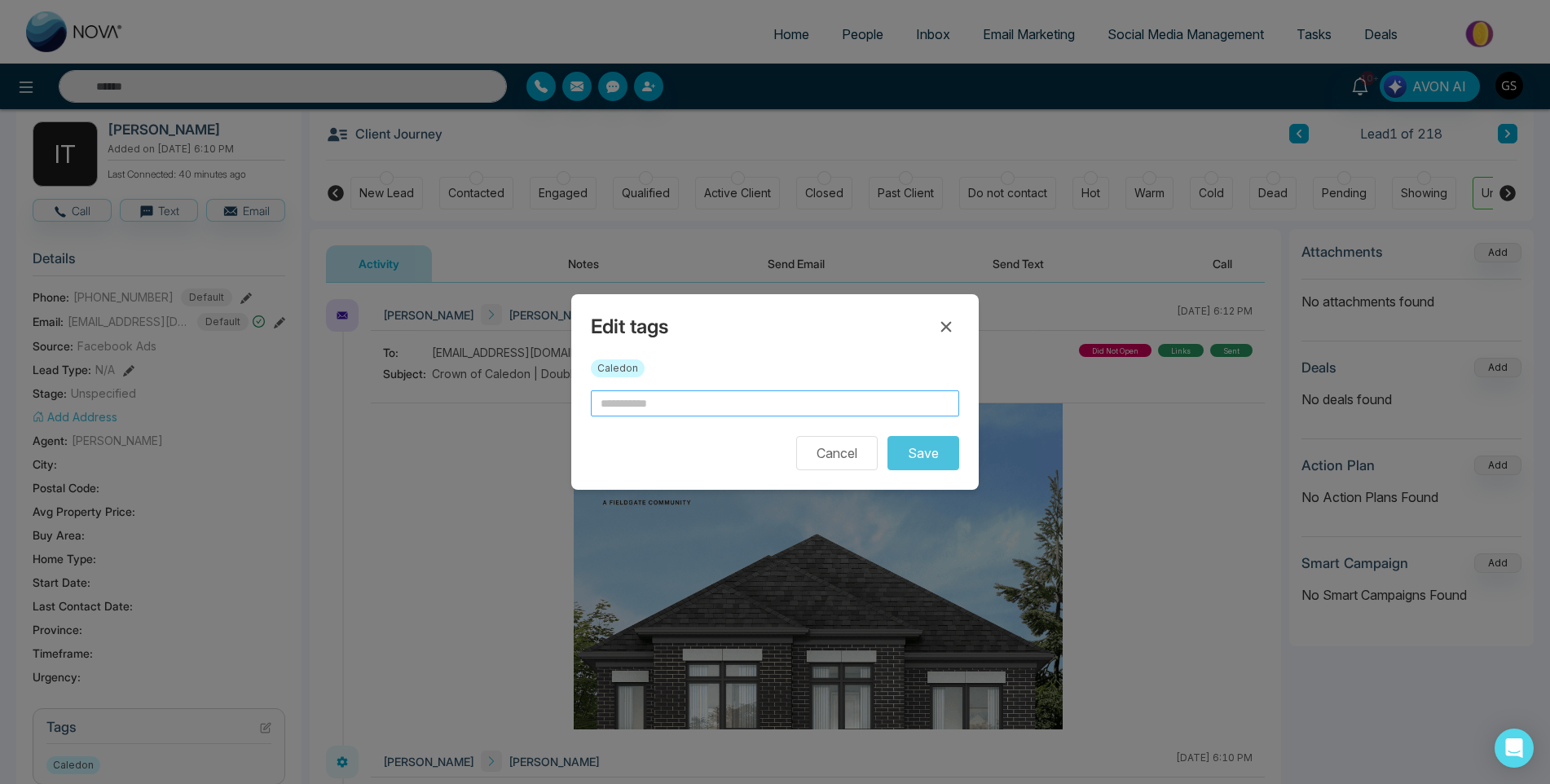
click at [715, 415] on input "text" at bounding box center [775, 403] width 369 height 26
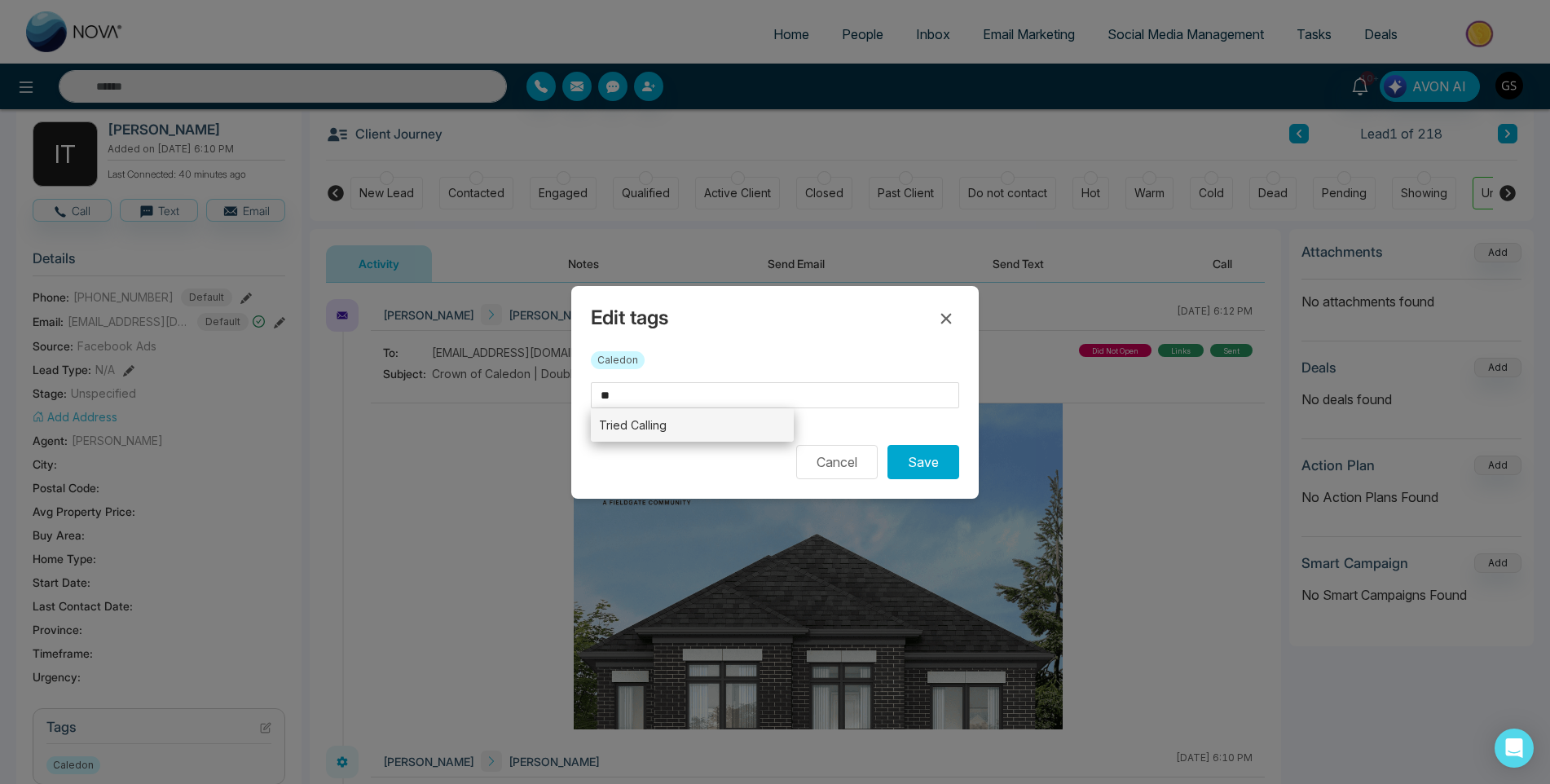
click at [694, 428] on li "Tried Calling" at bounding box center [692, 425] width 203 height 34
type input "**********"
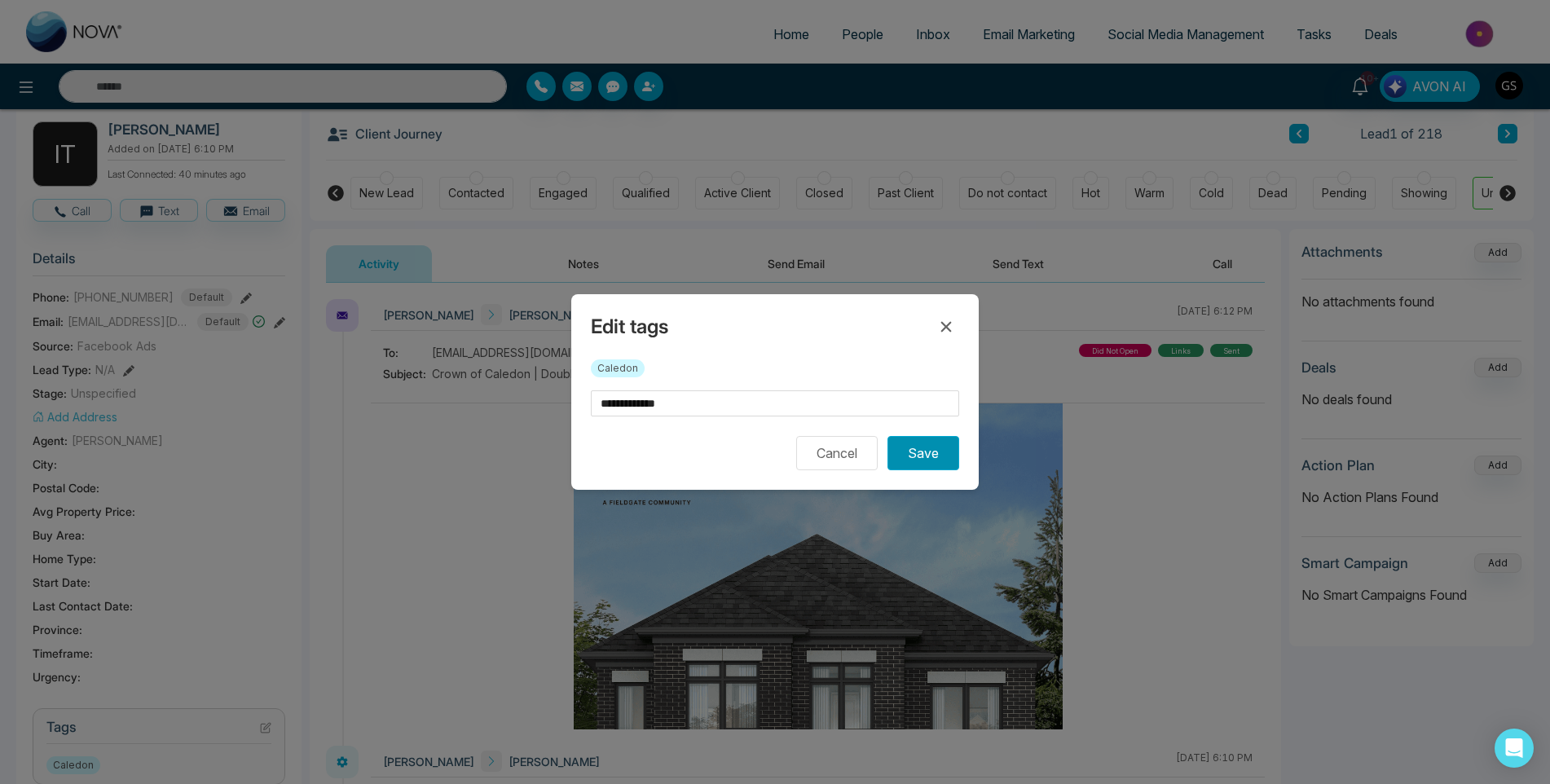
click at [940, 458] on button "Save" at bounding box center [922, 453] width 71 height 34
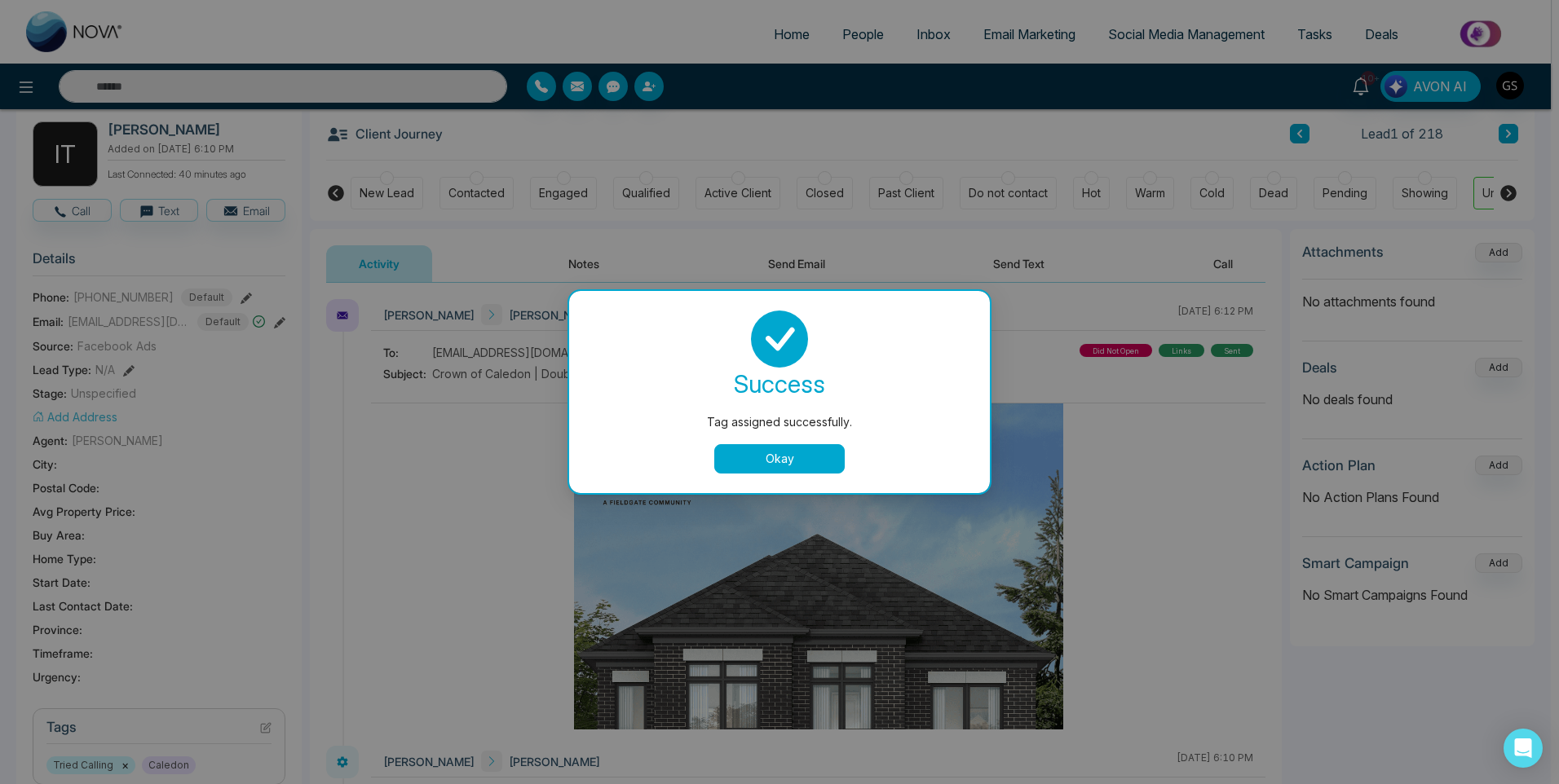
click at [822, 463] on button "Okay" at bounding box center [780, 459] width 131 height 29
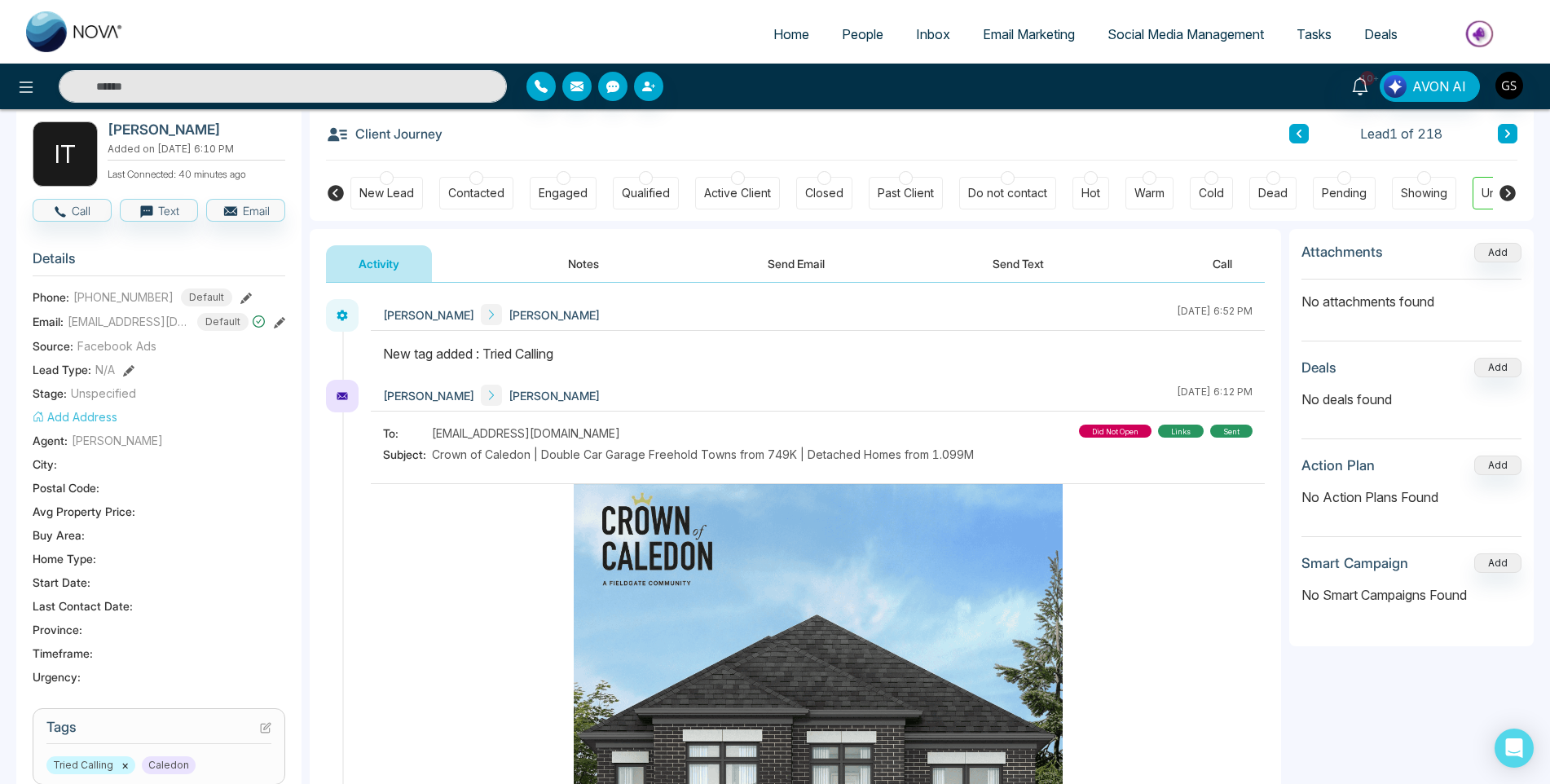
click at [861, 39] on span "People" at bounding box center [862, 34] width 41 height 16
